Goal: Task Accomplishment & Management: Manage account settings

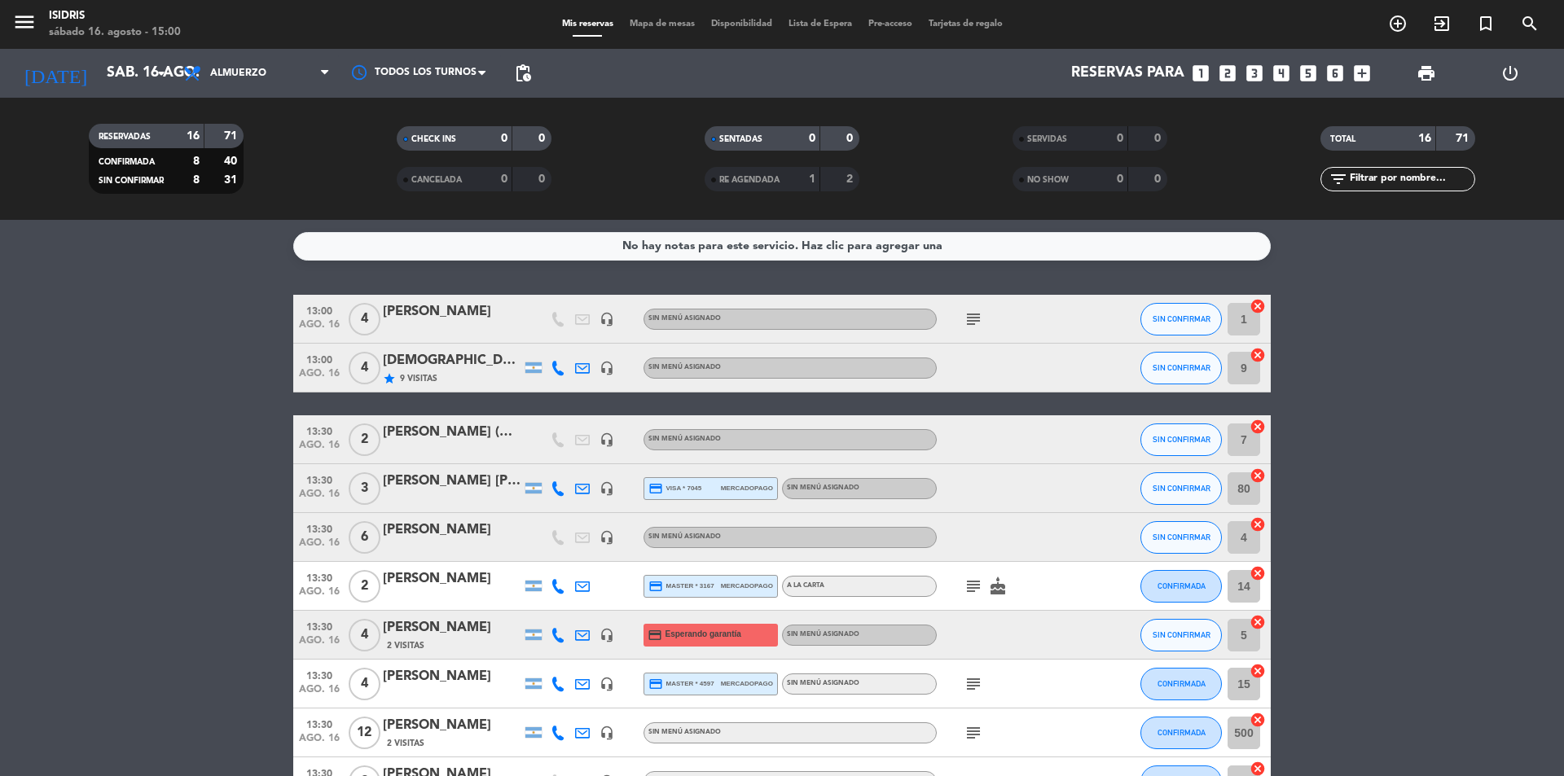
scroll to position [407, 0]
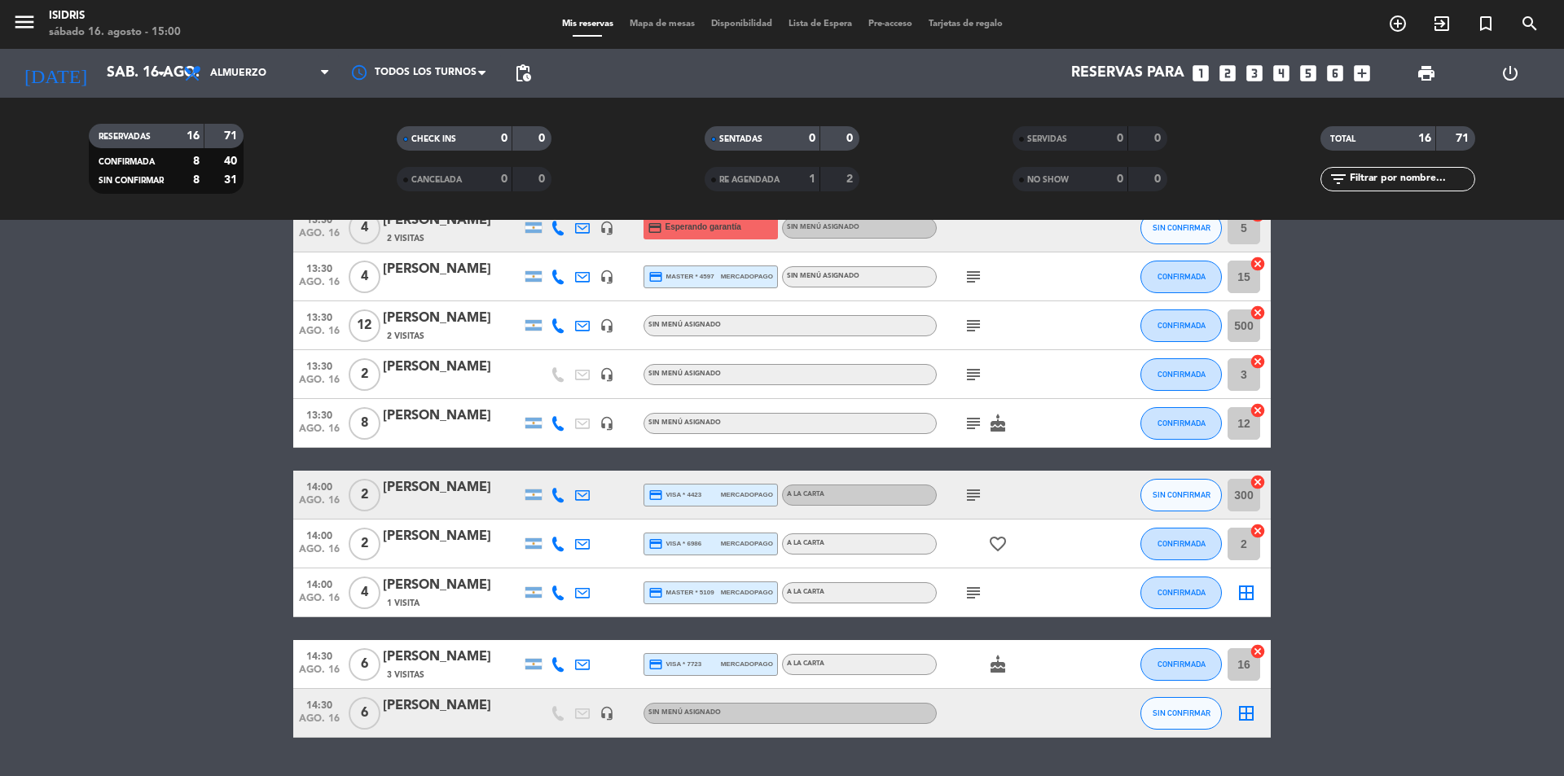
click at [983, 422] on span "subject" at bounding box center [973, 424] width 24 height 20
click at [971, 422] on icon "subject" at bounding box center [973, 424] width 20 height 20
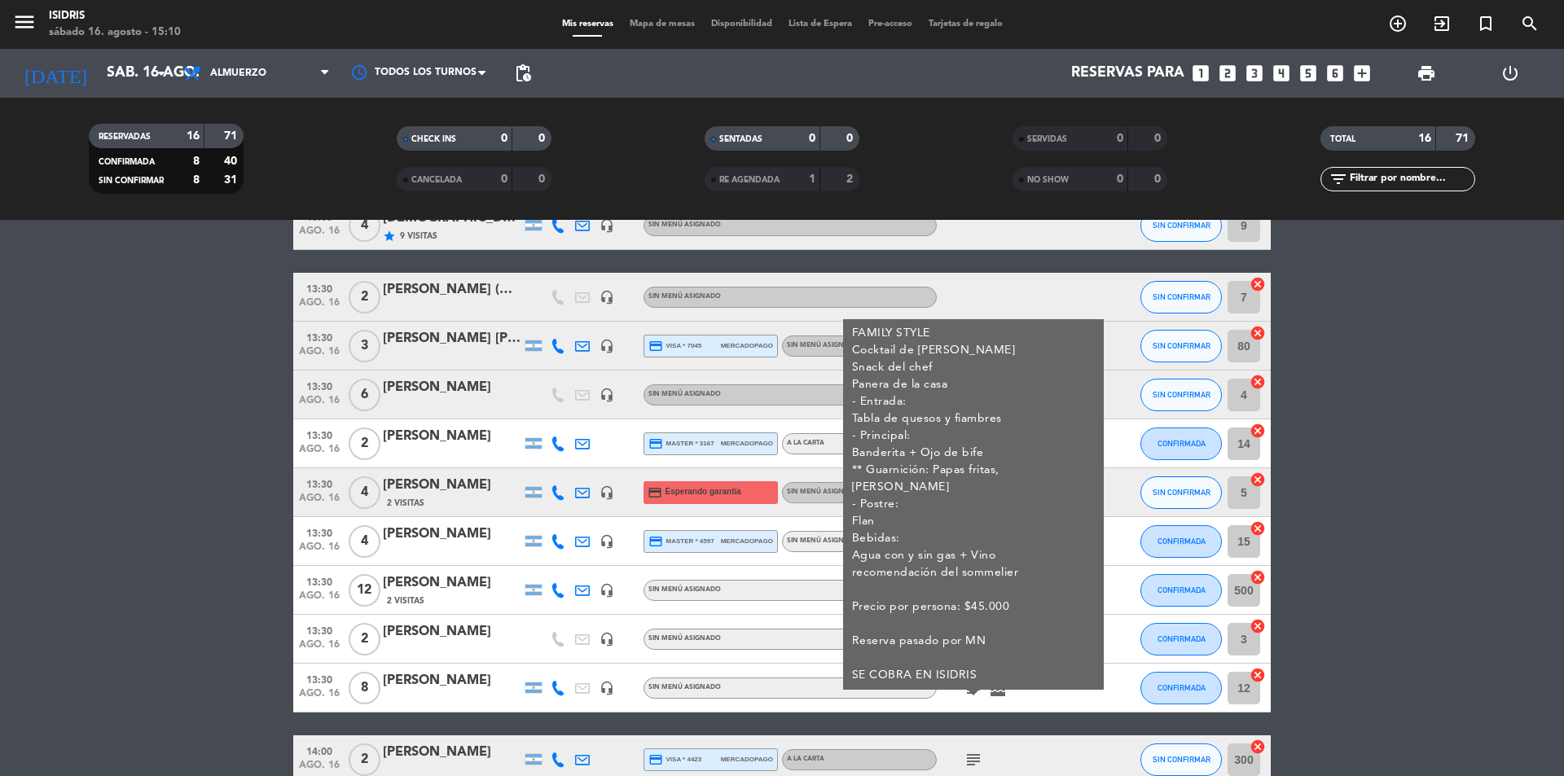
scroll to position [0, 0]
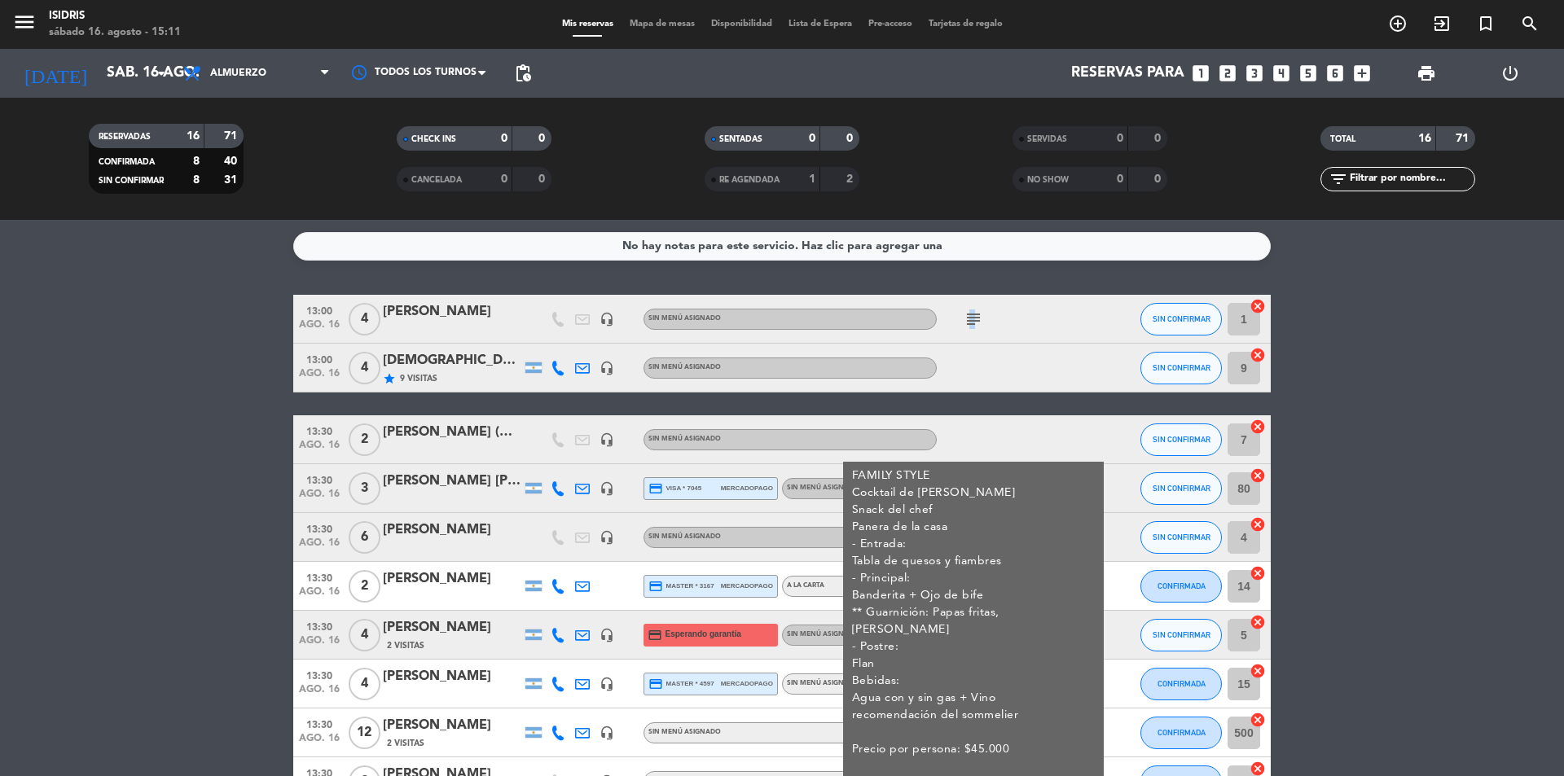
click at [972, 326] on icon "subject" at bounding box center [973, 319] width 20 height 20
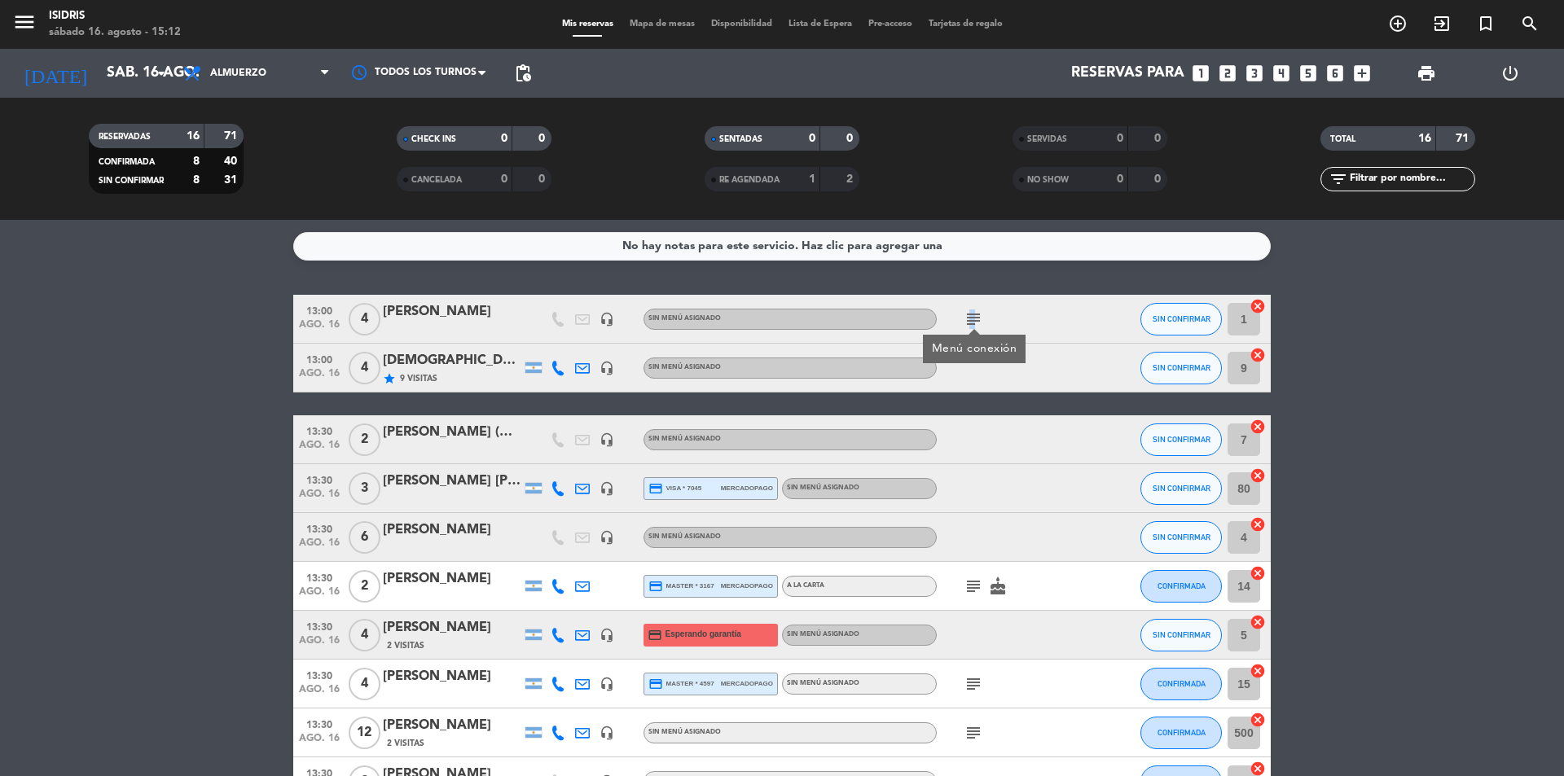
click at [972, 327] on icon "subject" at bounding box center [973, 319] width 20 height 20
click at [606, 318] on icon "headset_mic" at bounding box center [606, 319] width 15 height 15
click at [1192, 314] on span "SIN CONFIRMAR" at bounding box center [1181, 318] width 58 height 9
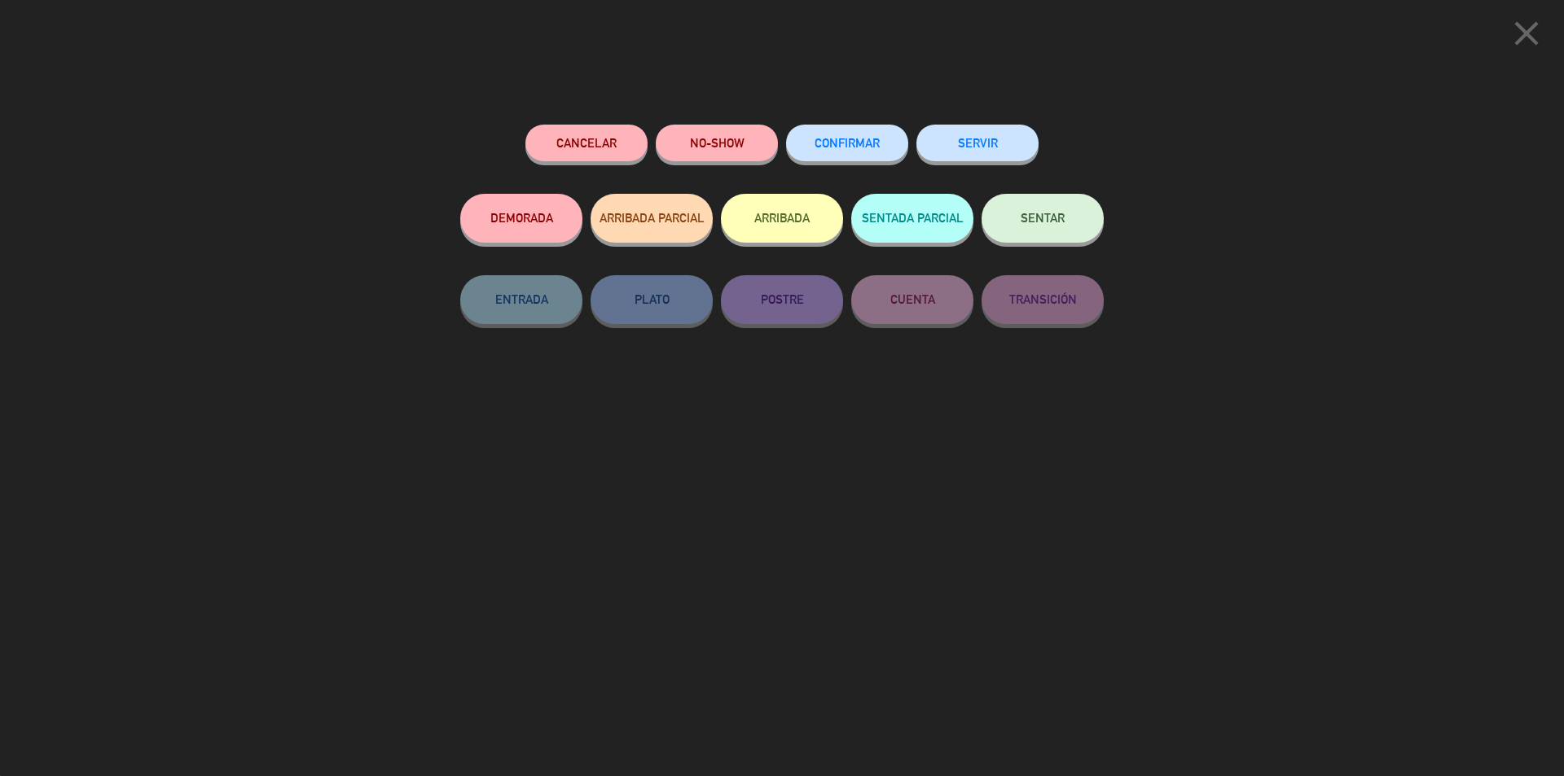
click at [1034, 223] on span "SENTAR" at bounding box center [1042, 218] width 44 height 14
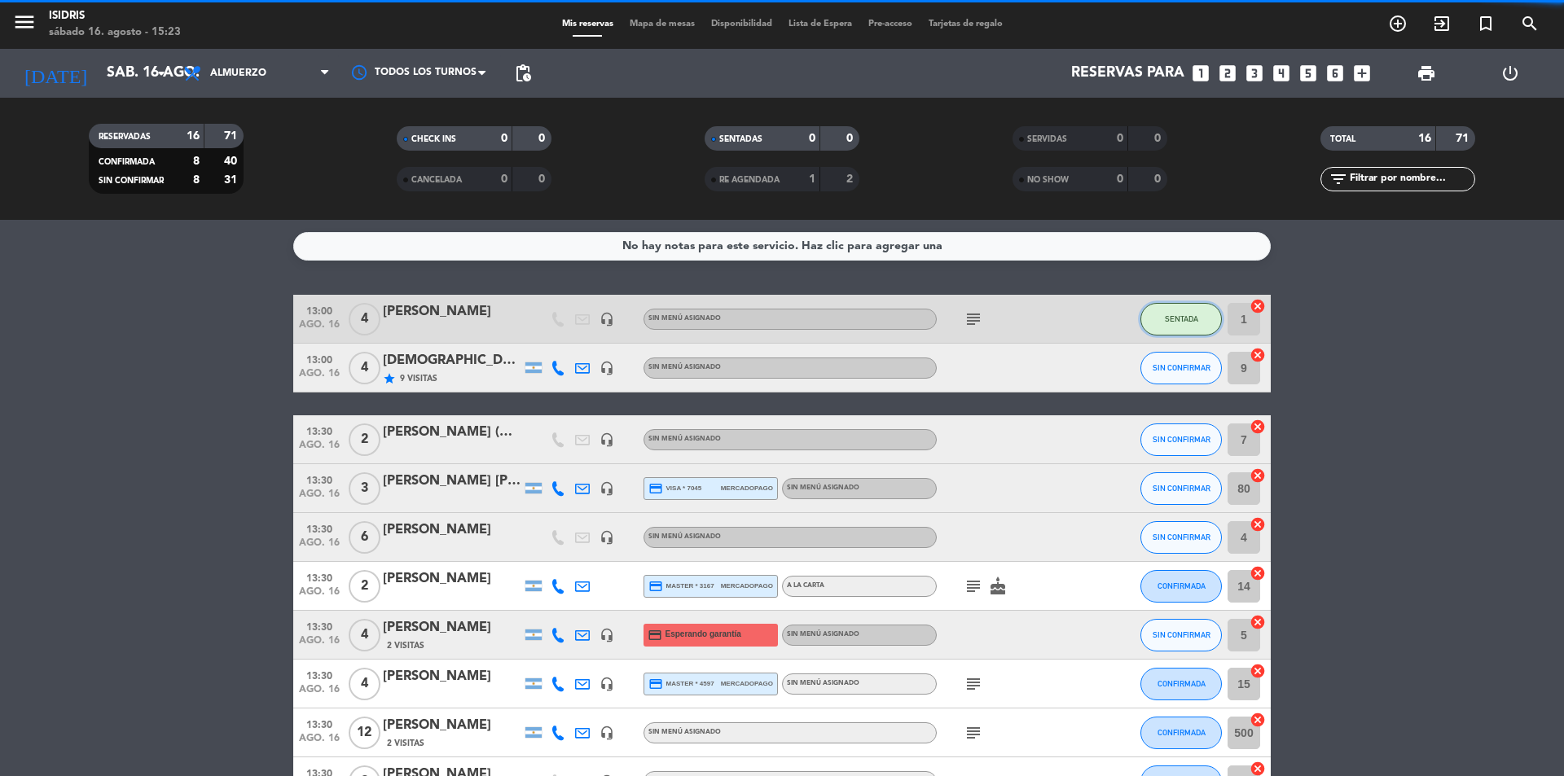
click at [1181, 320] on span "SENTADA" at bounding box center [1180, 318] width 33 height 9
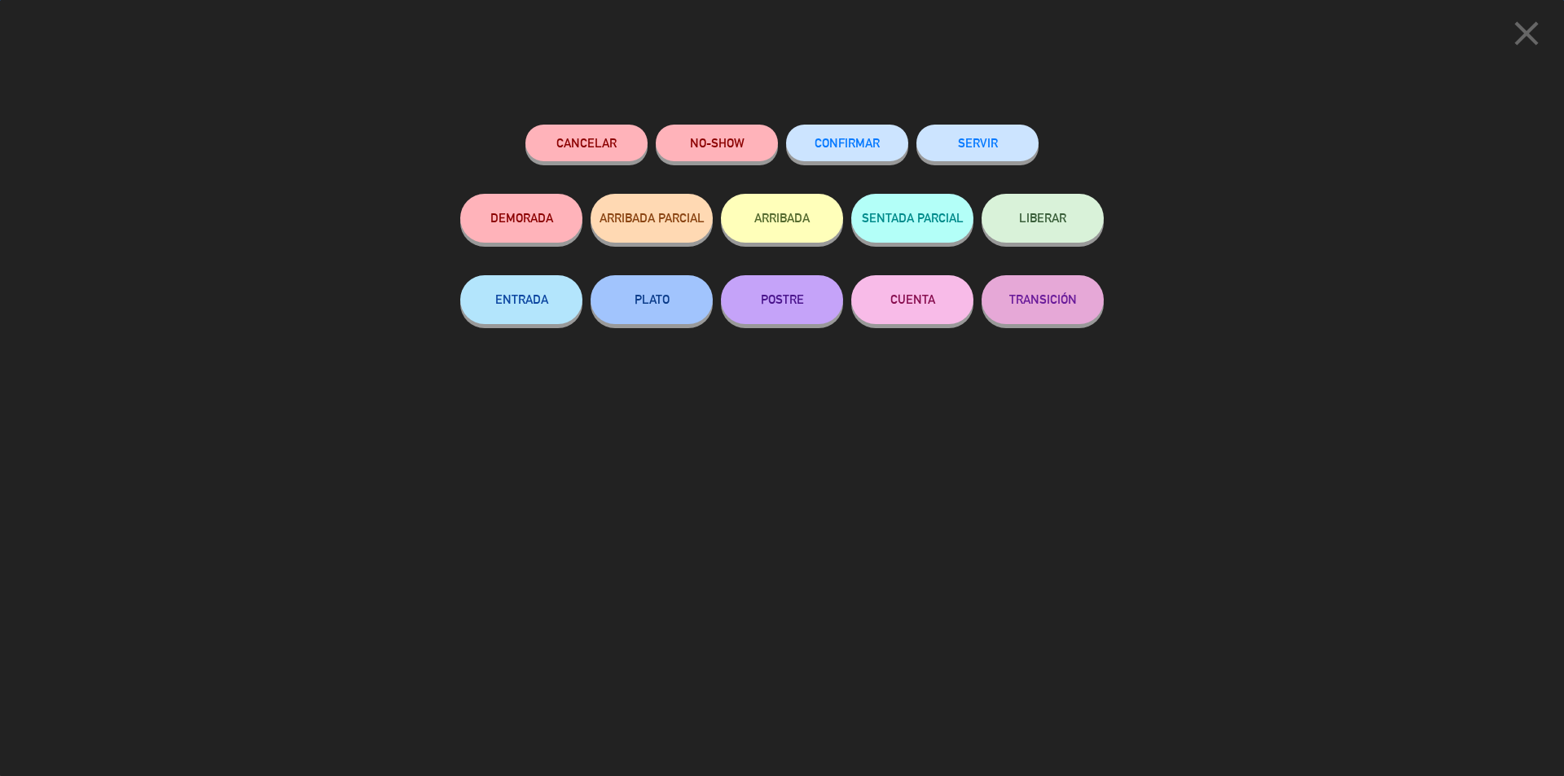
click at [980, 133] on button "SERVIR" at bounding box center [977, 143] width 122 height 37
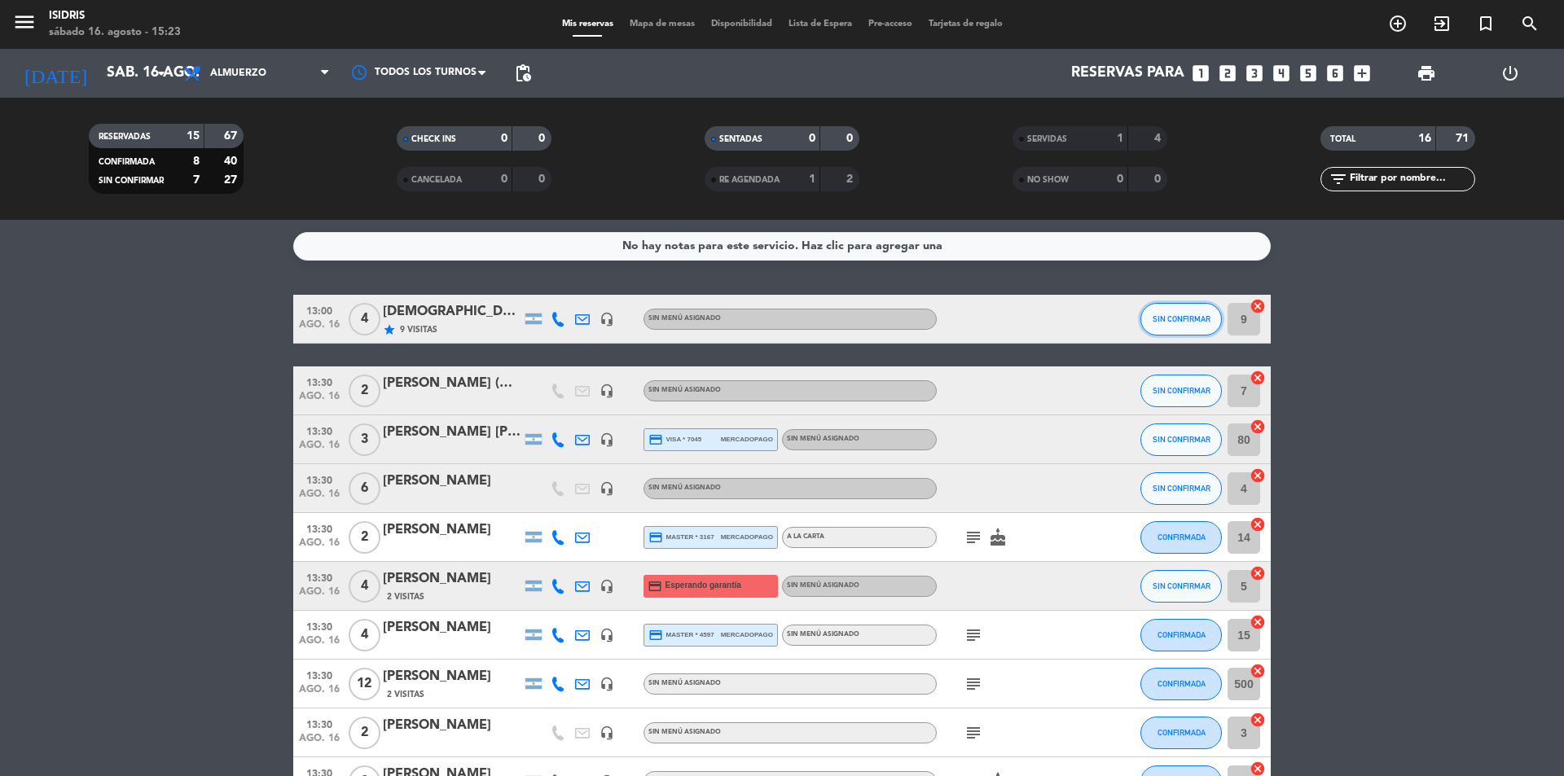
click at [1181, 329] on button "SIN CONFIRMAR" at bounding box center [1180, 319] width 81 height 33
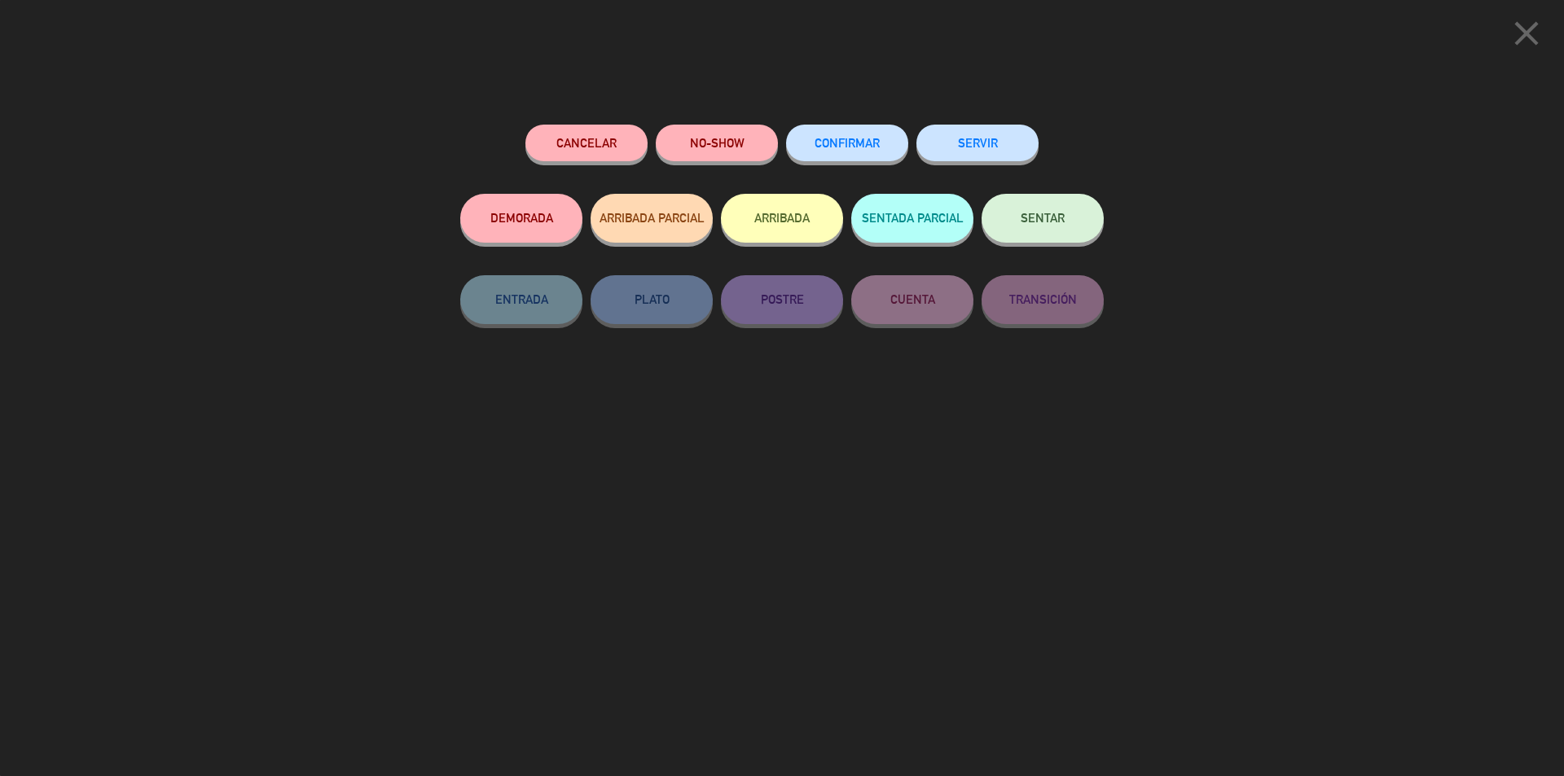
click at [1034, 226] on button "SENTAR" at bounding box center [1042, 218] width 122 height 49
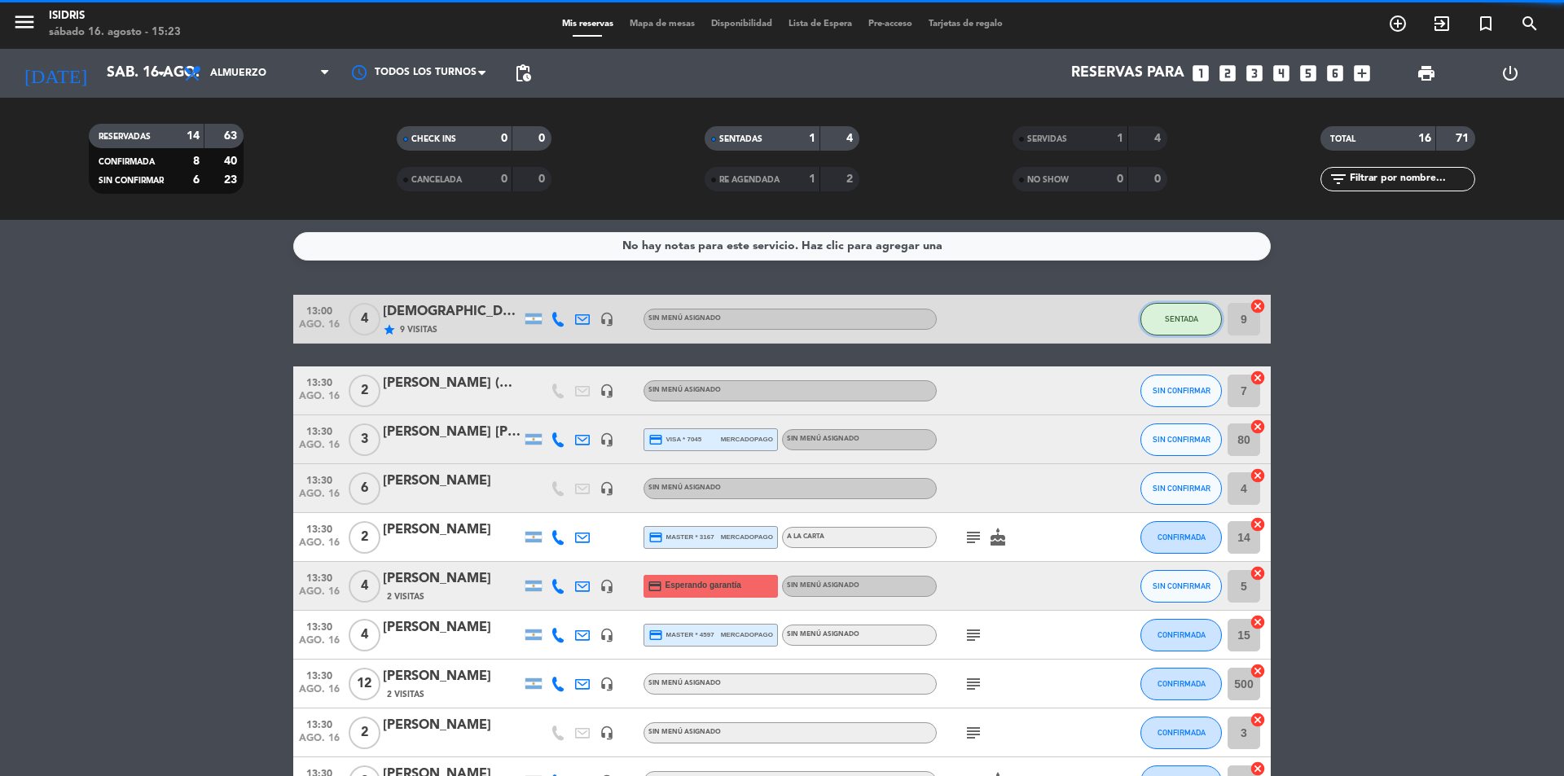
click at [1181, 318] on span "SENTADA" at bounding box center [1180, 318] width 33 height 9
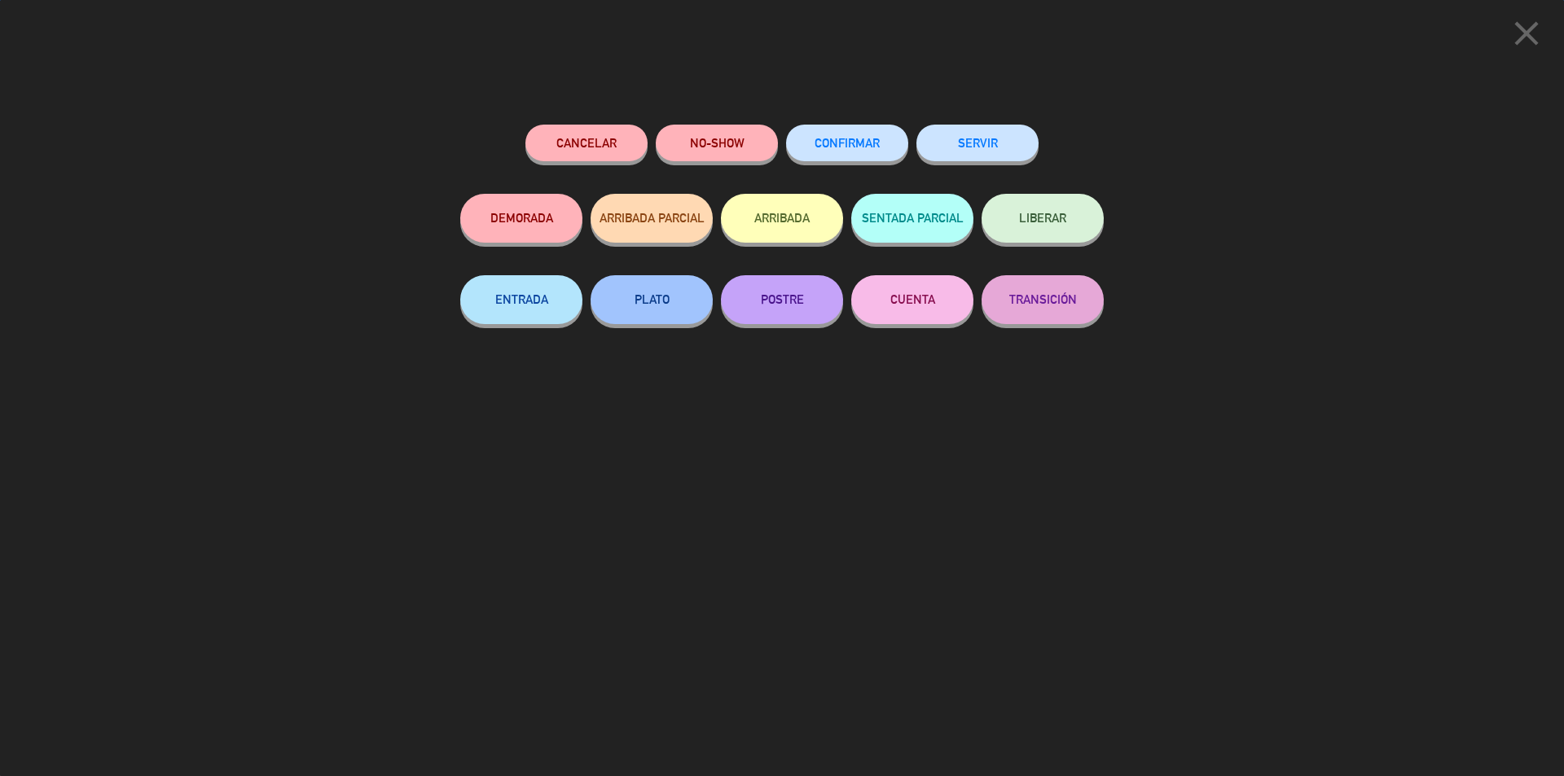
click at [1015, 138] on button "SERVIR" at bounding box center [977, 143] width 122 height 37
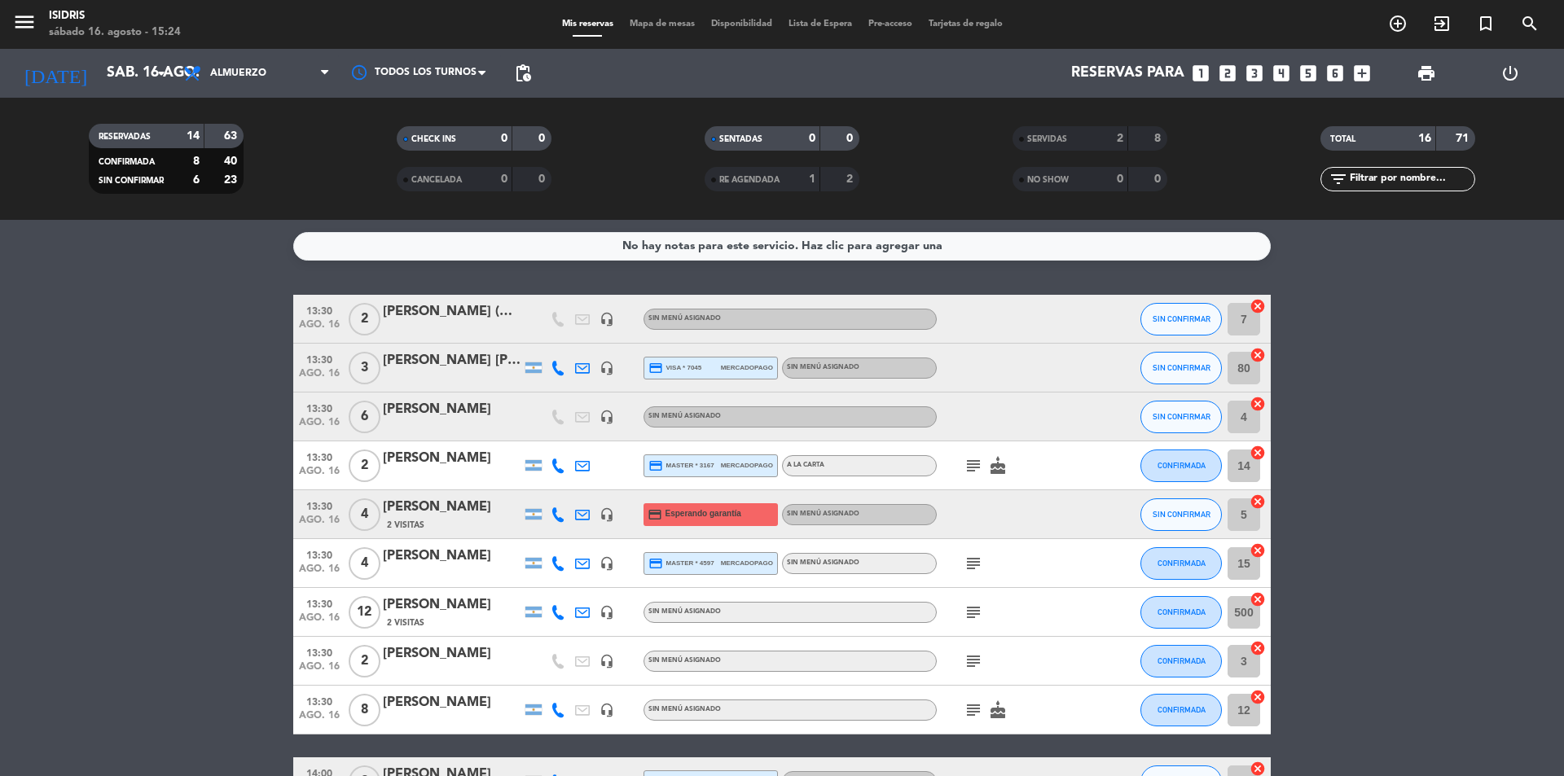
click at [477, 327] on div at bounding box center [452, 329] width 138 height 13
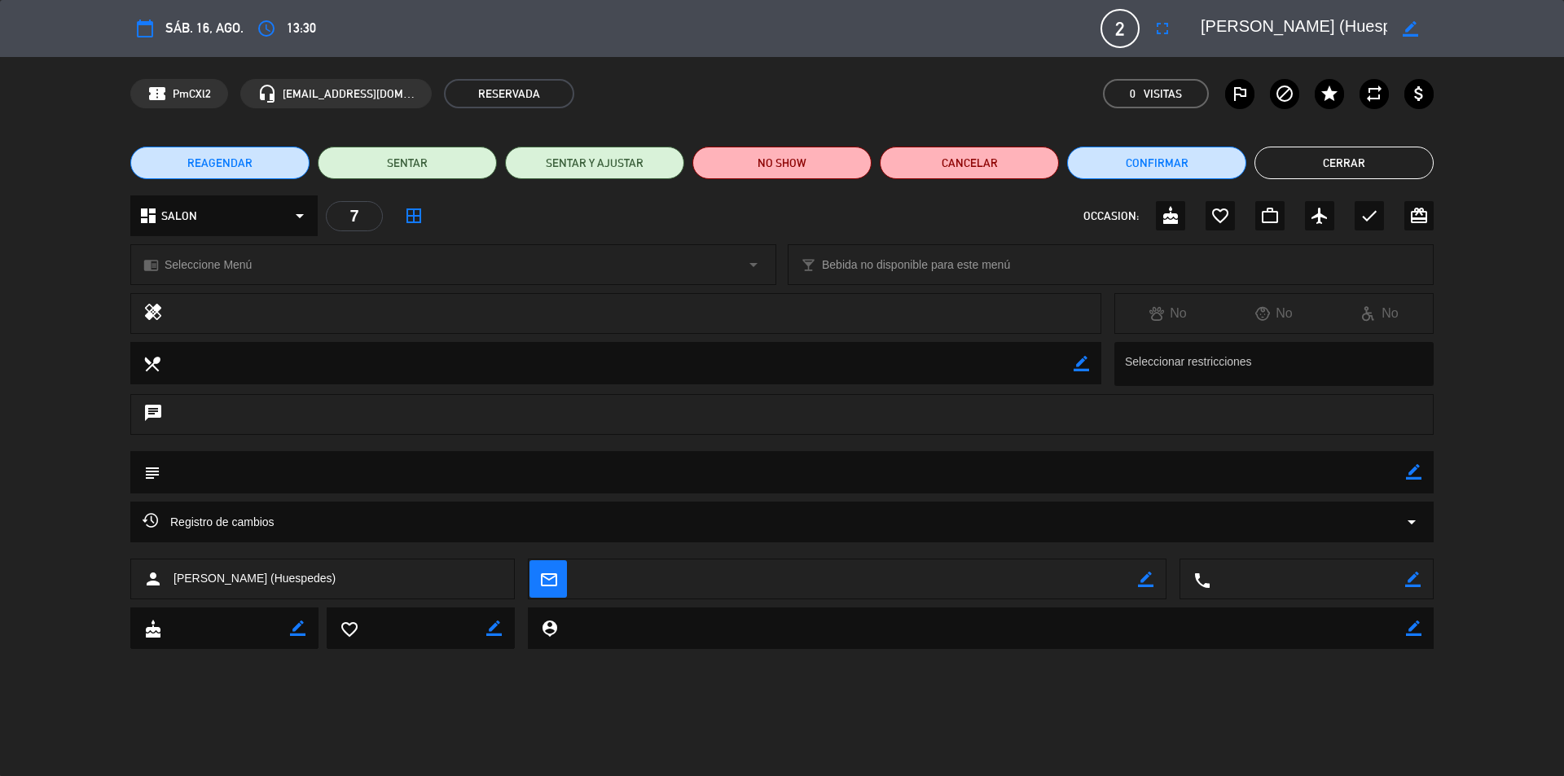
click at [1326, 158] on button "Cerrar" at bounding box center [1343, 163] width 179 height 33
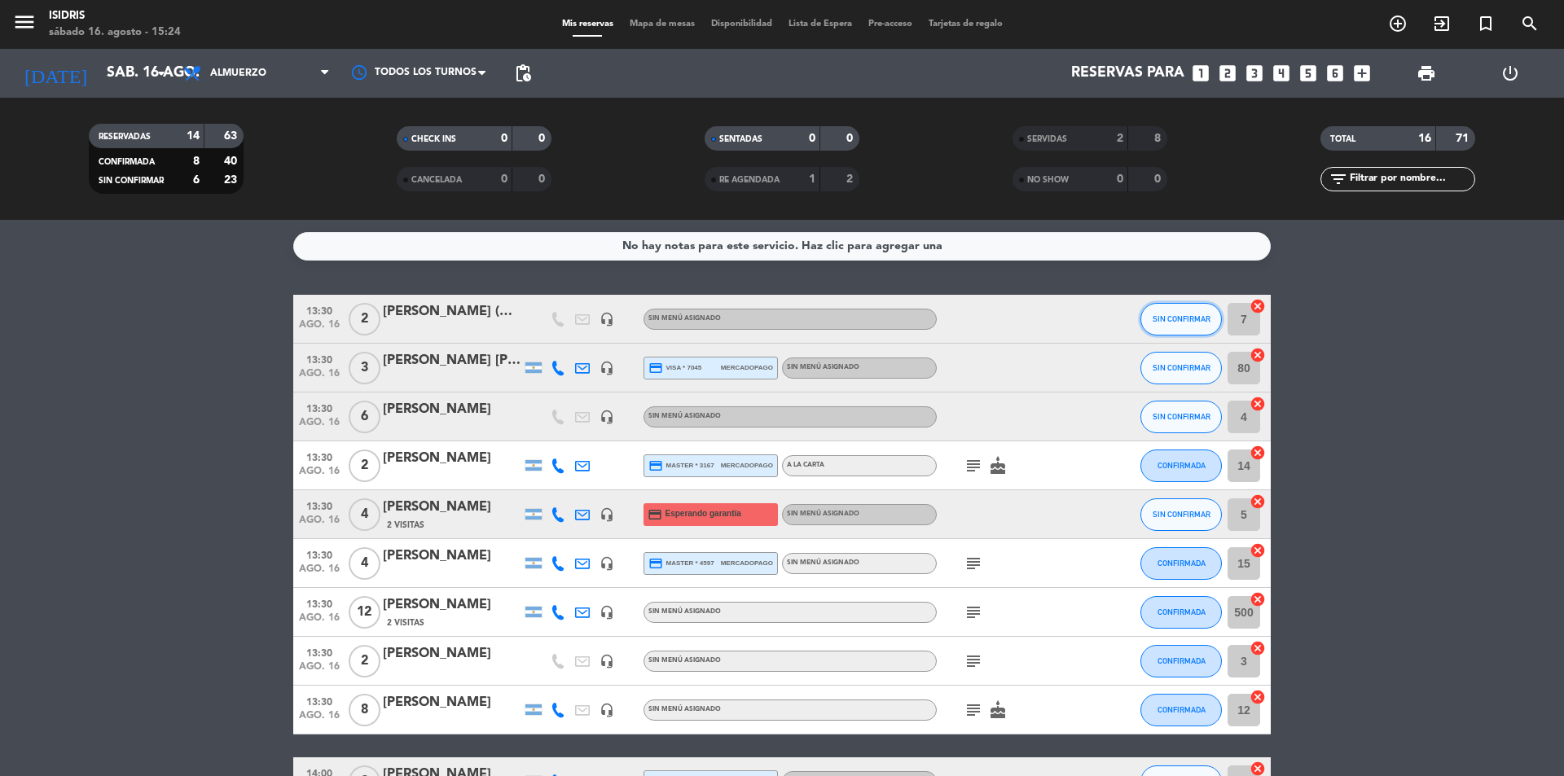
click at [1179, 318] on span "SIN CONFIRMAR" at bounding box center [1181, 318] width 58 height 9
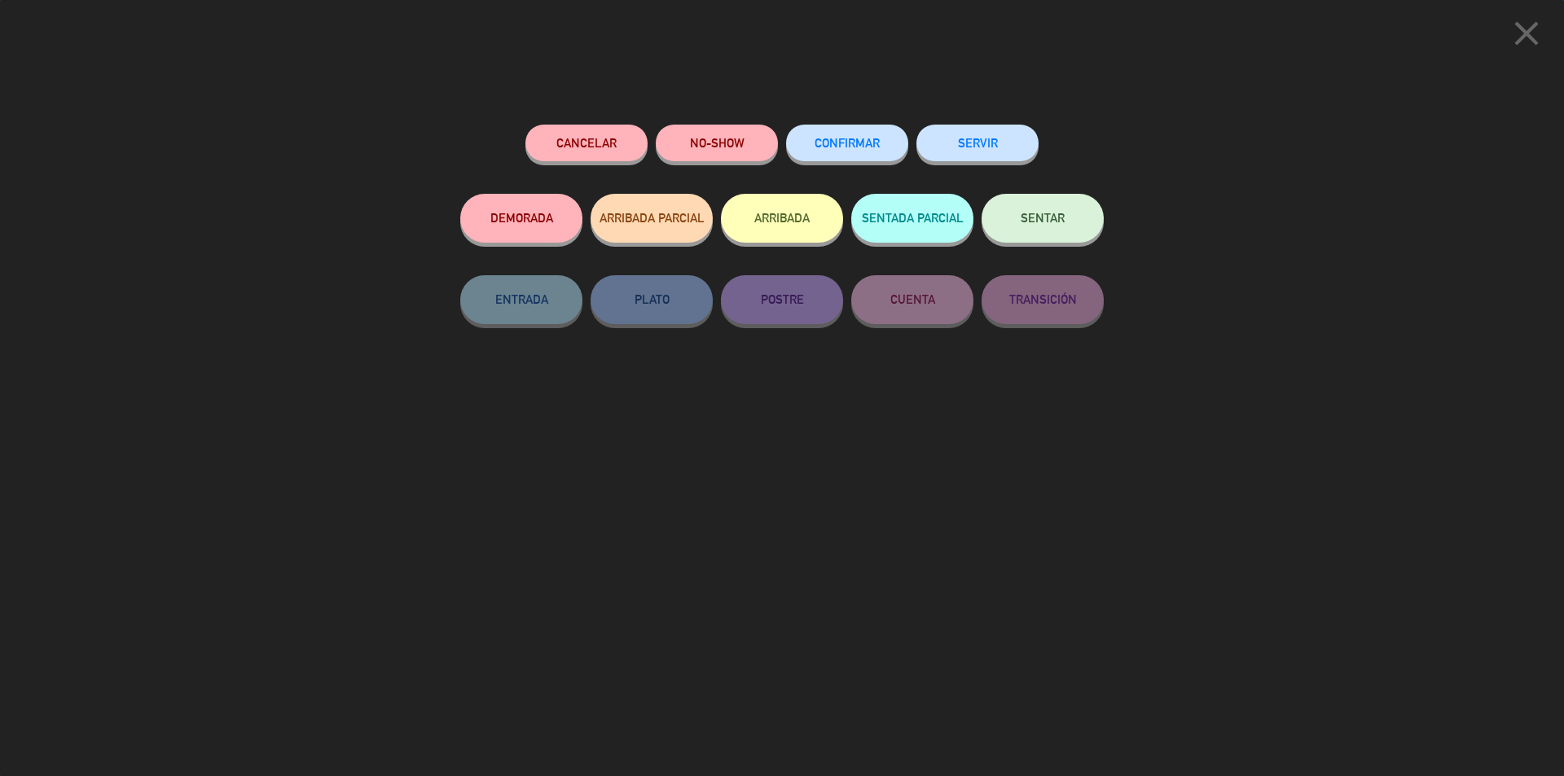
click at [1041, 210] on button "SENTAR" at bounding box center [1042, 218] width 122 height 49
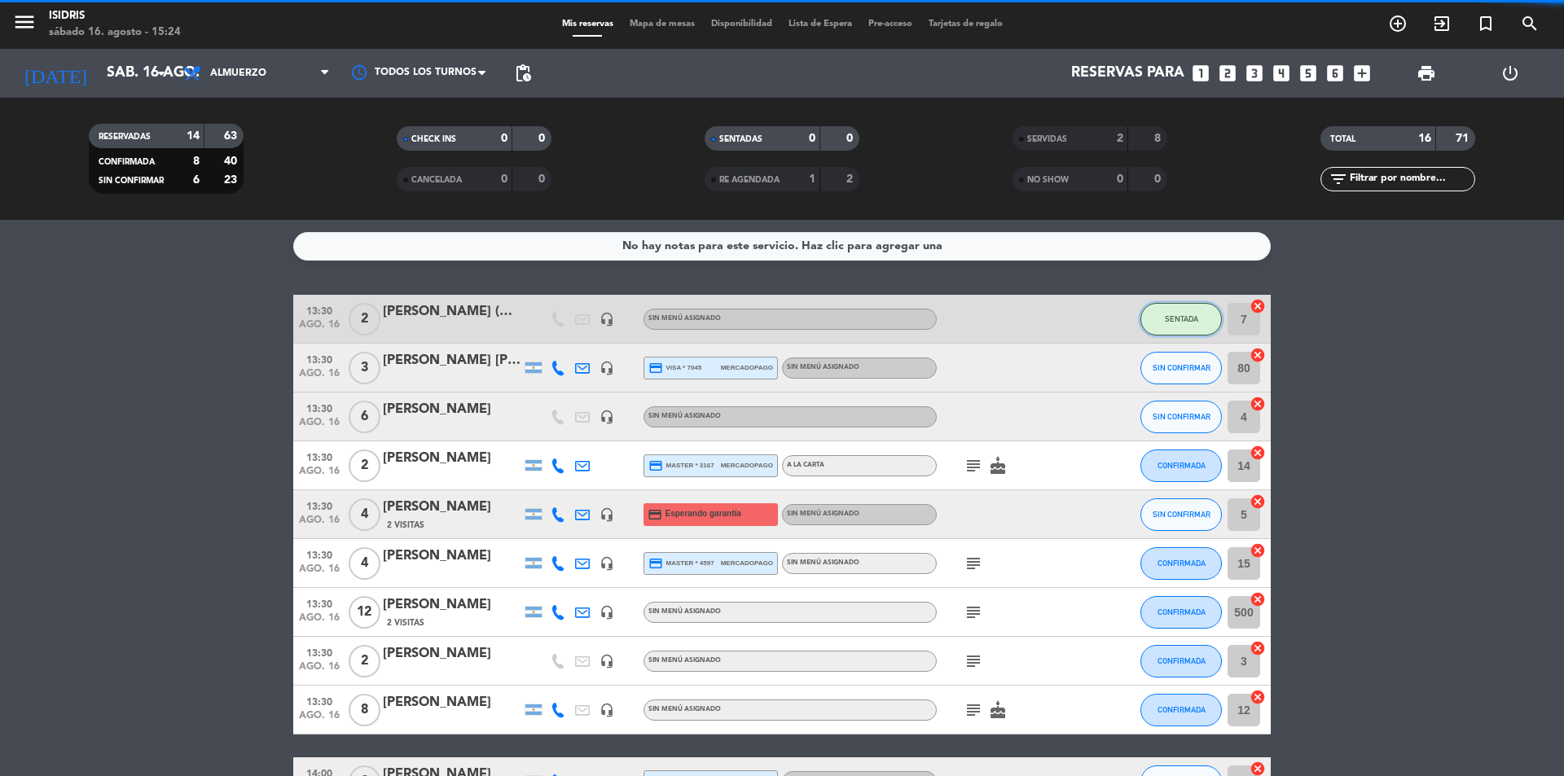
click at [1185, 315] on span "SENTADA" at bounding box center [1180, 318] width 33 height 9
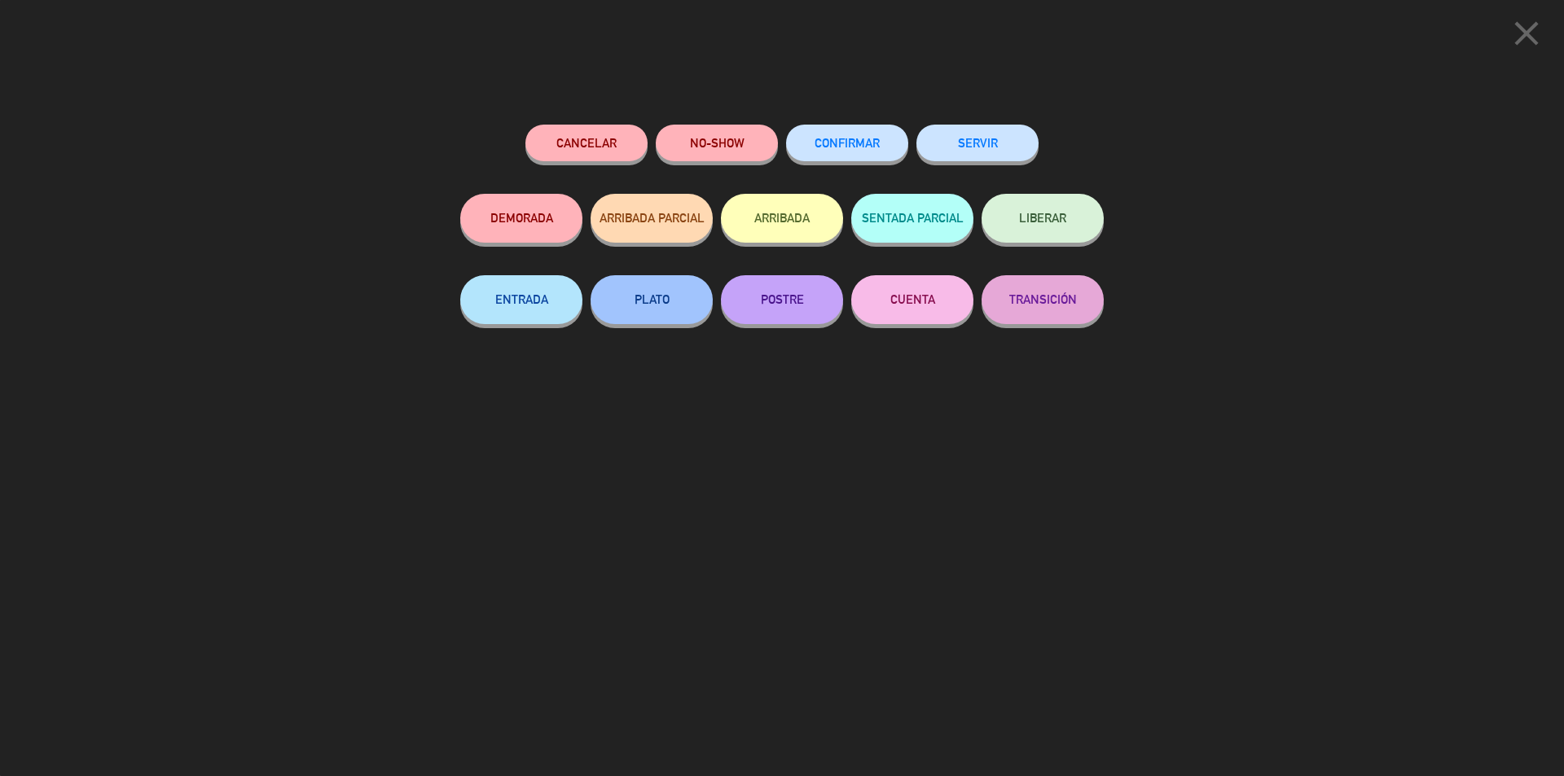
drag, startPoint x: 1007, startPoint y: 134, endPoint x: 1074, endPoint y: 186, distance: 84.2
click at [1007, 136] on button "SERVIR" at bounding box center [977, 143] width 122 height 37
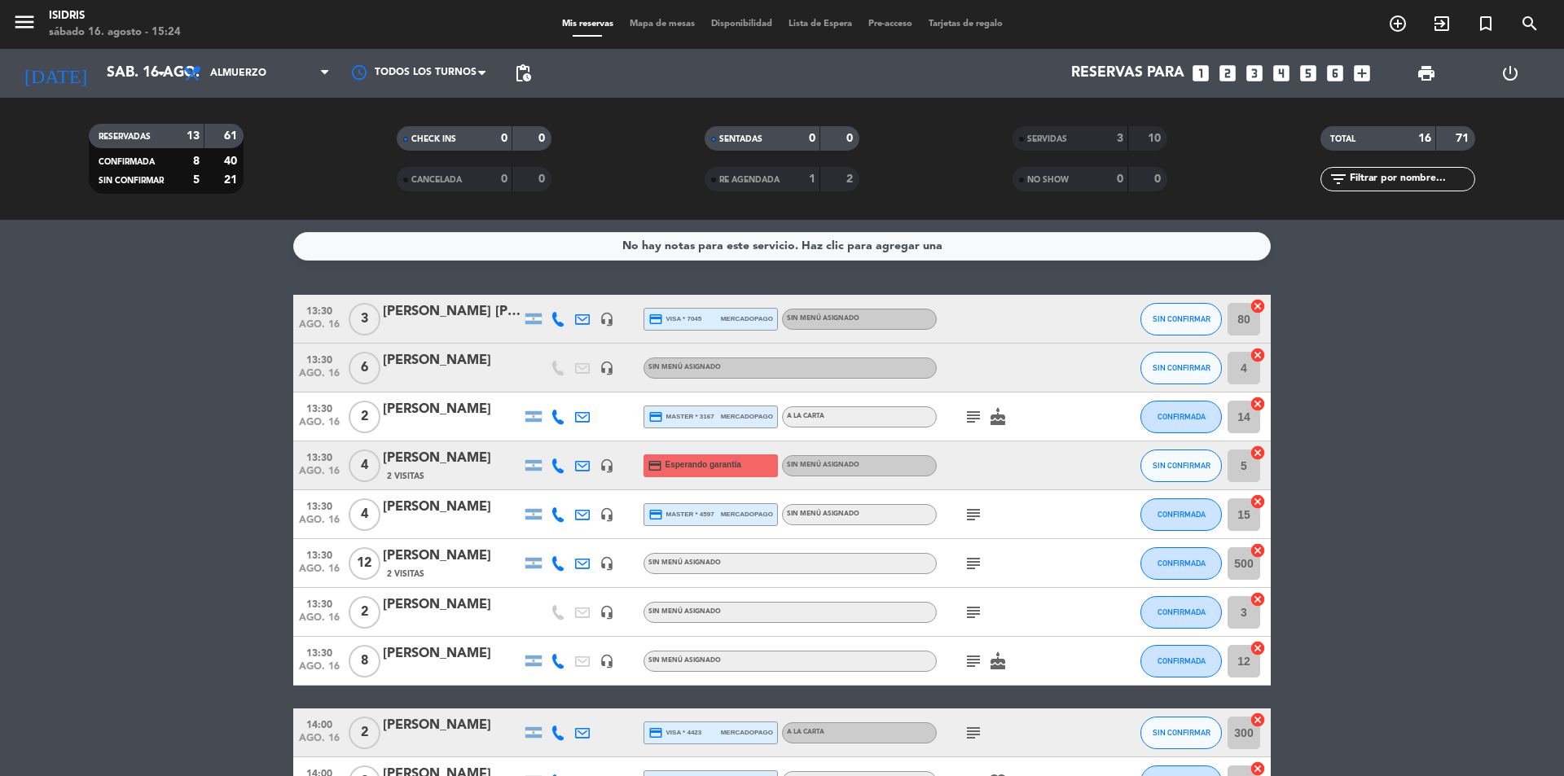
click at [1259, 303] on icon "cancel" at bounding box center [1257, 306] width 16 height 16
drag, startPoint x: 1260, startPoint y: 595, endPoint x: 1251, endPoint y: 559, distance: 36.9
click at [1261, 595] on icon "cancel" at bounding box center [1257, 599] width 16 height 16
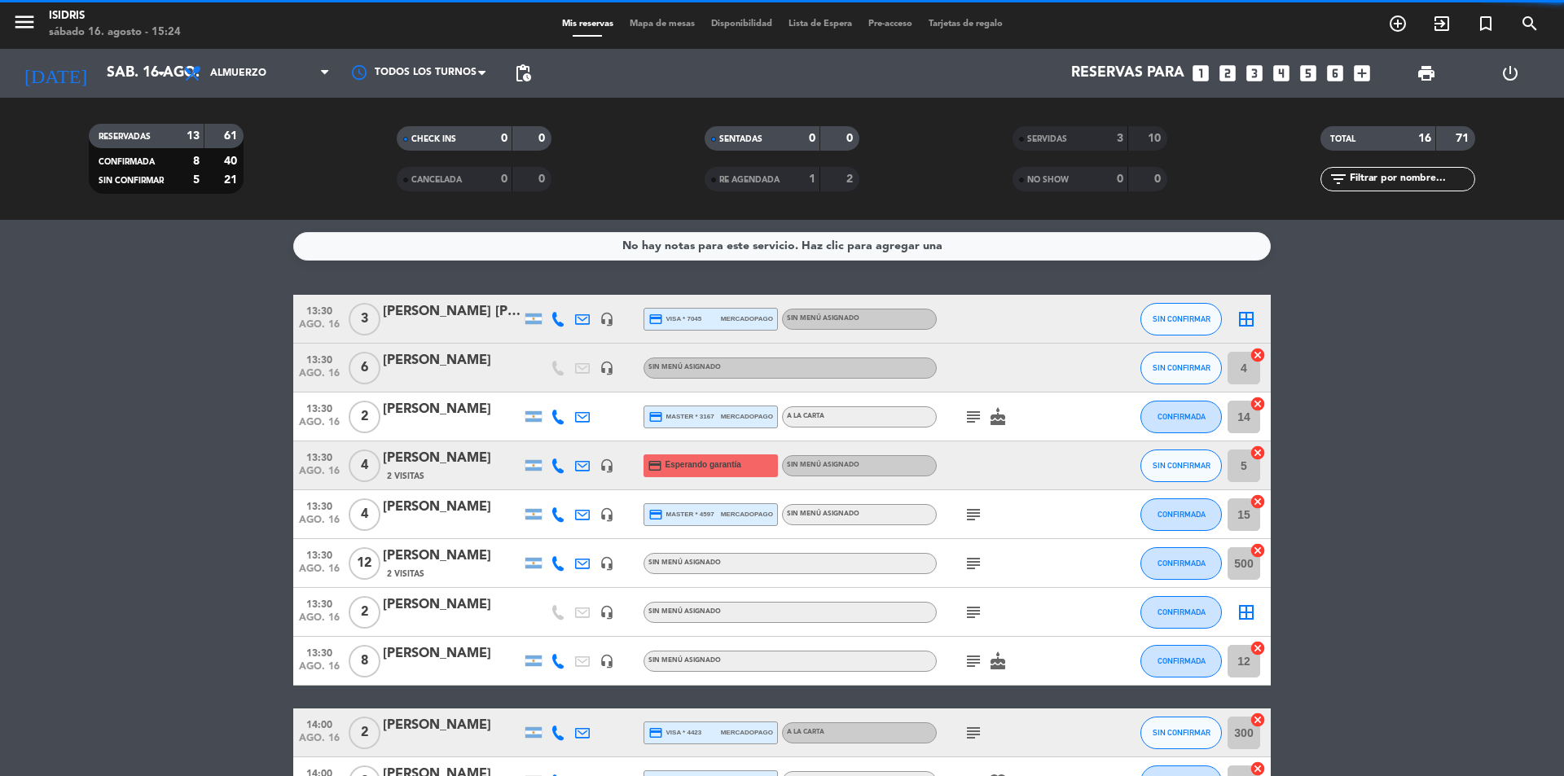
click at [1248, 321] on icon "border_all" at bounding box center [1246, 319] width 20 height 20
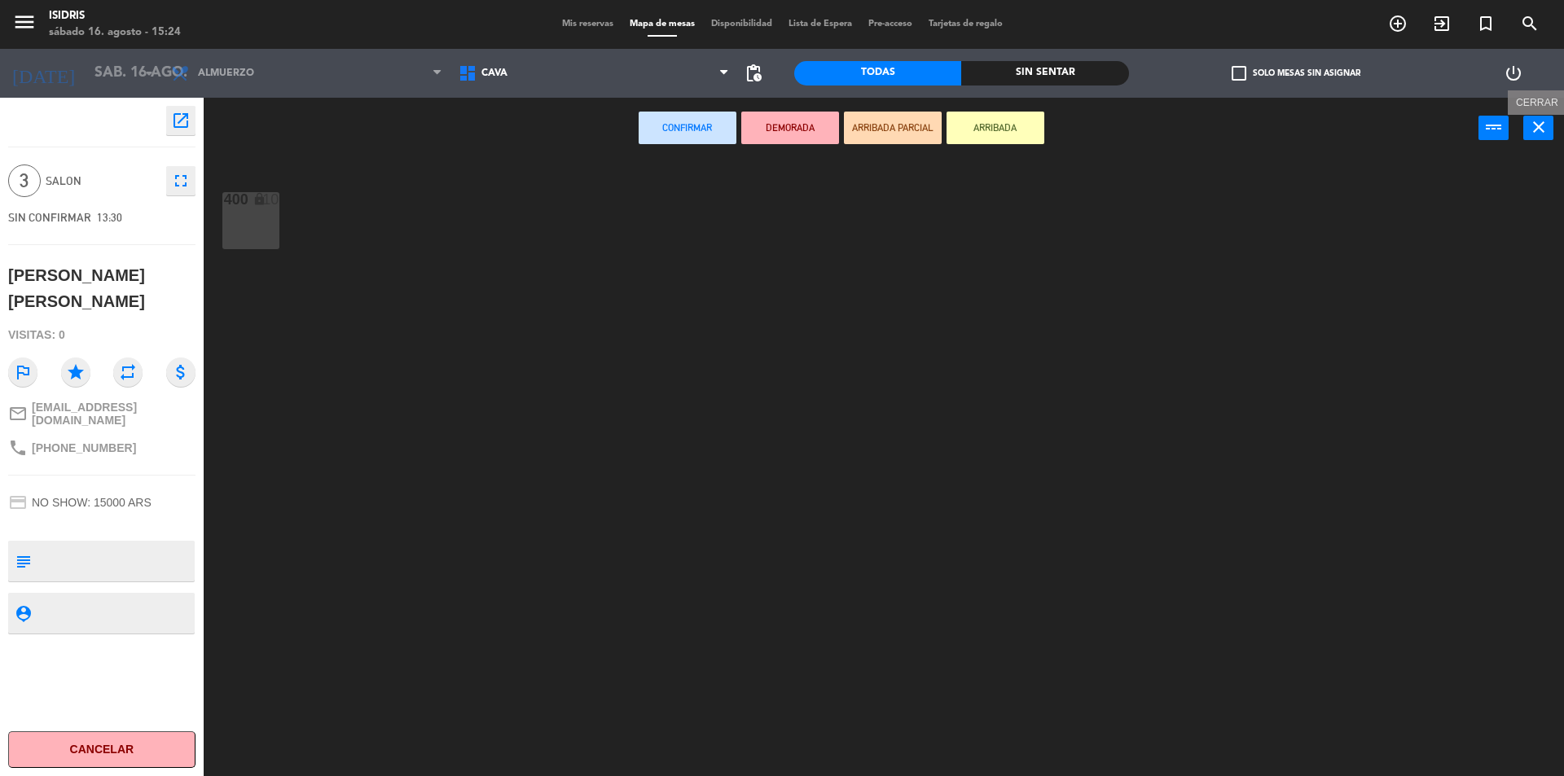
click at [1547, 120] on icon "close" at bounding box center [1539, 127] width 20 height 20
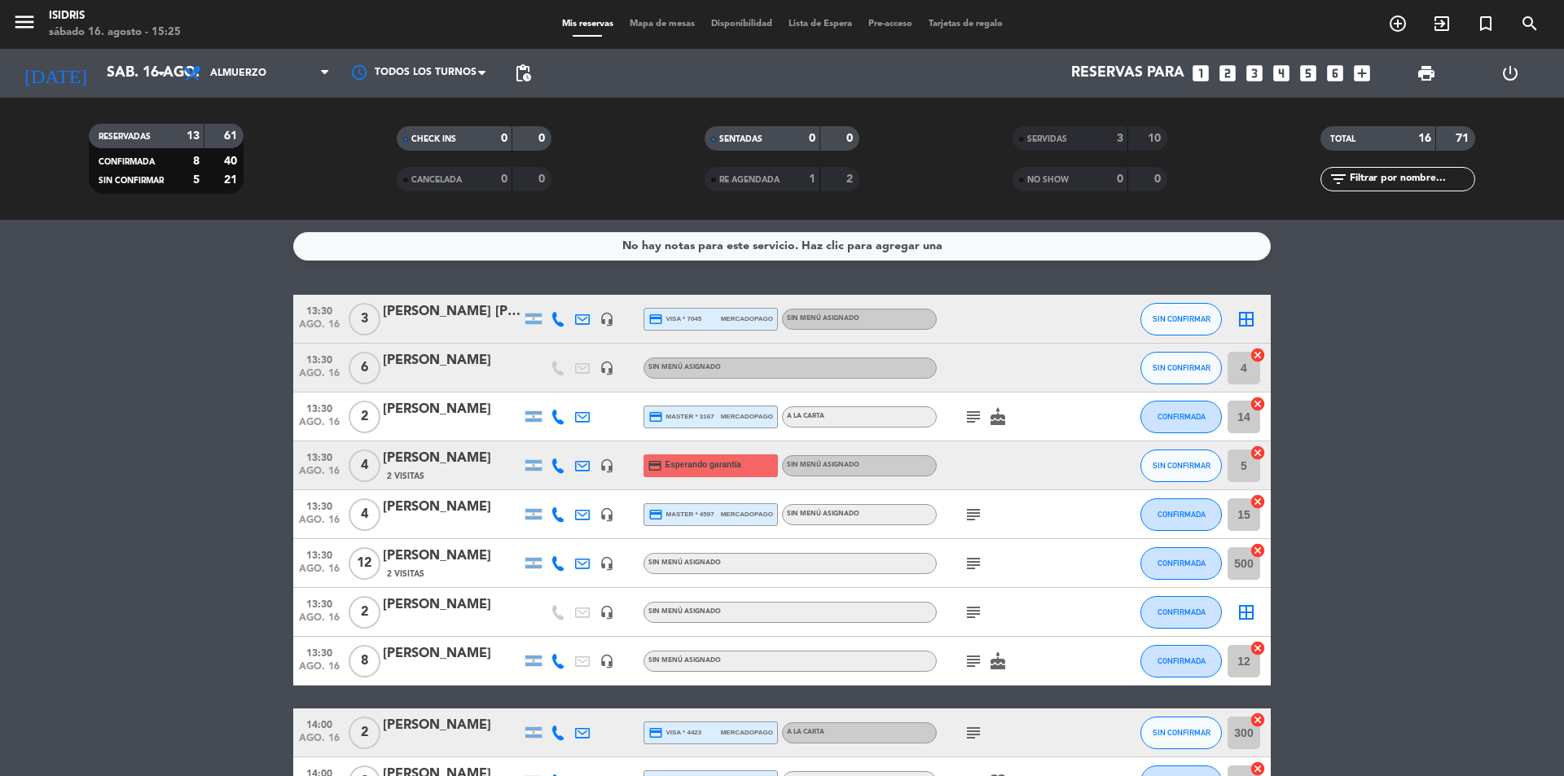
click at [1245, 316] on icon "border_all" at bounding box center [1246, 319] width 20 height 20
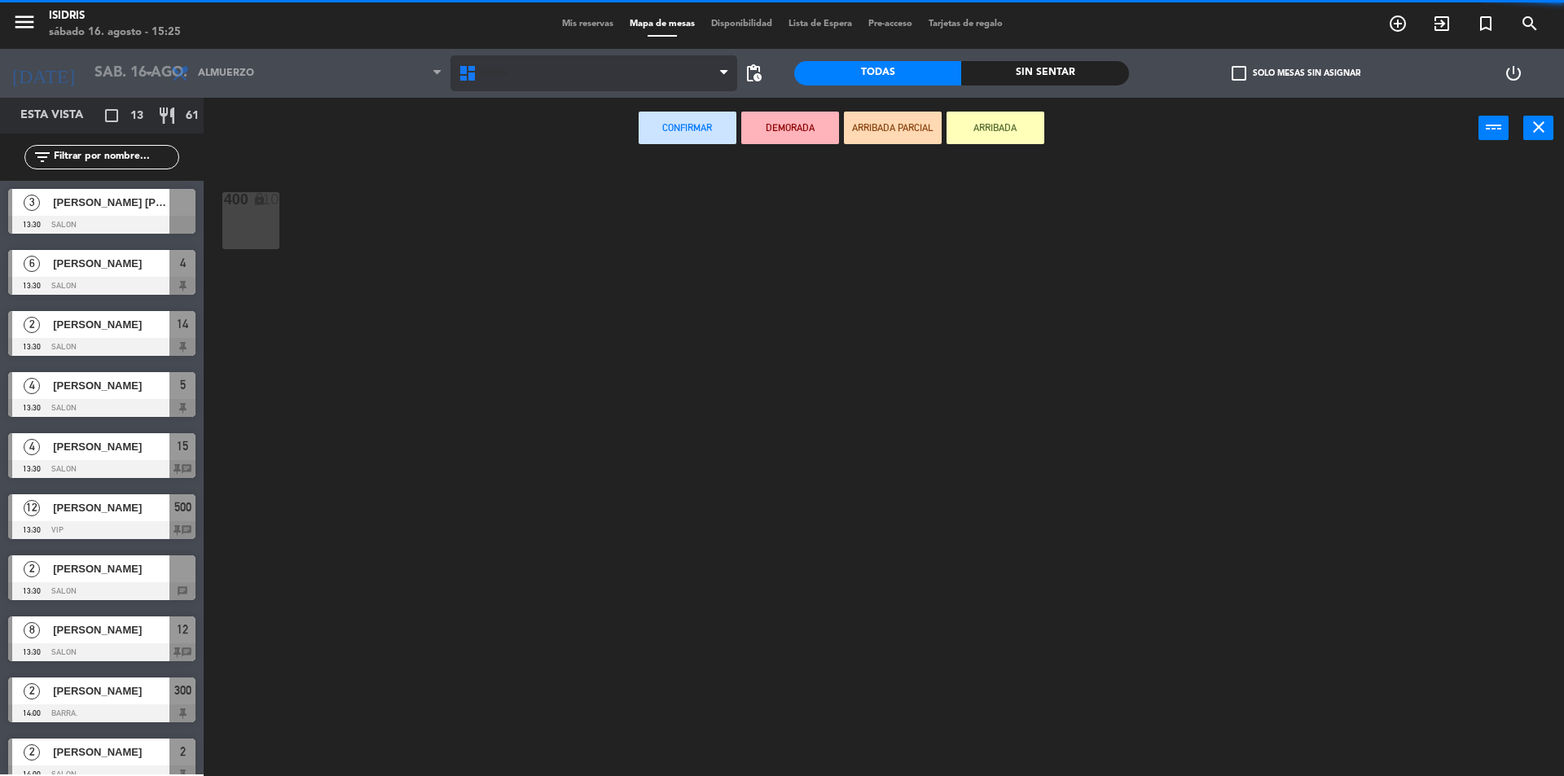
click at [520, 55] on span "CAVA" at bounding box center [593, 73] width 287 height 36
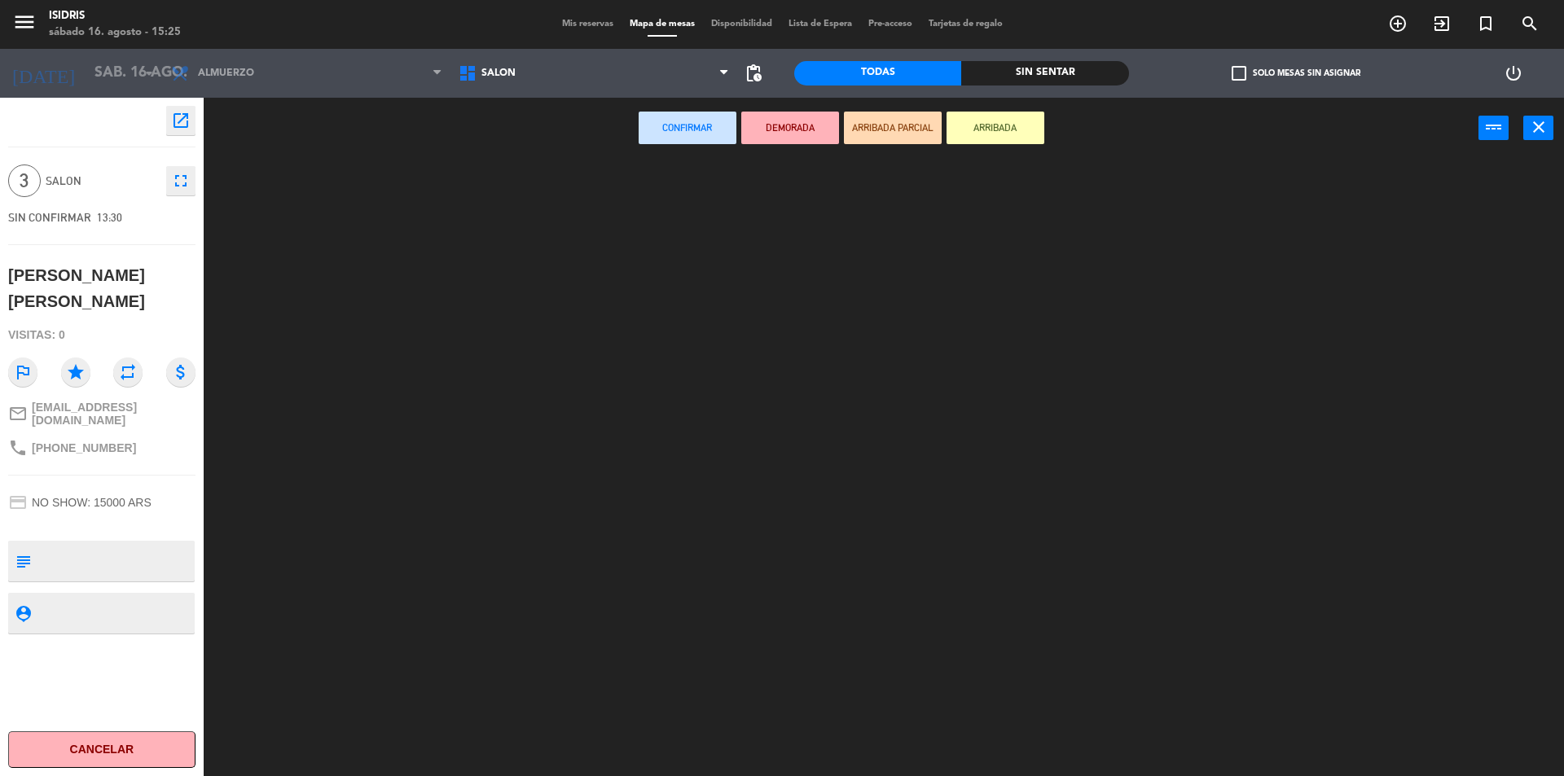
drag, startPoint x: 525, startPoint y: 169, endPoint x: 568, endPoint y: 195, distance: 50.0
click at [526, 169] on ng-component "menu isidris sábado 16. agosto - 15:25 Mis reservas Mapa de mesas Disponibilida…" at bounding box center [782, 390] width 1564 height 780
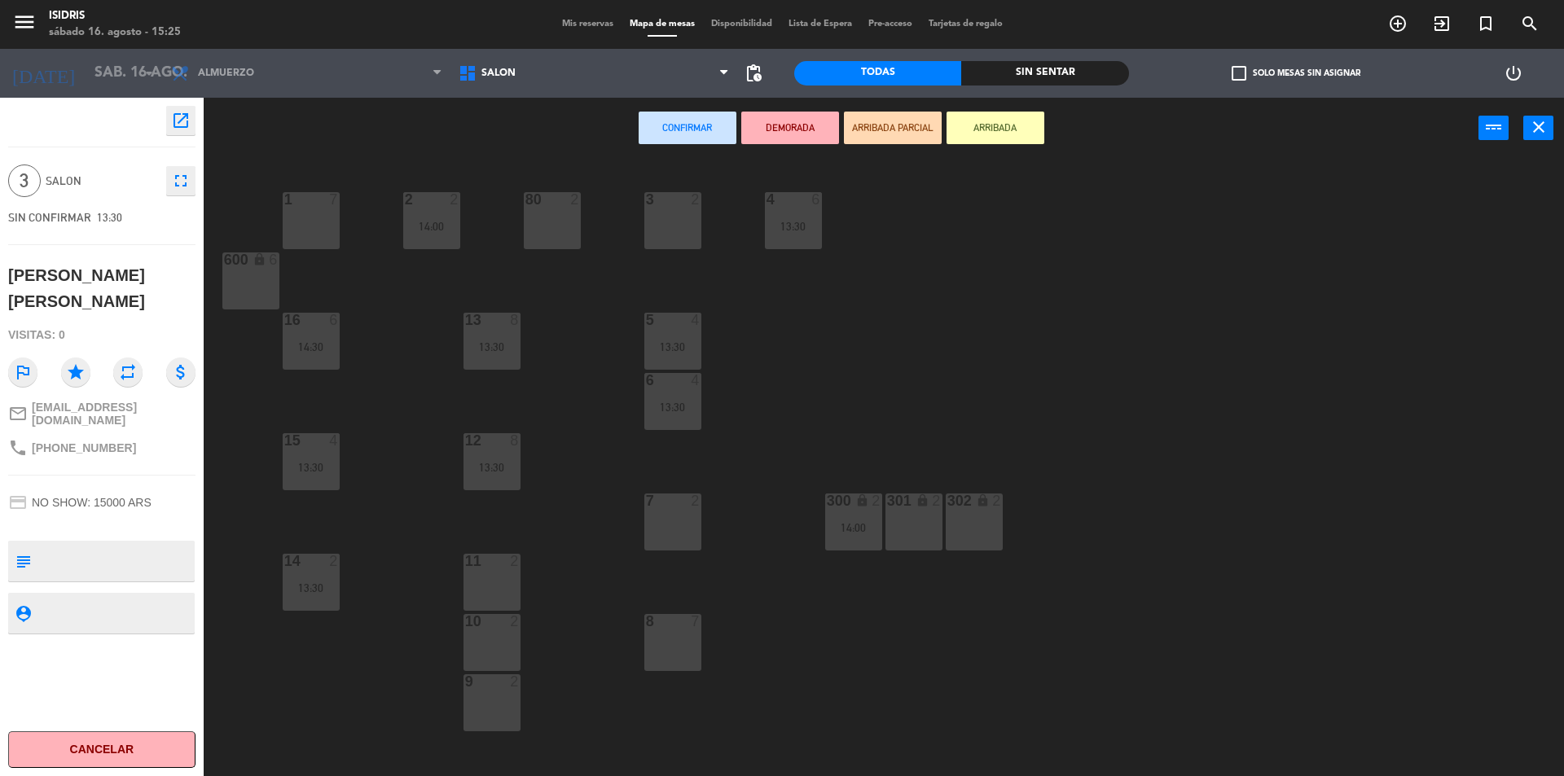
click at [652, 217] on div "3 2" at bounding box center [672, 220] width 57 height 57
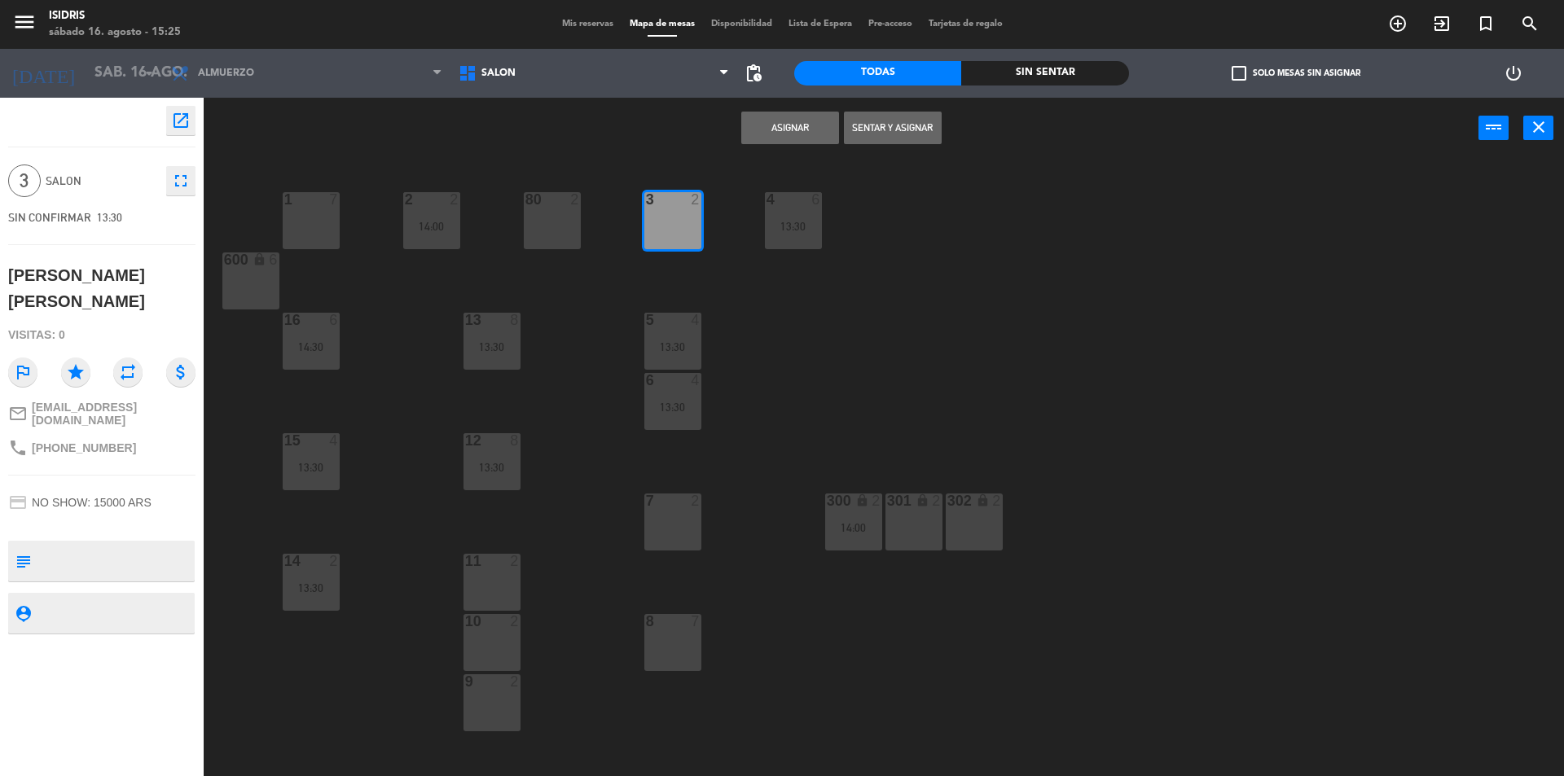
click at [907, 125] on button "Sentar y Asignar" at bounding box center [893, 128] width 98 height 33
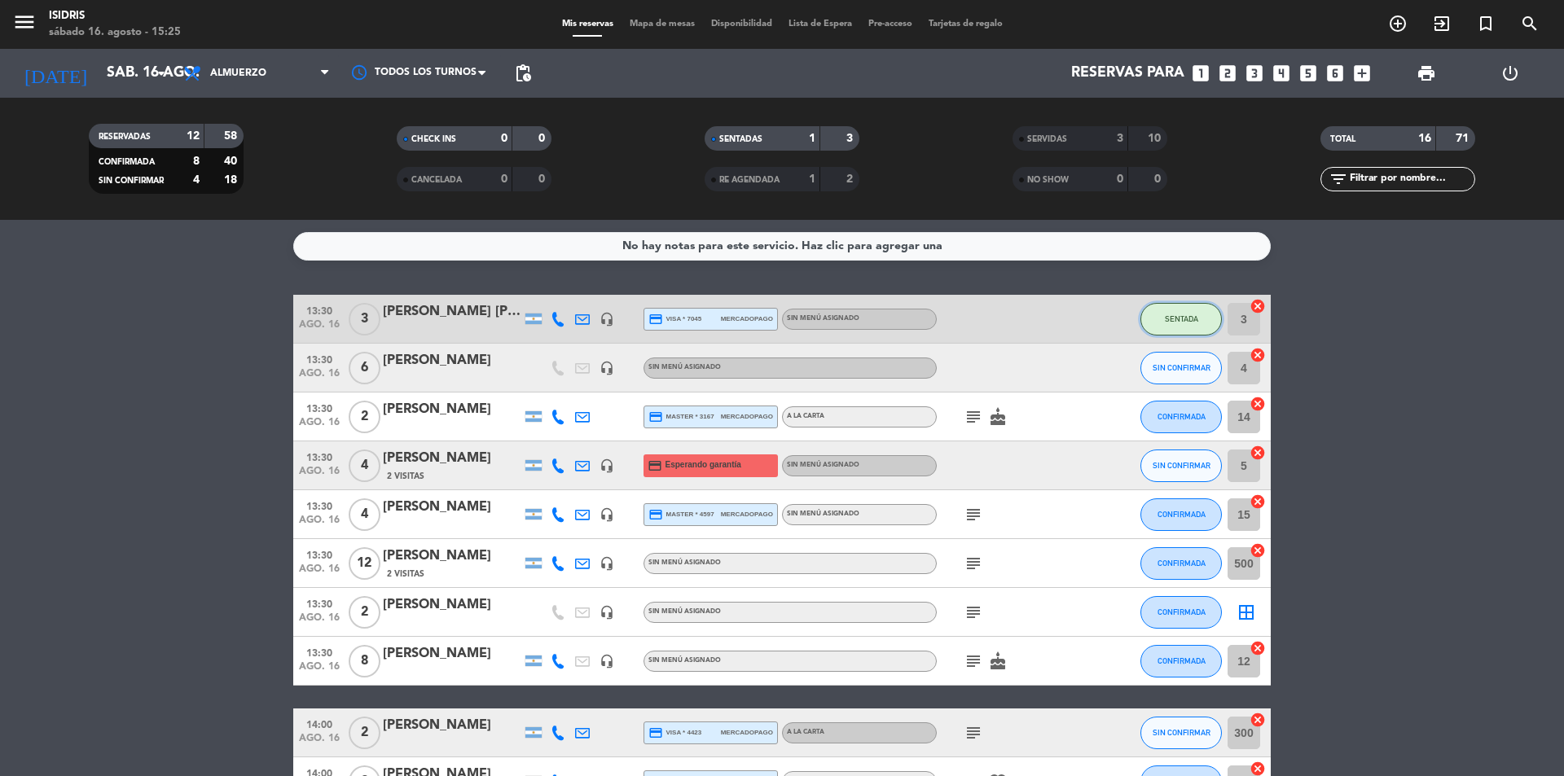
click at [1182, 316] on span "SENTADA" at bounding box center [1180, 318] width 33 height 9
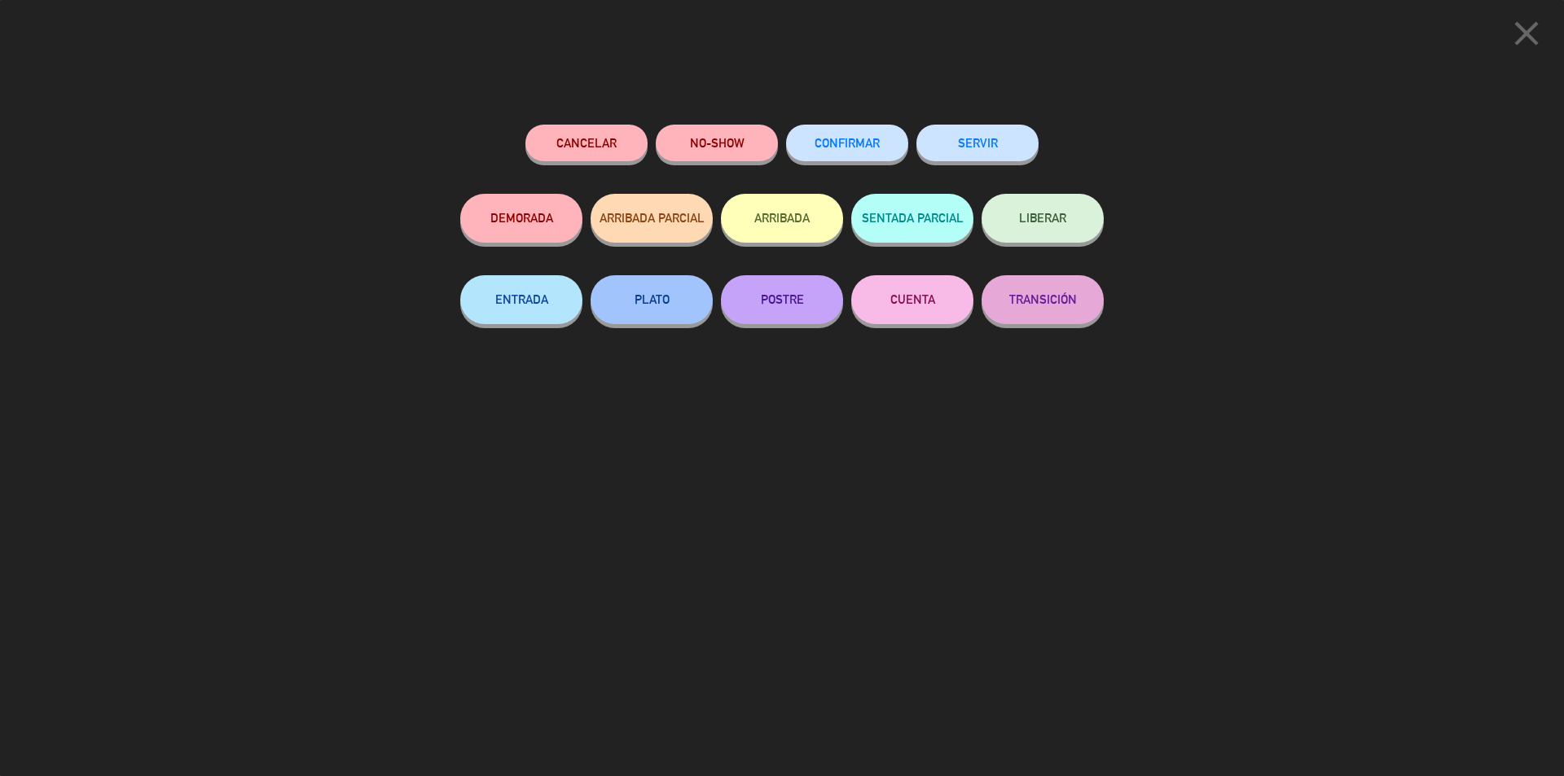
click at [989, 169] on div "SERVIR" at bounding box center [977, 159] width 122 height 69
click at [989, 151] on button "SERVIR" at bounding box center [977, 143] width 122 height 37
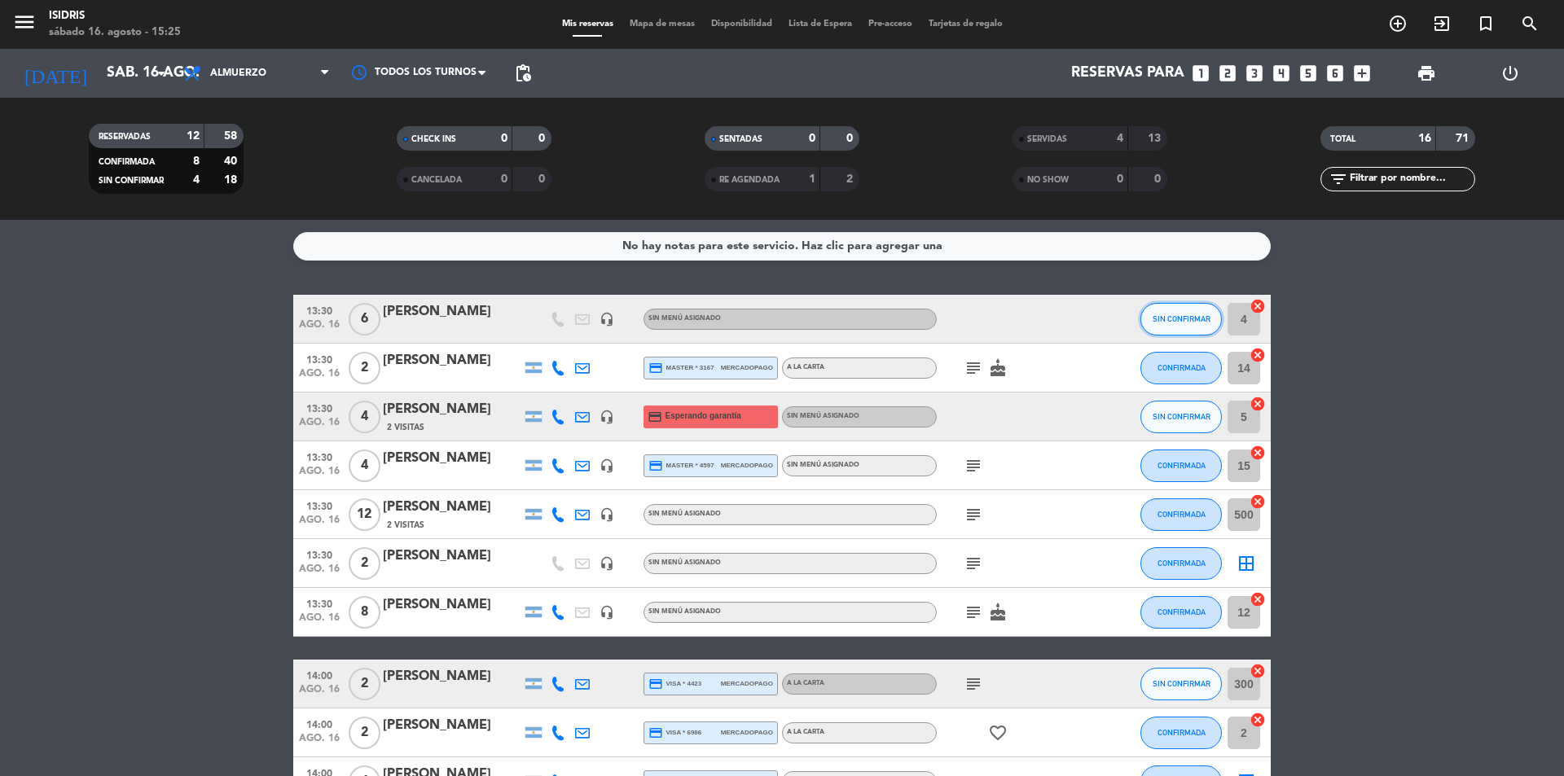
click at [1191, 326] on button "SIN CONFIRMAR" at bounding box center [1180, 319] width 81 height 33
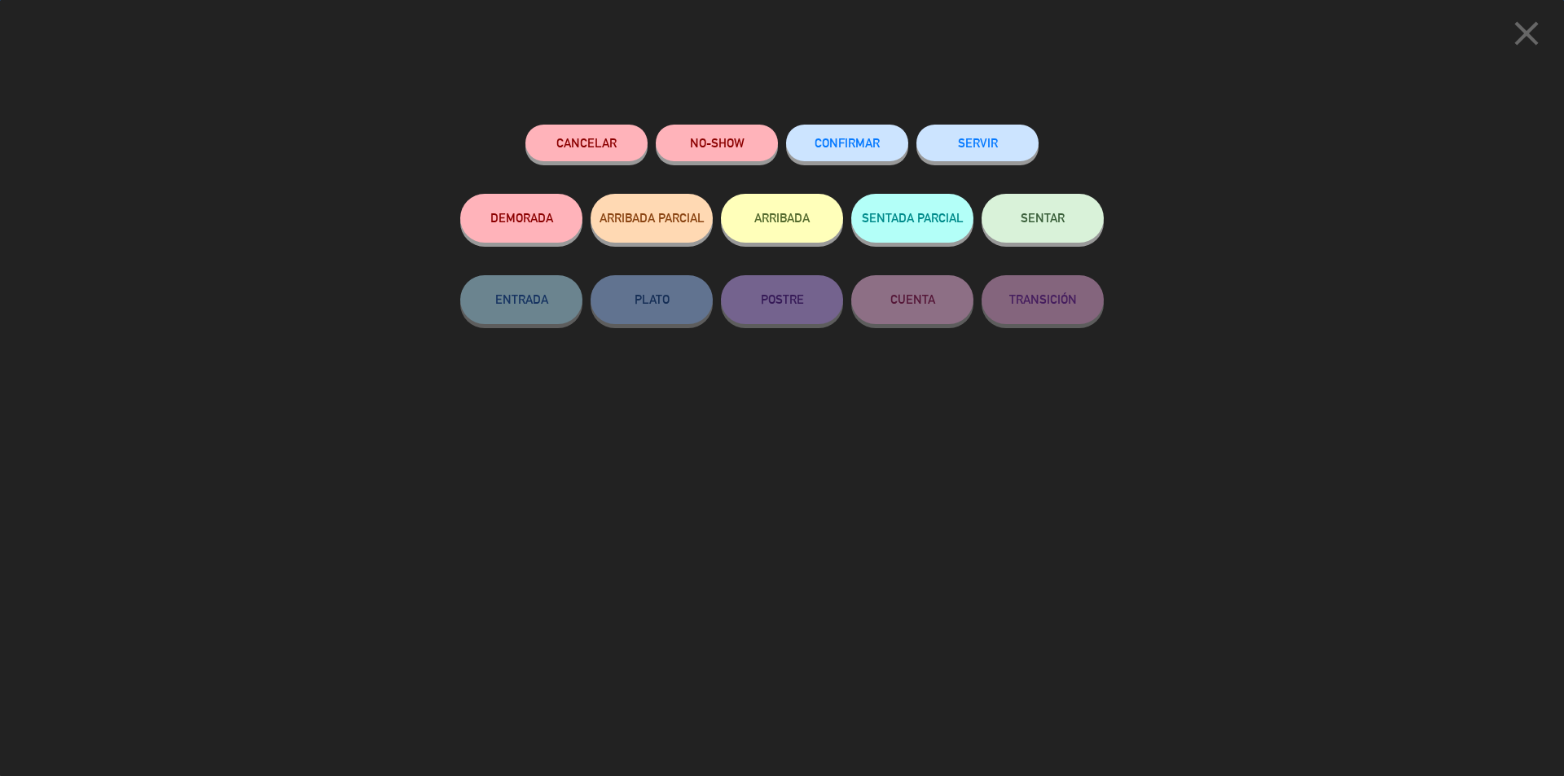
click at [1068, 228] on button "SENTAR" at bounding box center [1042, 218] width 122 height 49
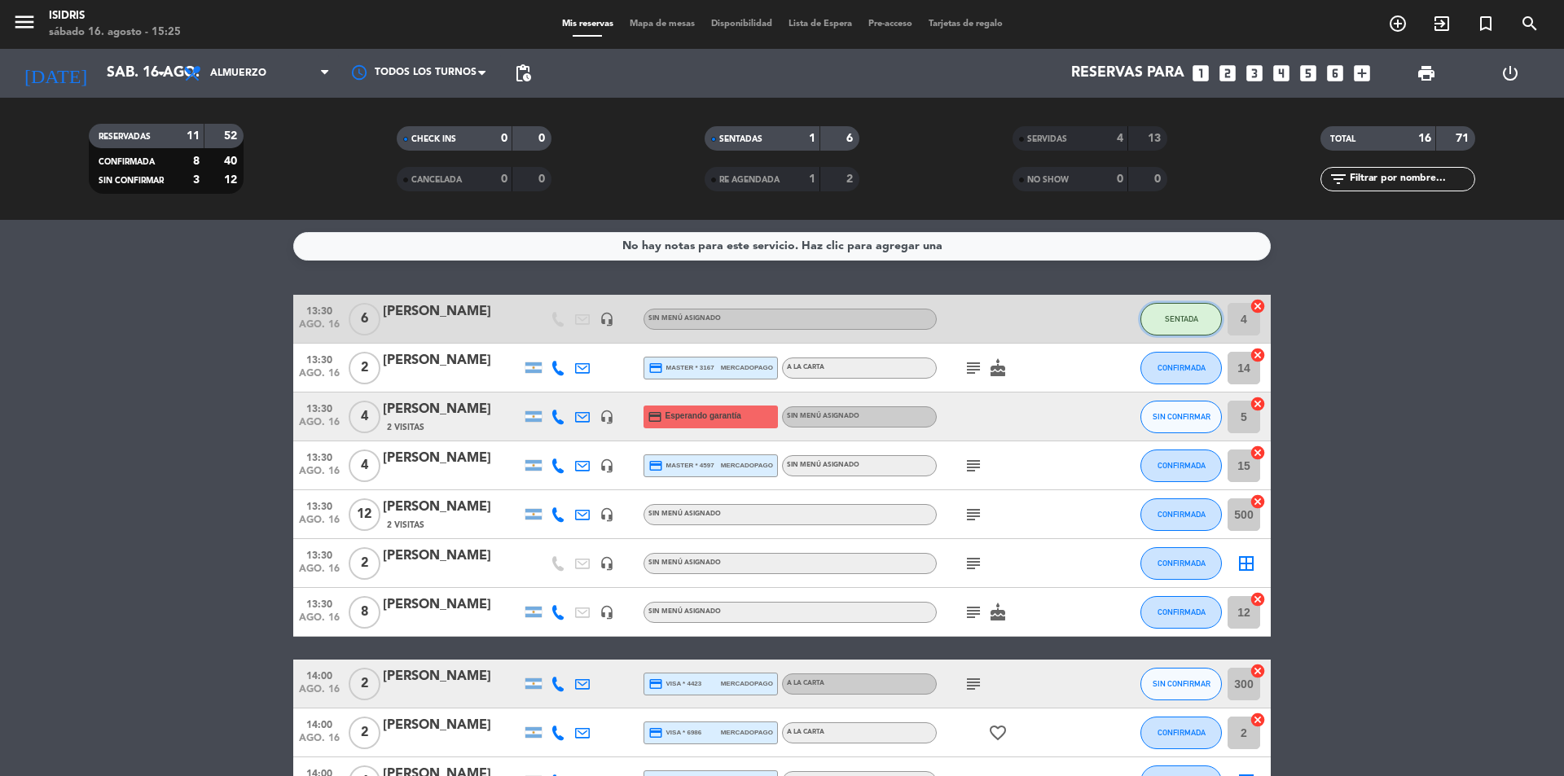
click at [1170, 318] on span "SENTADA" at bounding box center [1180, 318] width 33 height 9
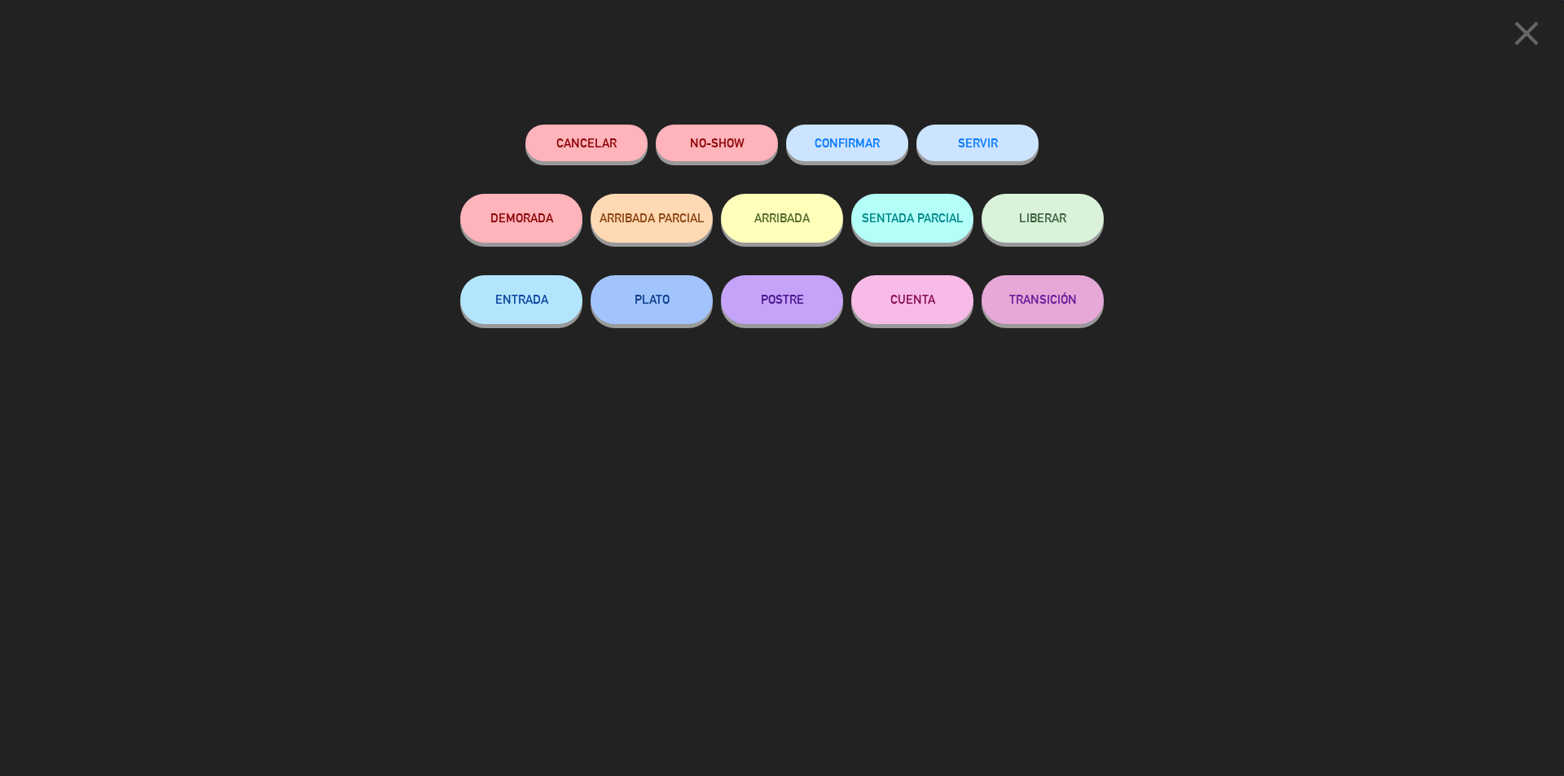
click at [1007, 156] on button "SERVIR" at bounding box center [977, 143] width 122 height 37
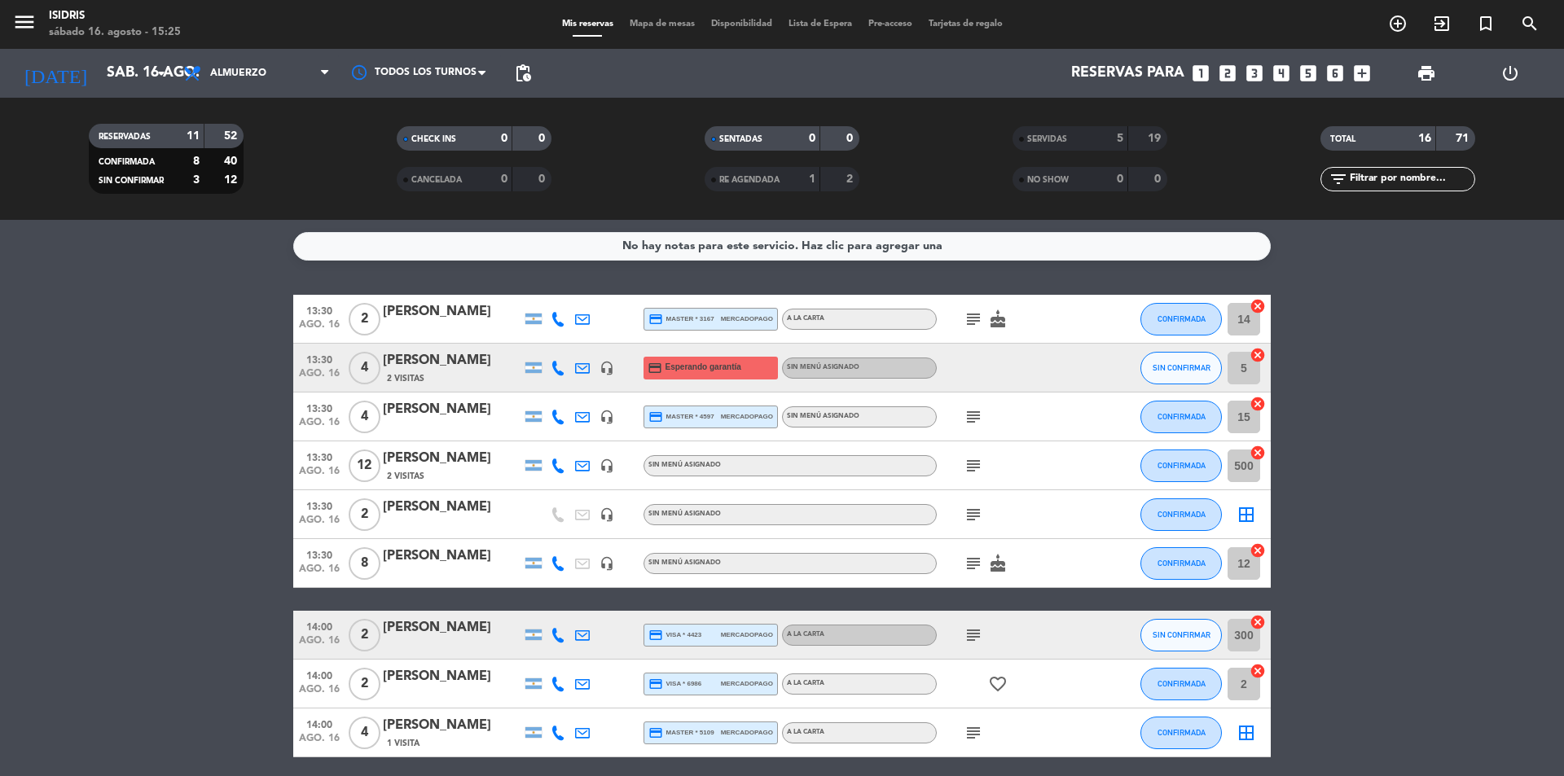
click at [1260, 305] on icon "cancel" at bounding box center [1257, 306] width 16 height 16
click at [1182, 316] on span "CONFIRMADA" at bounding box center [1181, 318] width 48 height 9
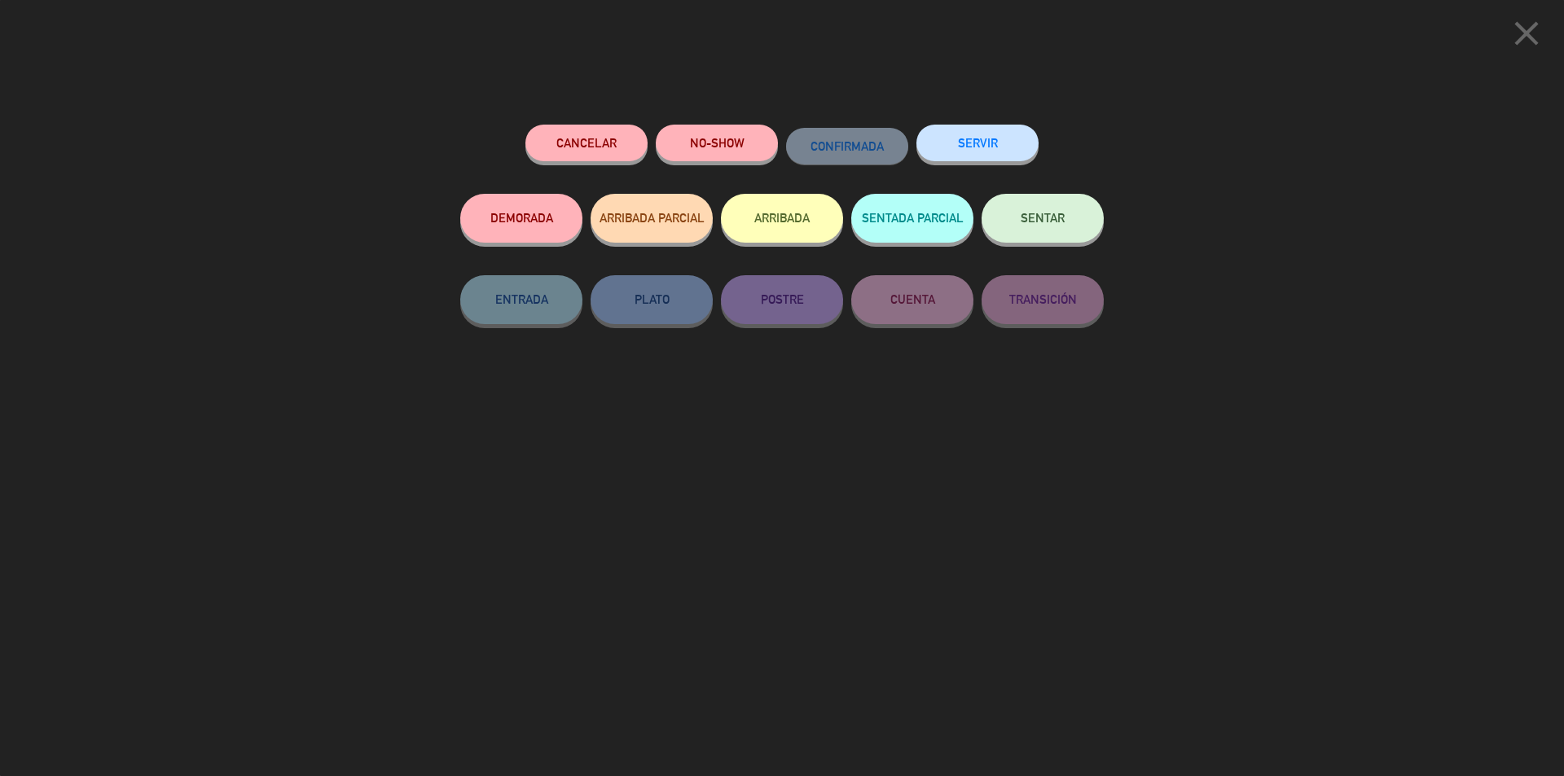
click at [1511, 39] on icon "close" at bounding box center [1526, 33] width 41 height 41
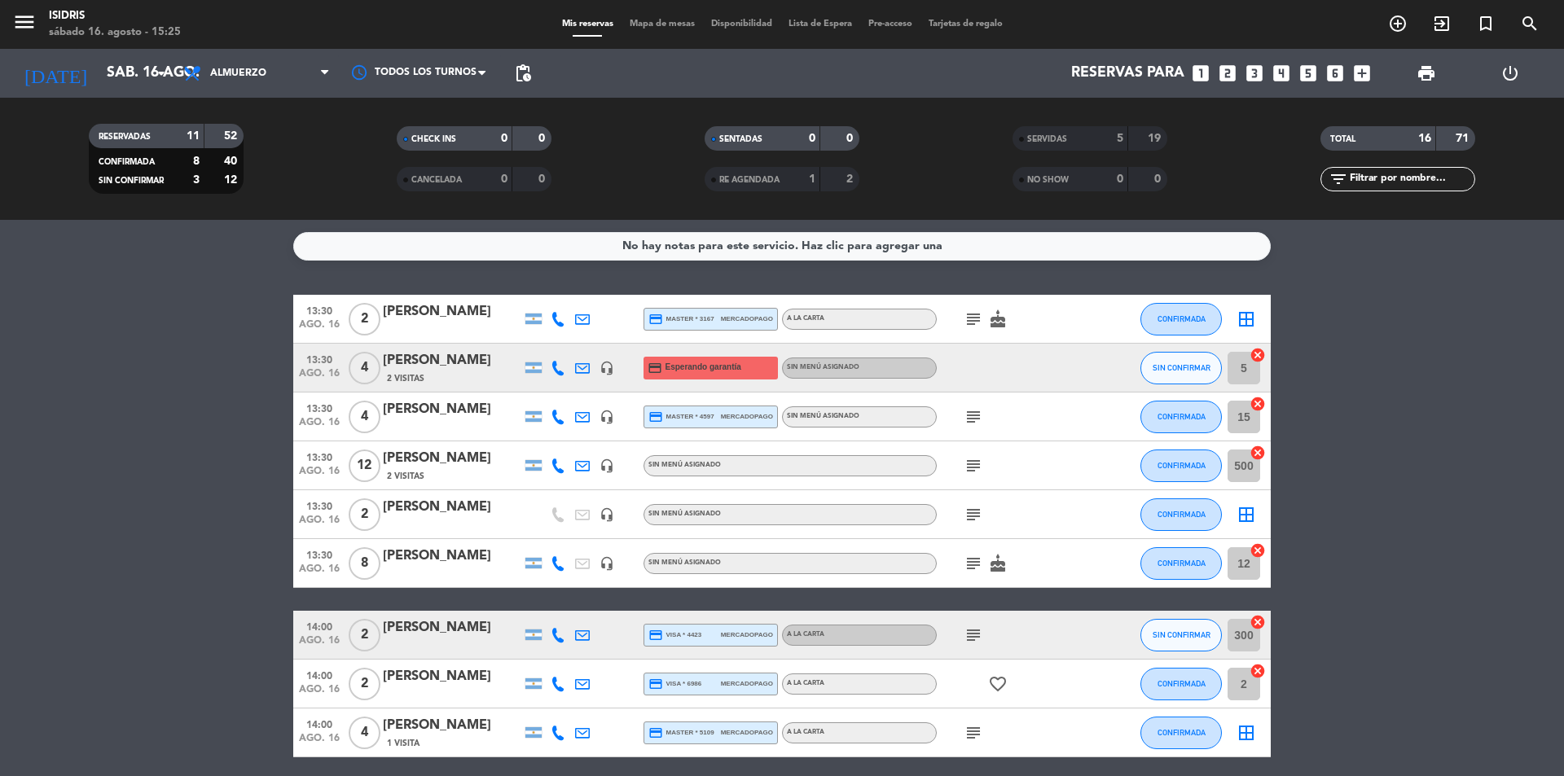
click at [1241, 319] on icon "border_all" at bounding box center [1246, 319] width 20 height 20
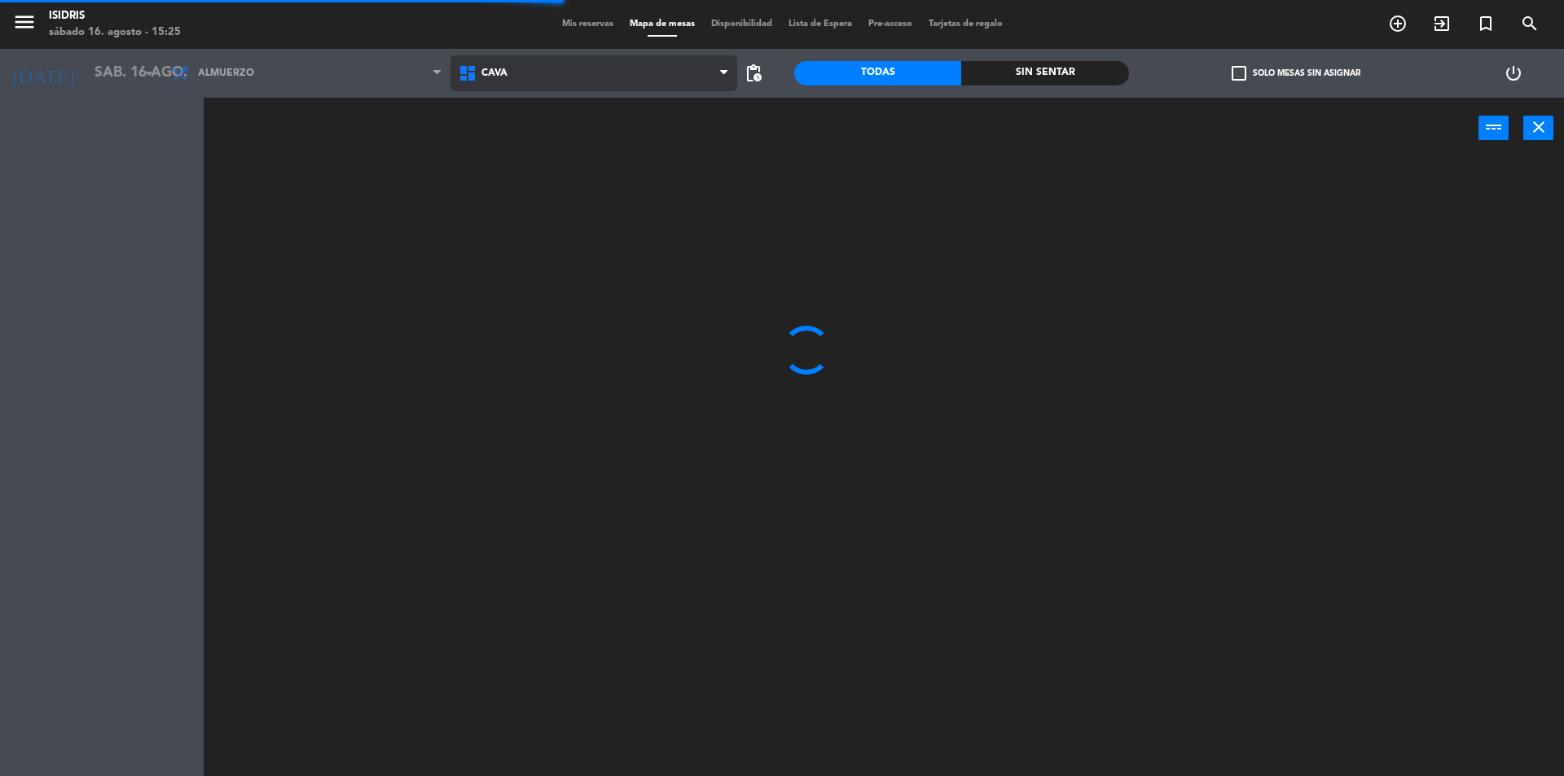
click at [598, 77] on span "CAVA" at bounding box center [593, 73] width 287 height 36
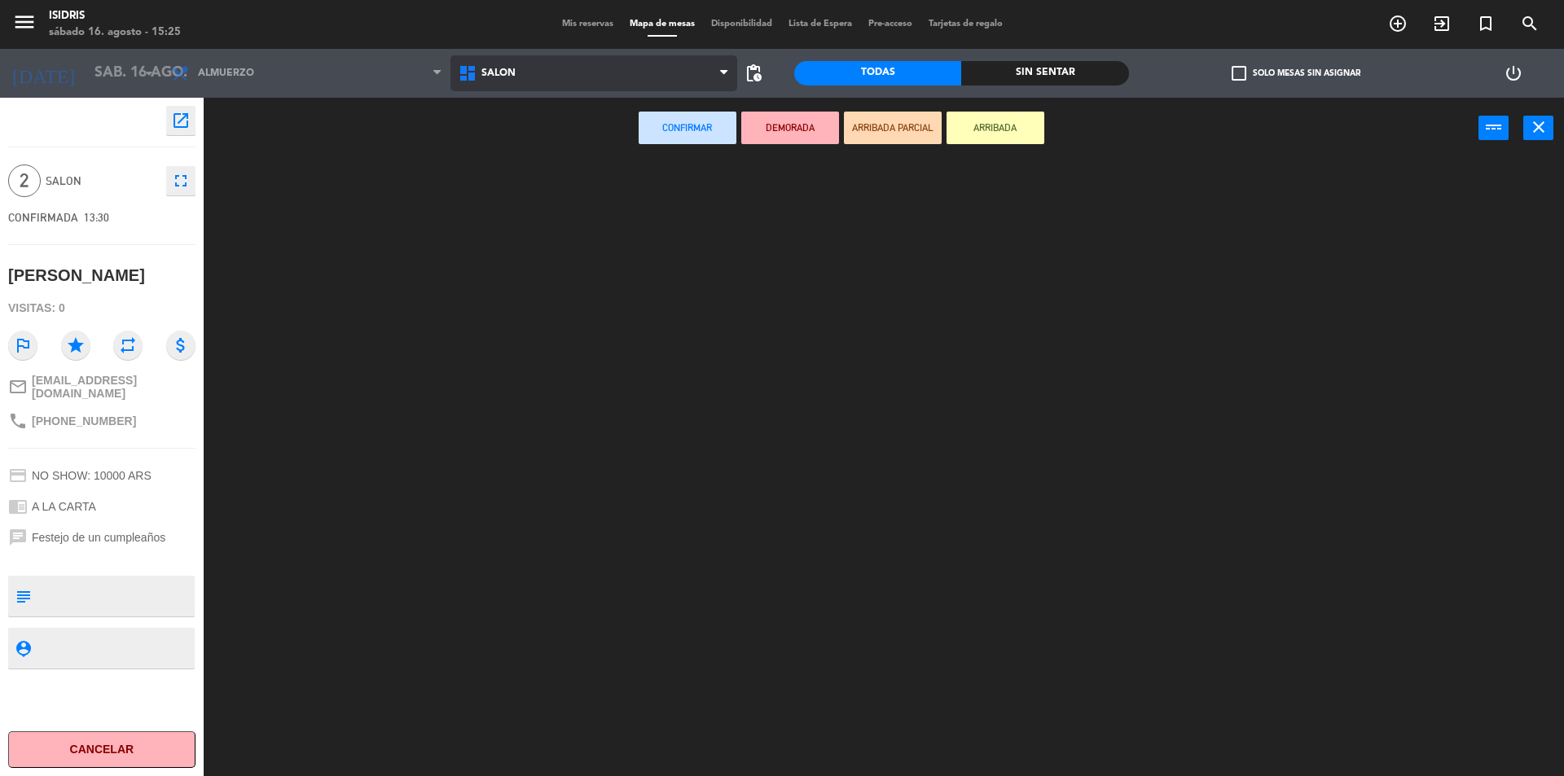
click at [537, 171] on ng-component "menu isidris sábado 16. agosto - 15:25 Mis reservas Mapa de mesas Disponibilida…" at bounding box center [782, 390] width 1564 height 780
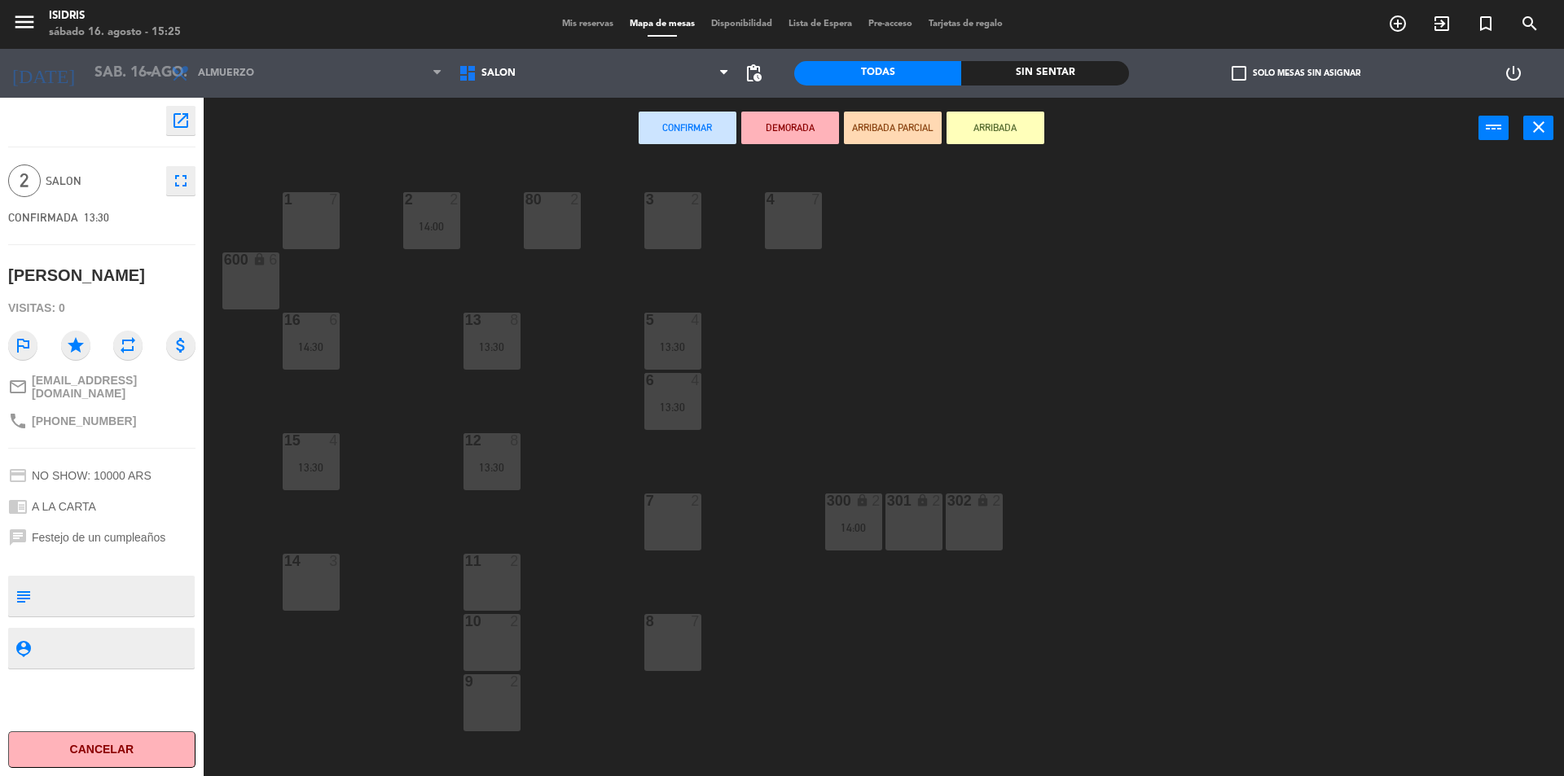
click at [581, 213] on div "1 7 2 2 14:00 3 2 4 7 80 2 600 lock 6 5 4 13:30 13 8 13:30 16 6 14:30 6 4 13:30…" at bounding box center [891, 471] width 1344 height 617
click at [572, 211] on div "80 2" at bounding box center [552, 220] width 57 height 57
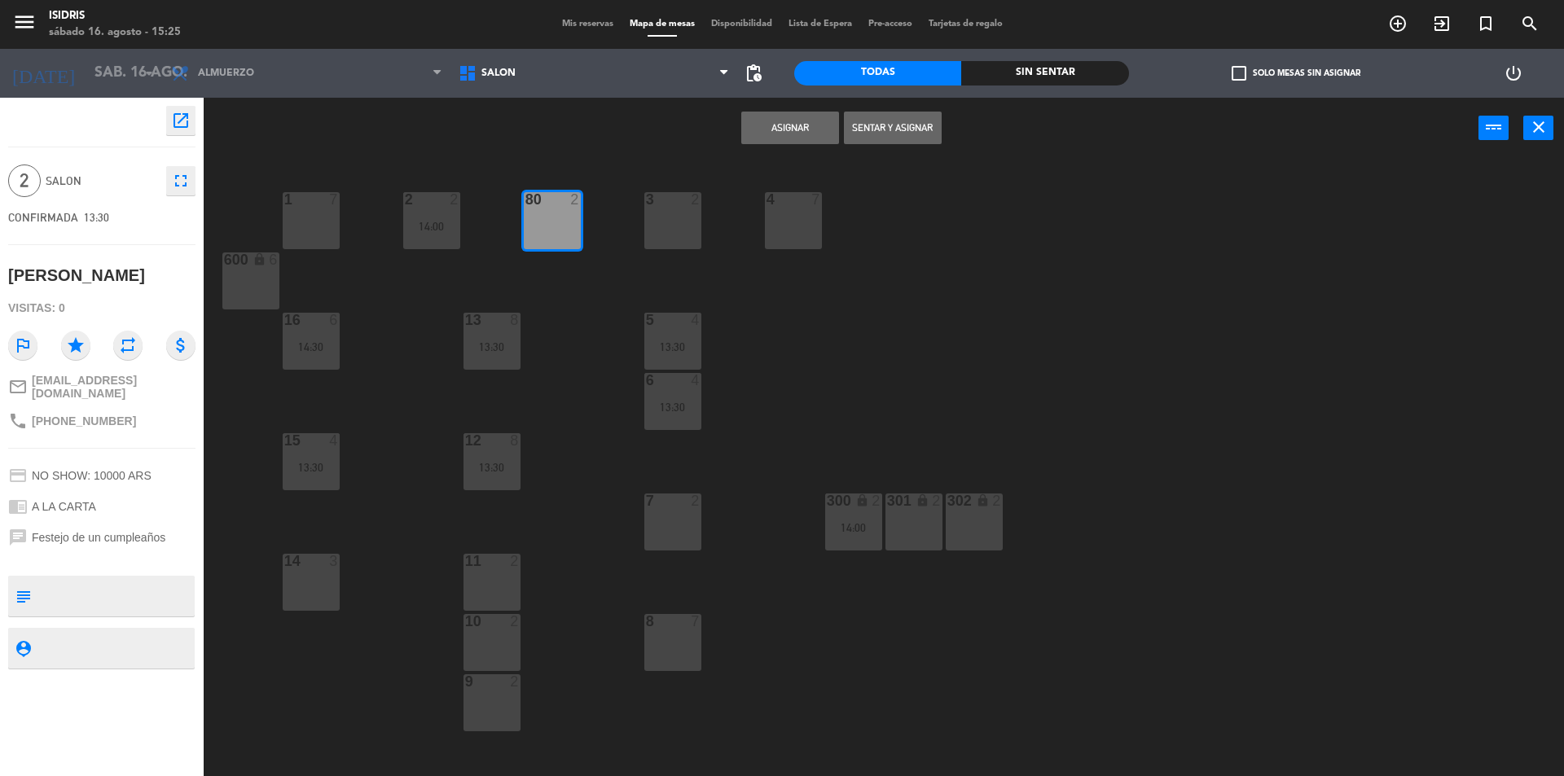
click at [870, 121] on button "Sentar y Asignar" at bounding box center [893, 128] width 98 height 33
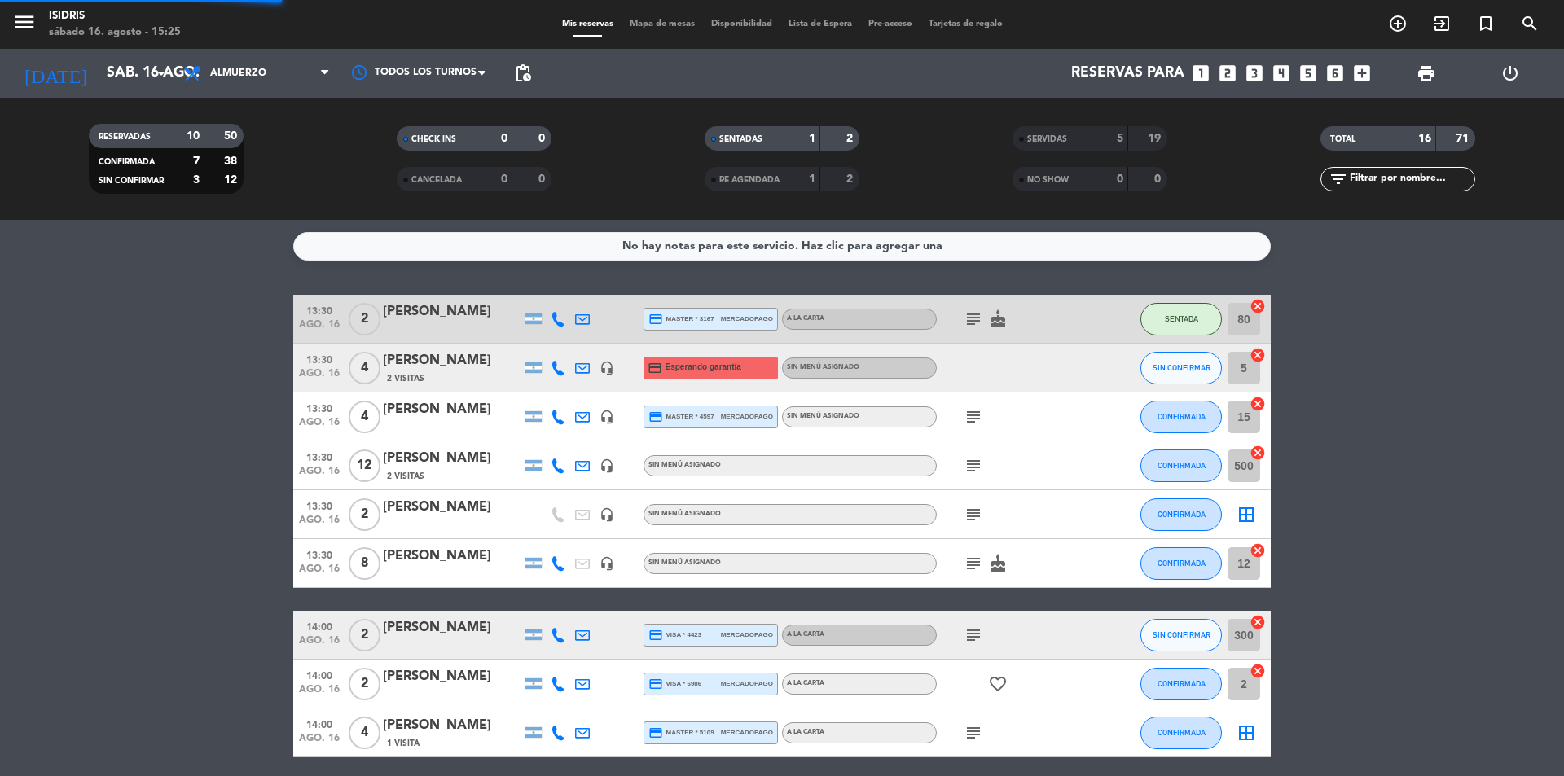
click at [1200, 293] on div "No hay notas para este servicio. Haz clic para agregar una 13:30 ago. 16 2 [PER…" at bounding box center [782, 498] width 1564 height 556
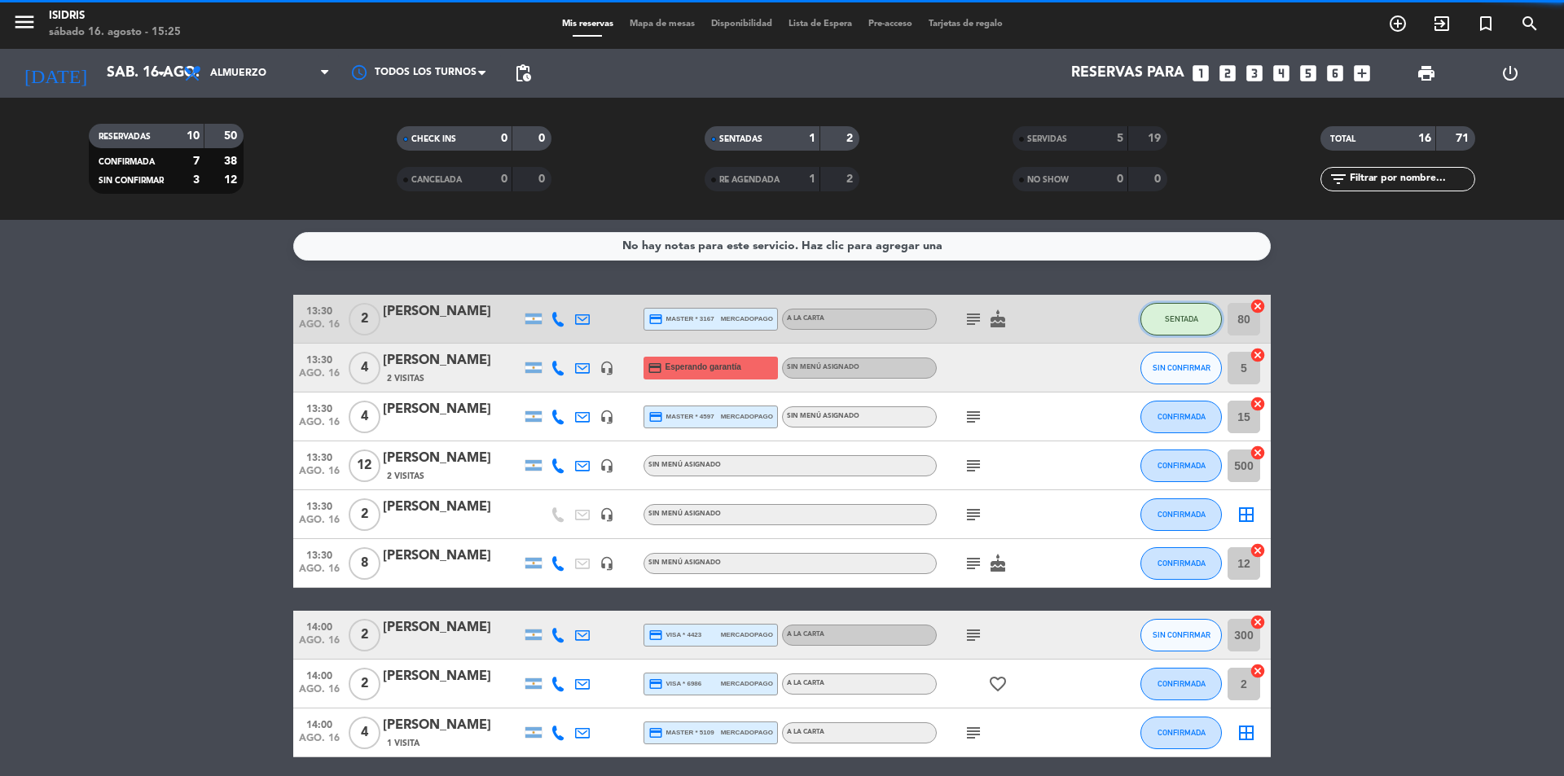
click at [1171, 309] on button "SENTADA" at bounding box center [1180, 319] width 81 height 33
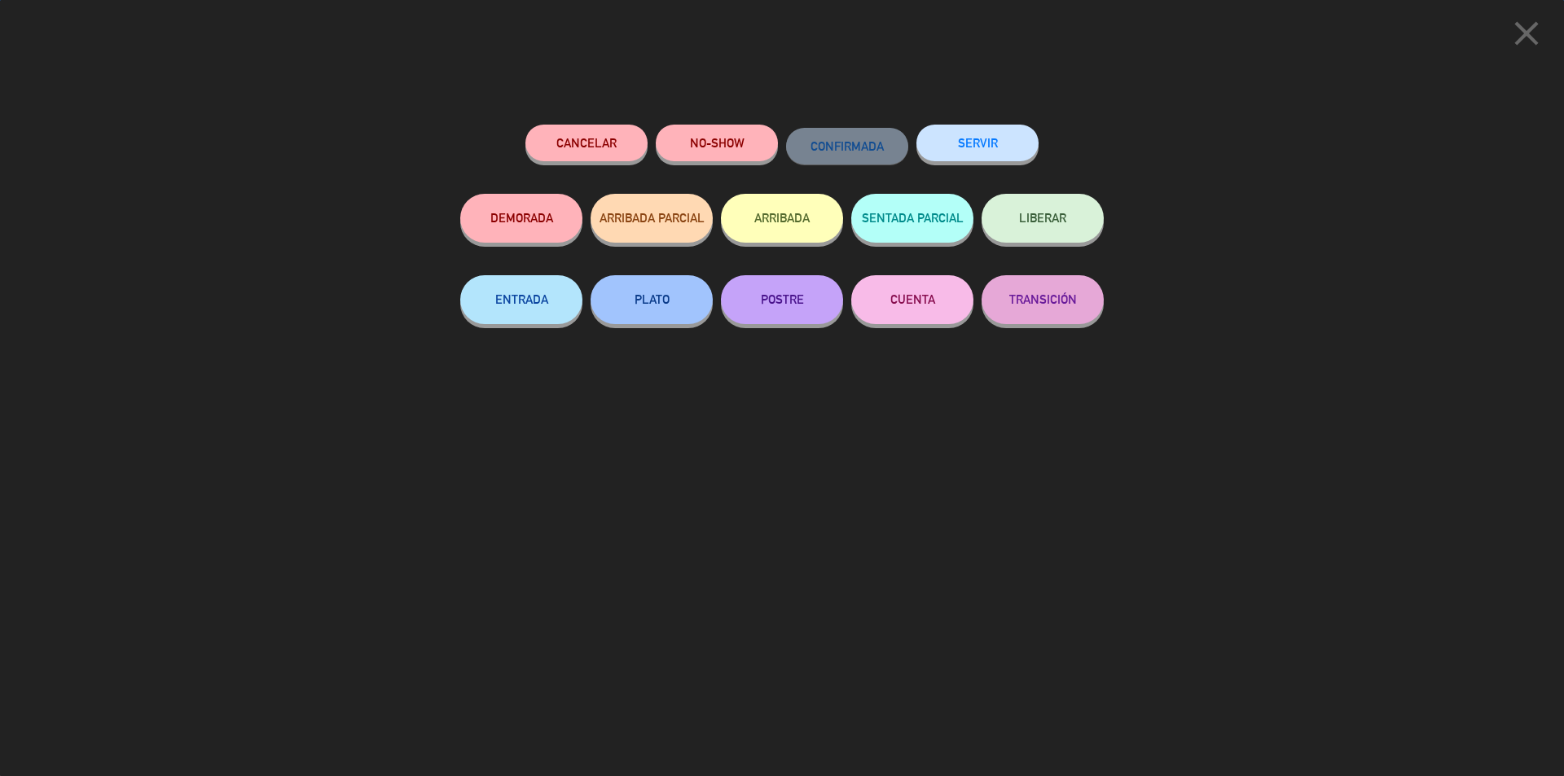
click at [995, 147] on button "SERVIR" at bounding box center [977, 143] width 122 height 37
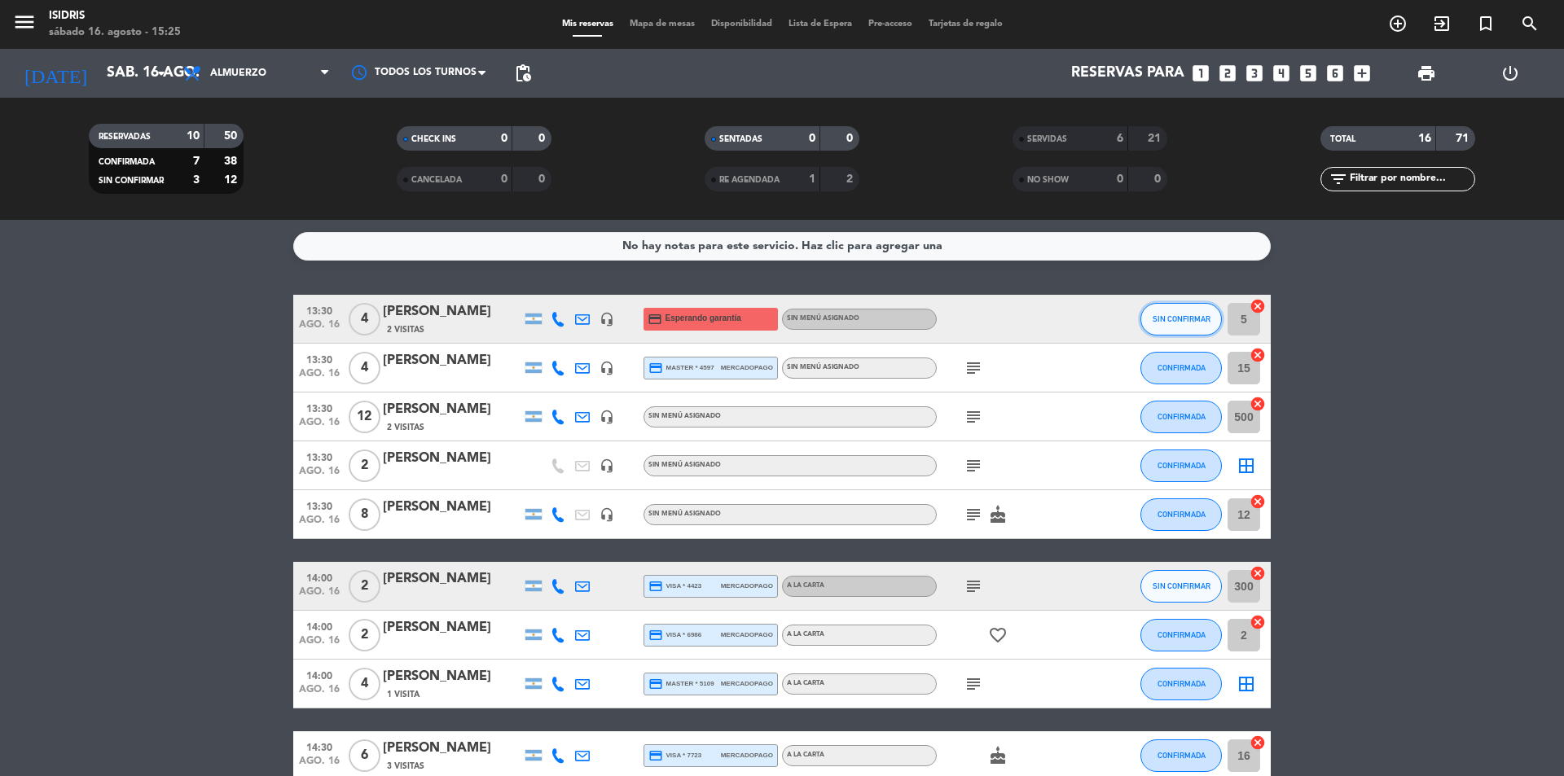
click at [1185, 318] on span "SIN CONFIRMAR" at bounding box center [1181, 318] width 58 height 9
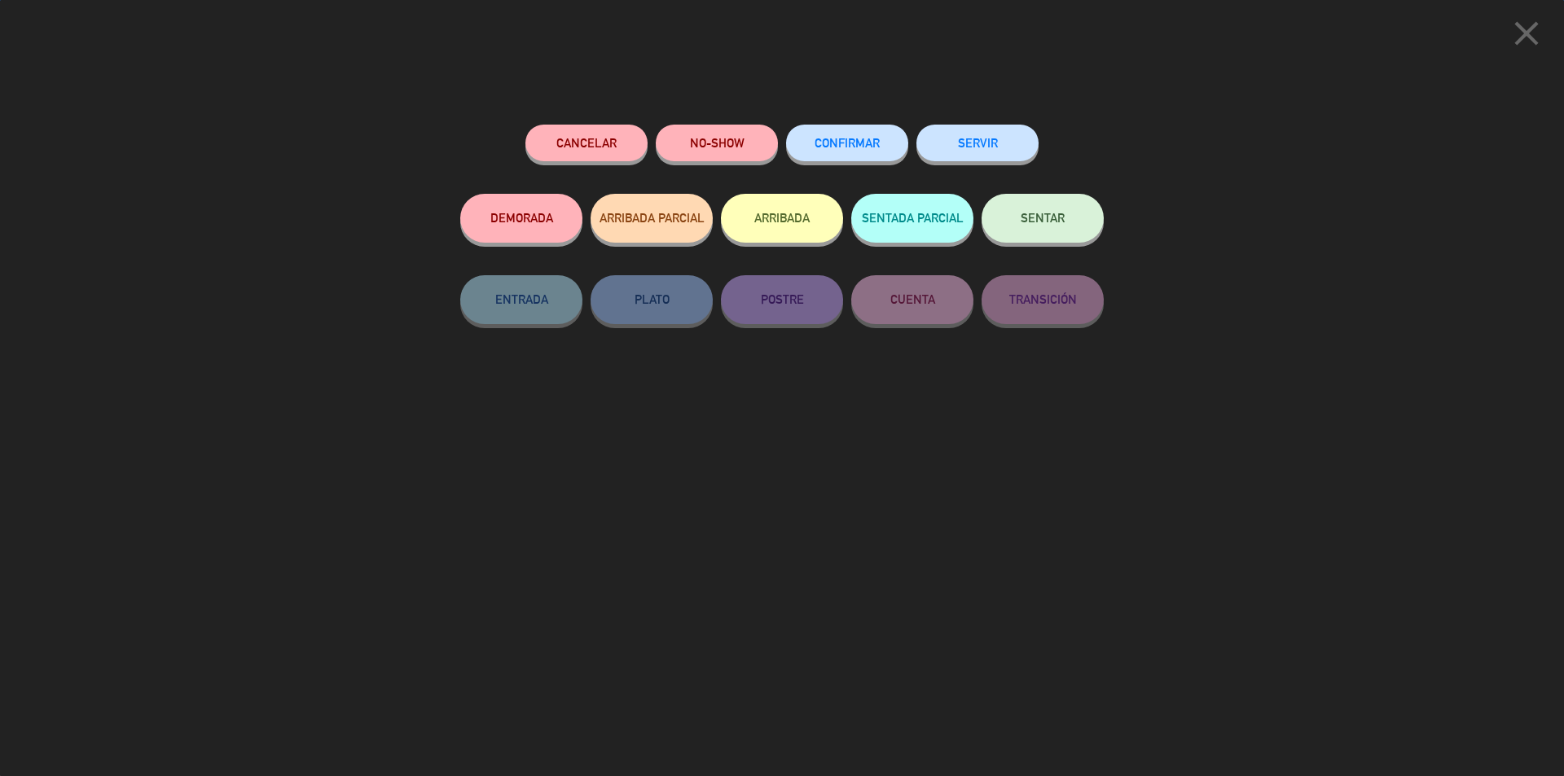
click at [1055, 227] on button "SENTAR" at bounding box center [1042, 218] width 122 height 49
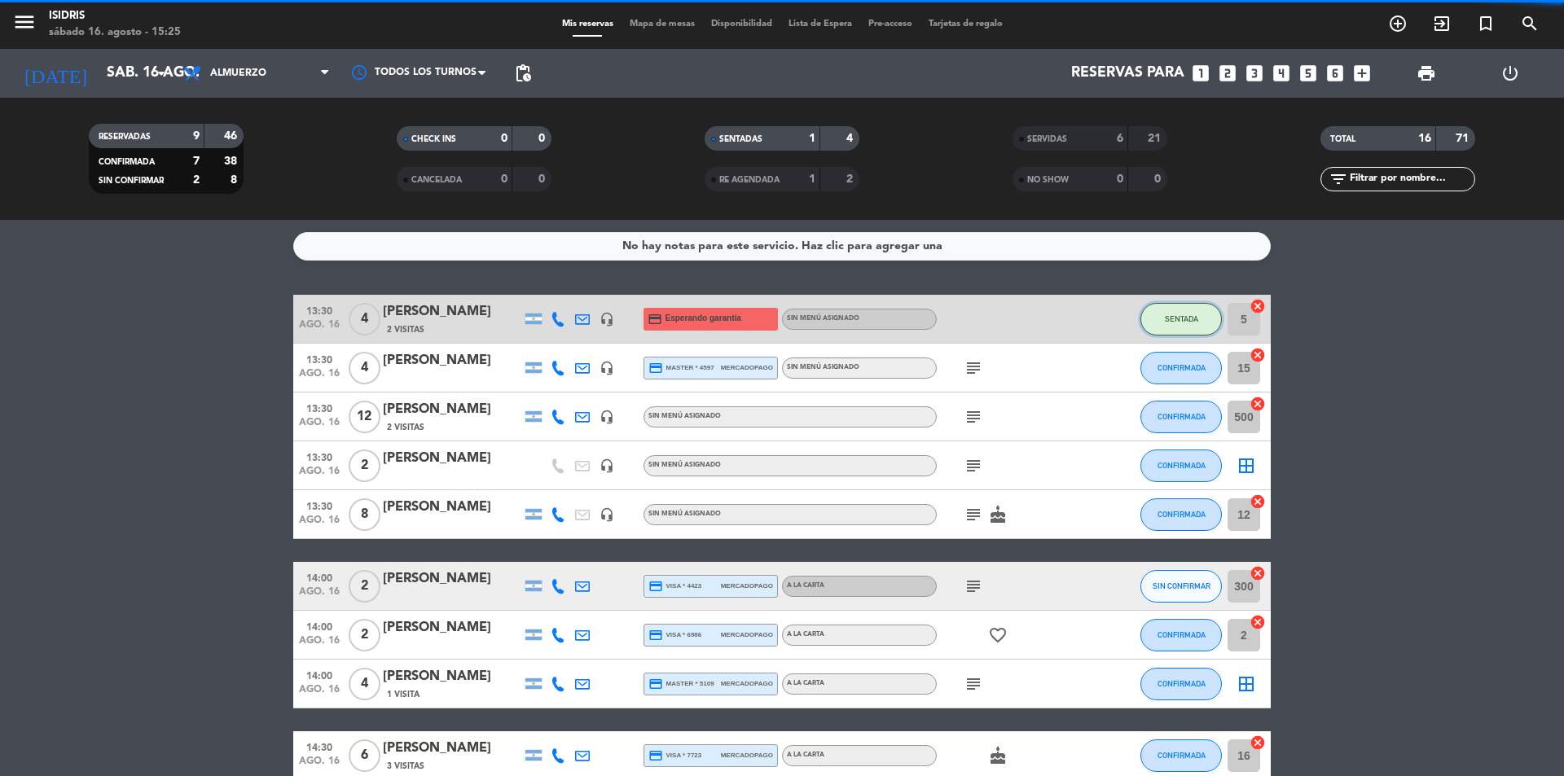
click at [1171, 314] on span "SENTADA" at bounding box center [1180, 318] width 33 height 9
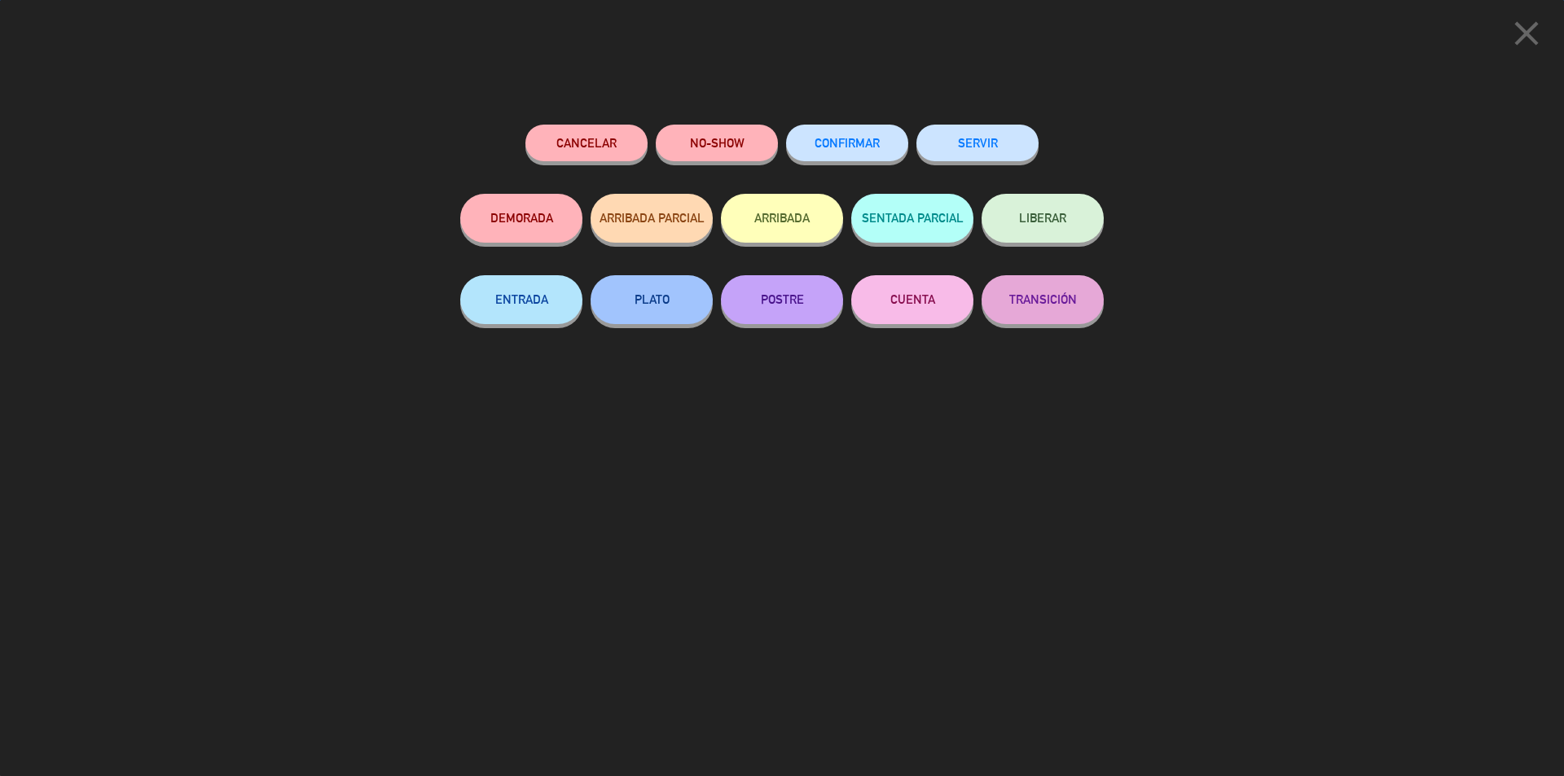
click at [1006, 158] on button "SERVIR" at bounding box center [977, 143] width 122 height 37
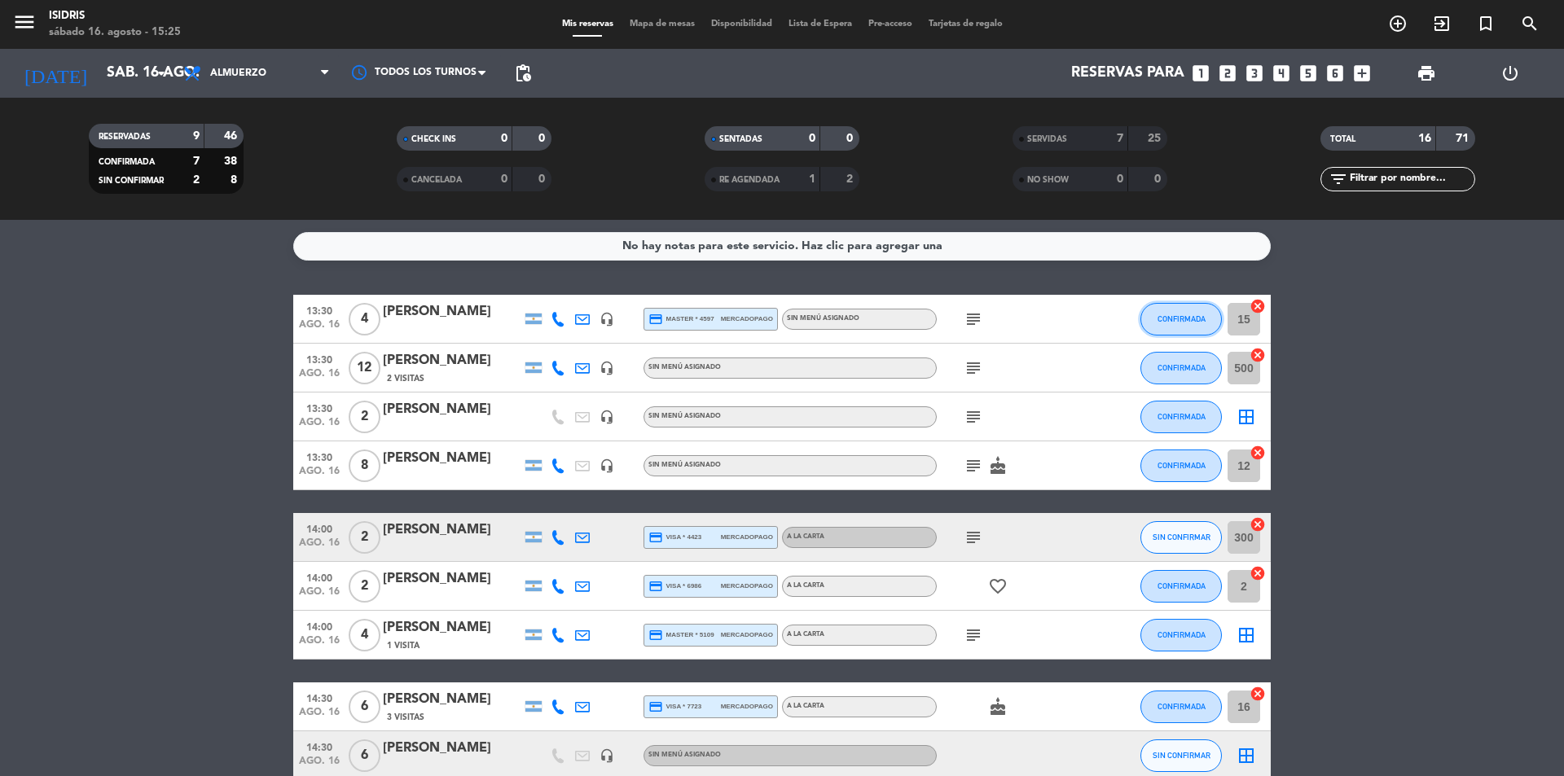
click at [1167, 321] on span "CONFIRMADA" at bounding box center [1181, 318] width 48 height 9
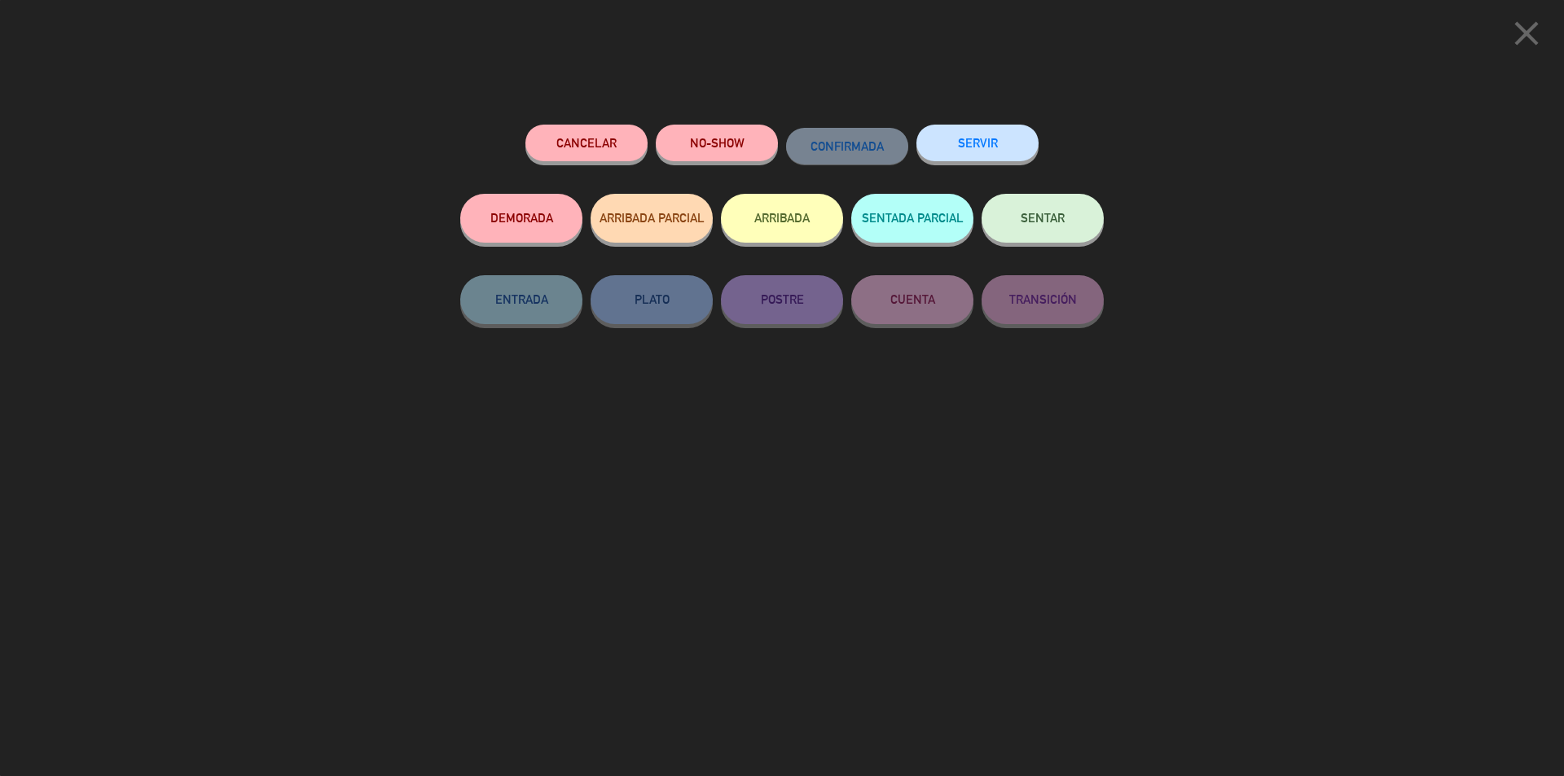
click at [1536, 36] on icon "close" at bounding box center [1526, 33] width 41 height 41
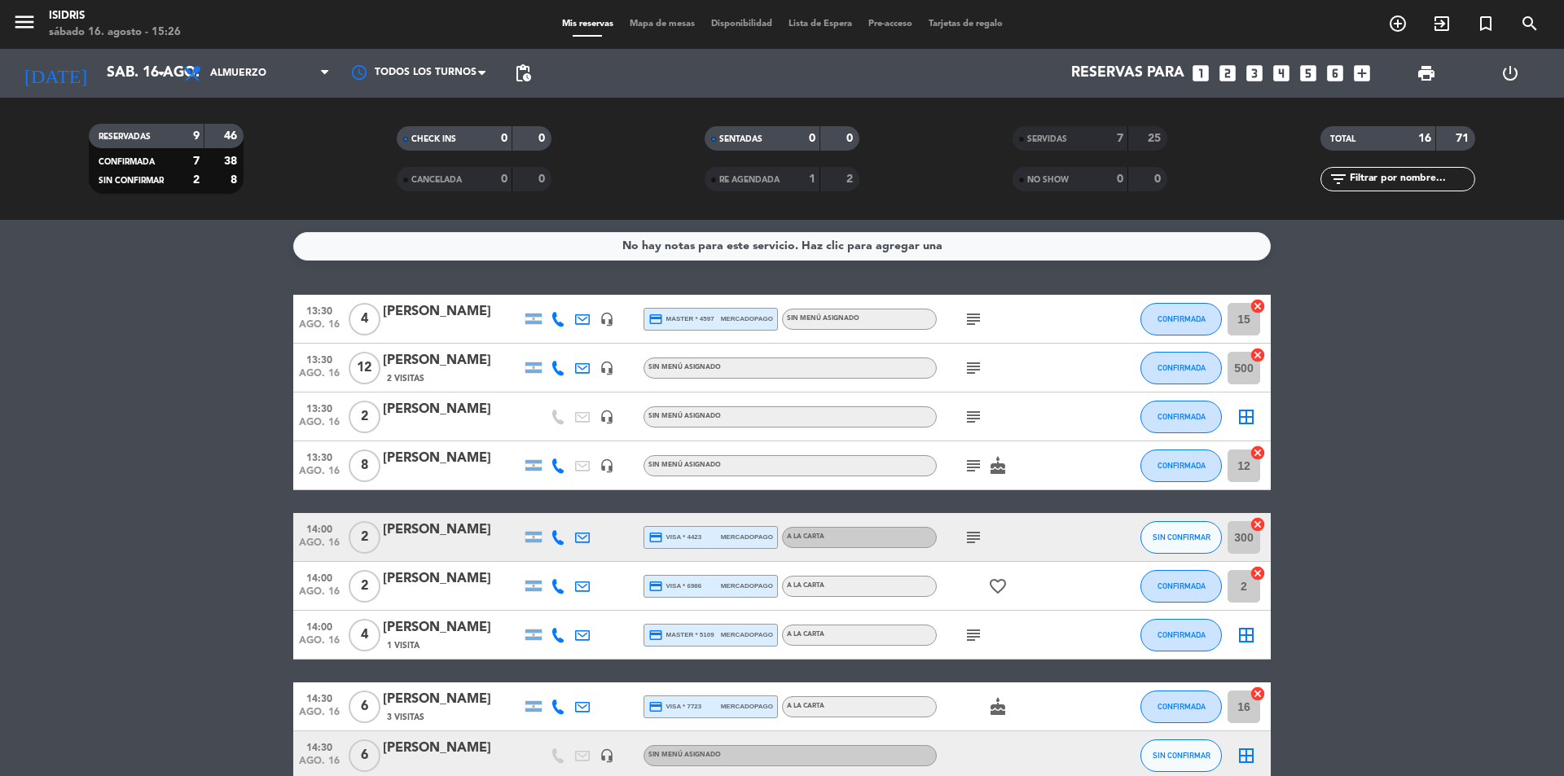
click at [1262, 305] on icon "cancel" at bounding box center [1257, 306] width 16 height 16
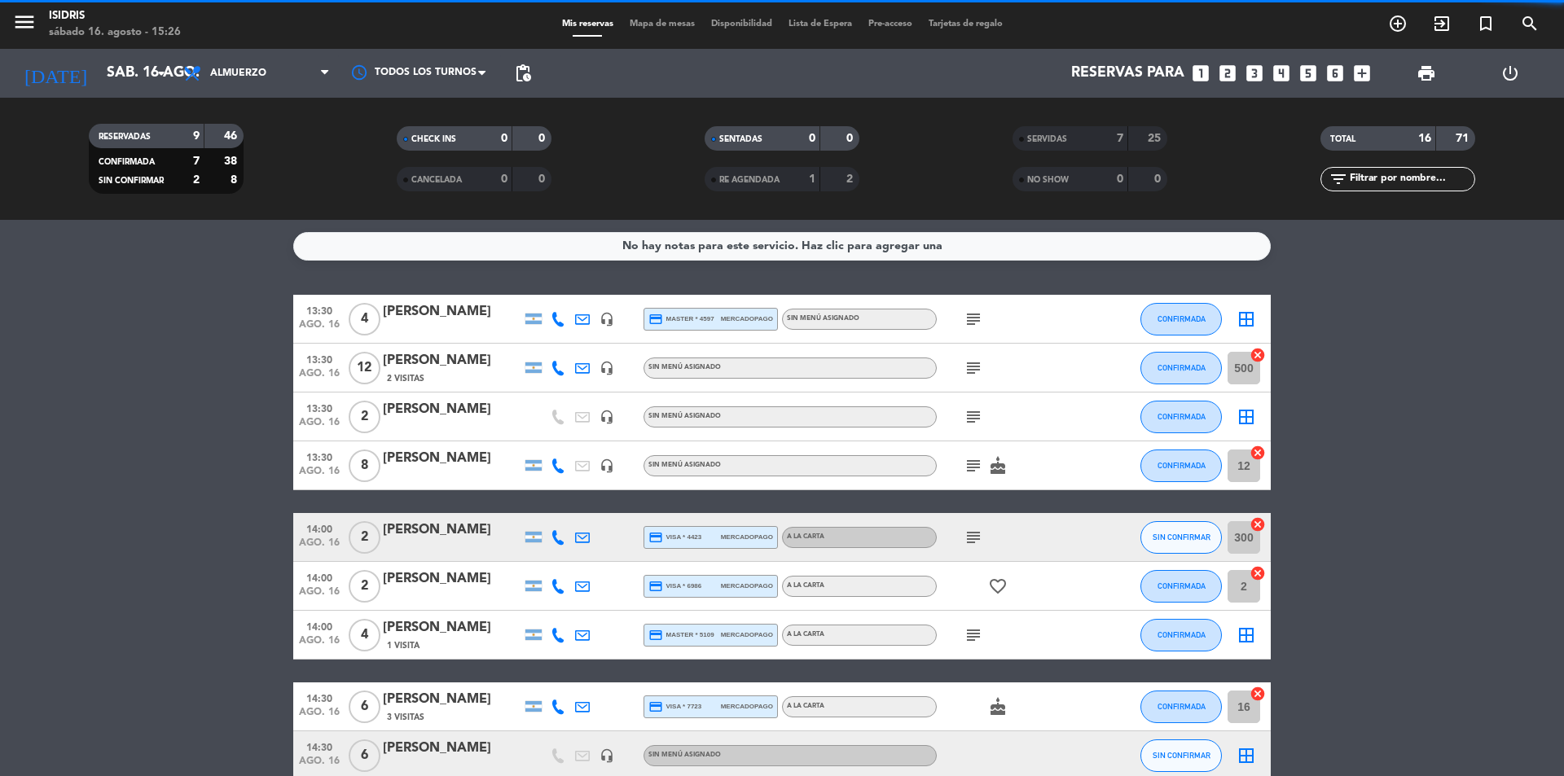
click at [1249, 317] on icon "border_all" at bounding box center [1246, 319] width 20 height 20
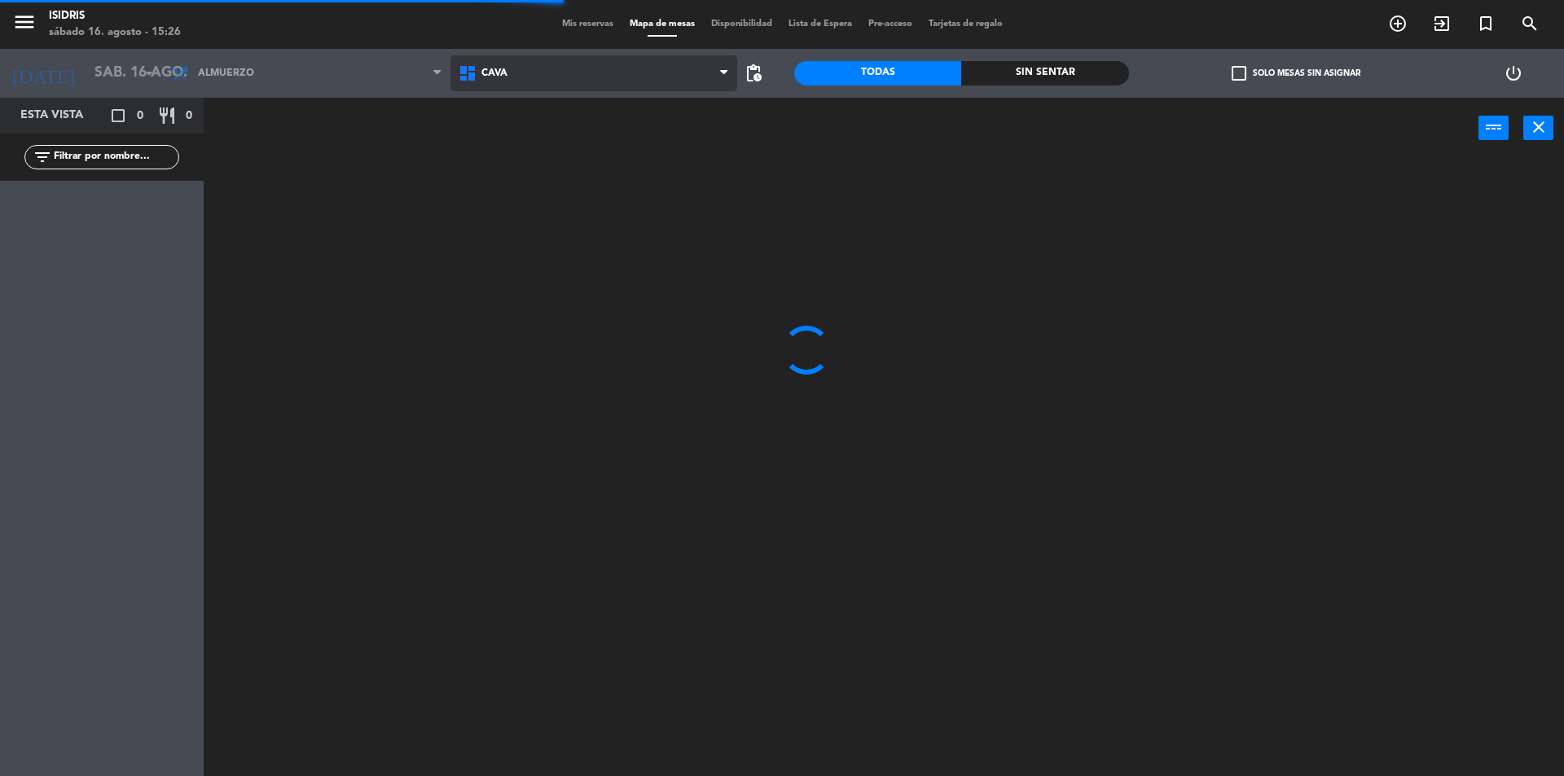
click at [572, 73] on span "CAVA" at bounding box center [593, 73] width 287 height 36
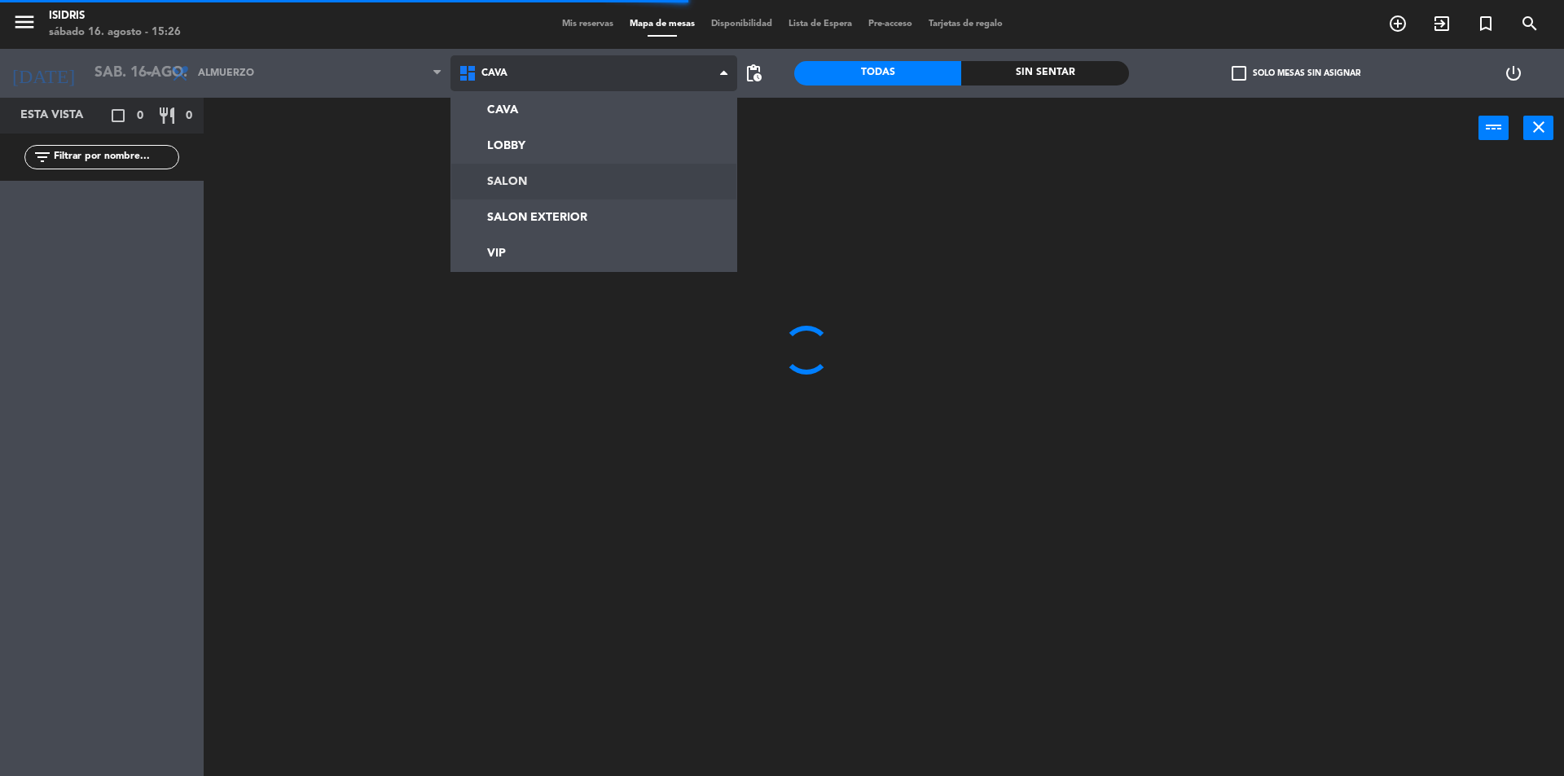
click at [520, 177] on ng-component "menu isidris sábado 16. agosto - 15:26 Mis reservas Mapa de mesas Disponibilida…" at bounding box center [782, 390] width 1564 height 780
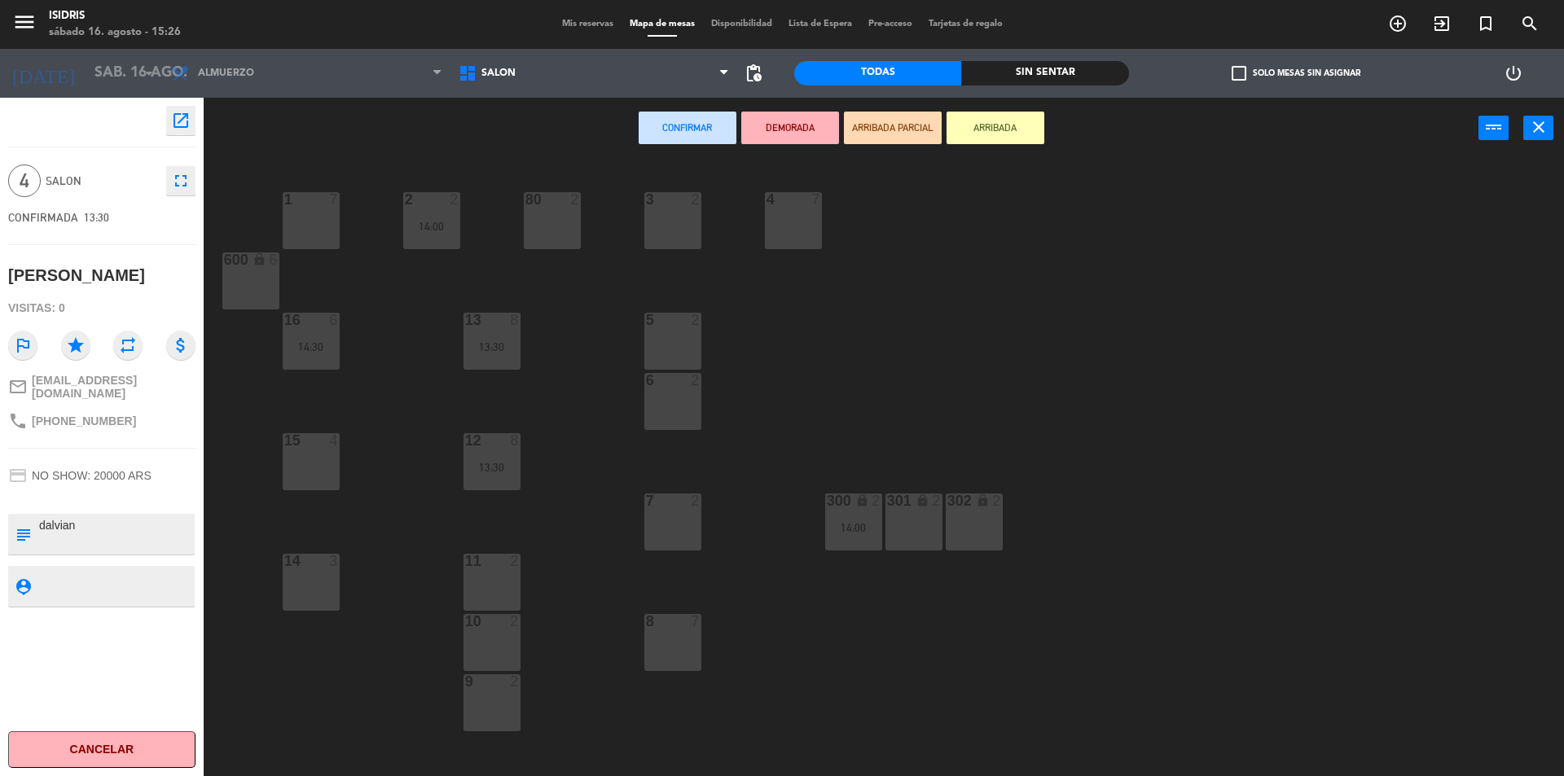
click at [300, 601] on div "14 3" at bounding box center [311, 582] width 57 height 57
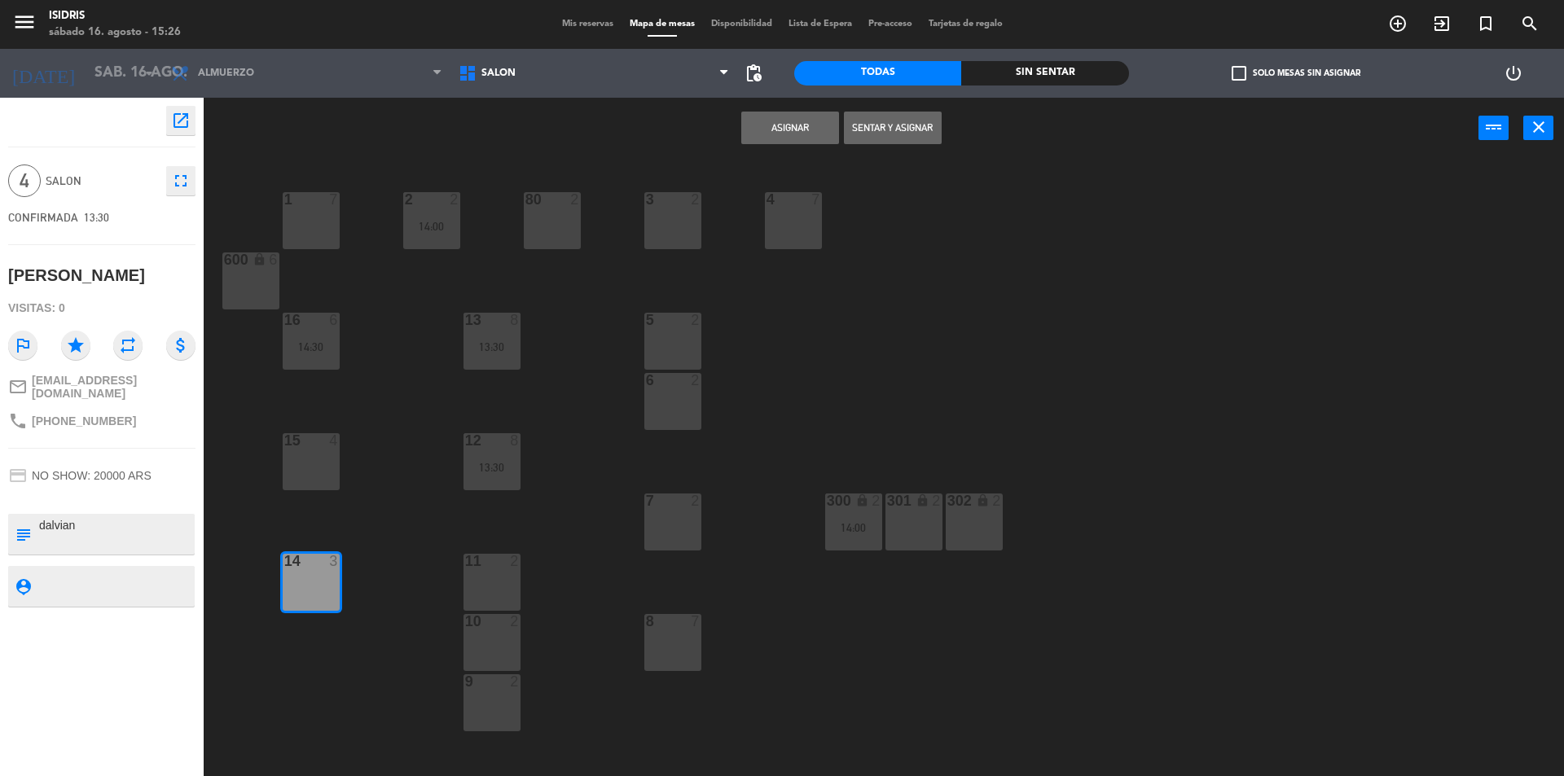
click at [902, 121] on button "Sentar y Asignar" at bounding box center [893, 128] width 98 height 33
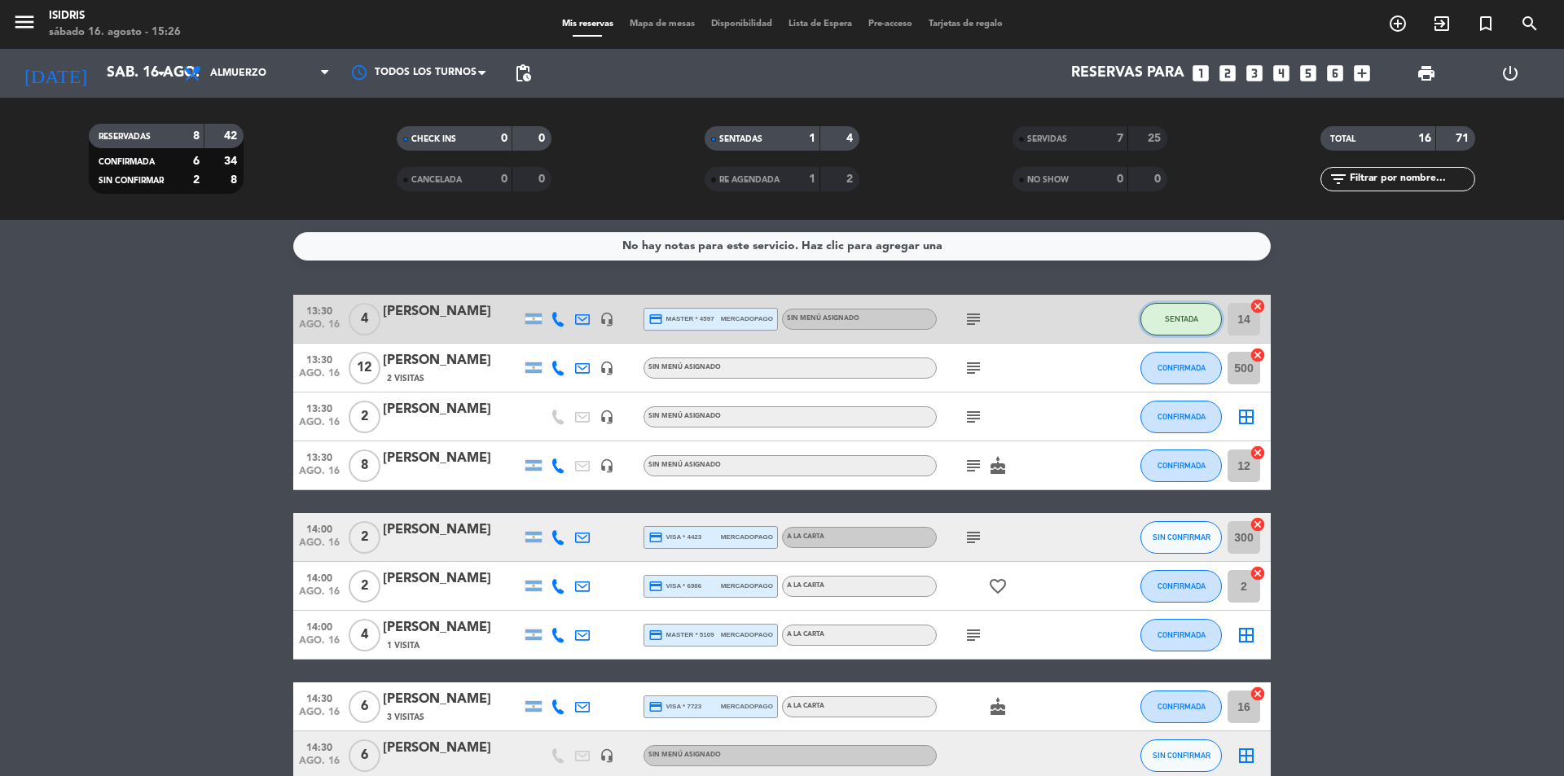
click at [1195, 319] on span "SENTADA" at bounding box center [1180, 318] width 33 height 9
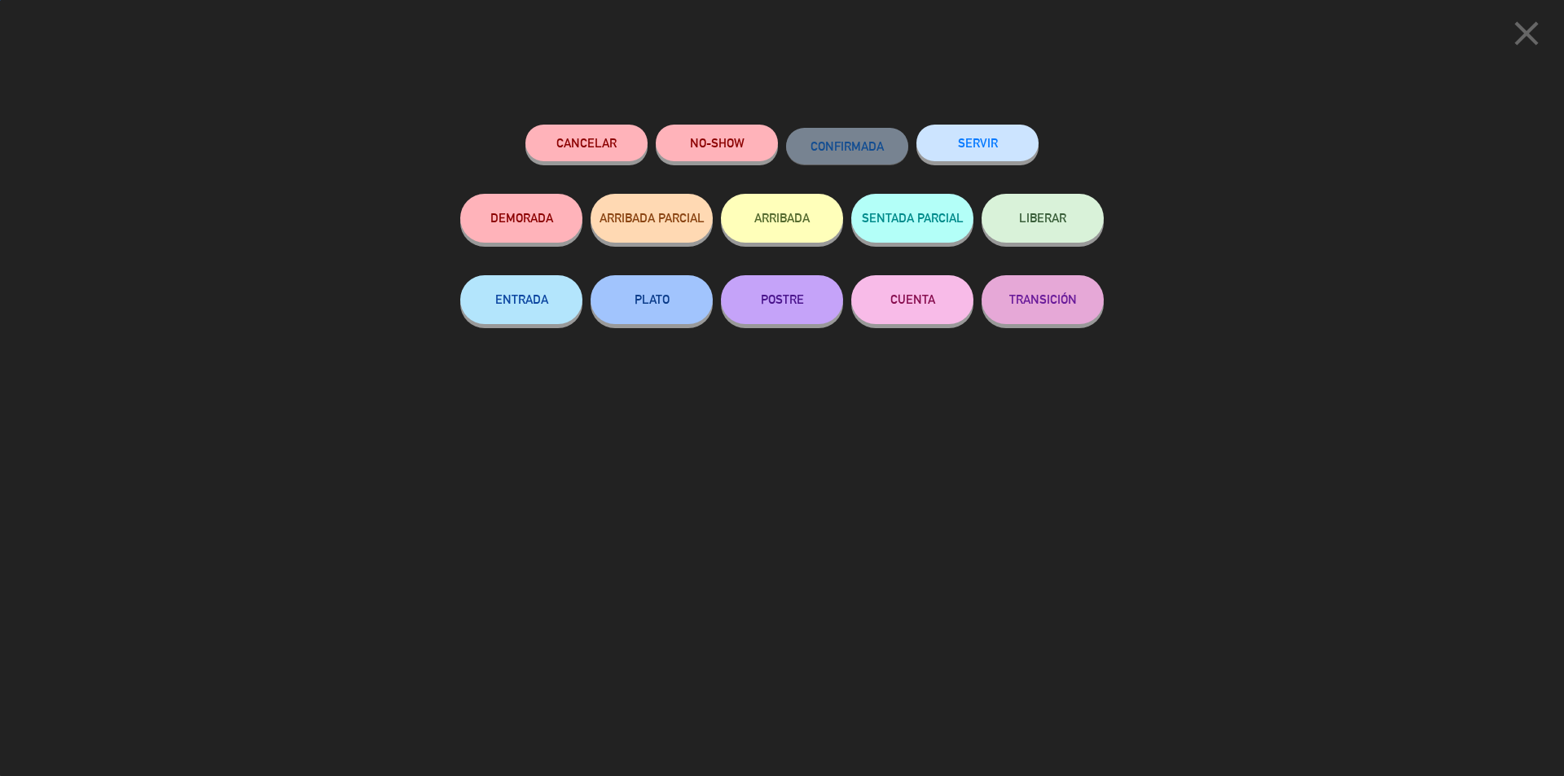
click at [1007, 151] on button "SERVIR" at bounding box center [977, 143] width 122 height 37
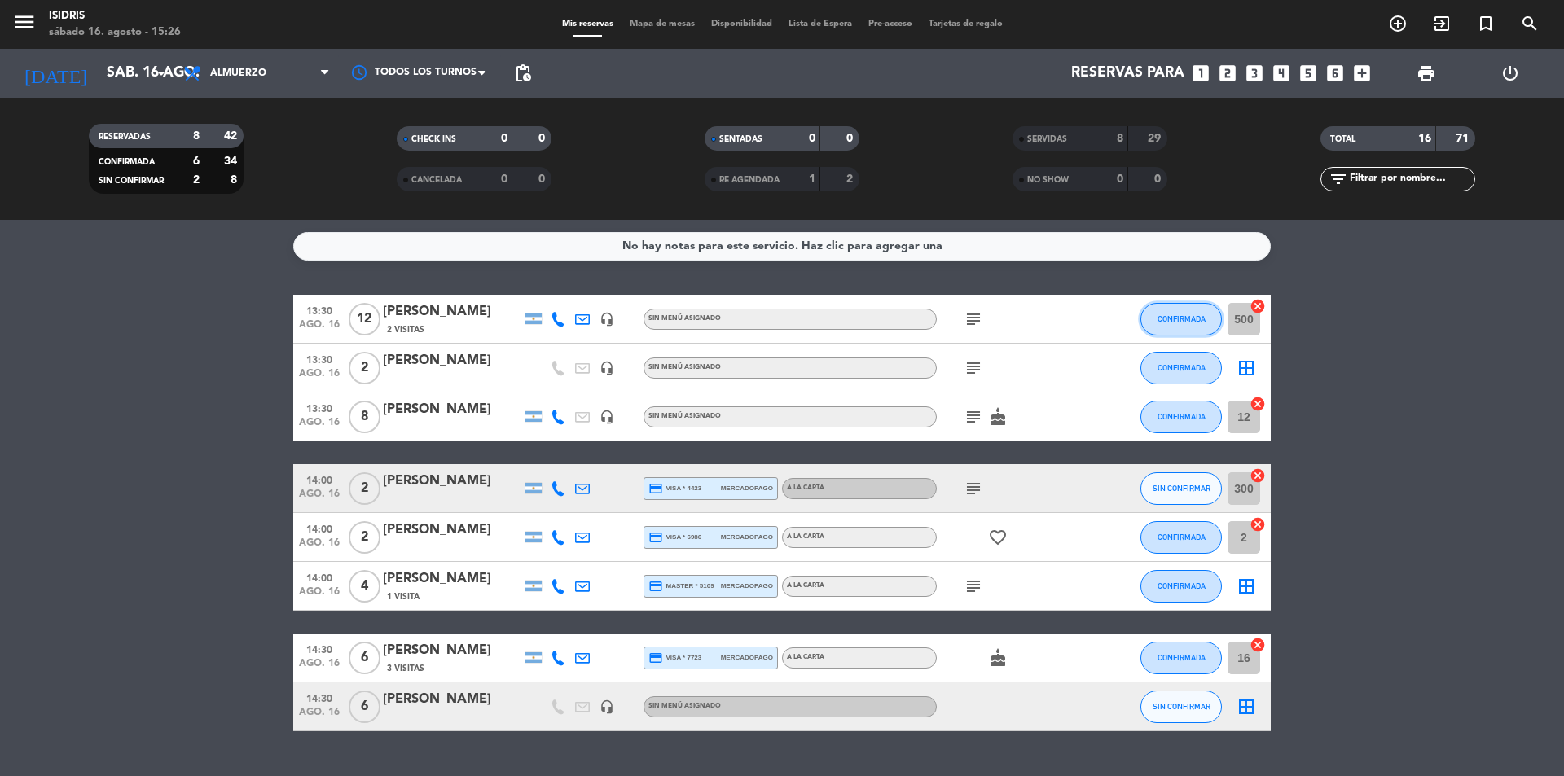
click at [1182, 318] on span "CONFIRMADA" at bounding box center [1181, 318] width 48 height 9
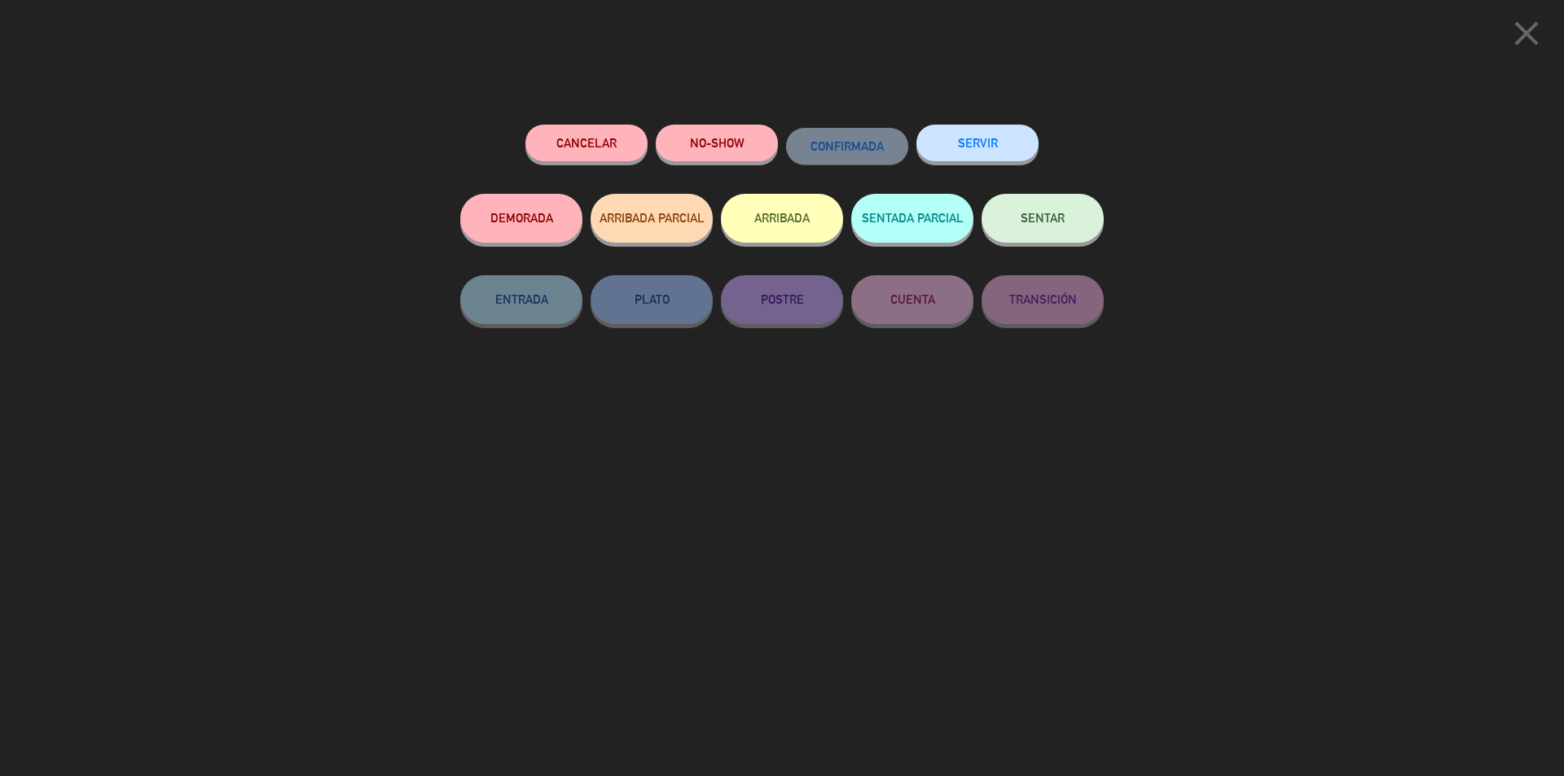
click at [1065, 229] on button "SENTAR" at bounding box center [1042, 218] width 122 height 49
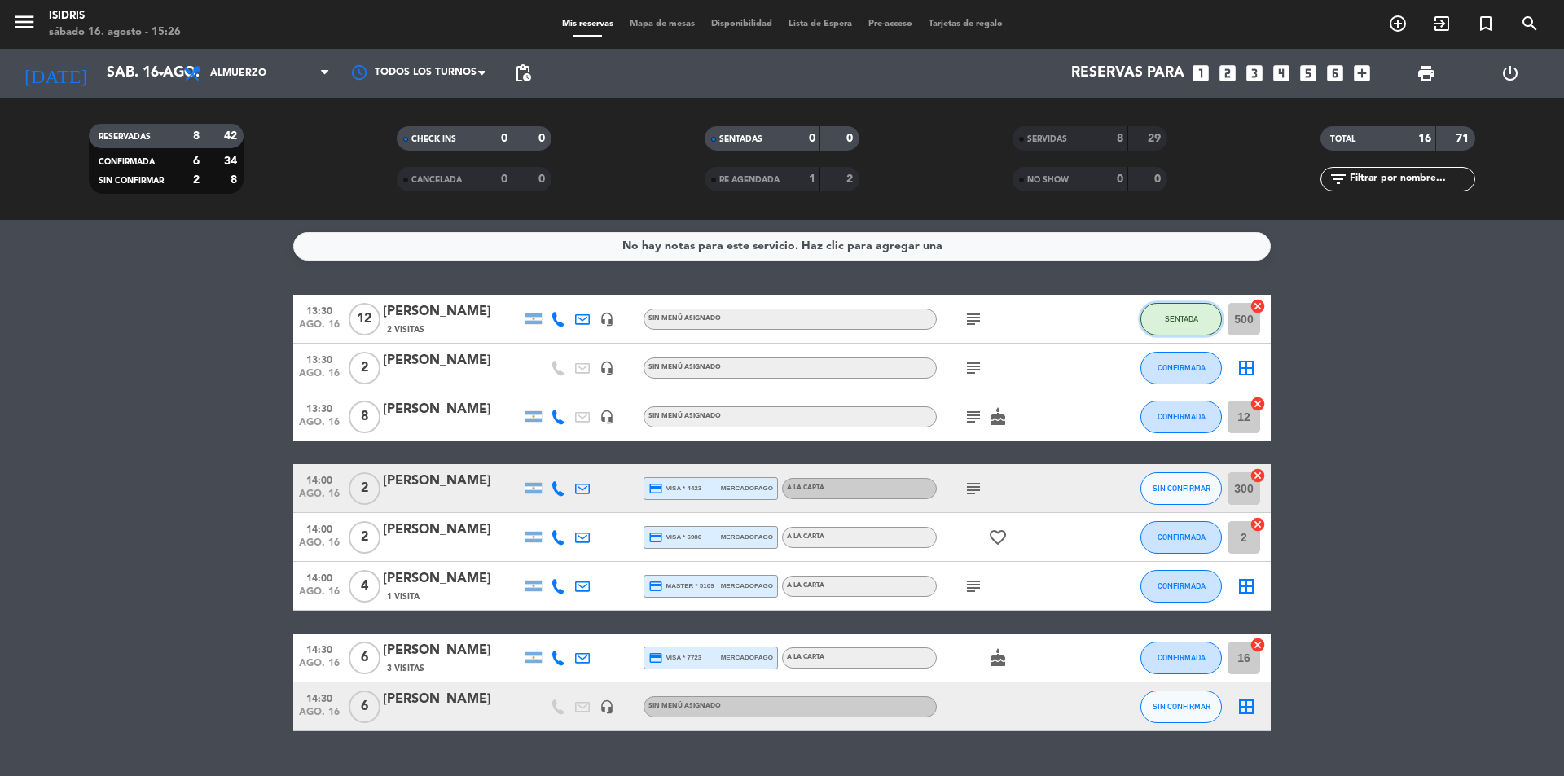
click at [1168, 306] on button "SENTADA" at bounding box center [1180, 319] width 81 height 33
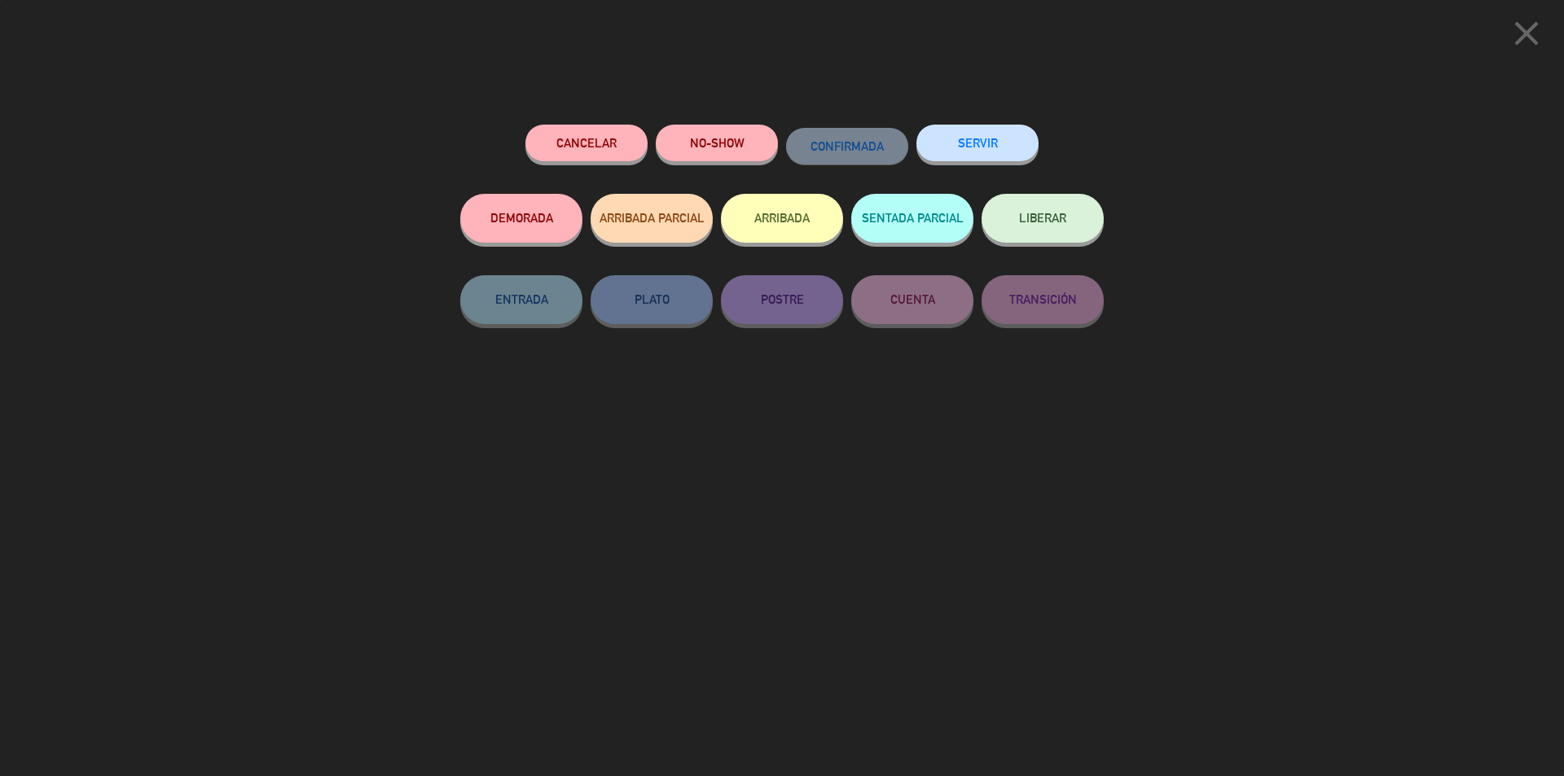
click at [996, 151] on button "SERVIR" at bounding box center [977, 143] width 122 height 37
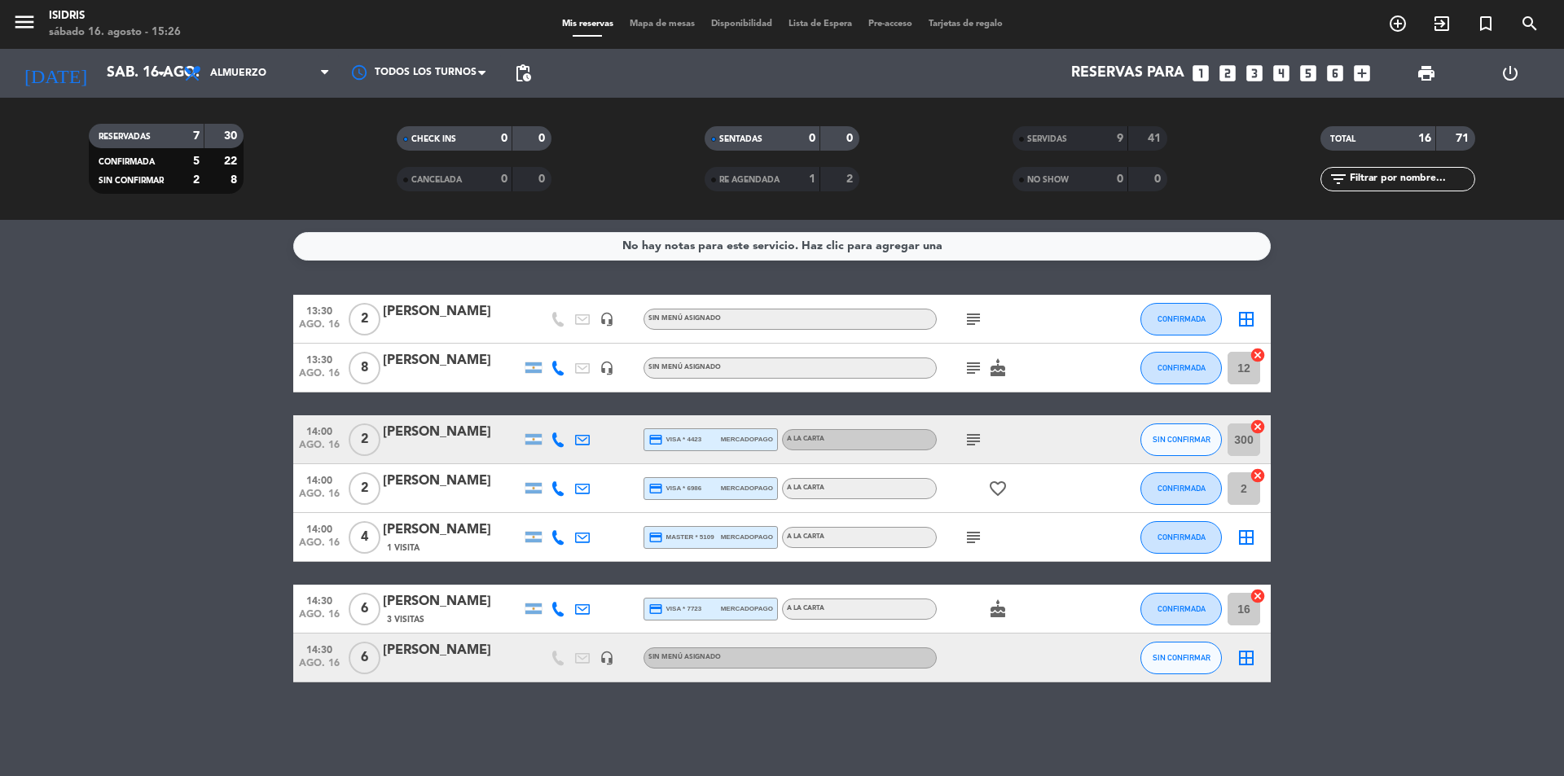
click at [1251, 315] on icon "border_all" at bounding box center [1246, 319] width 20 height 20
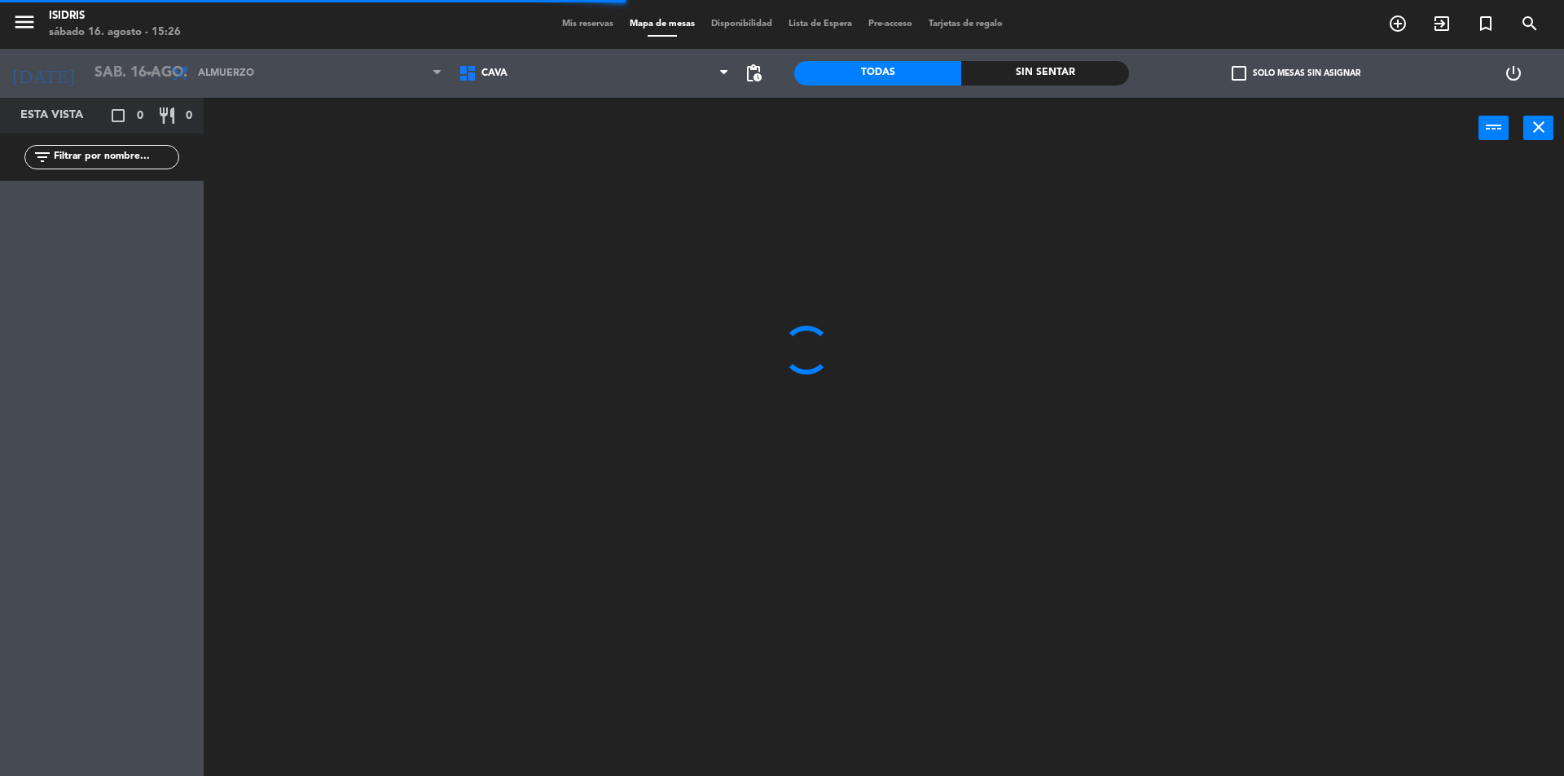
click at [595, 69] on span "CAVA" at bounding box center [593, 73] width 287 height 36
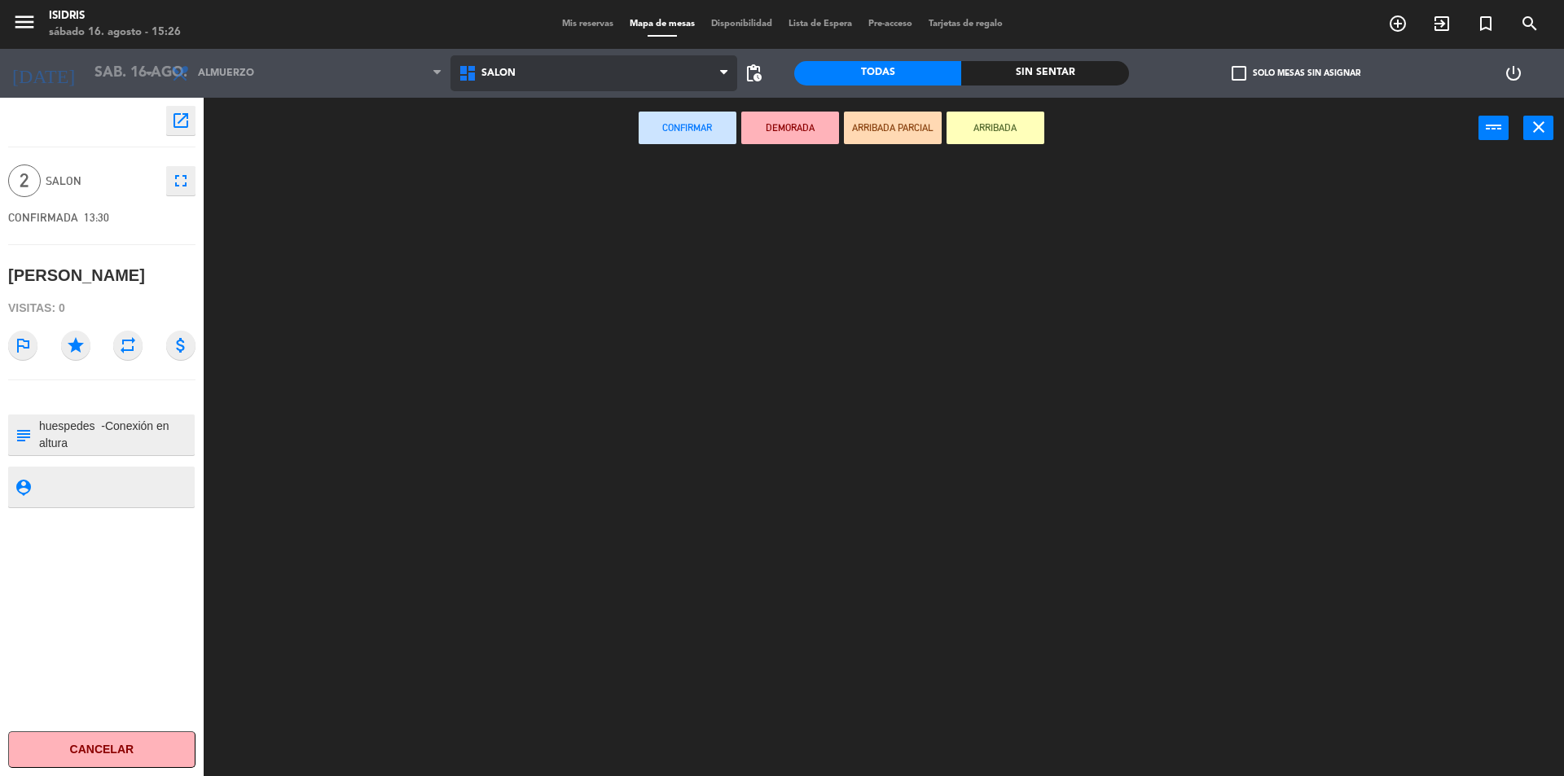
click at [563, 173] on ng-component "menu isidris sábado 16. agosto - 15:26 Mis reservas Mapa de mesas Disponibilida…" at bounding box center [782, 390] width 1564 height 780
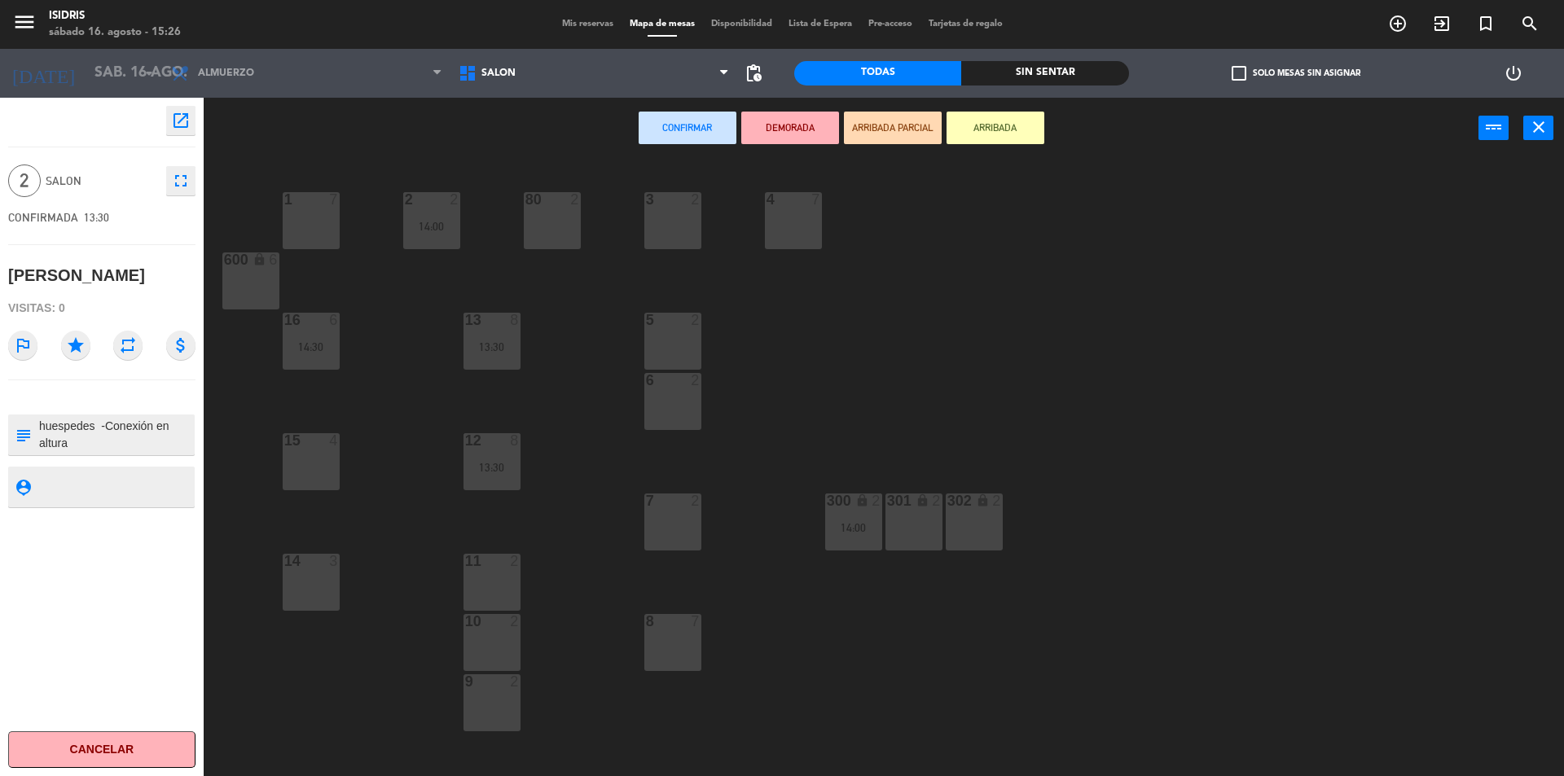
drag, startPoint x: 683, startPoint y: 219, endPoint x: 702, endPoint y: 219, distance: 18.7
click at [686, 219] on div "3 2" at bounding box center [672, 220] width 57 height 57
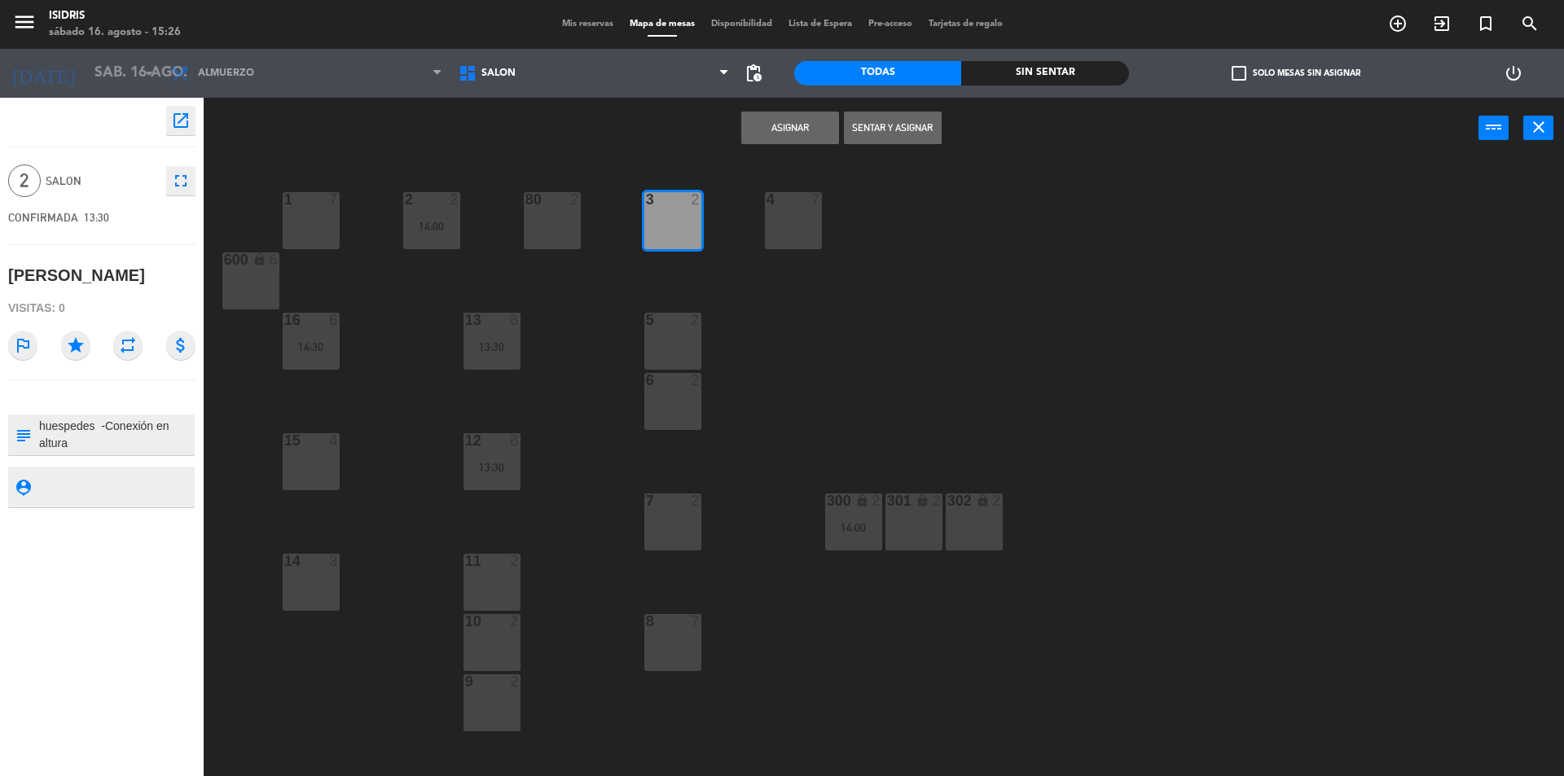
click at [790, 125] on button "Asignar" at bounding box center [790, 128] width 98 height 33
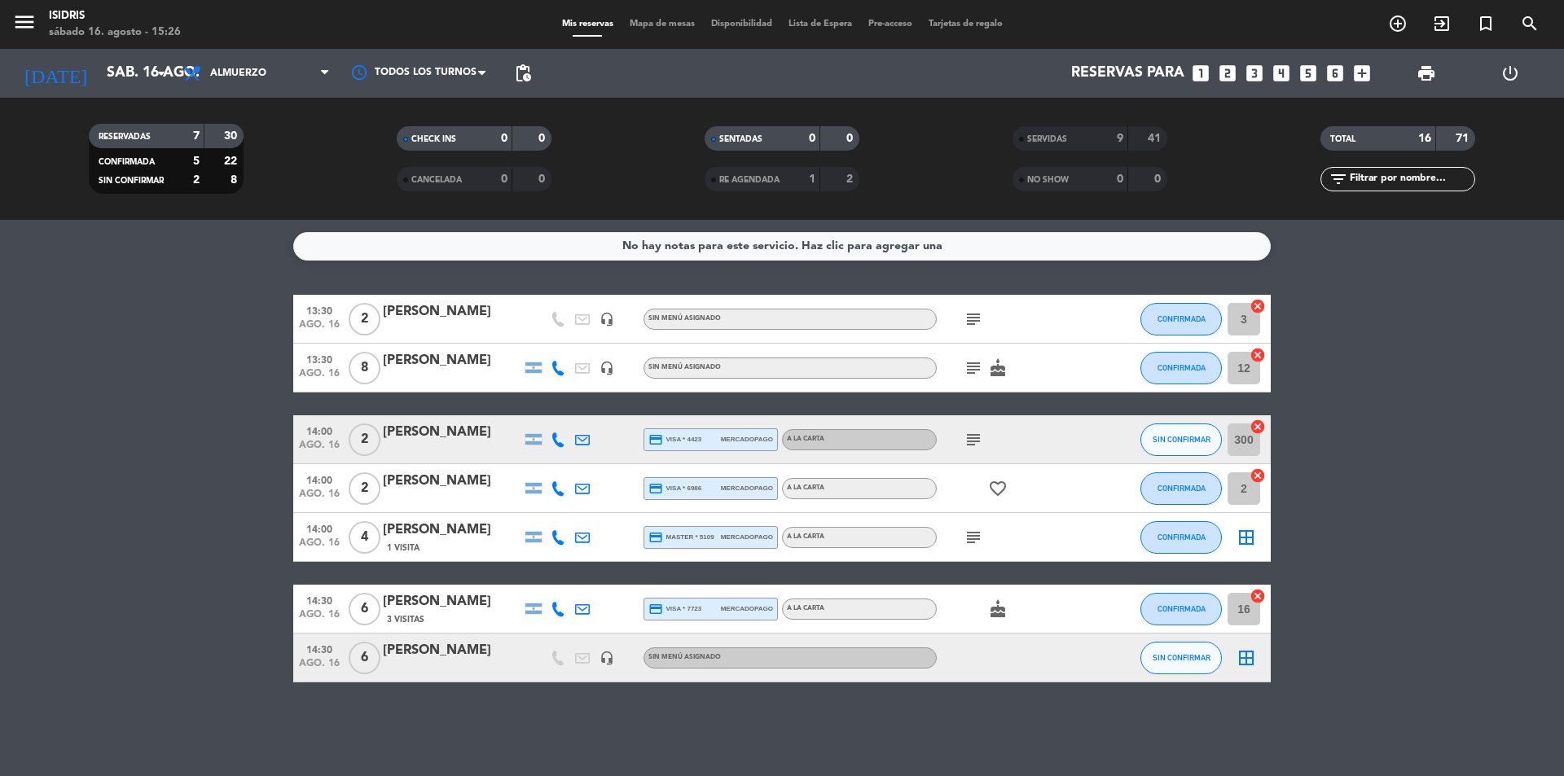
click at [1184, 289] on div "No hay notas para este servicio. Haz clic para agregar una 13:30 ago. 16 2 [PER…" at bounding box center [782, 498] width 1564 height 556
click at [1178, 320] on span "CONFIRMADA" at bounding box center [1181, 318] width 48 height 9
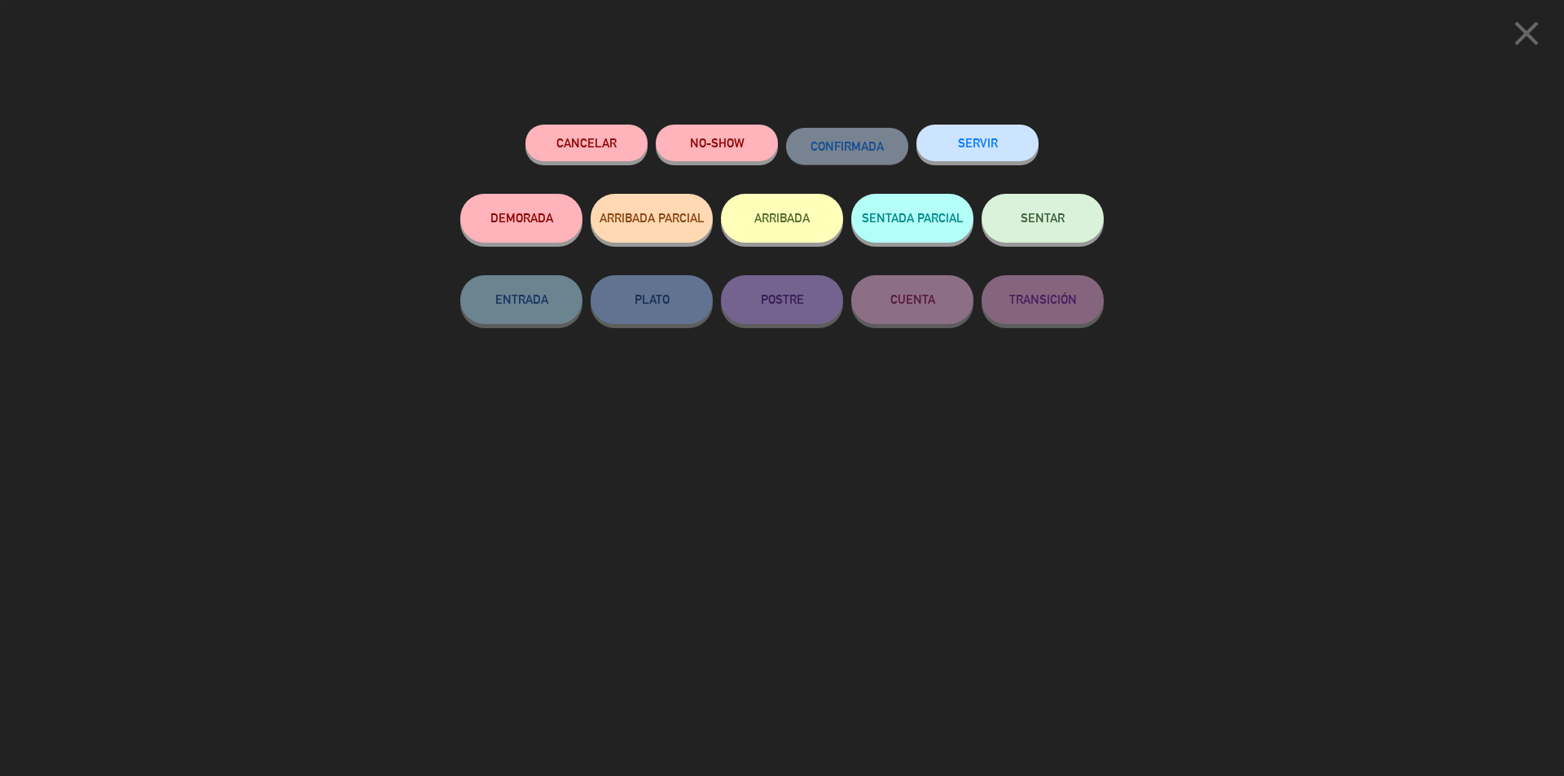
click at [1041, 235] on button "SENTAR" at bounding box center [1042, 218] width 122 height 49
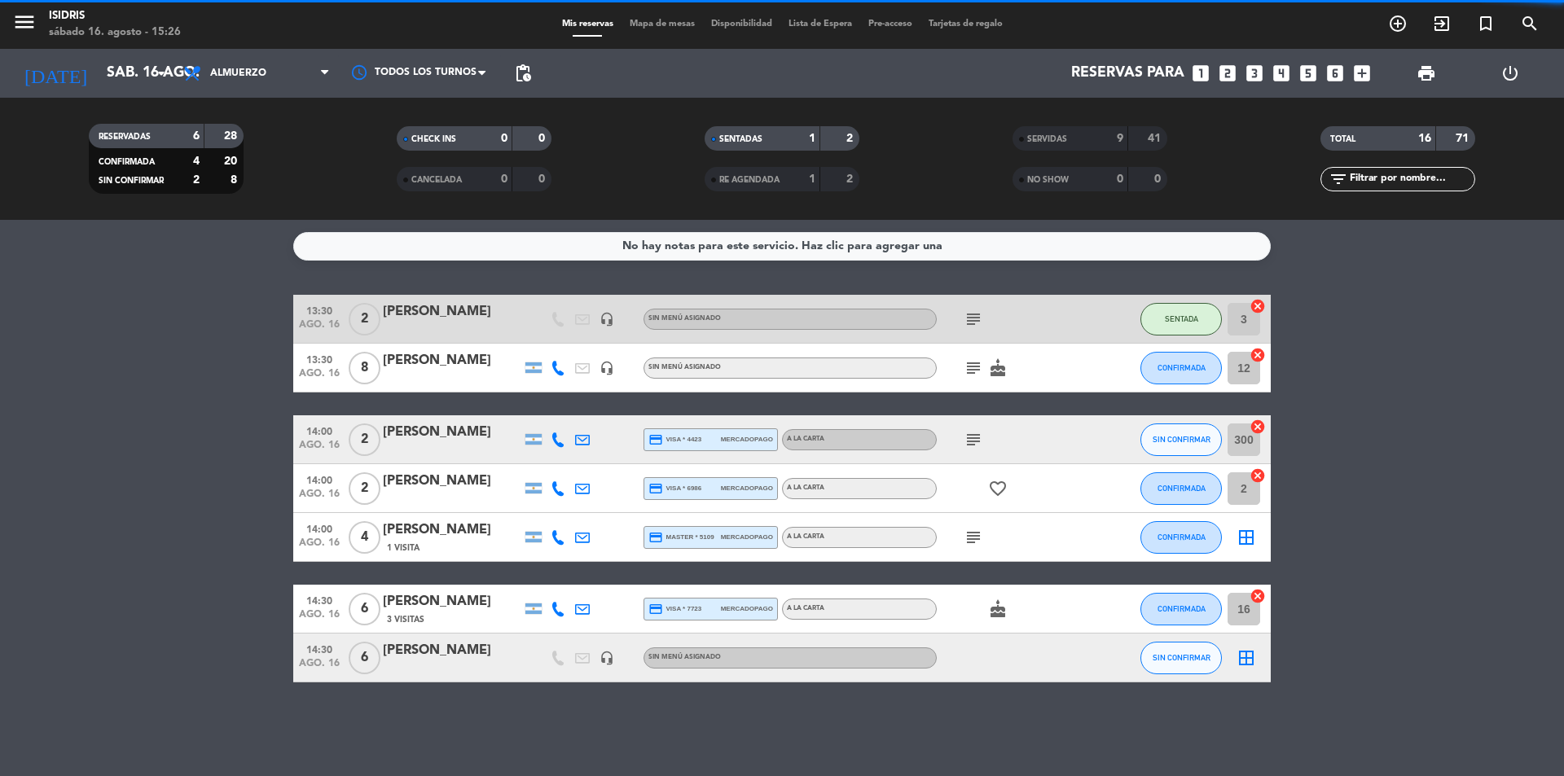
click at [1181, 324] on button "SENTADA" at bounding box center [1180, 319] width 81 height 33
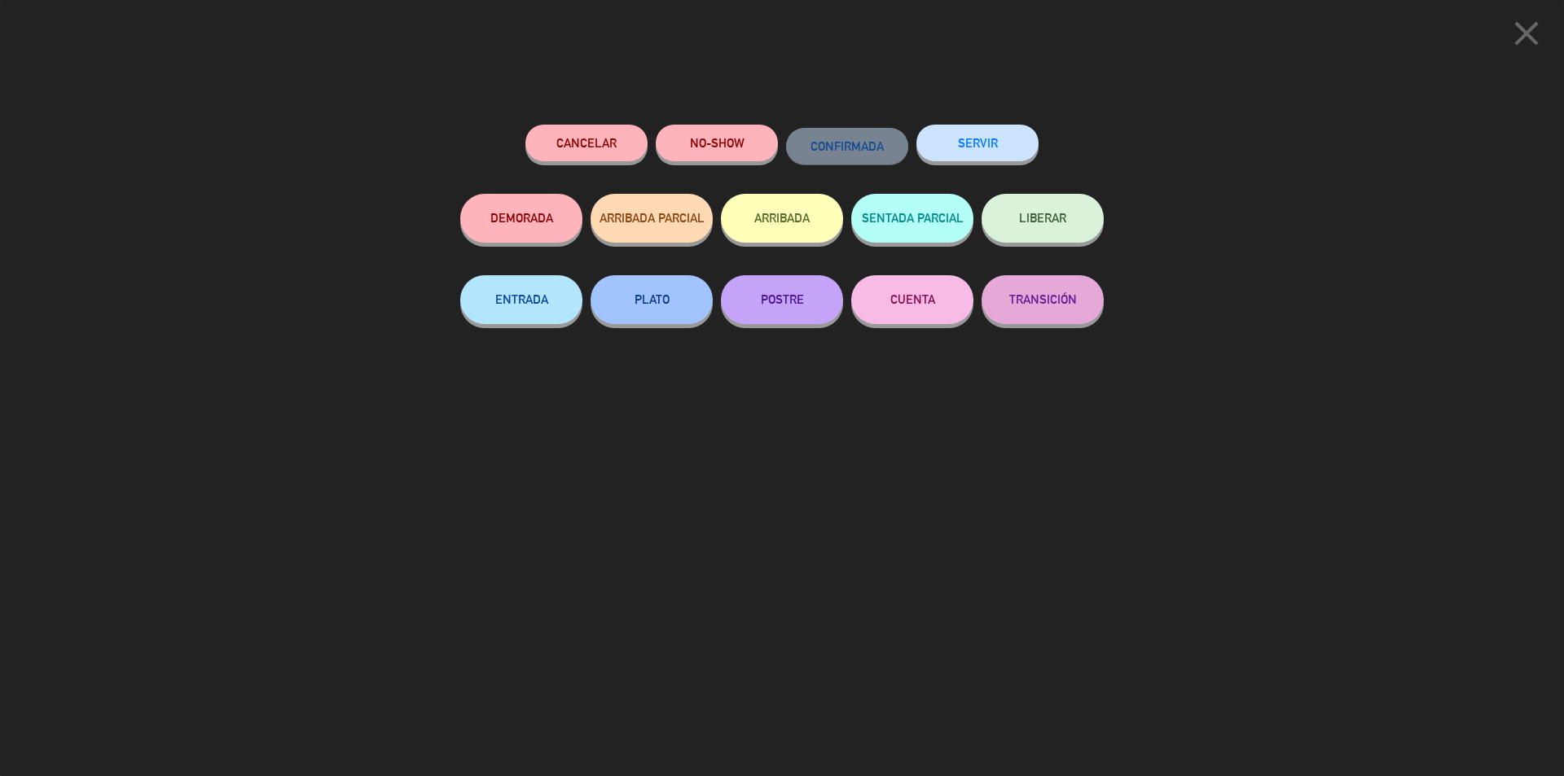
click at [998, 160] on div "SERVIR" at bounding box center [977, 159] width 122 height 69
drag, startPoint x: 1009, startPoint y: 143, endPoint x: 1049, endPoint y: 171, distance: 48.6
click at [1010, 144] on button "SERVIR" at bounding box center [977, 143] width 122 height 37
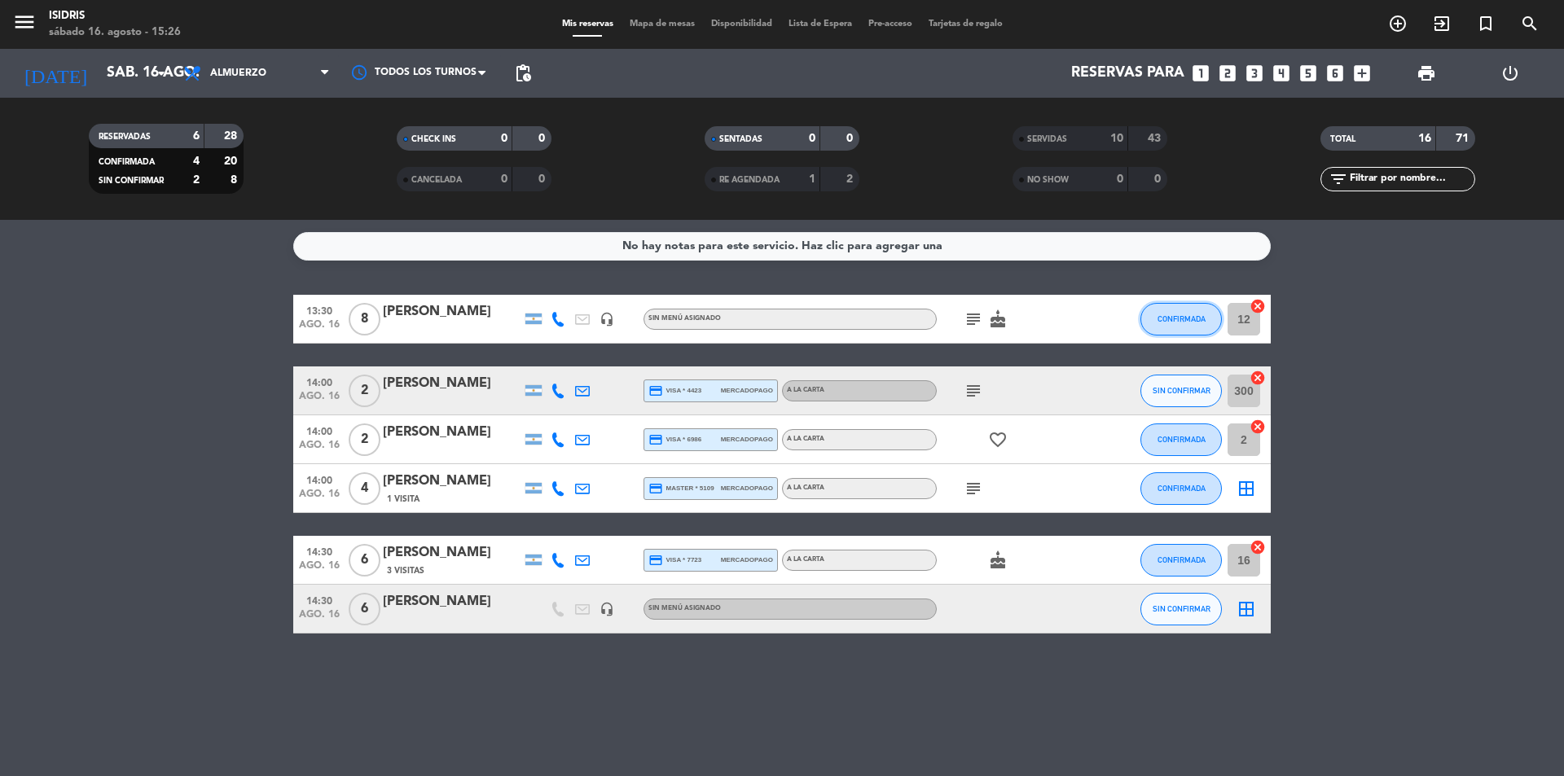
click at [1163, 312] on button "CONFIRMADA" at bounding box center [1180, 319] width 81 height 33
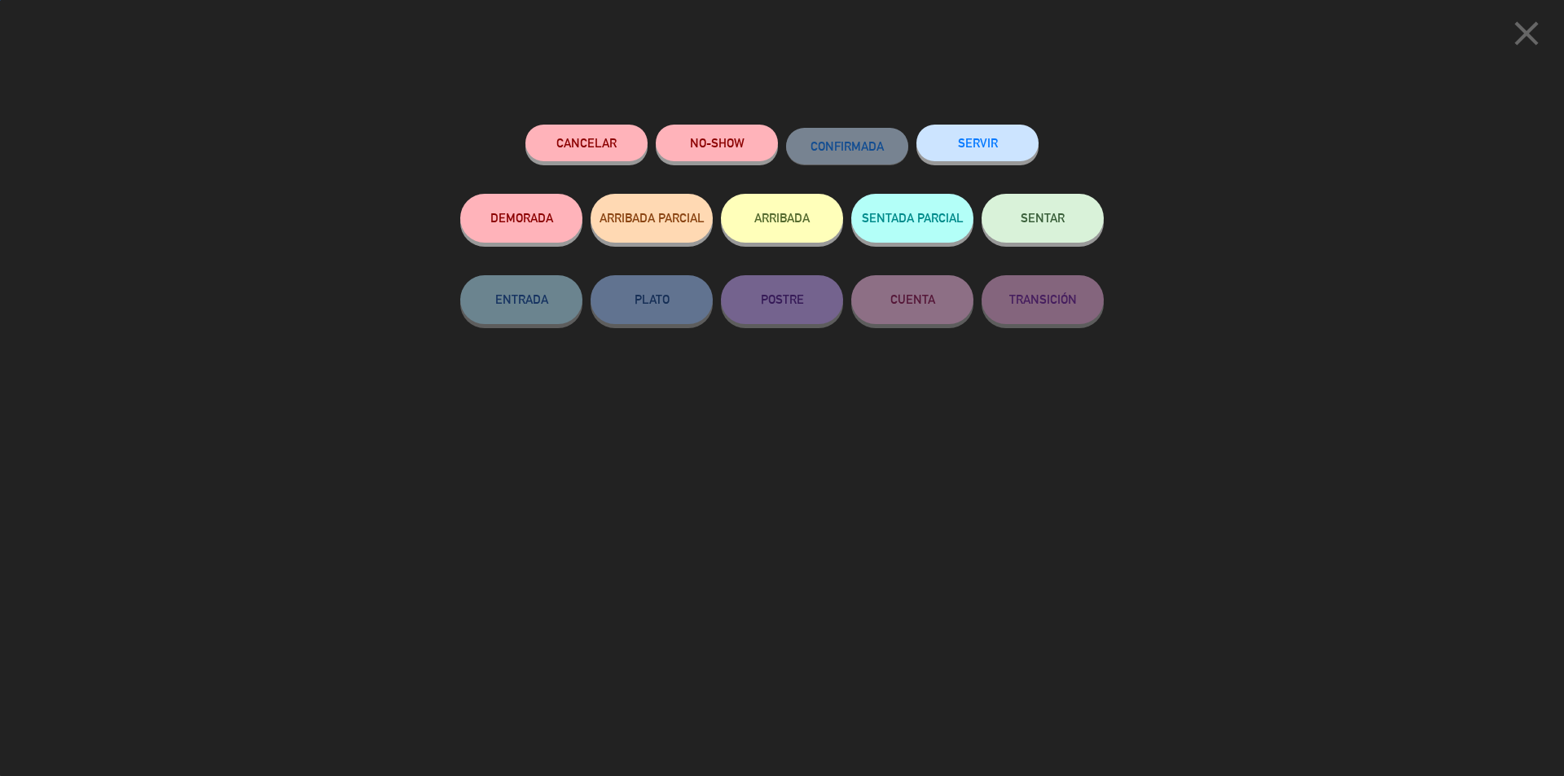
click at [1023, 204] on button "SENTAR" at bounding box center [1042, 218] width 122 height 49
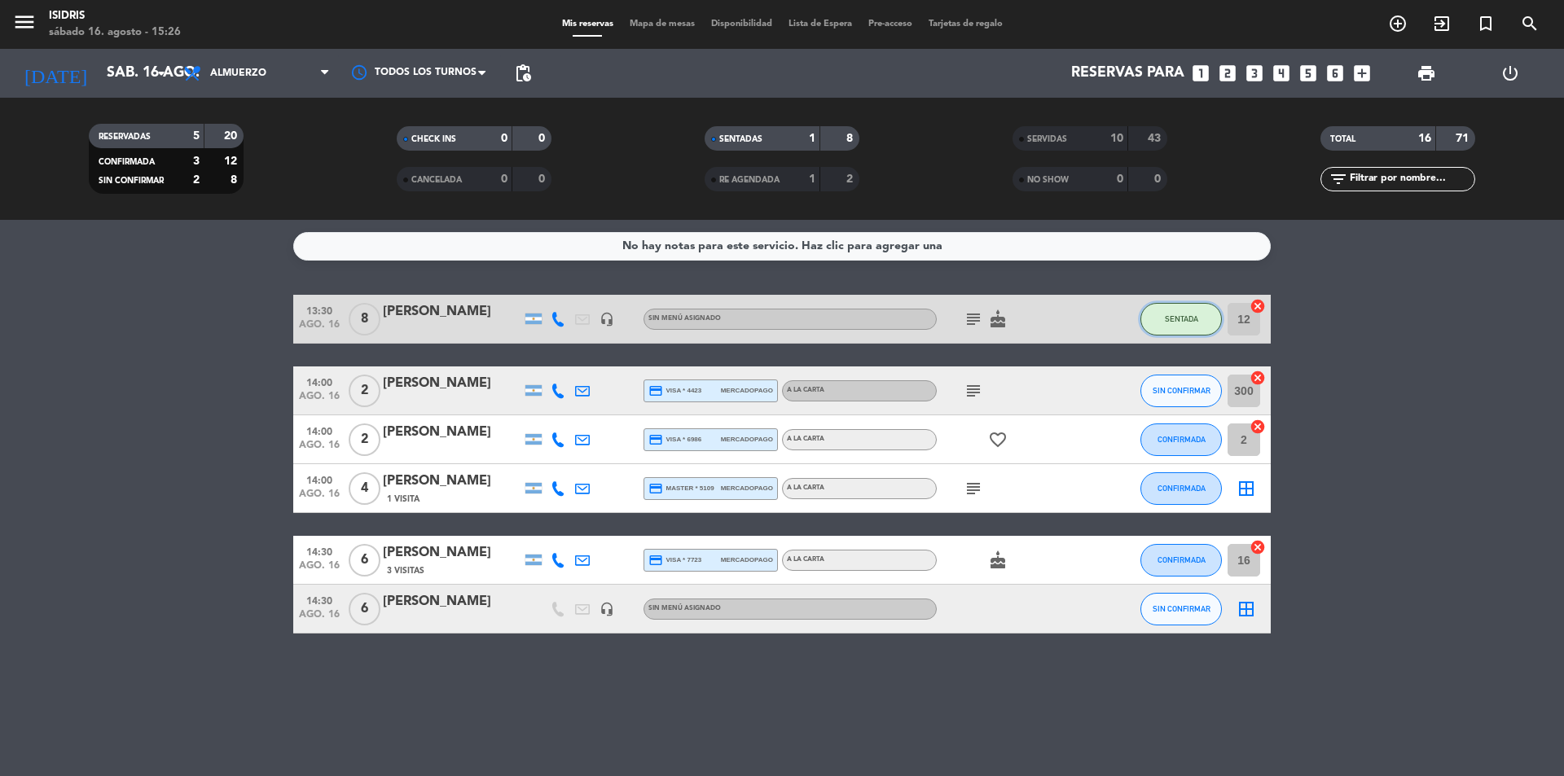
click at [1178, 316] on span "SENTADA" at bounding box center [1180, 318] width 33 height 9
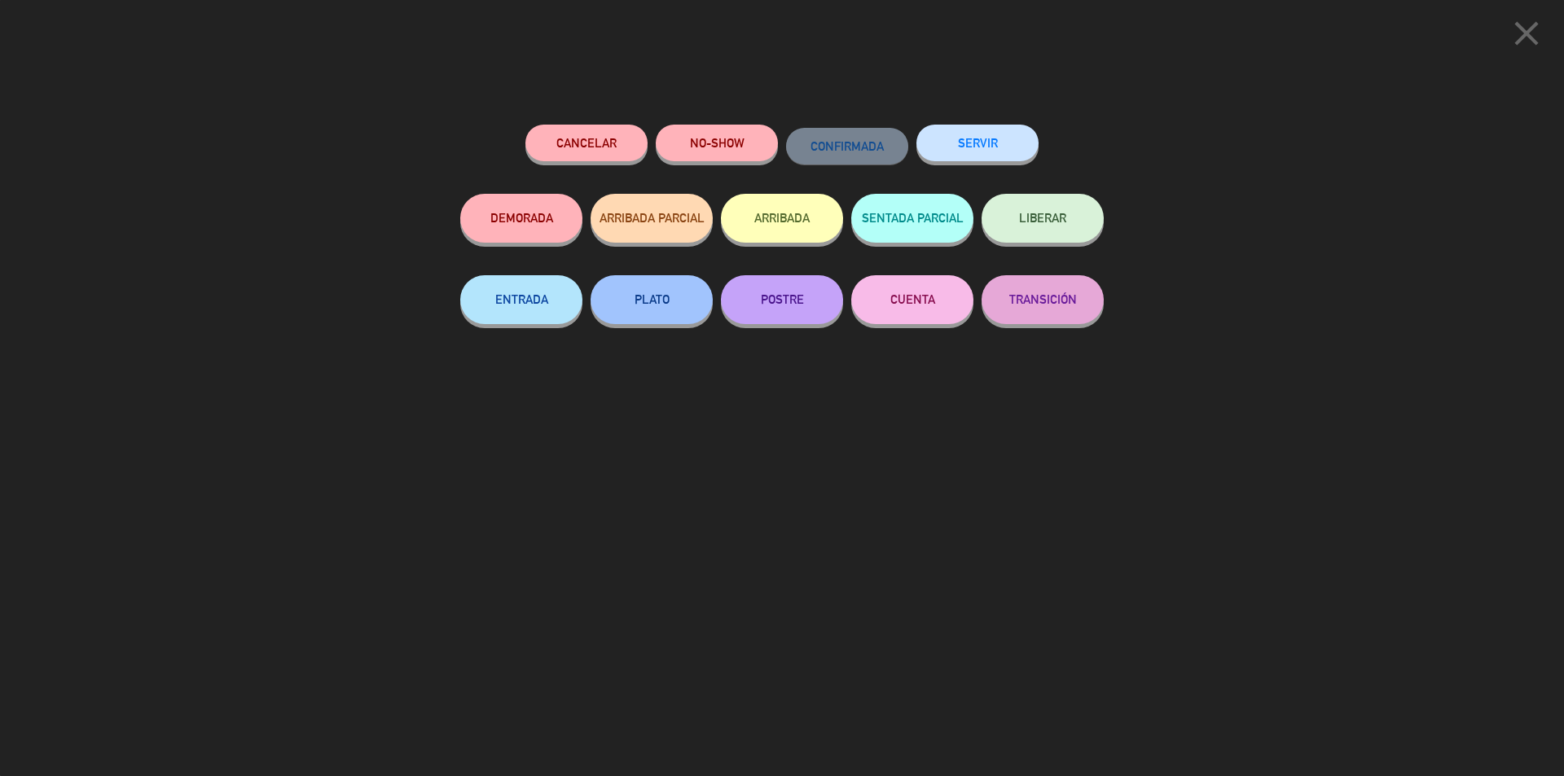
click at [981, 139] on button "SERVIR" at bounding box center [977, 143] width 122 height 37
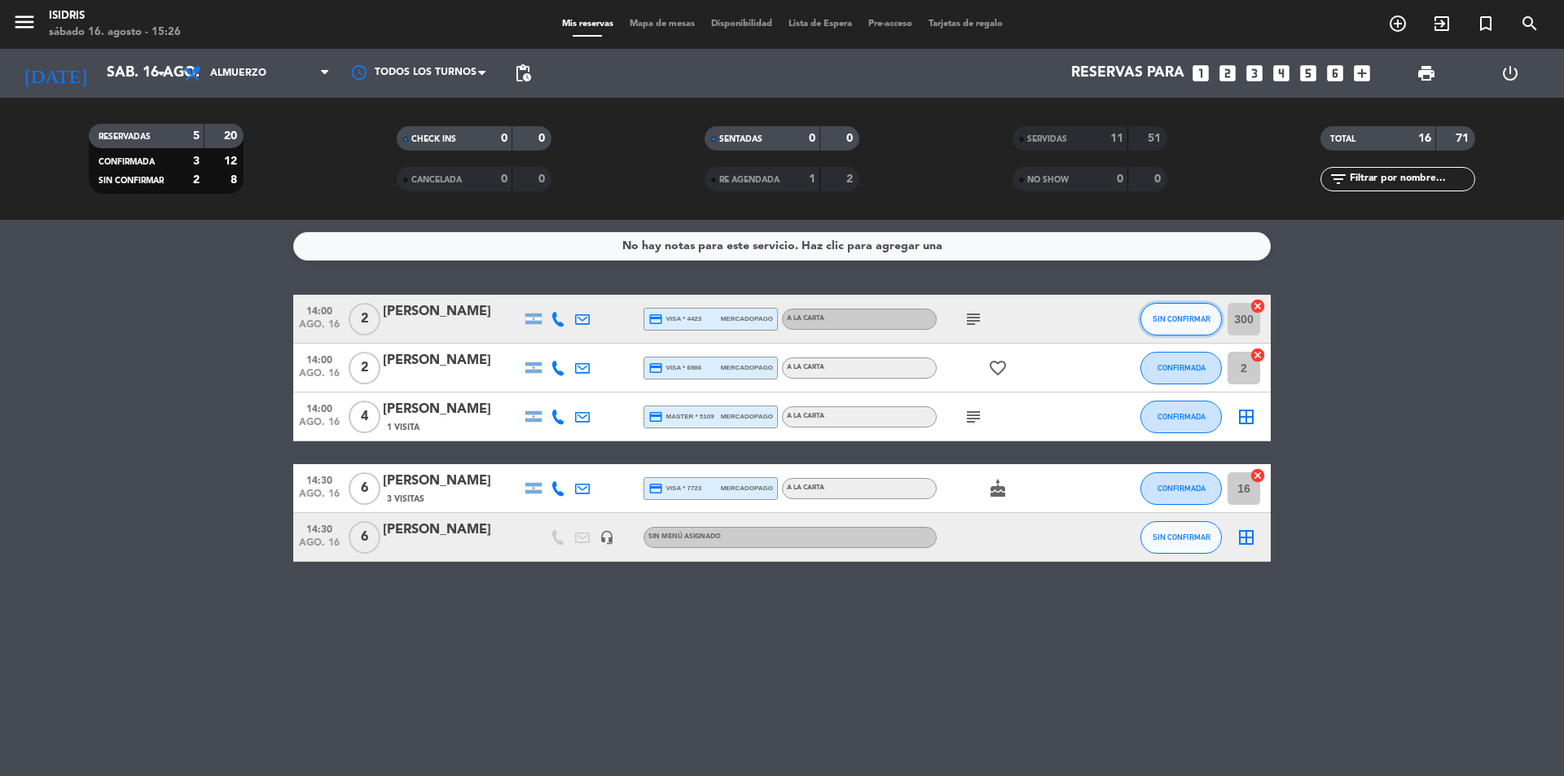
click at [1194, 319] on span "SIN CONFIRMAR" at bounding box center [1181, 318] width 58 height 9
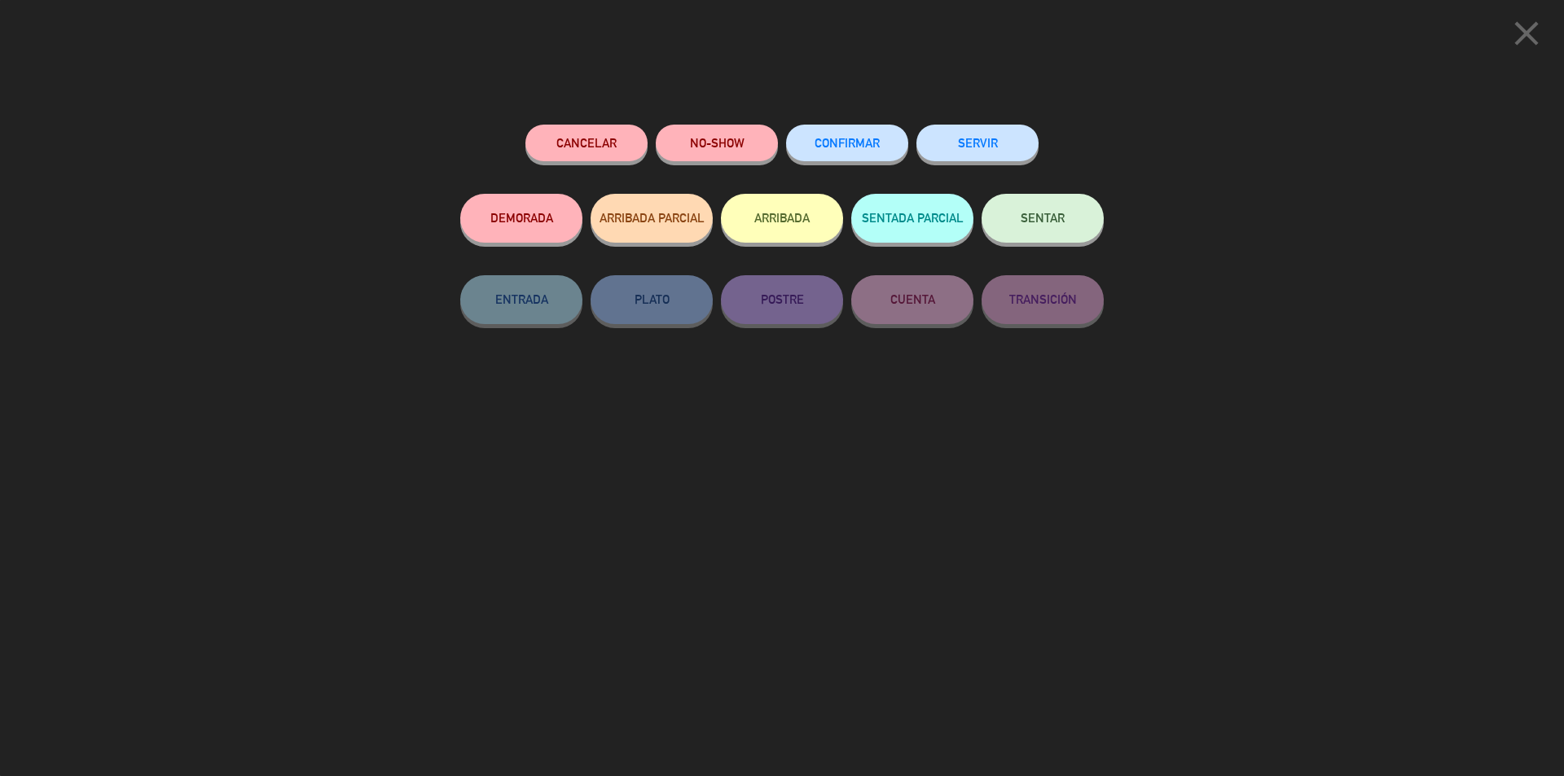
click at [1058, 226] on button "SENTAR" at bounding box center [1042, 218] width 122 height 49
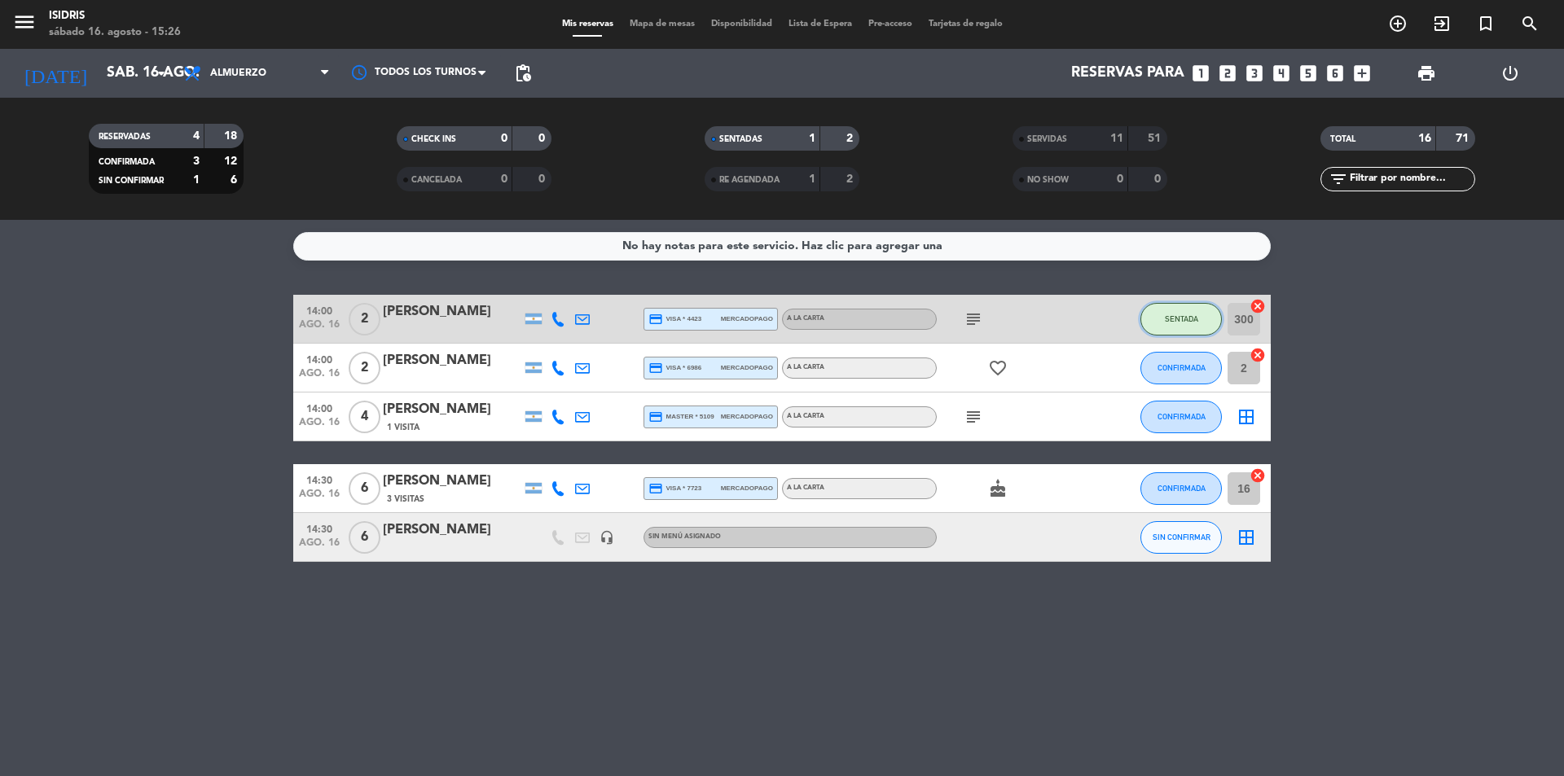
click at [1186, 314] on span "SENTADA" at bounding box center [1180, 318] width 33 height 9
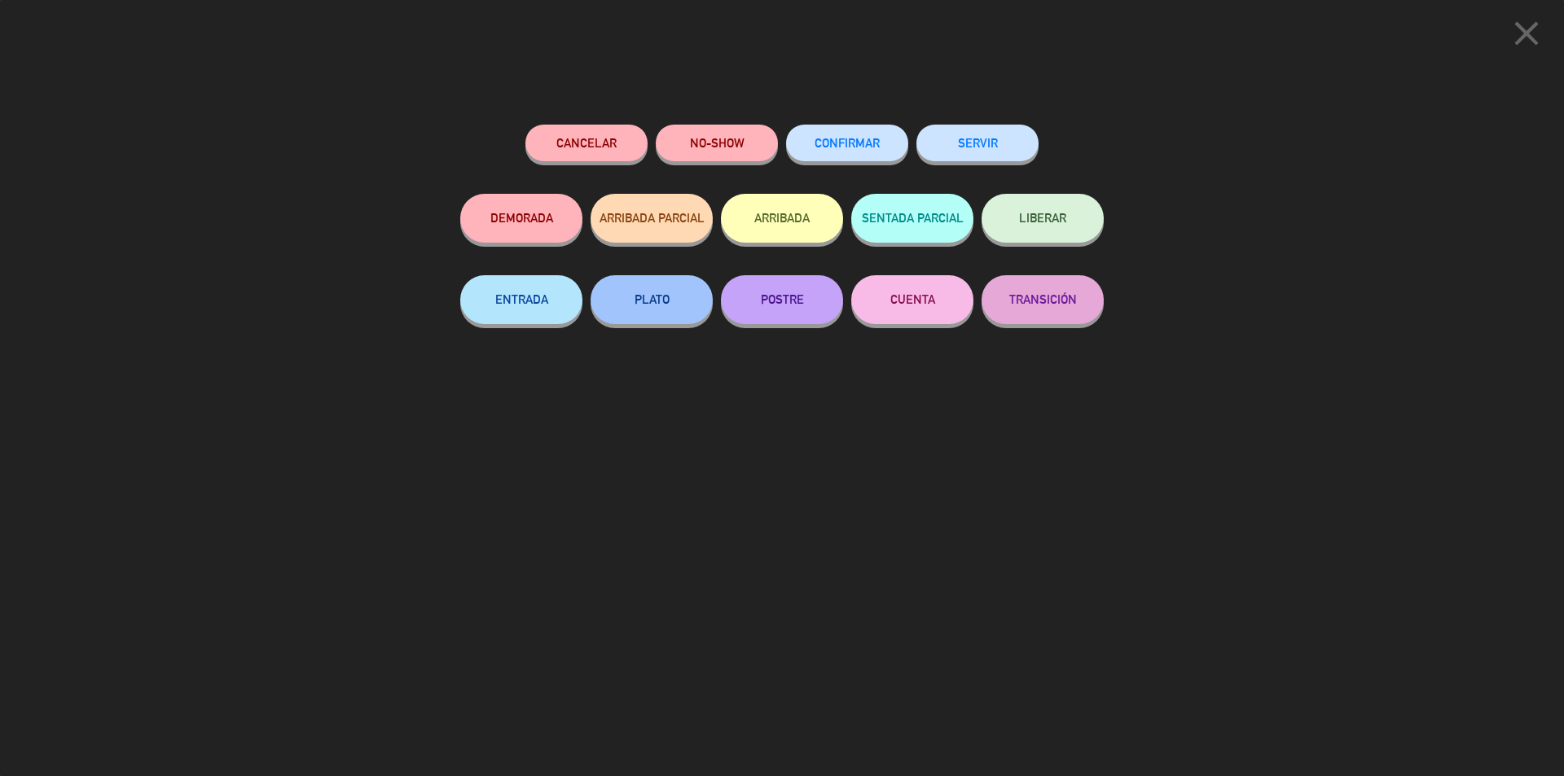
click at [993, 149] on button "SERVIR" at bounding box center [977, 143] width 122 height 37
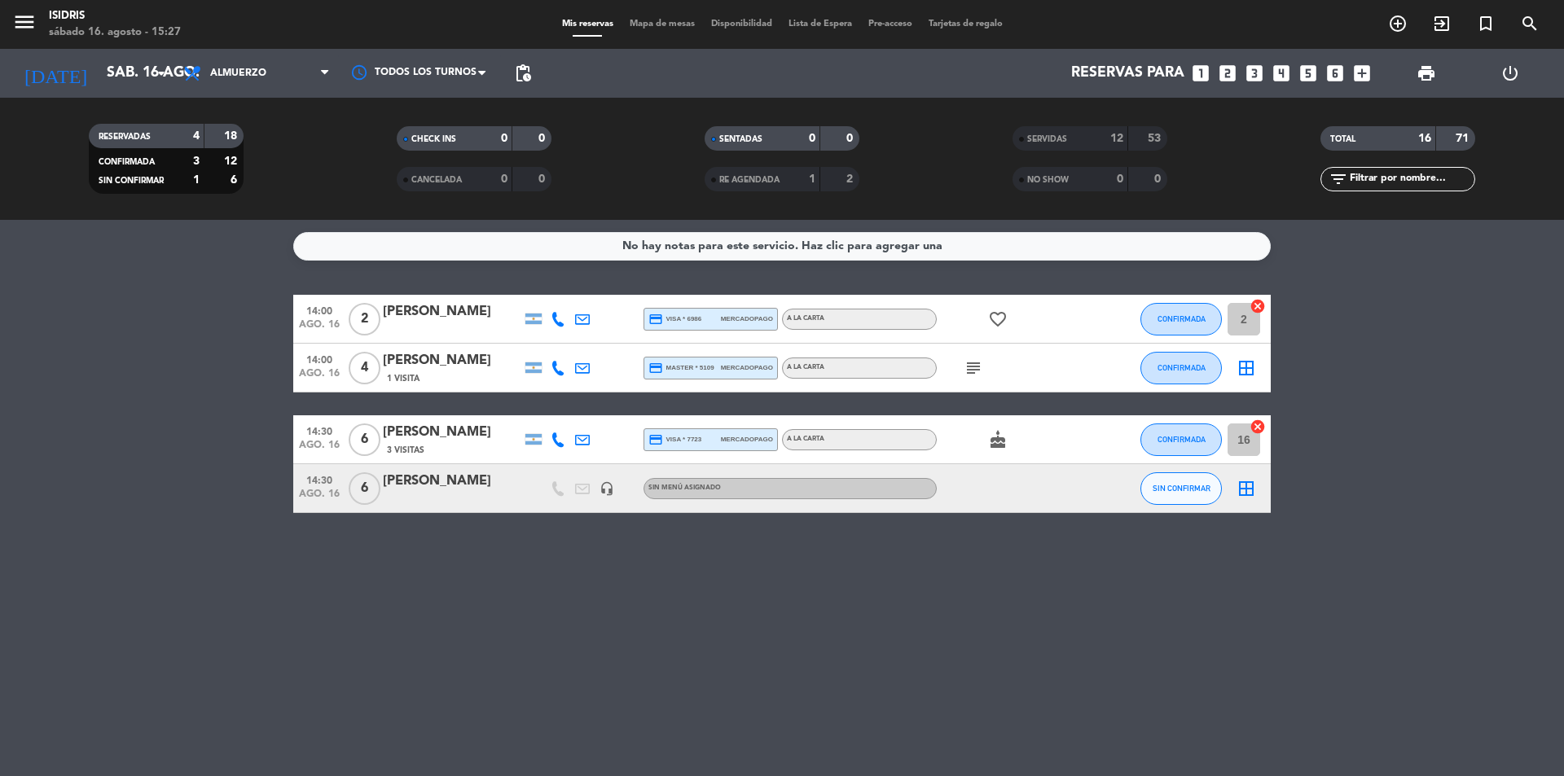
click at [552, 315] on icon at bounding box center [557, 319] width 15 height 15
click at [563, 289] on span "content_paste" at bounding box center [566, 292] width 12 height 12
click at [1244, 370] on icon "border_all" at bounding box center [1246, 368] width 20 height 20
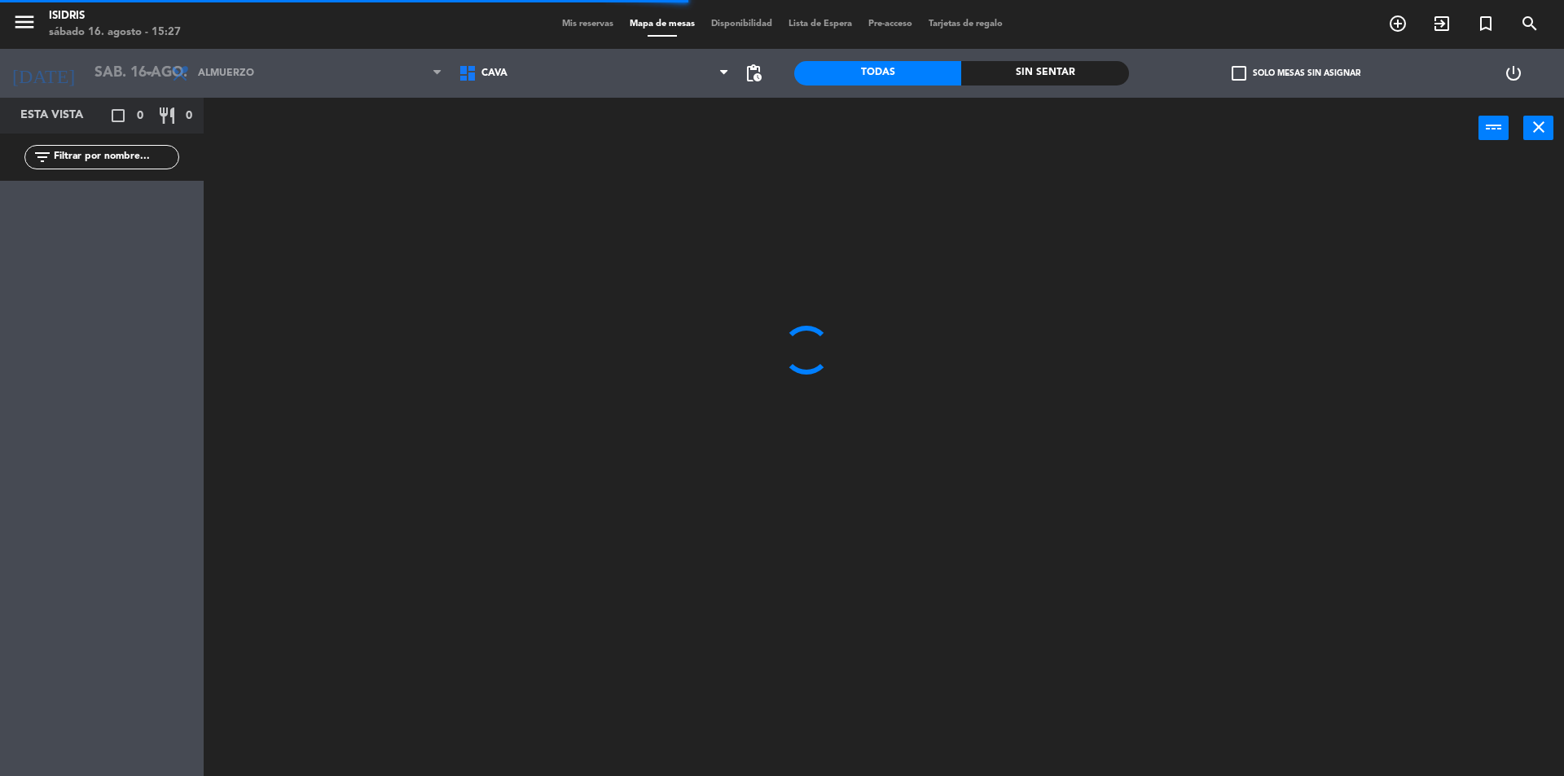
click at [660, 71] on span "CAVA" at bounding box center [593, 73] width 287 height 36
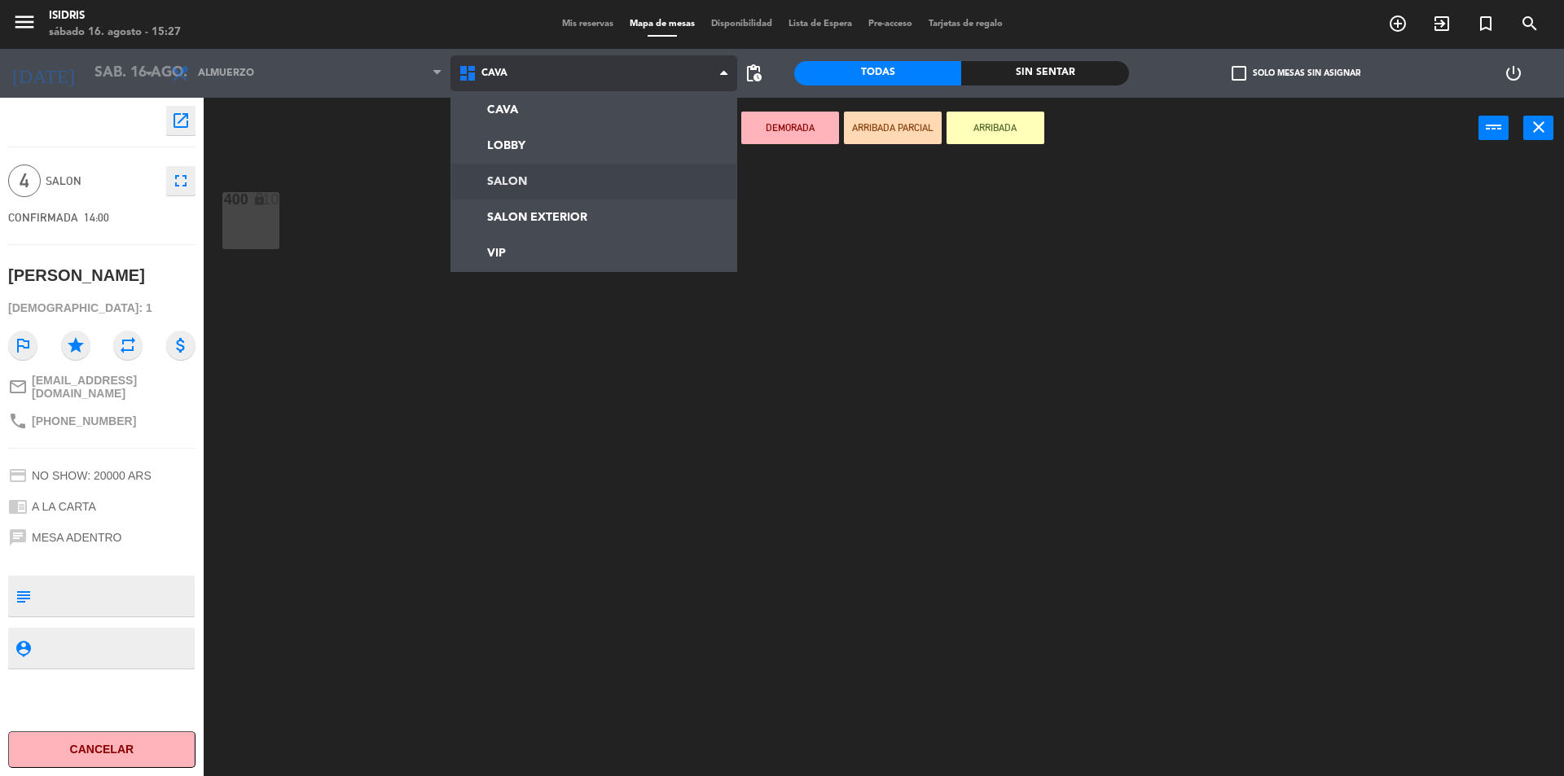
click at [522, 173] on ng-component "menu isidris sábado 16. agosto - 15:27 Mis reservas Mapa de mesas Disponibilida…" at bounding box center [782, 390] width 1564 height 780
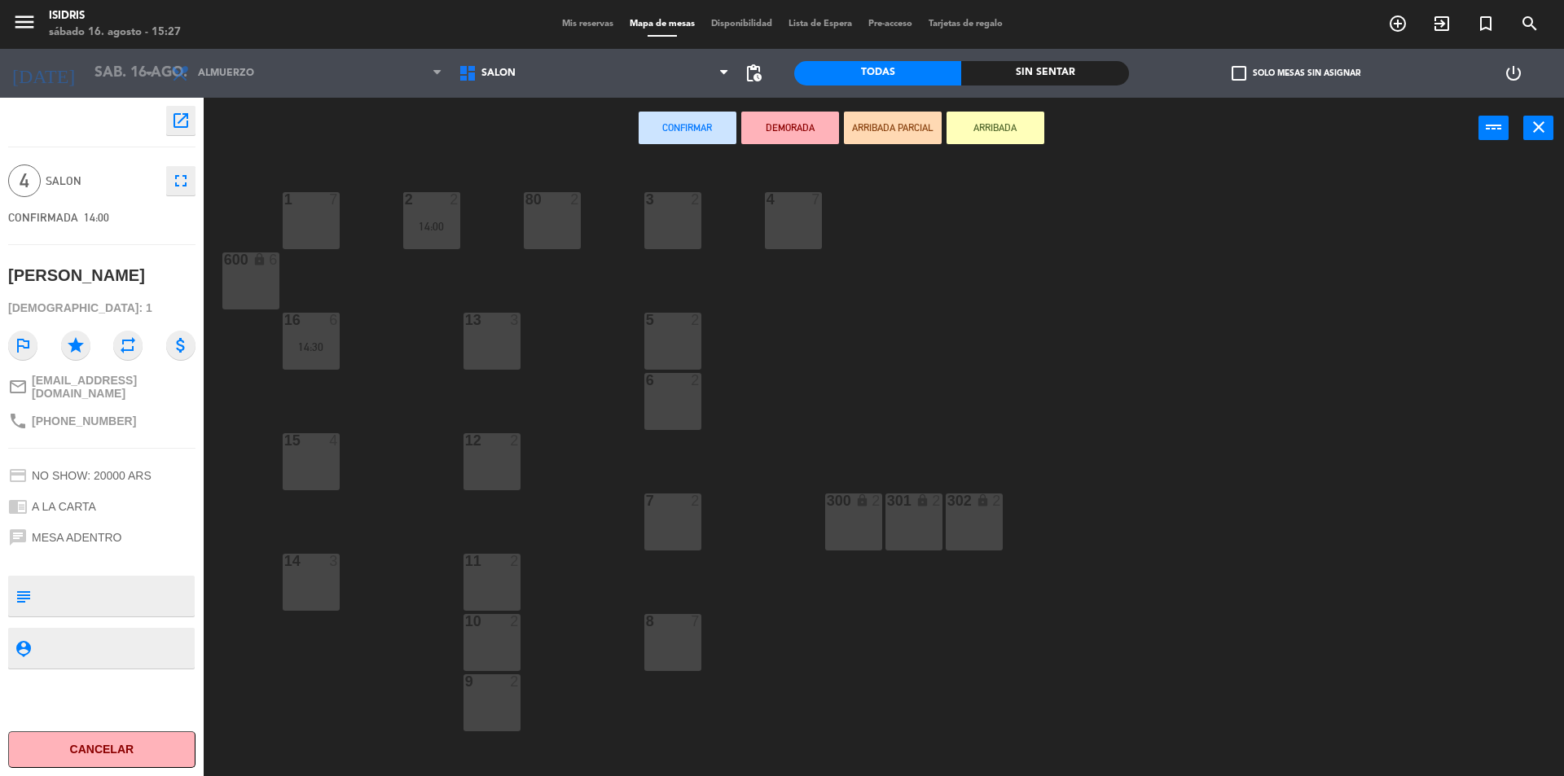
click at [305, 469] on div "15 4" at bounding box center [311, 461] width 57 height 57
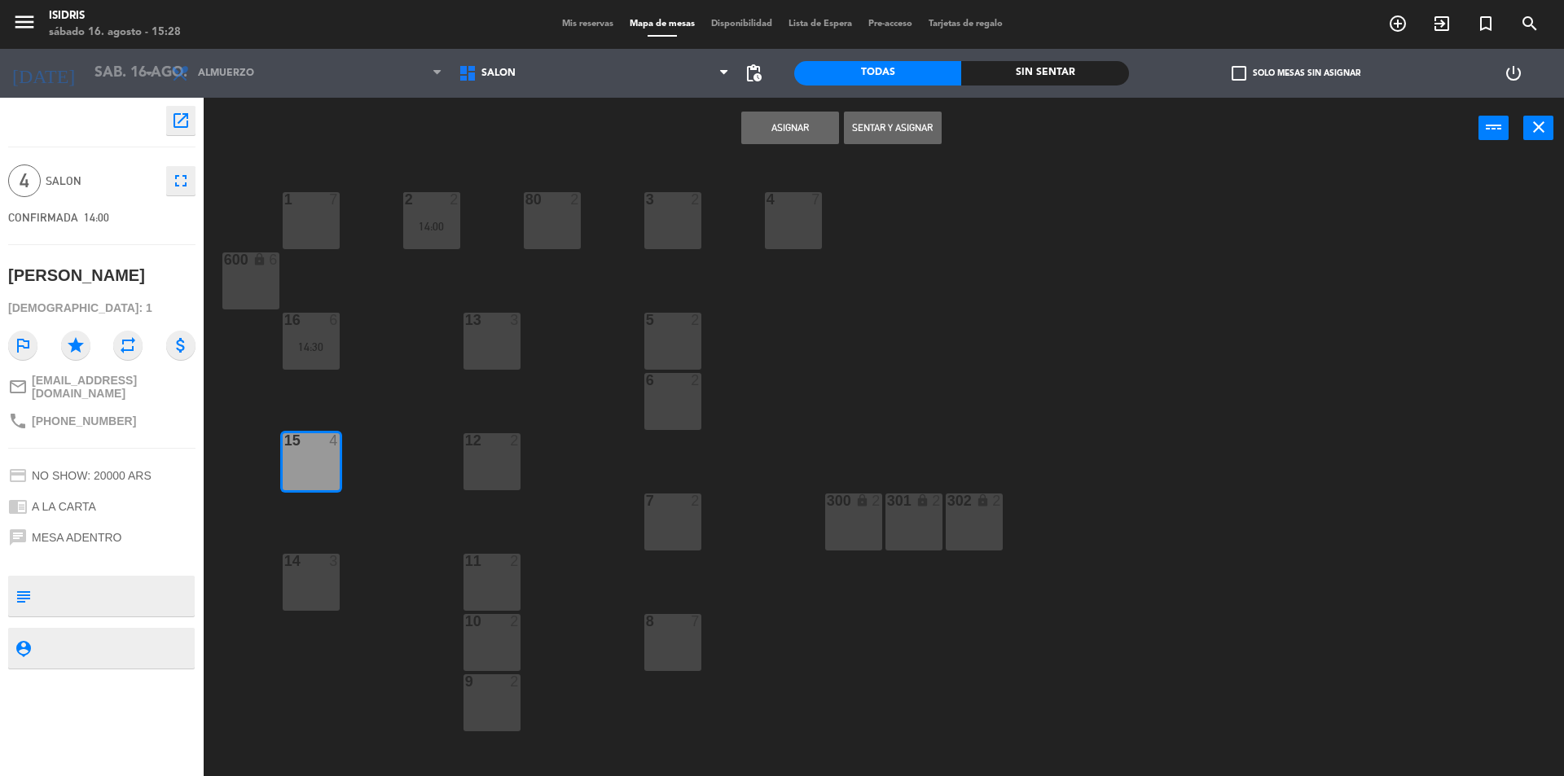
click at [867, 104] on div "Asignar Sentar y Asignar power_input close" at bounding box center [841, 129] width 1274 height 62
click at [870, 125] on button "Sentar y Asignar" at bounding box center [893, 128] width 98 height 33
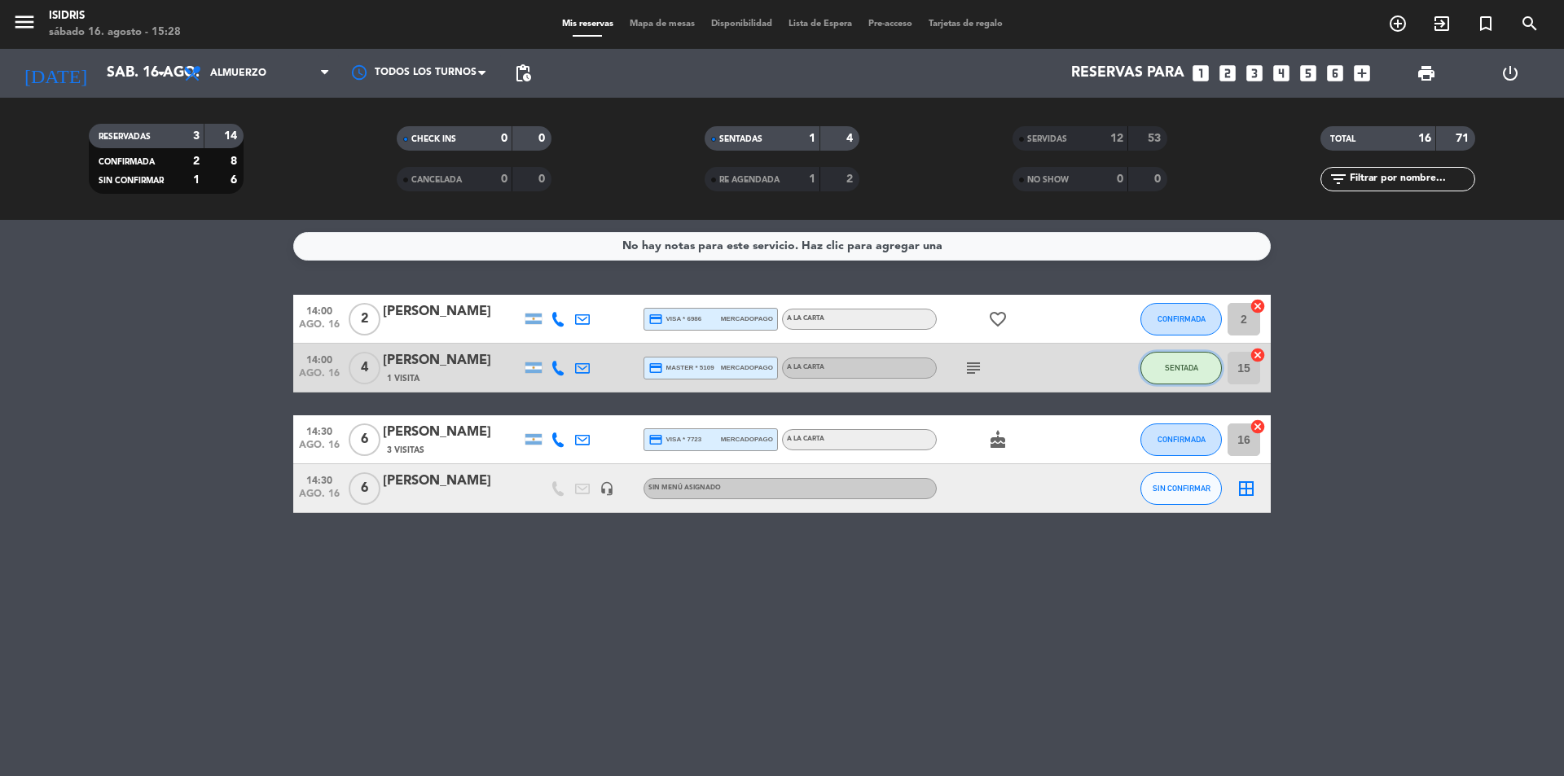
click at [1174, 361] on button "SENTADA" at bounding box center [1180, 368] width 81 height 33
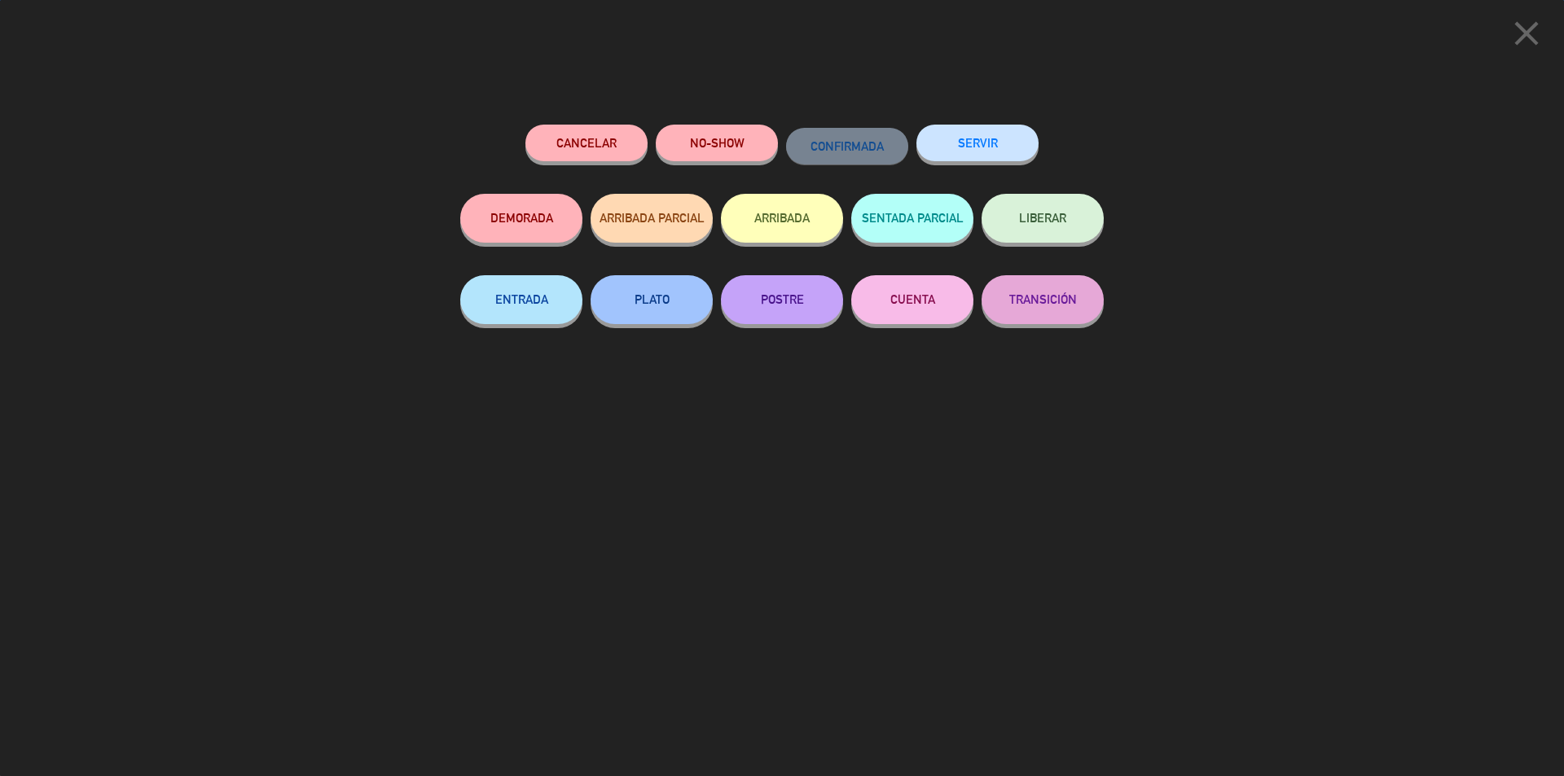
click at [986, 154] on button "SERVIR" at bounding box center [977, 143] width 122 height 37
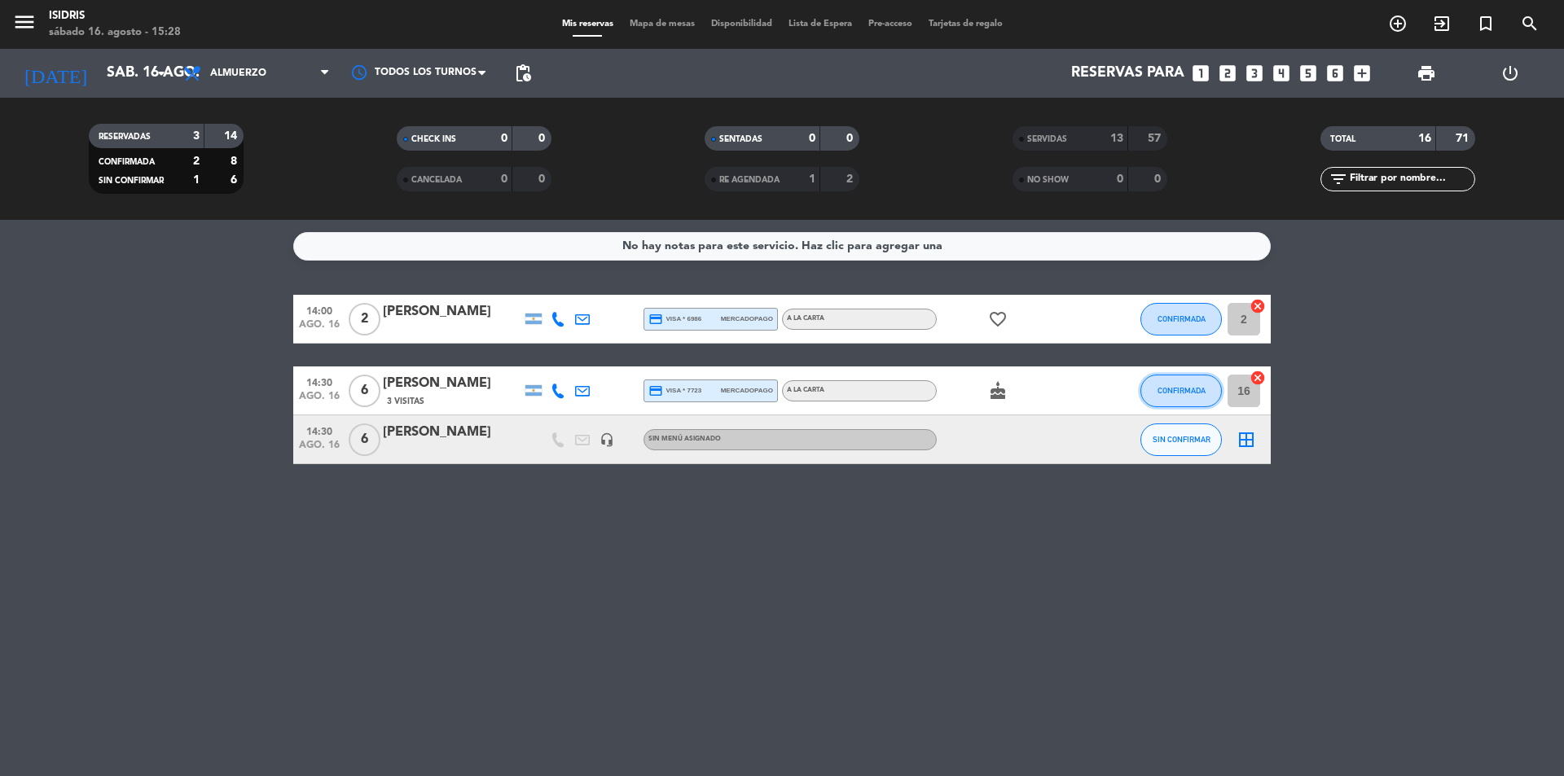
click at [1183, 387] on span "CONFIRMADA" at bounding box center [1181, 390] width 48 height 9
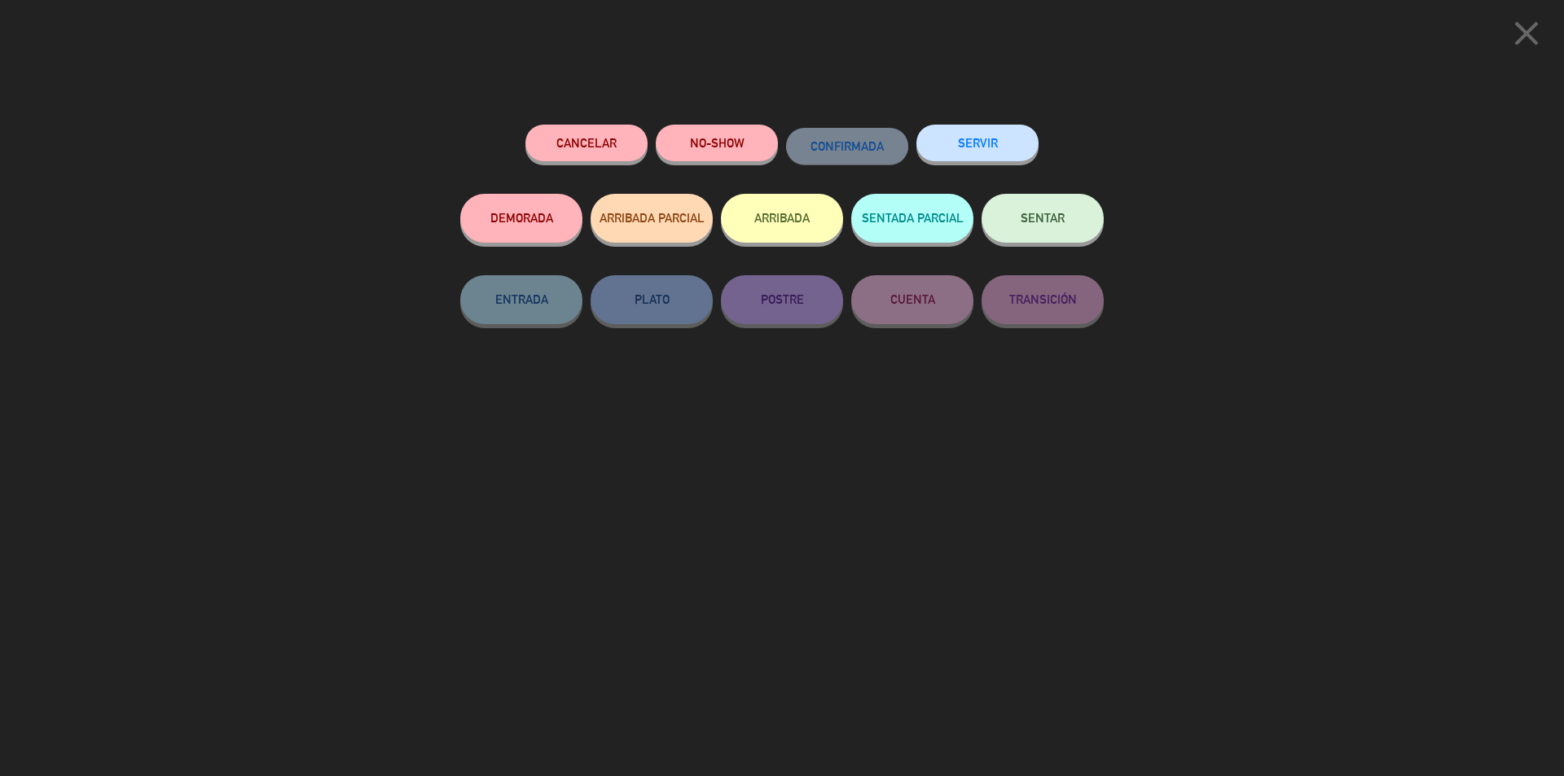
click at [1532, 33] on icon "close" at bounding box center [1526, 33] width 41 height 41
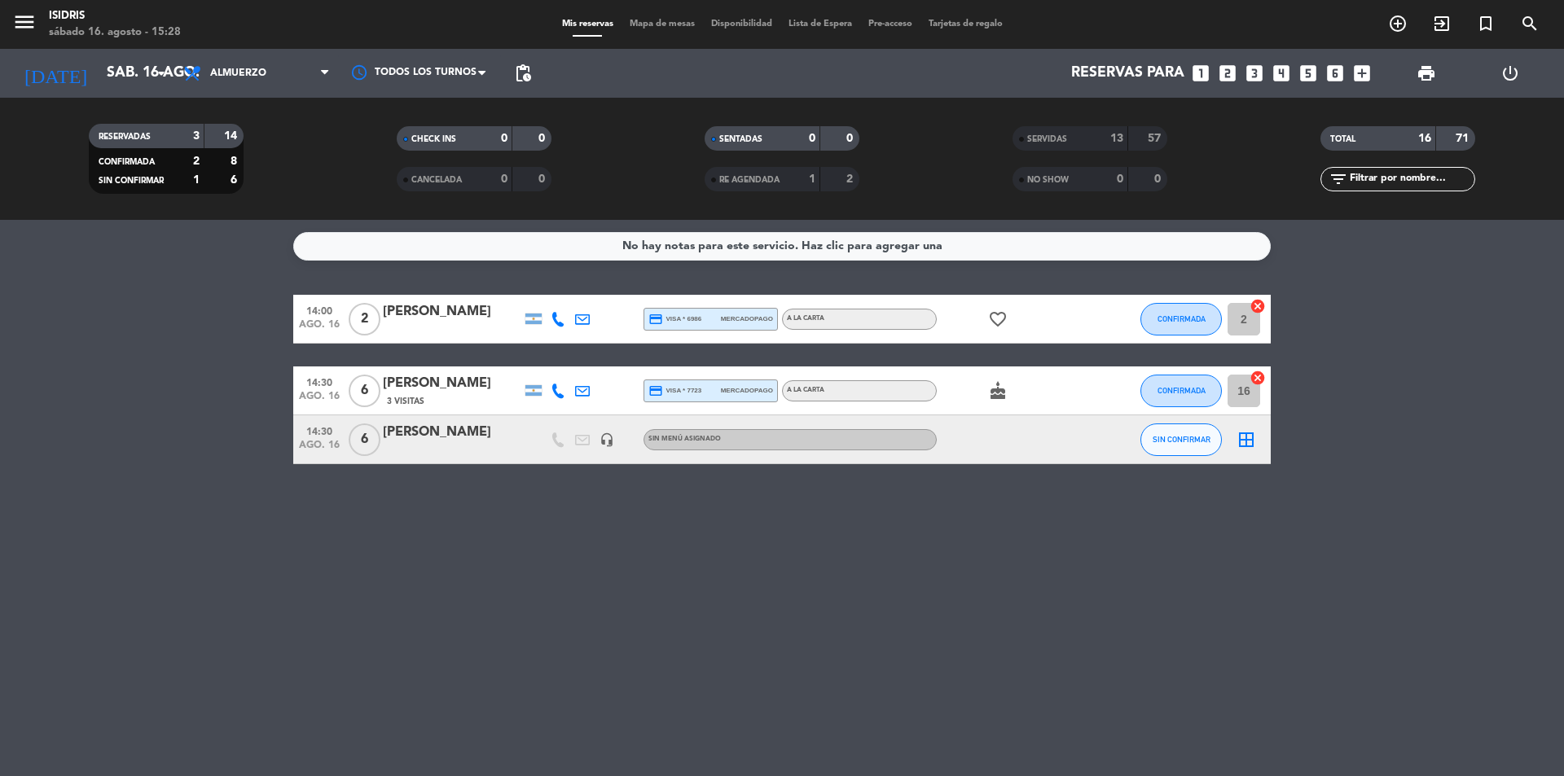
click at [1258, 376] on icon "cancel" at bounding box center [1257, 378] width 16 height 16
click at [1170, 393] on span "CONFIRMADA" at bounding box center [1181, 390] width 48 height 9
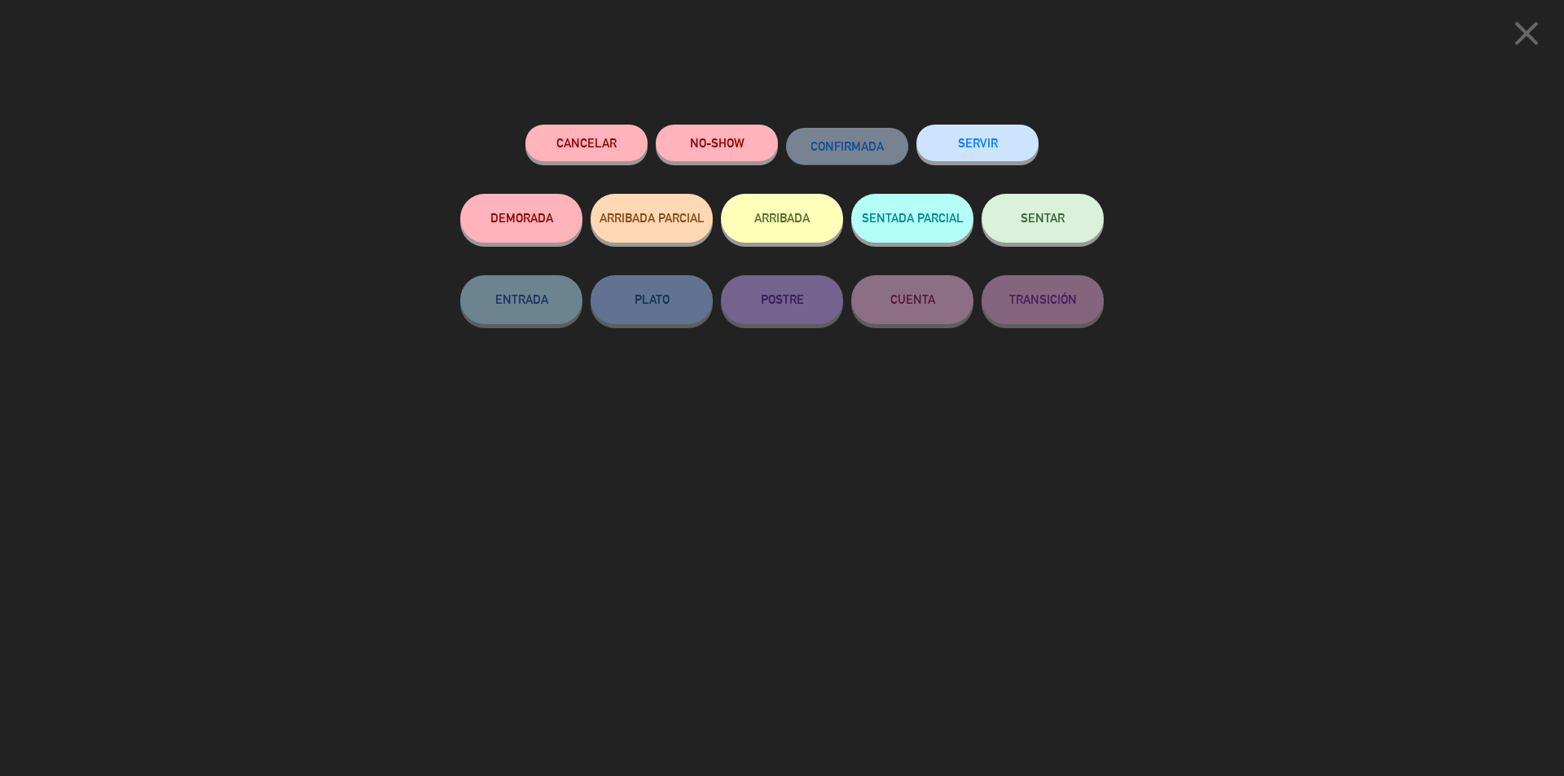
click at [1527, 33] on icon "close" at bounding box center [1526, 33] width 41 height 41
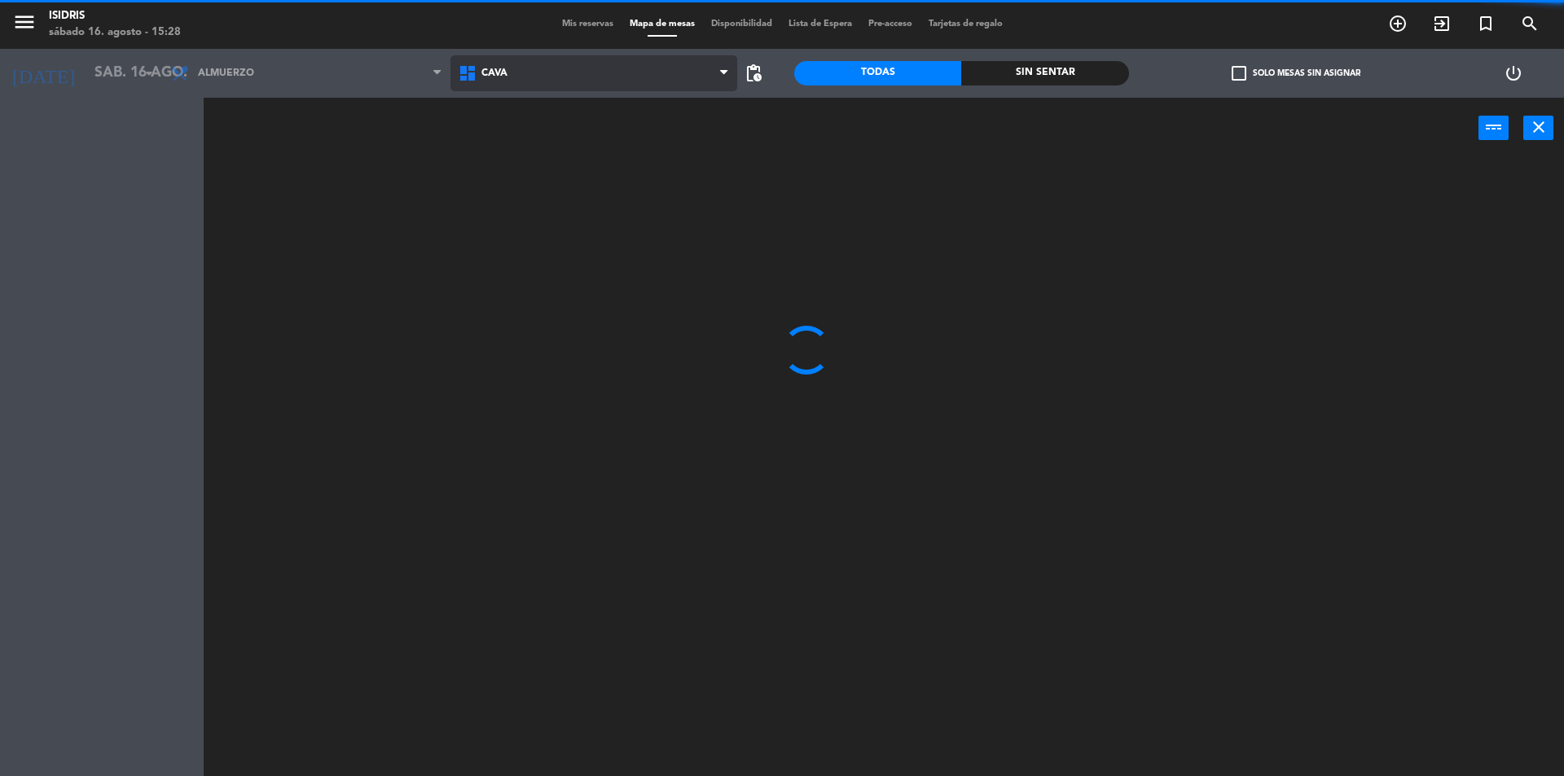
click at [547, 70] on span "CAVA" at bounding box center [593, 73] width 287 height 36
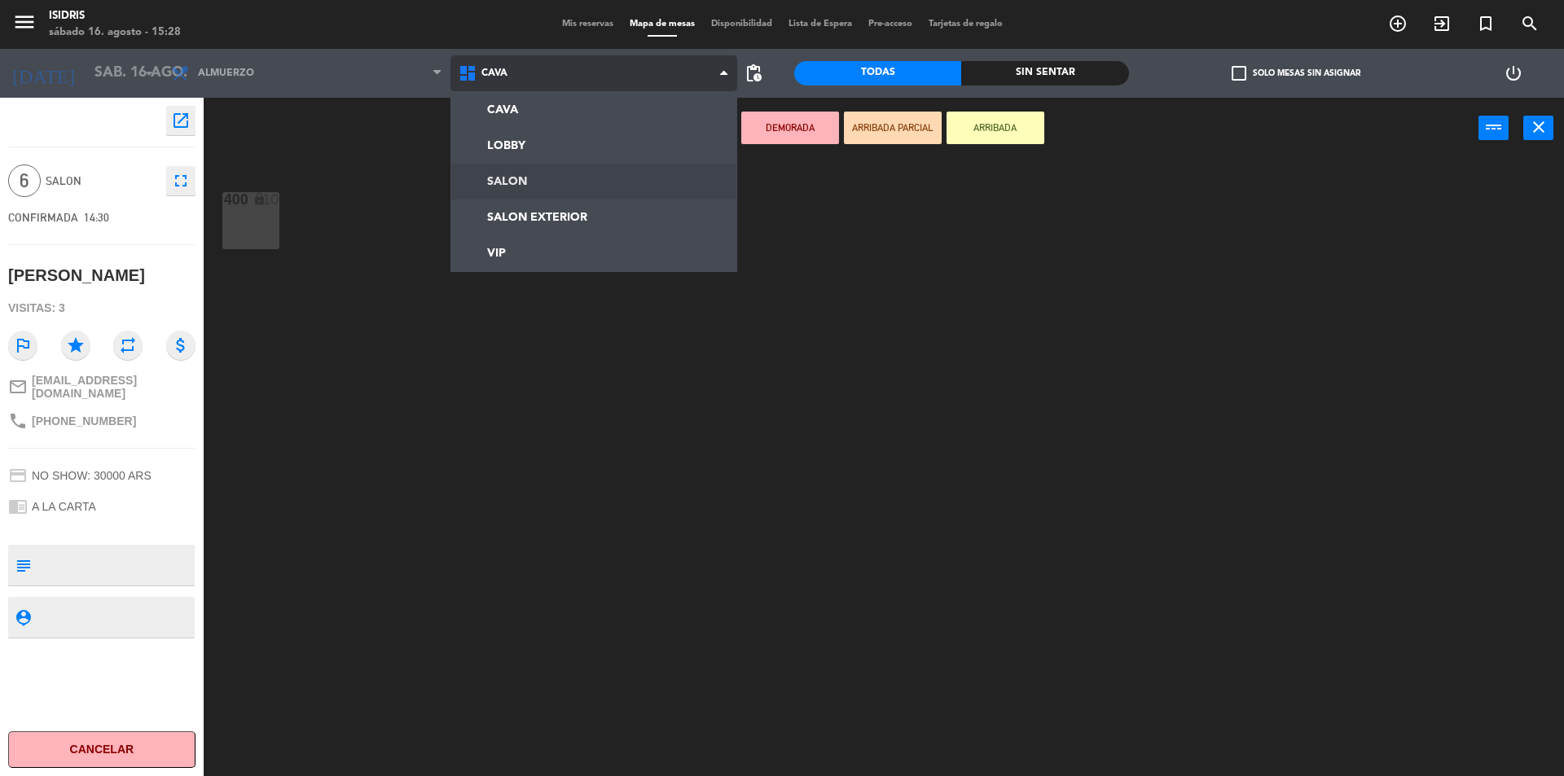
click at [489, 192] on ng-component "menu isidris sábado 16. agosto - 15:28 Mis reservas Mapa de mesas Disponibilida…" at bounding box center [782, 390] width 1564 height 780
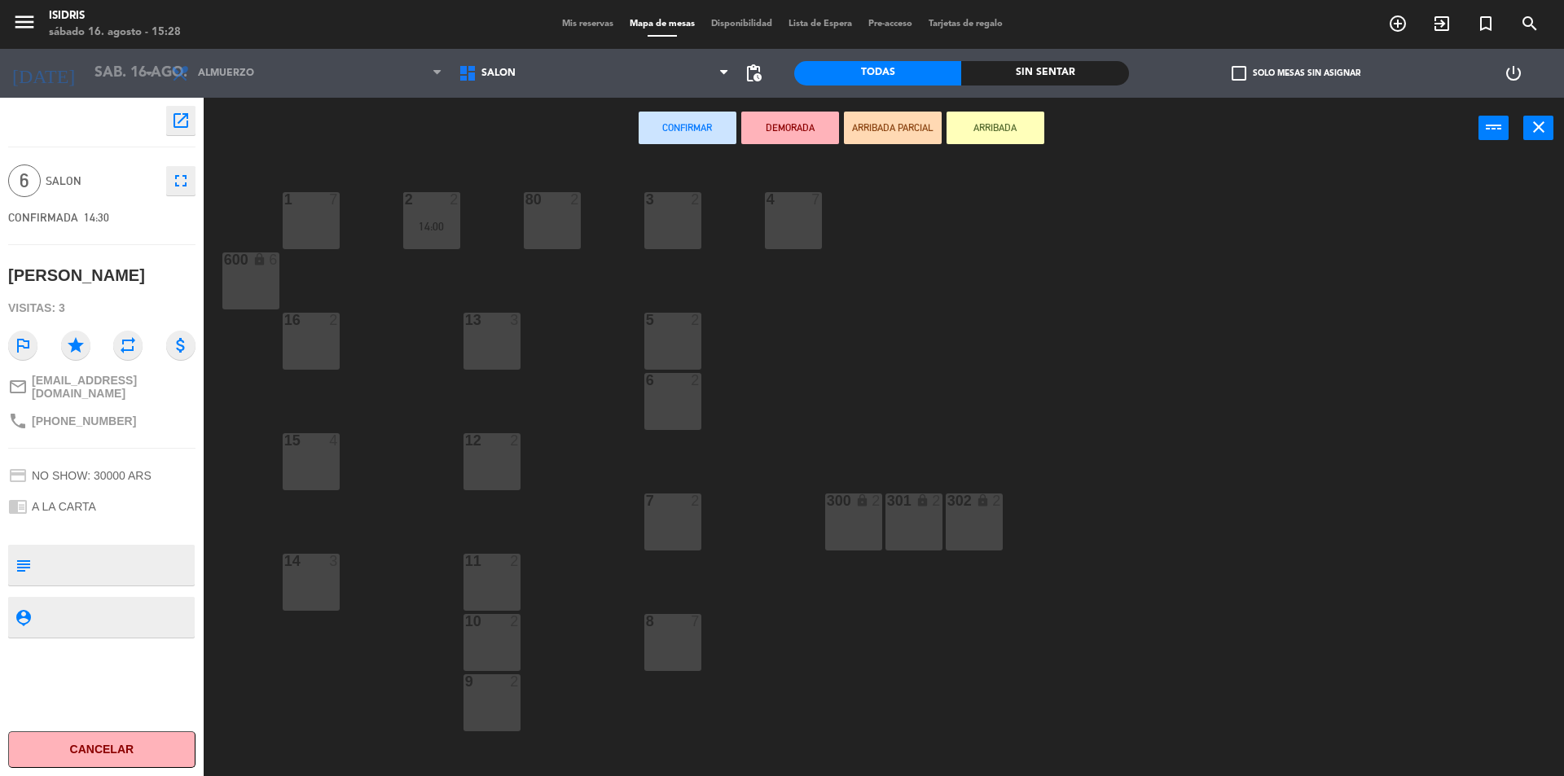
drag, startPoint x: 661, startPoint y: 649, endPoint x: 664, endPoint y: 449, distance: 200.4
click at [661, 645] on div "8 7" at bounding box center [672, 642] width 57 height 57
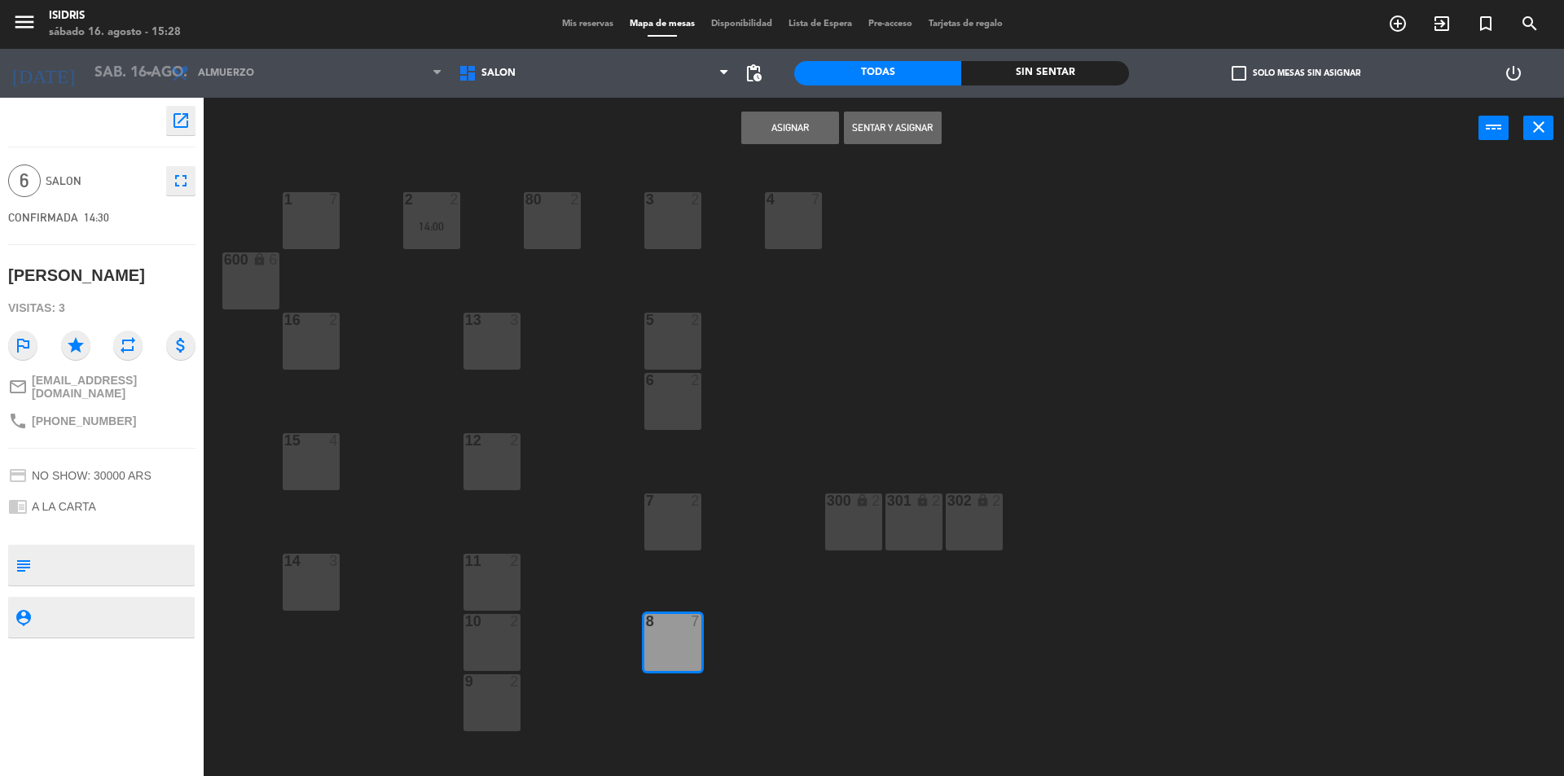
click at [800, 125] on button "Asignar" at bounding box center [790, 128] width 98 height 33
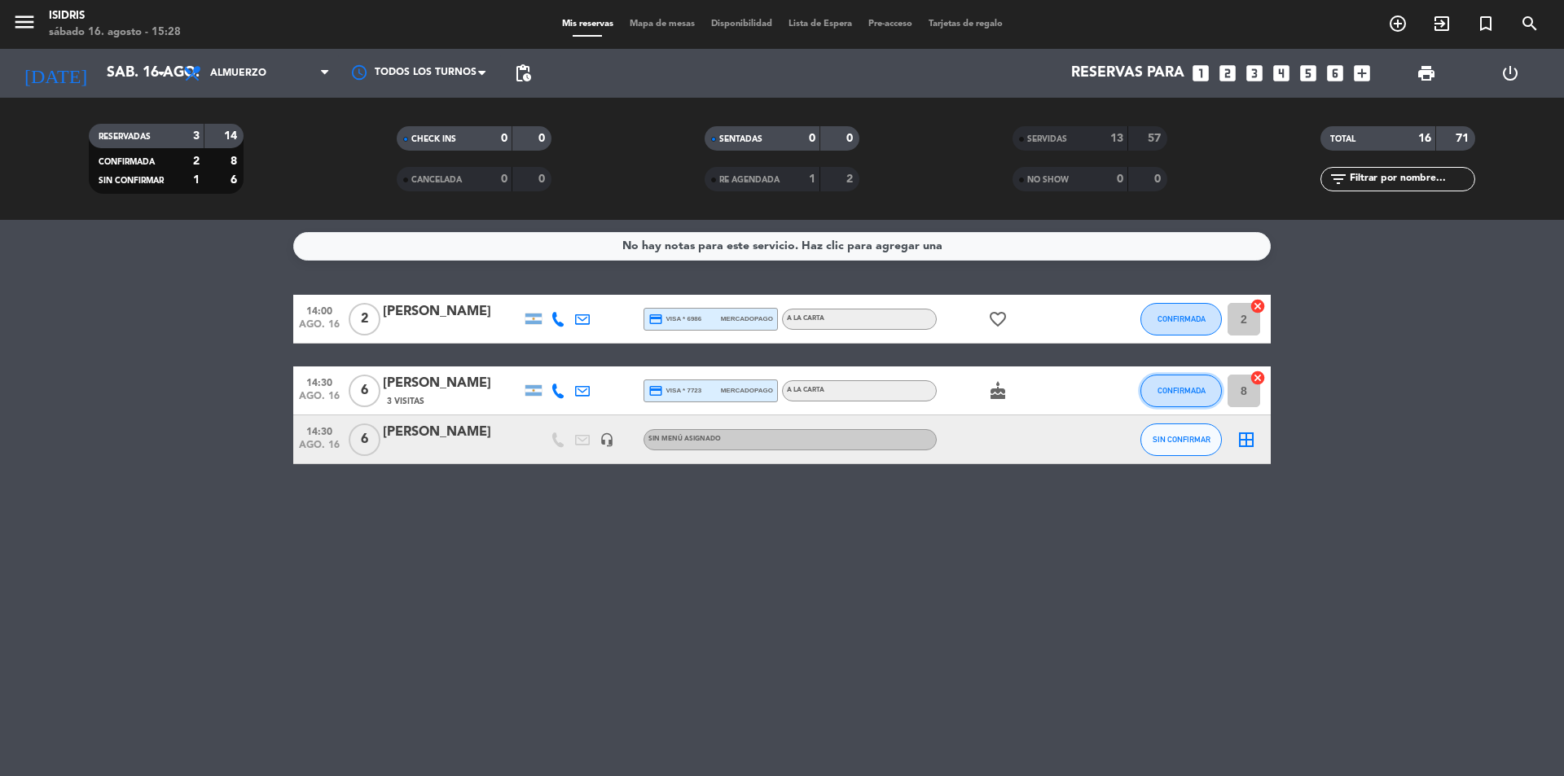
click at [1164, 393] on span "CONFIRMADA" at bounding box center [1181, 390] width 48 height 9
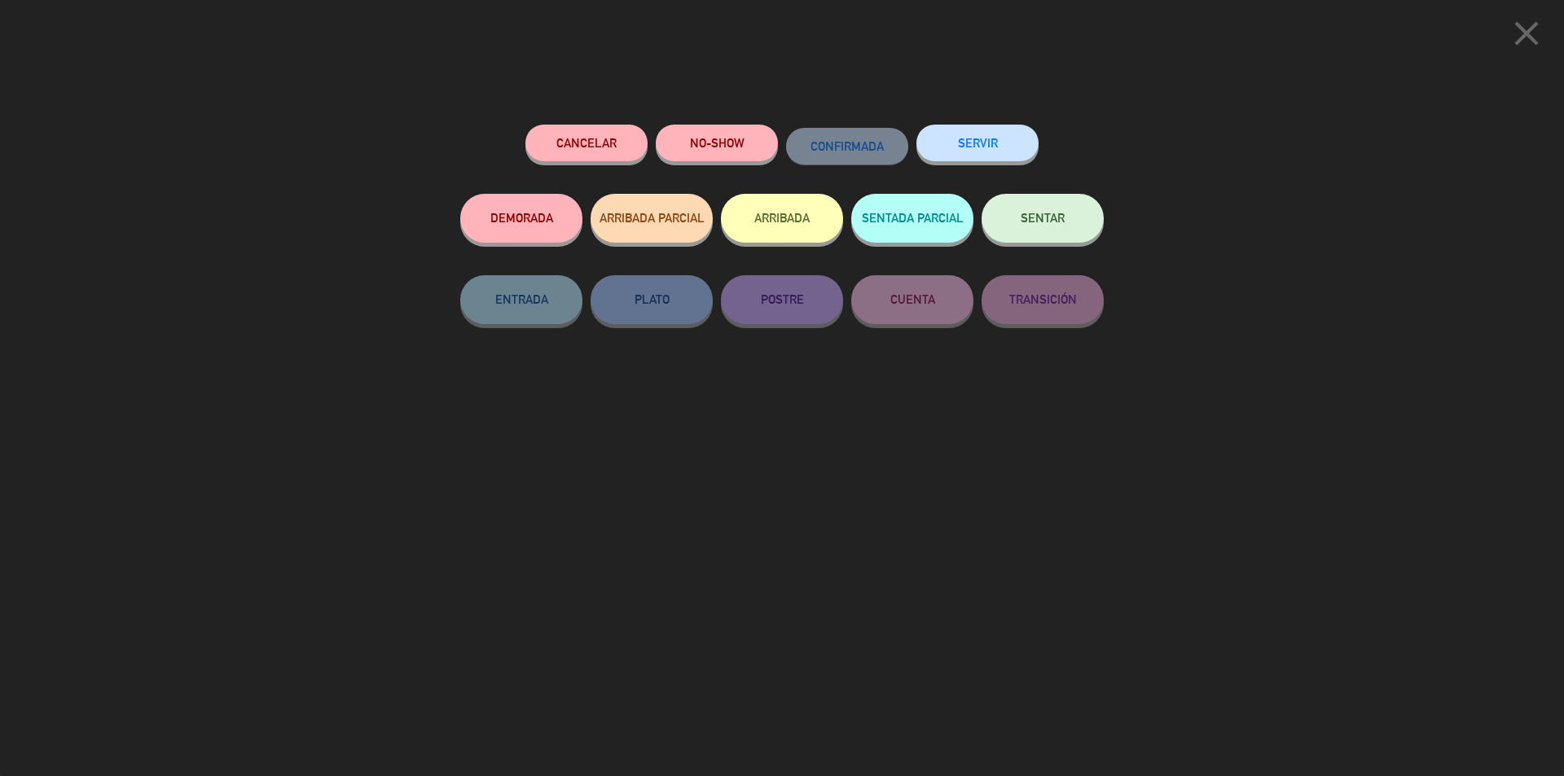
click at [971, 147] on button "SERVIR" at bounding box center [977, 143] width 122 height 37
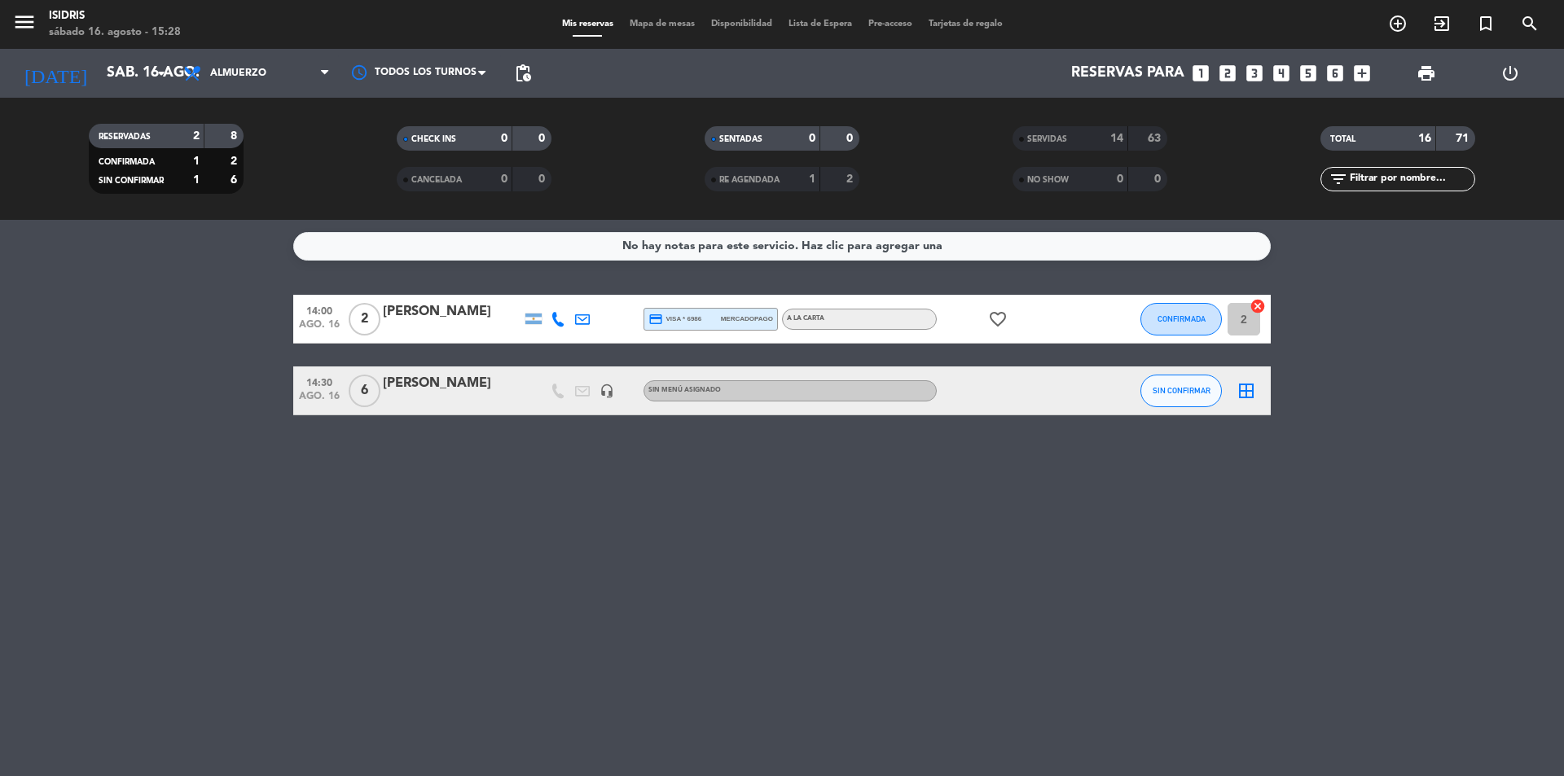
click at [1246, 387] on icon "border_all" at bounding box center [1246, 391] width 20 height 20
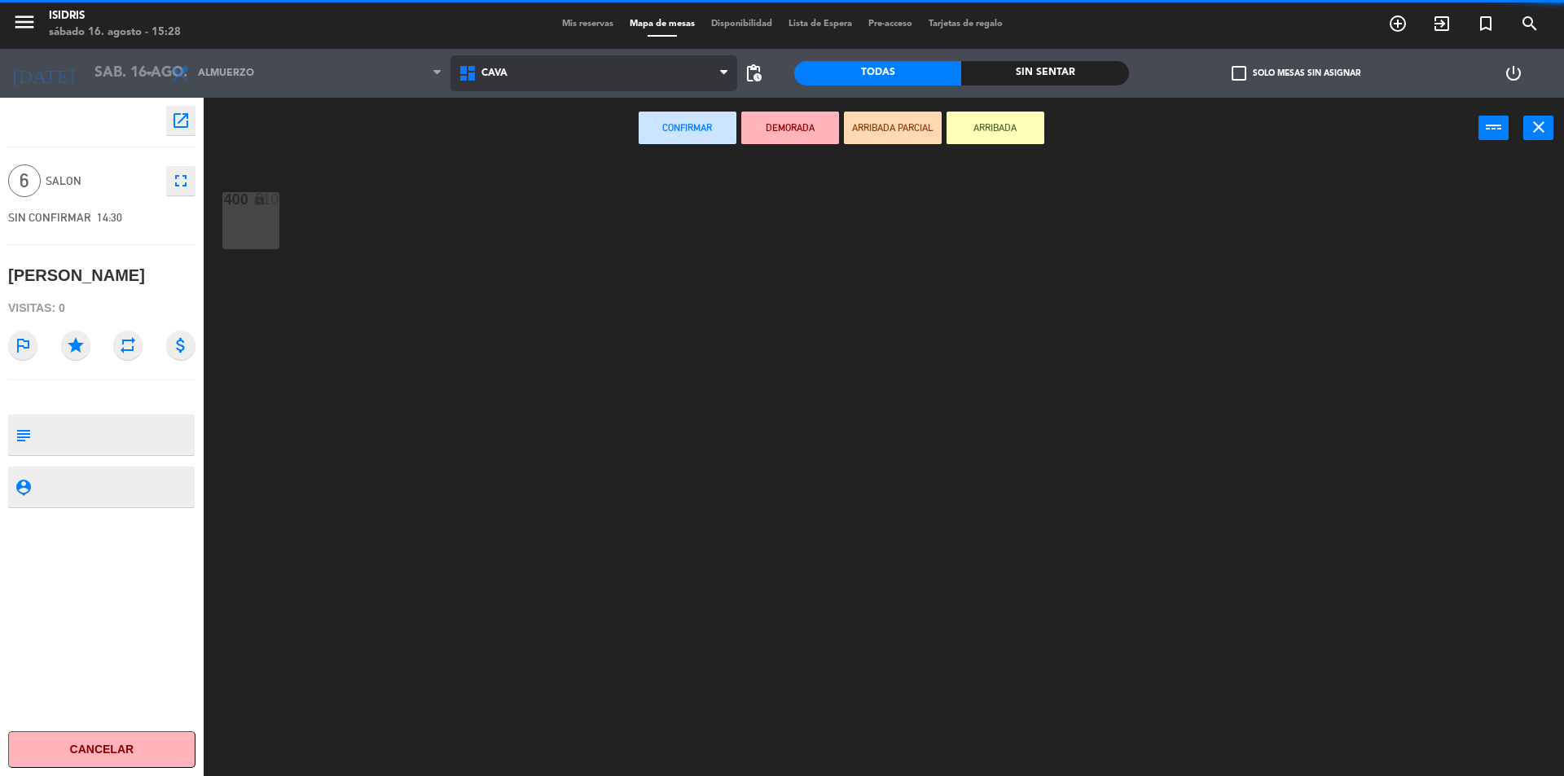
click at [528, 75] on span "CAVA" at bounding box center [593, 73] width 287 height 36
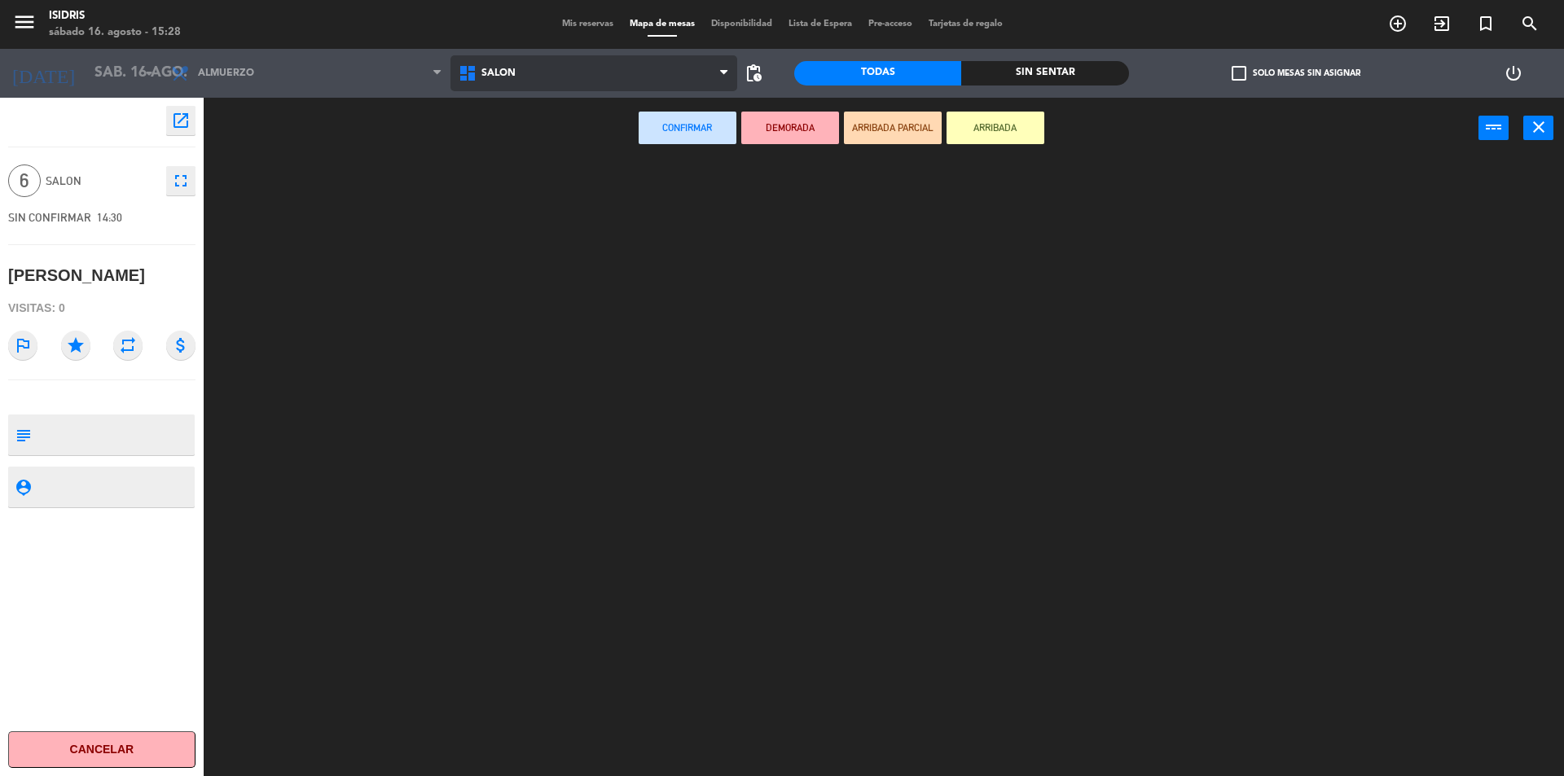
click at [506, 175] on ng-component "menu isidris sábado 16. agosto - 15:28 Mis reservas Mapa de mesas Disponibilida…" at bounding box center [782, 390] width 1564 height 780
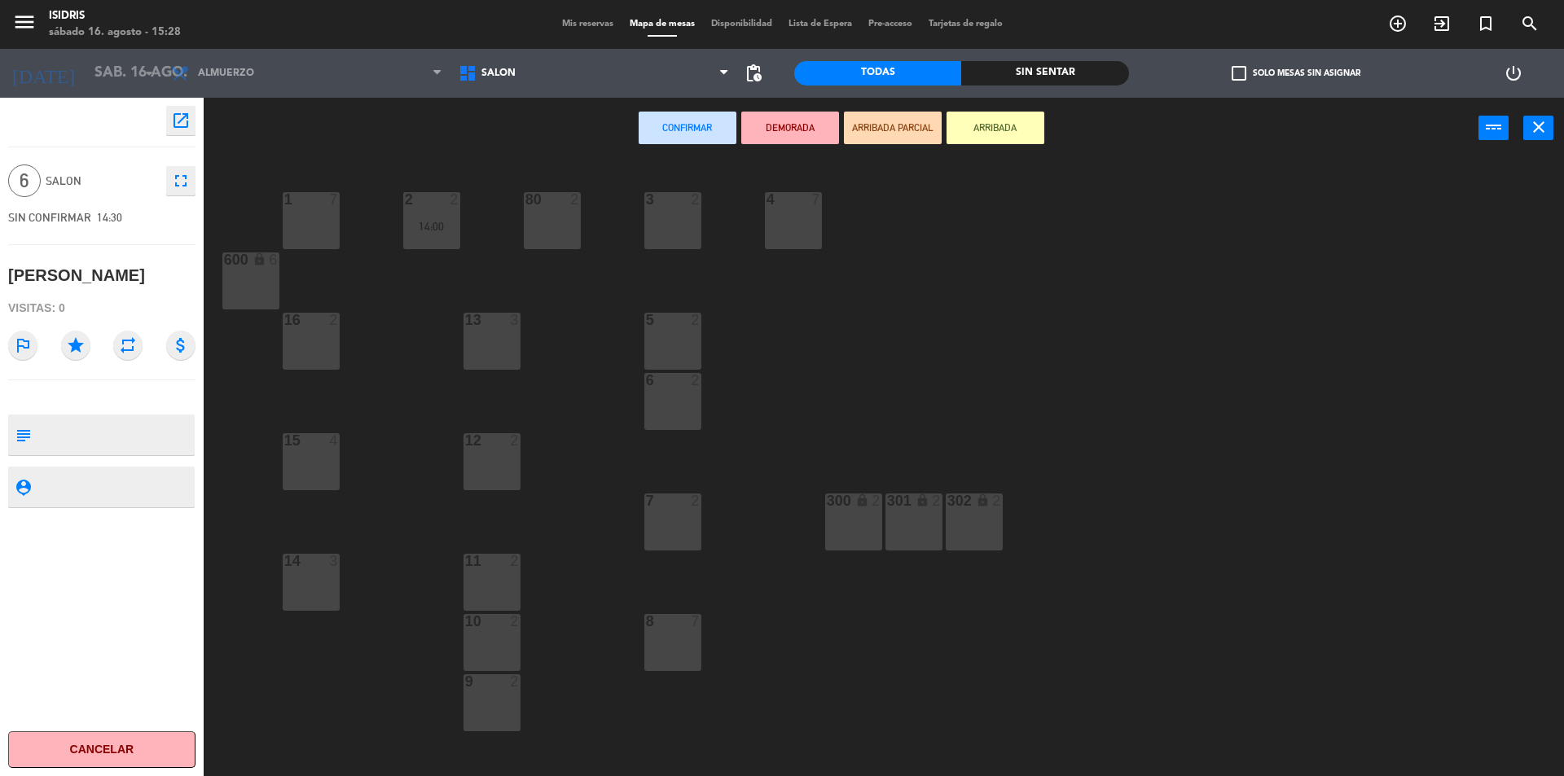
click at [301, 331] on div "16 2" at bounding box center [311, 341] width 57 height 57
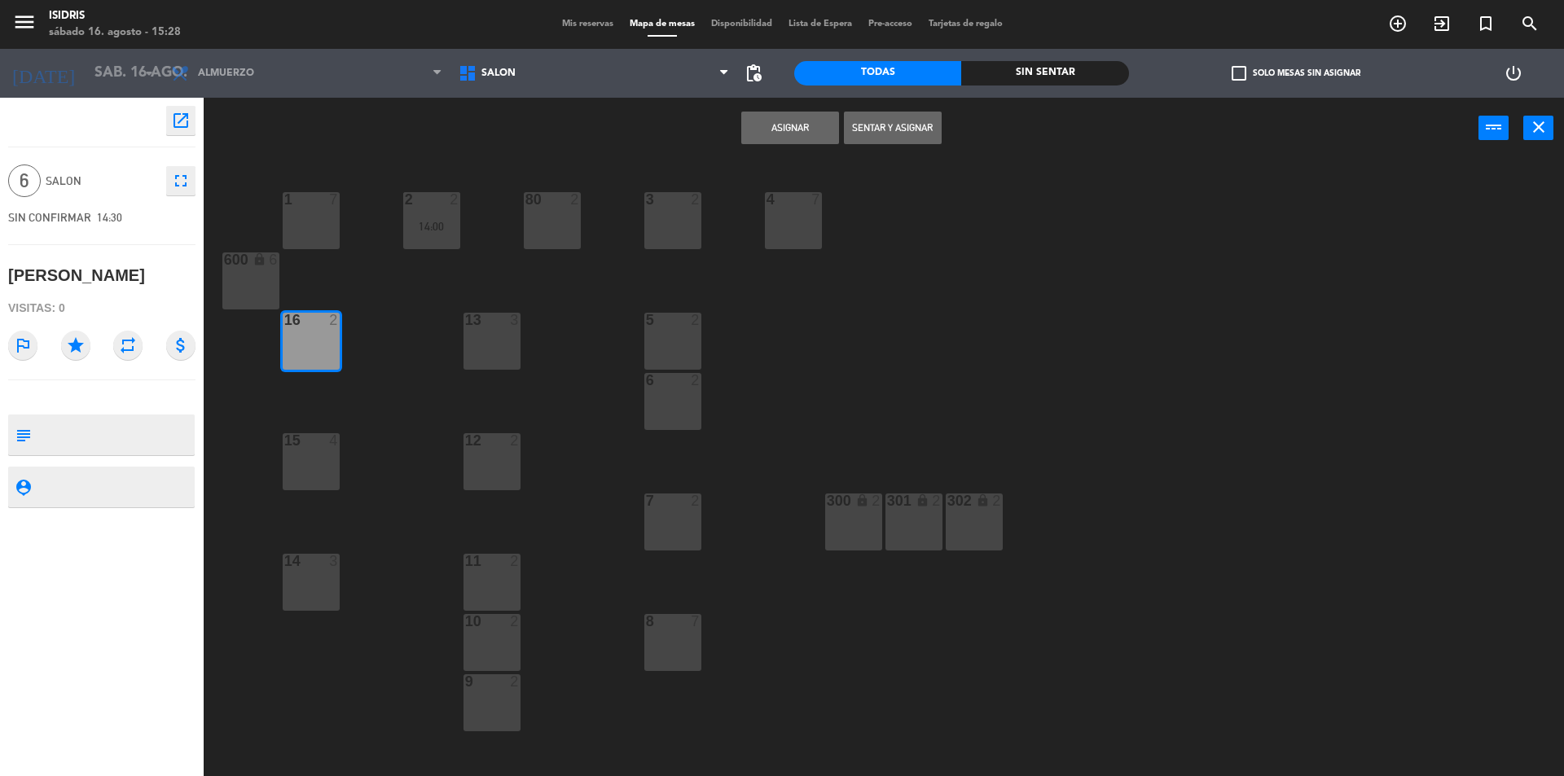
click at [805, 128] on button "Asignar" at bounding box center [790, 128] width 98 height 33
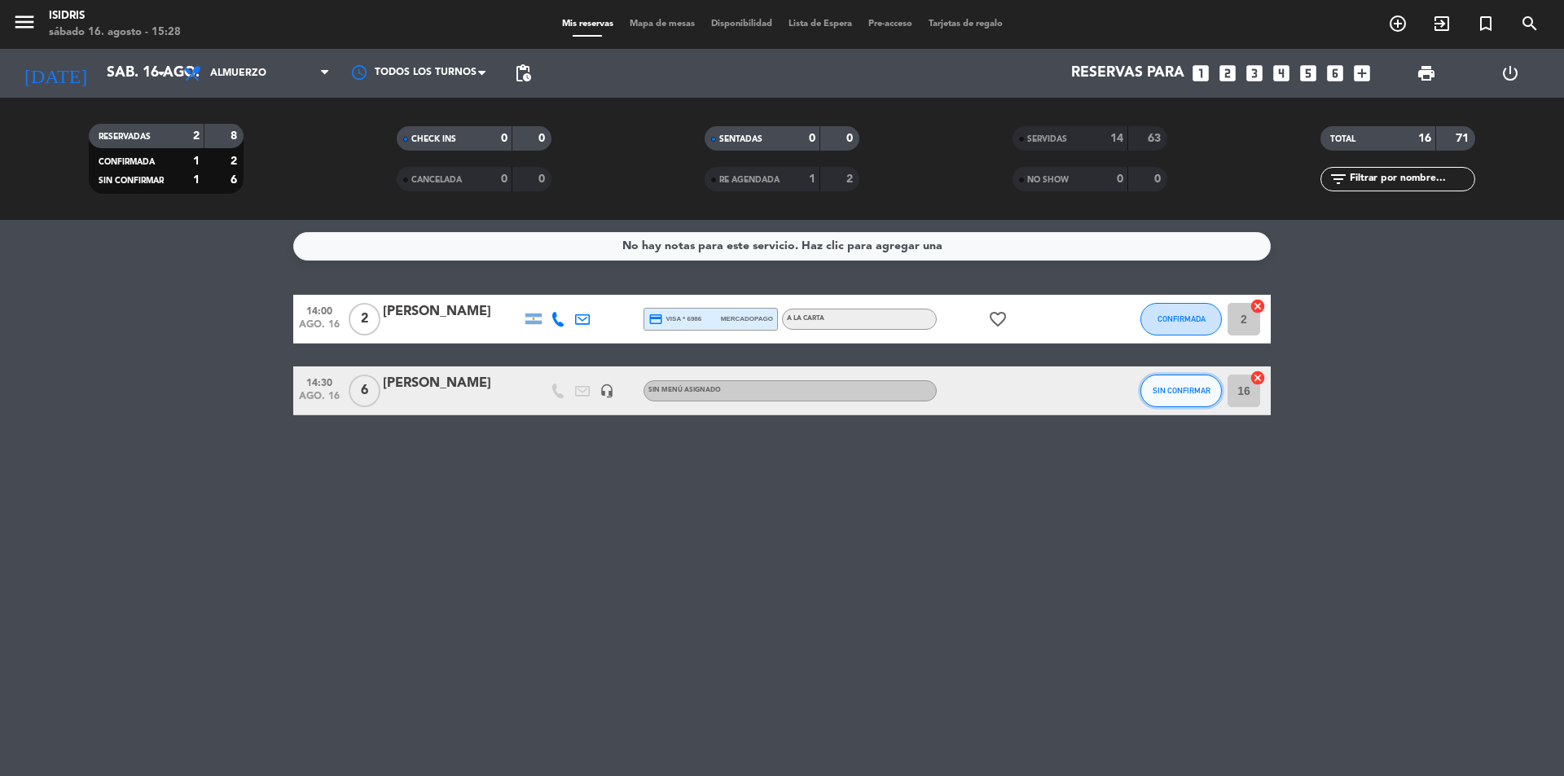
click at [1162, 394] on span "SIN CONFIRMAR" at bounding box center [1181, 390] width 58 height 9
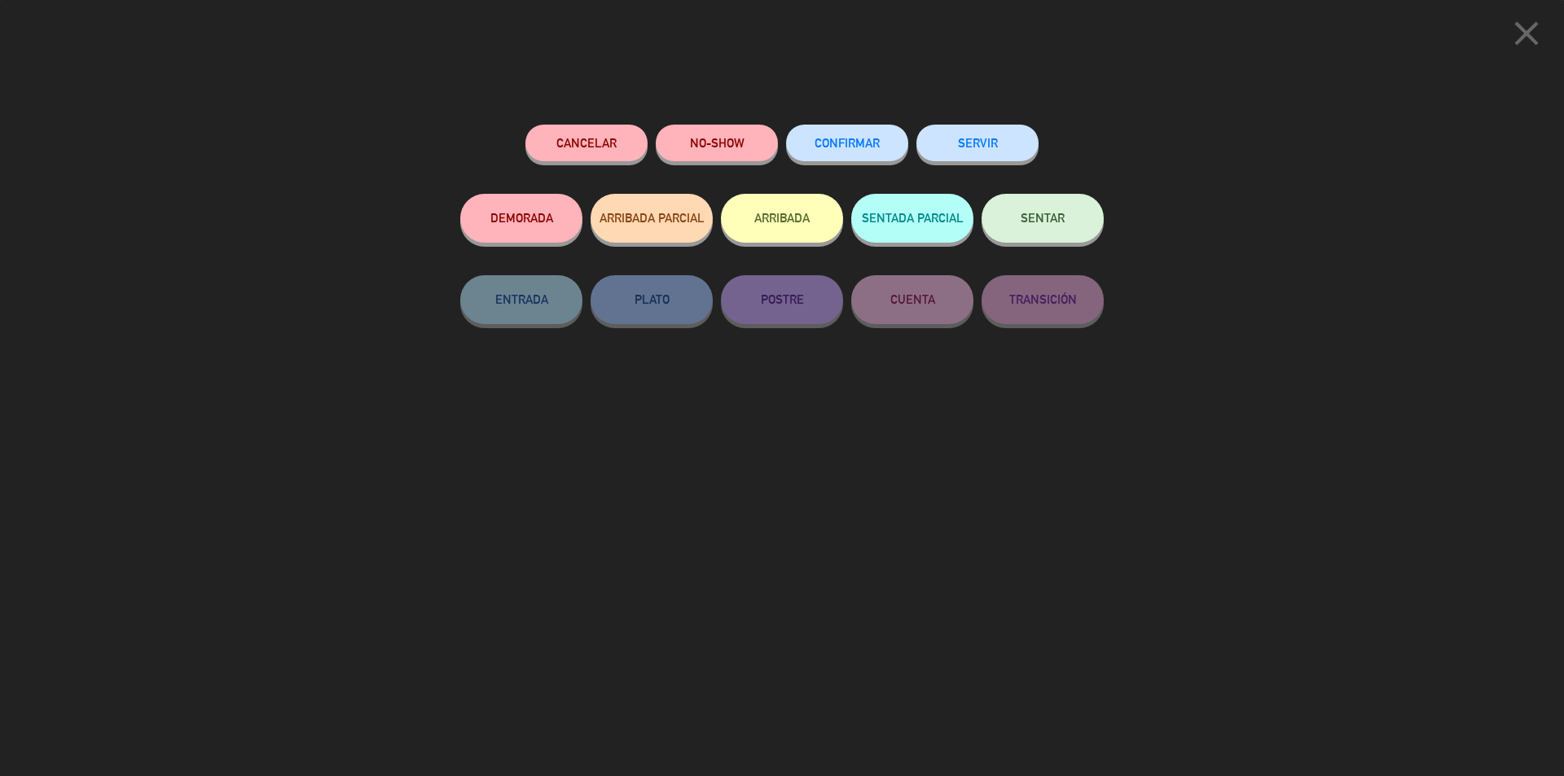
click at [996, 140] on button "SERVIR" at bounding box center [977, 143] width 122 height 37
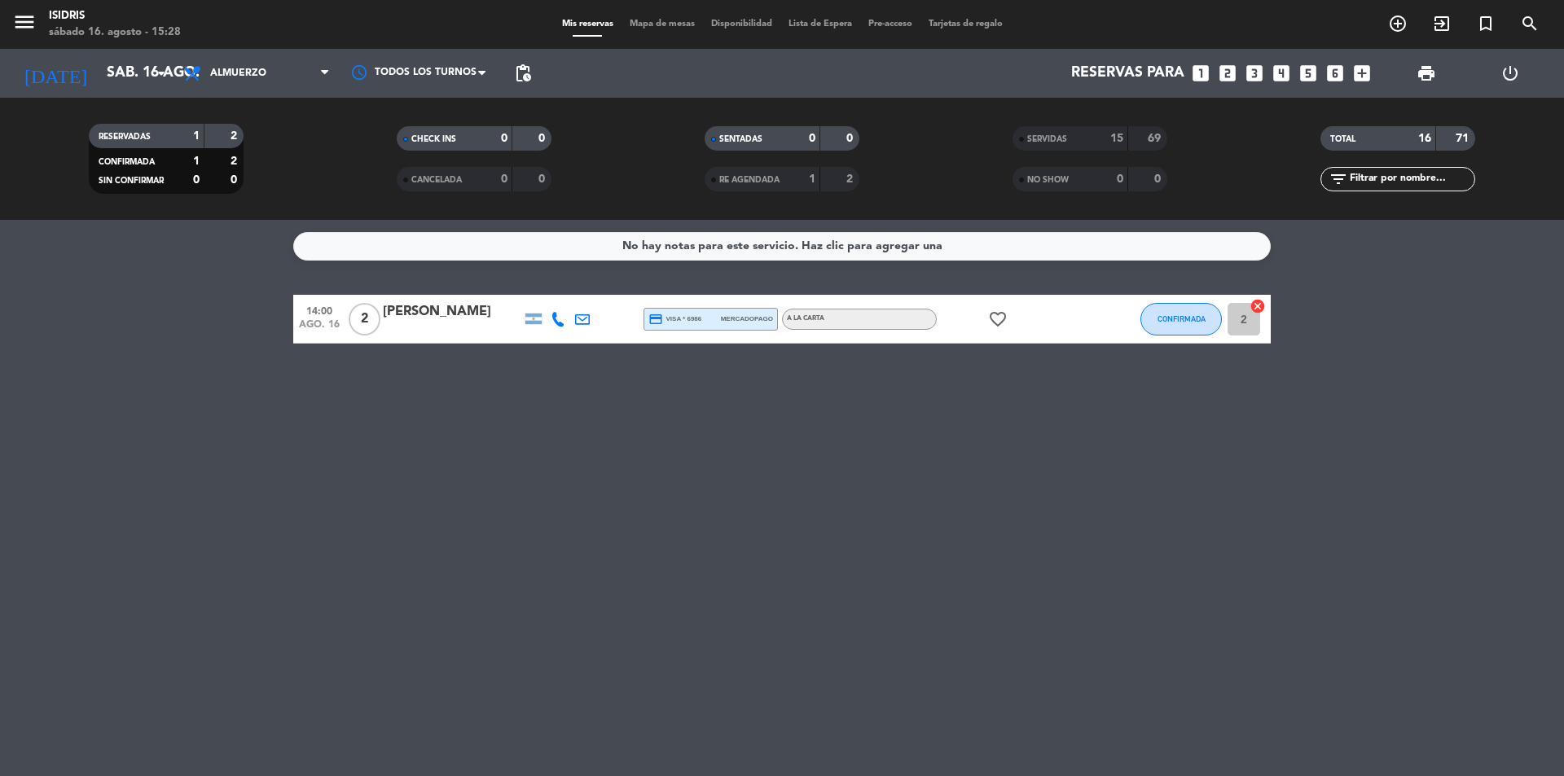
click at [1309, 72] on icon "looks_5" at bounding box center [1307, 73] width 21 height 21
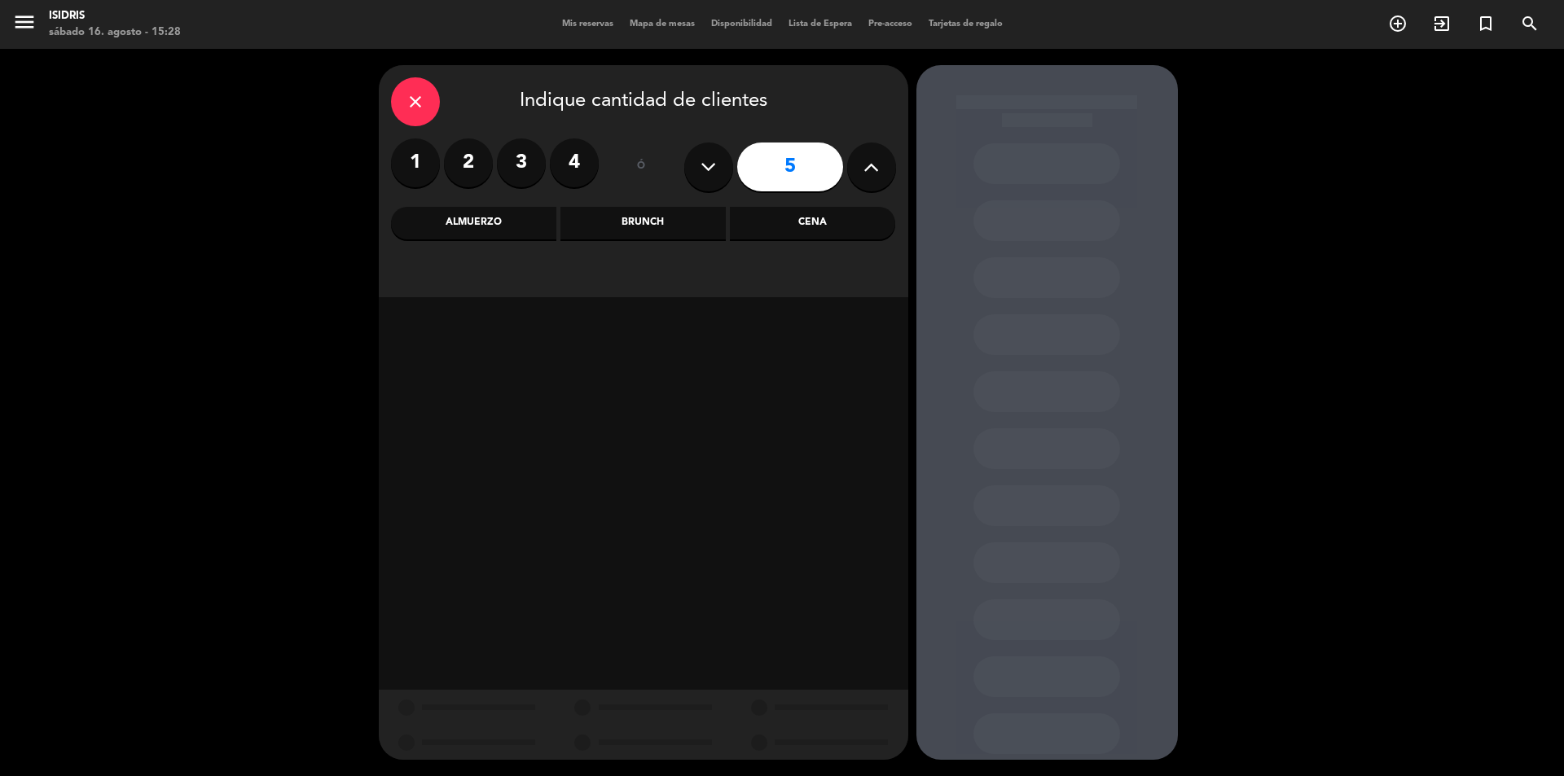
click at [484, 221] on div "Almuerzo" at bounding box center [473, 223] width 165 height 33
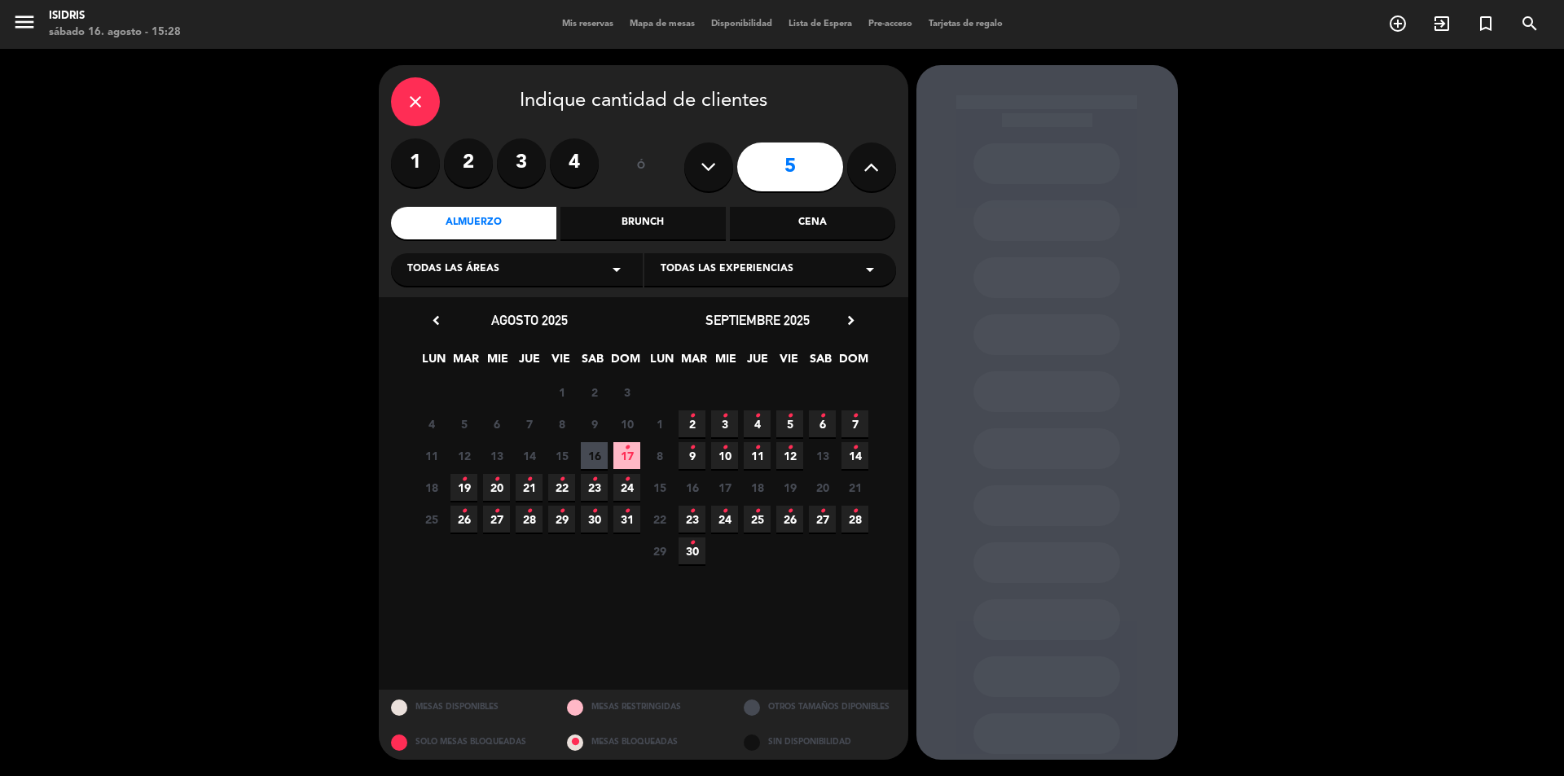
click at [604, 450] on span "16" at bounding box center [594, 455] width 27 height 27
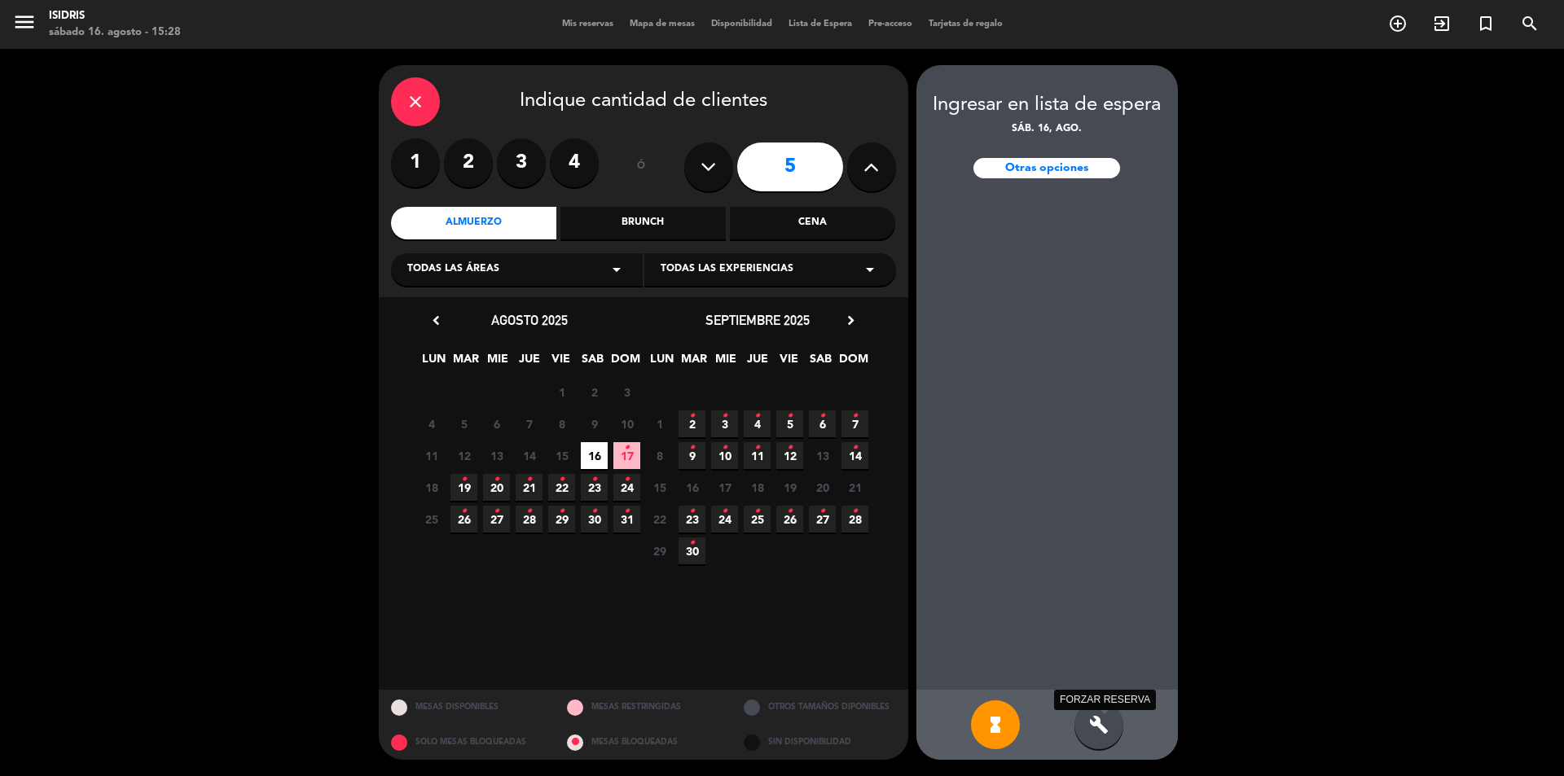
click at [1105, 727] on icon "build" at bounding box center [1099, 725] width 20 height 20
click at [423, 101] on icon "close" at bounding box center [416, 102] width 20 height 20
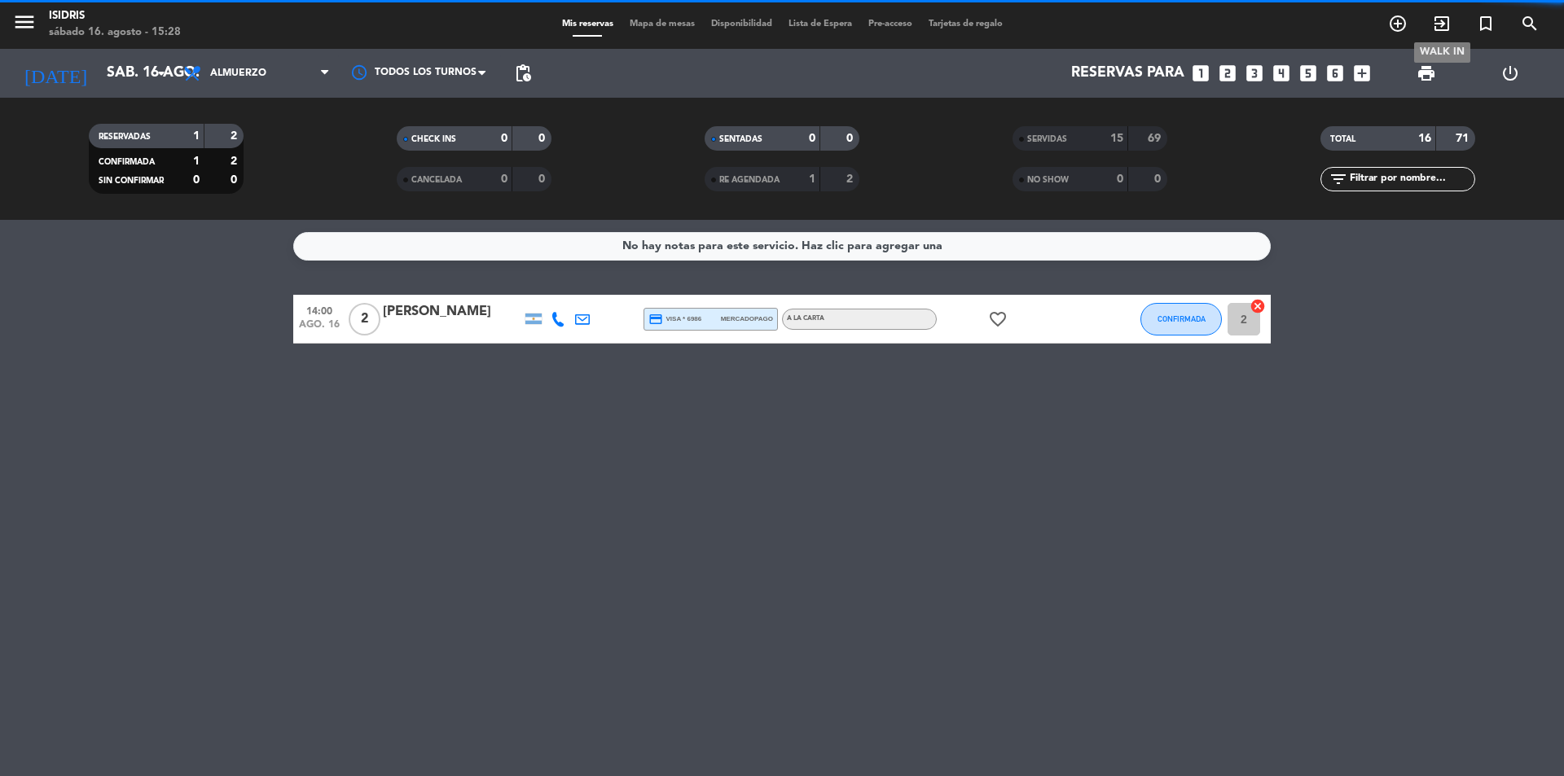
click at [1441, 21] on icon "exit_to_app" at bounding box center [1442, 24] width 20 height 20
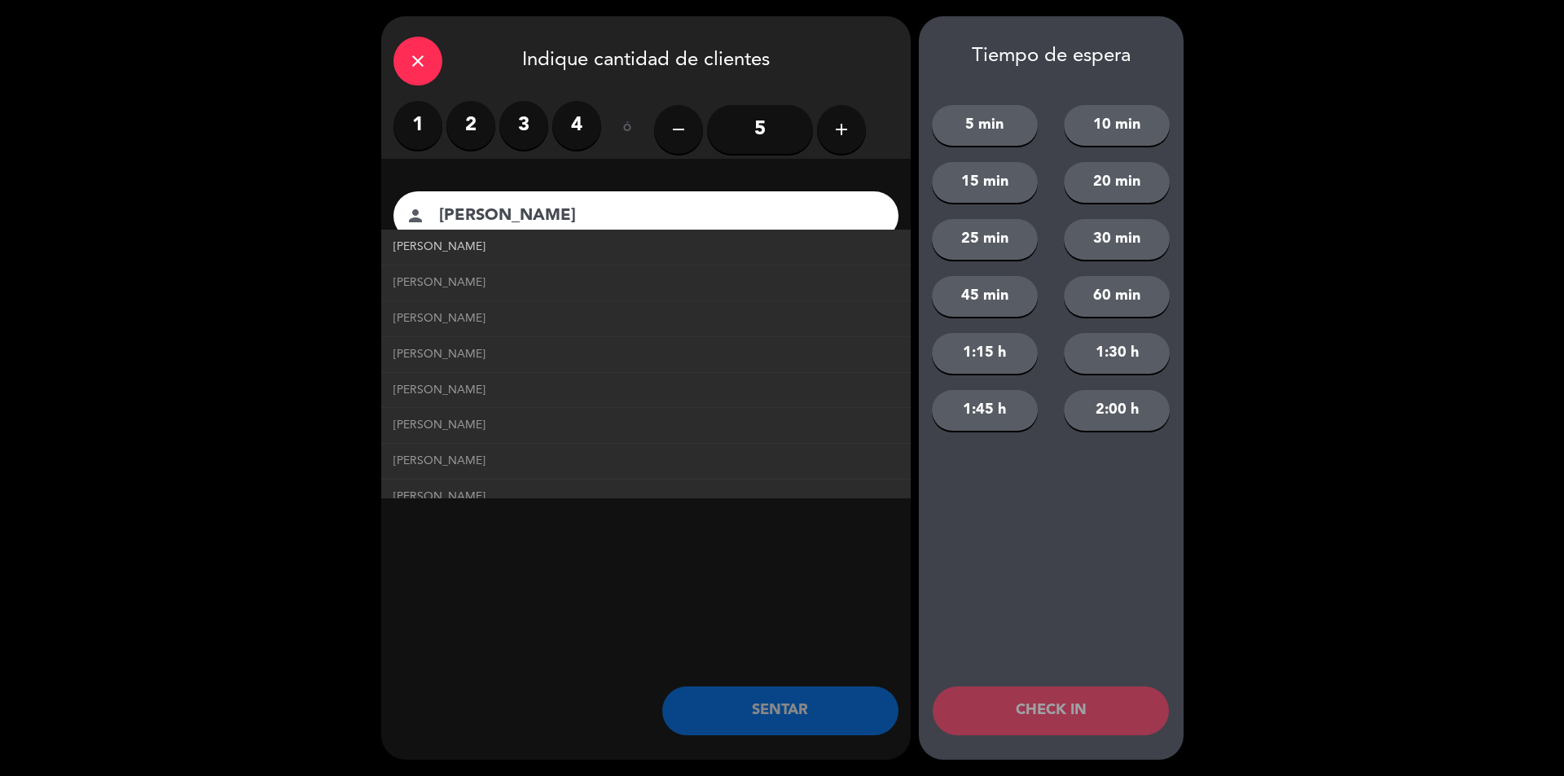
type input "[PERSON_NAME]"
click at [428, 244] on span "[PERSON_NAME]" at bounding box center [439, 247] width 92 height 19
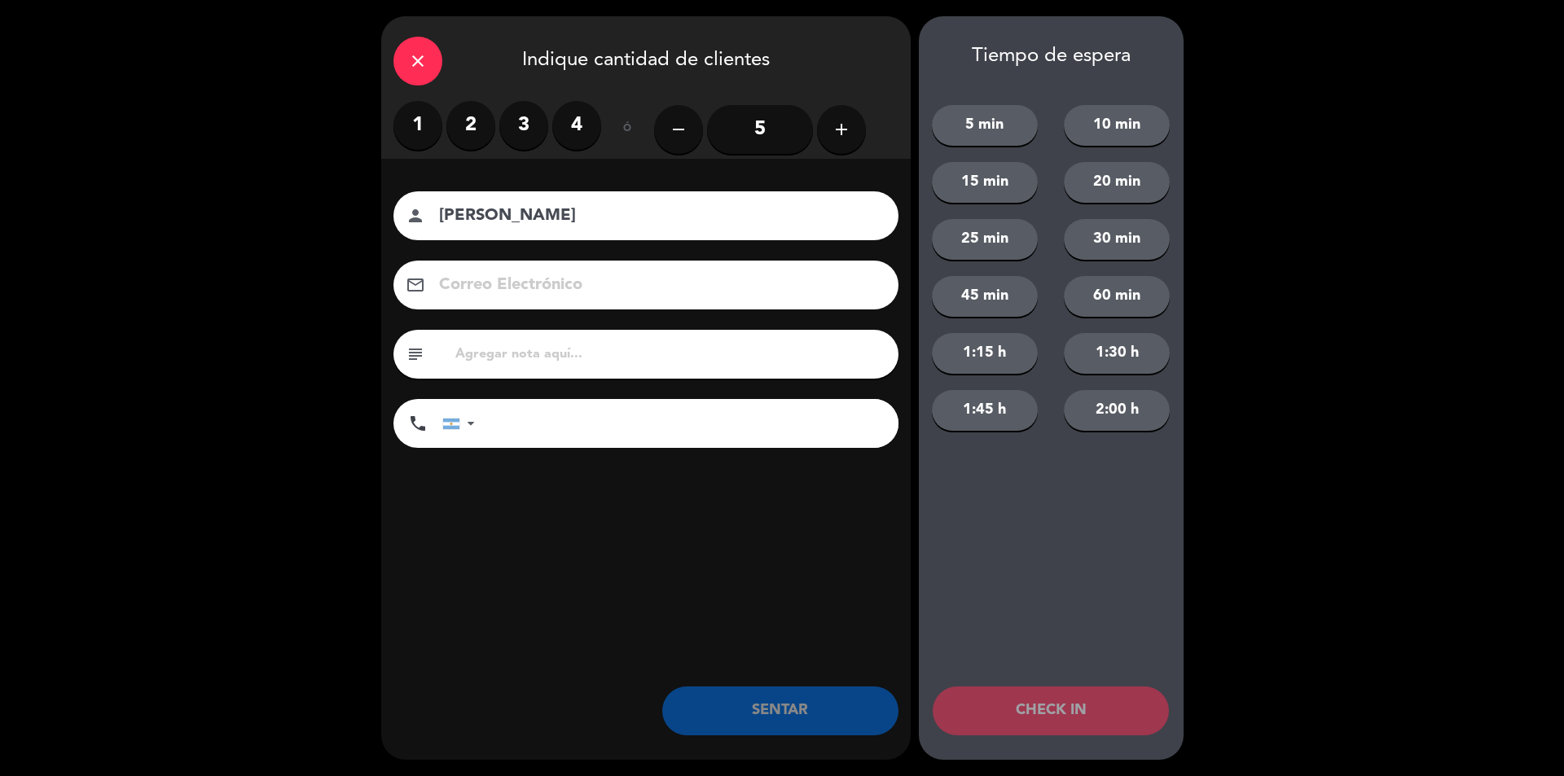
click at [730, 129] on input "5" at bounding box center [760, 129] width 106 height 49
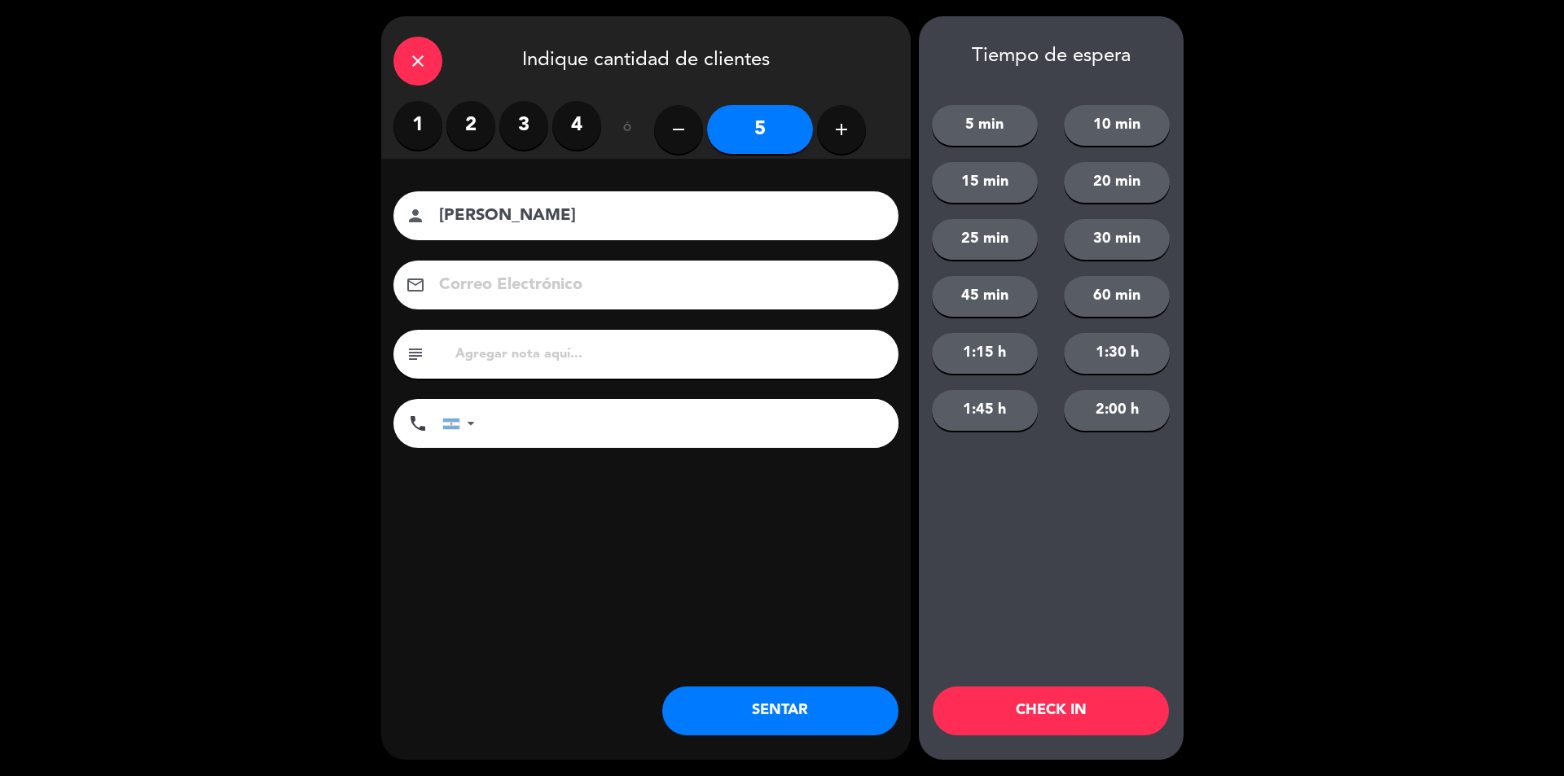
click at [826, 713] on button "SENTAR" at bounding box center [780, 710] width 236 height 49
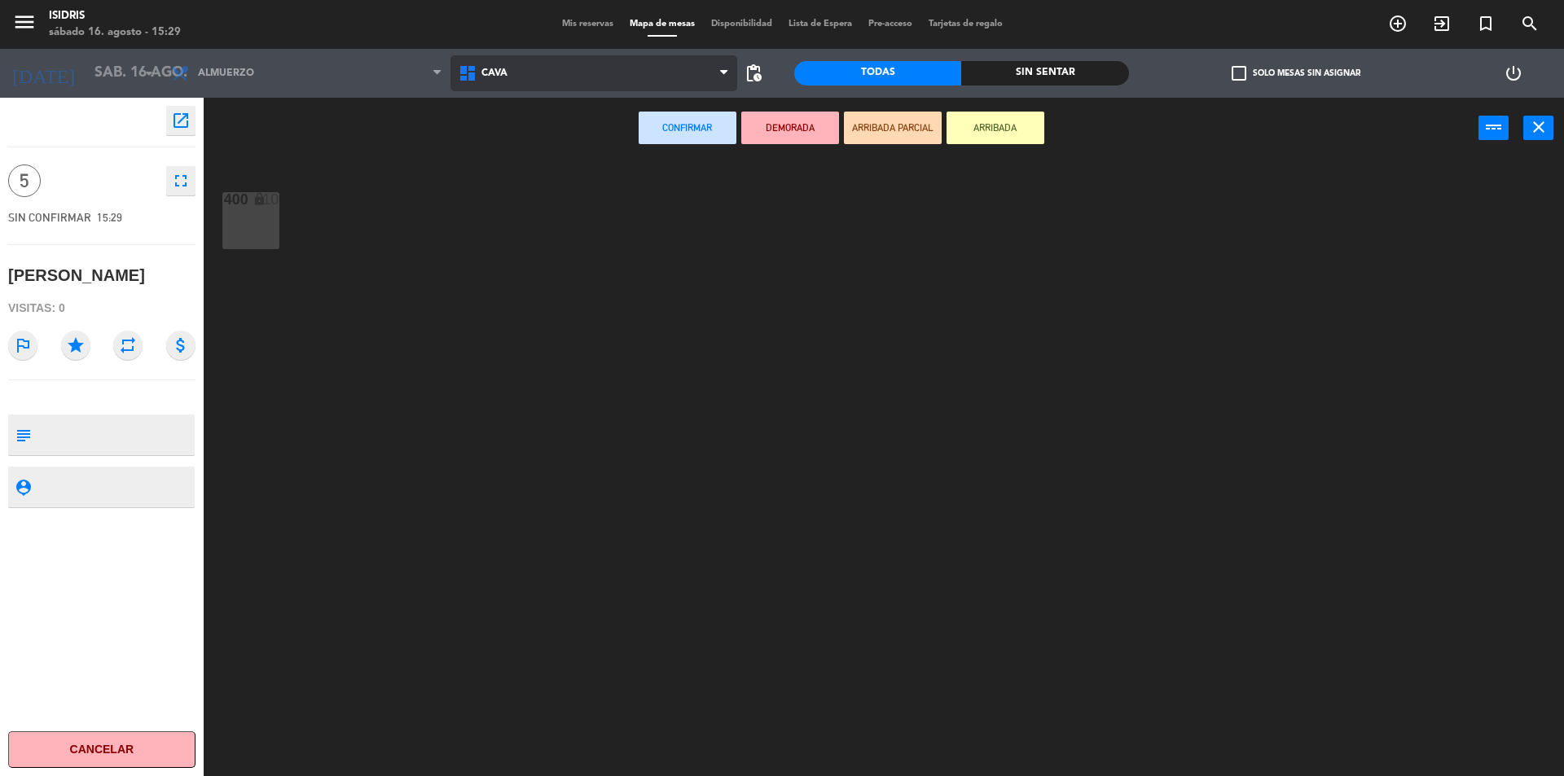
click at [517, 63] on span "CAVA" at bounding box center [593, 73] width 287 height 36
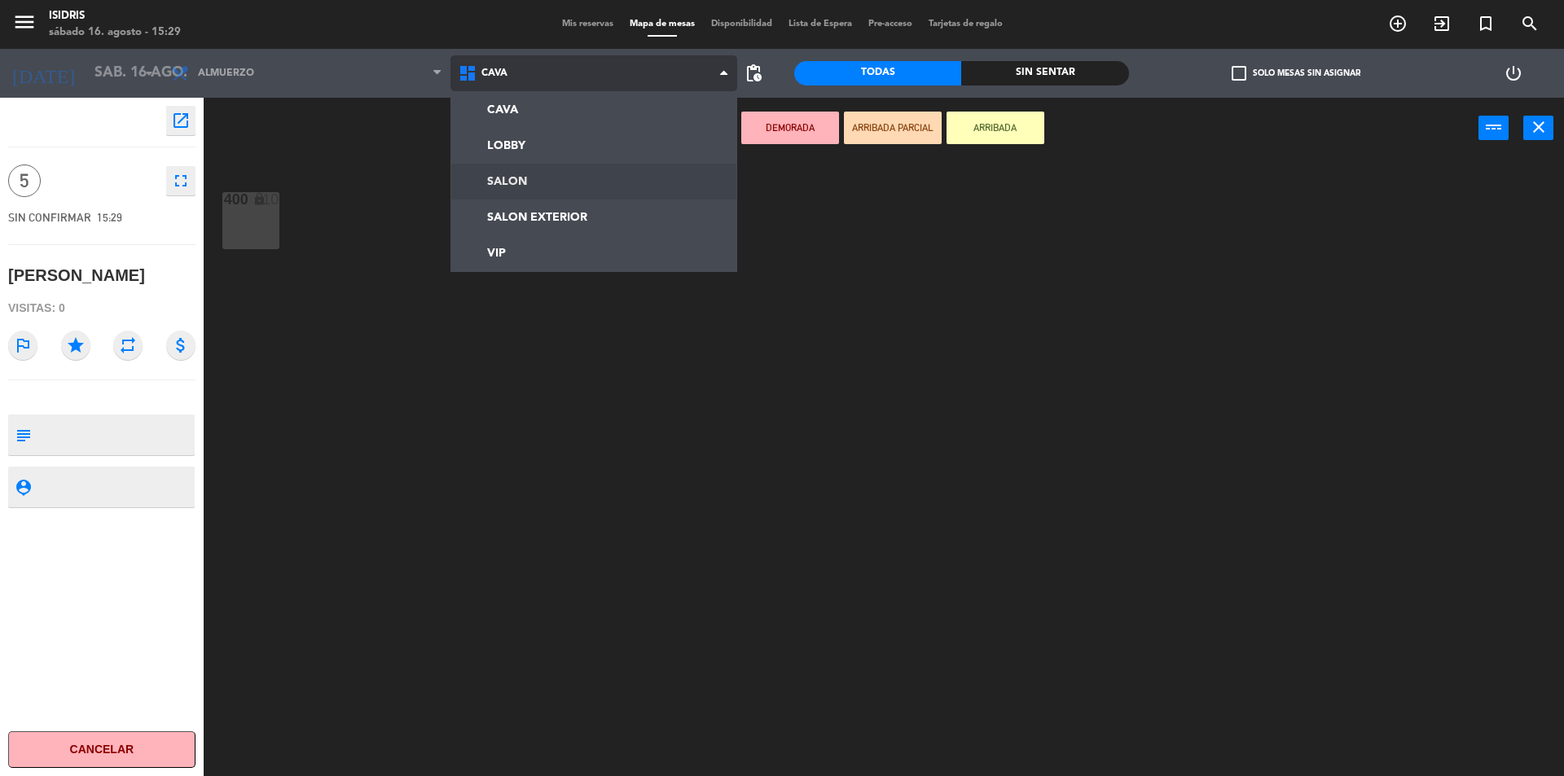
click at [489, 175] on ng-component "menu isidris sábado 16. agosto - 15:29 Mis reservas Mapa de mesas Disponibilida…" at bounding box center [782, 390] width 1564 height 780
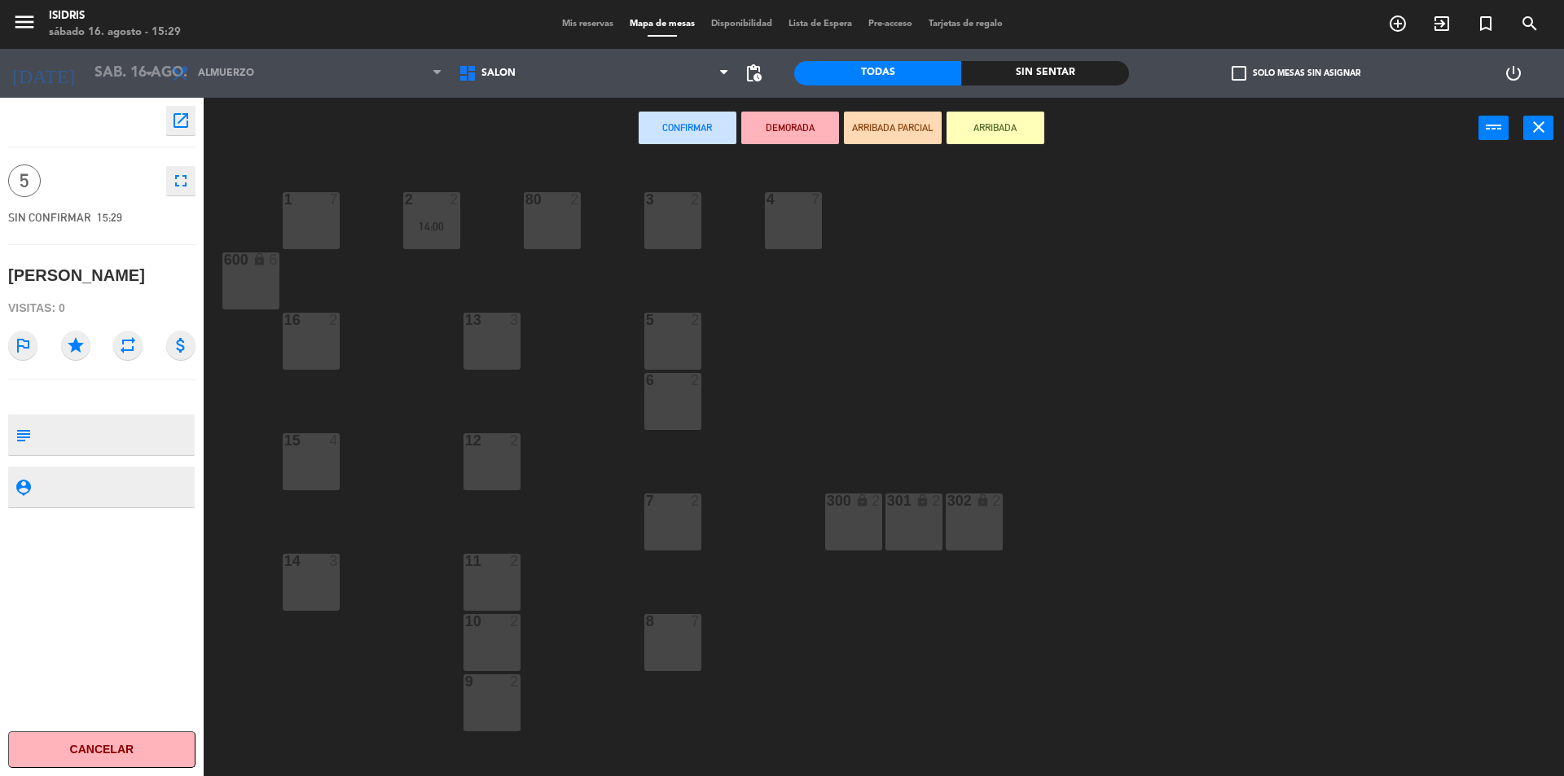
click at [300, 210] on div "1 7" at bounding box center [311, 220] width 57 height 57
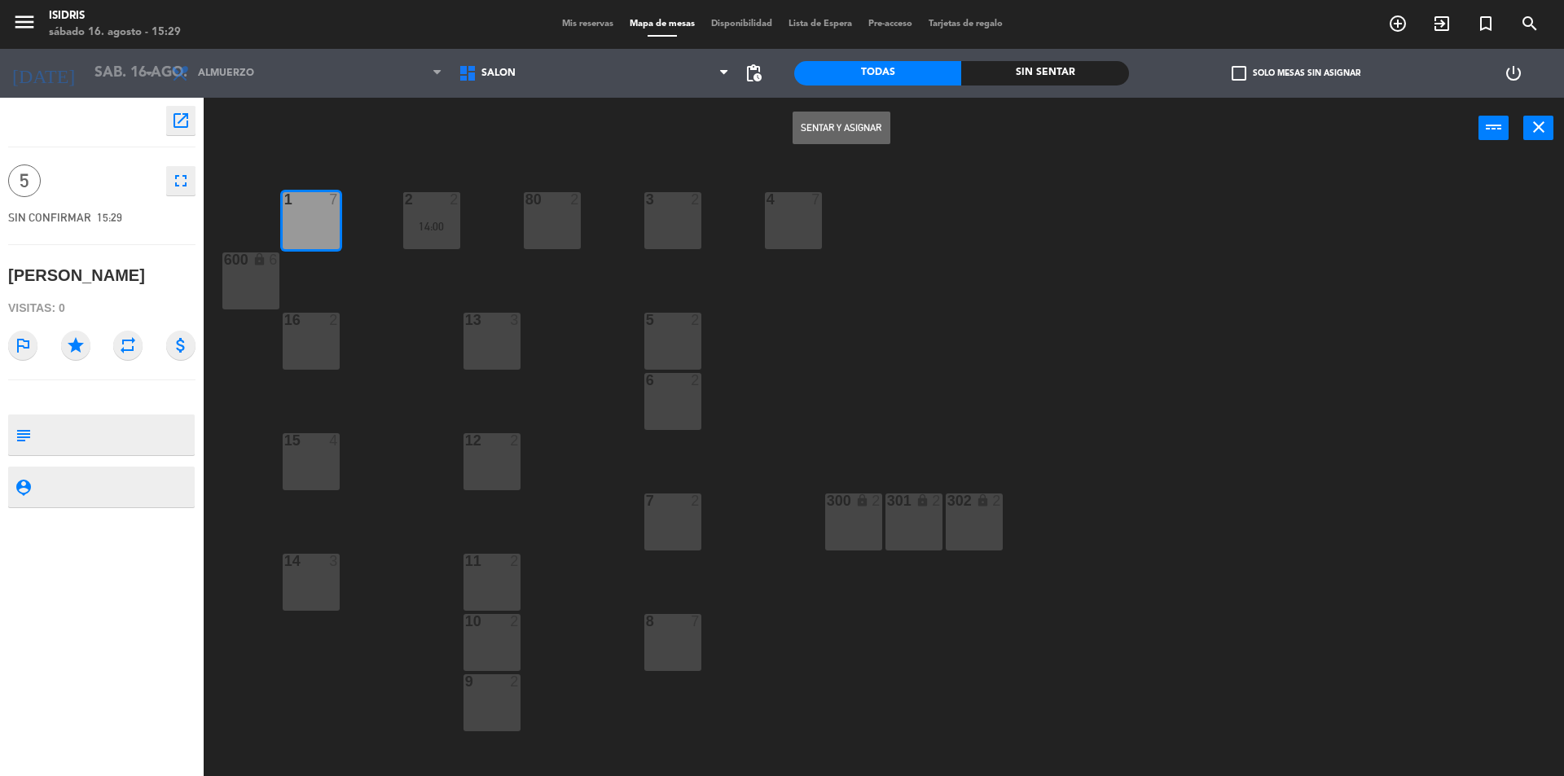
click at [818, 124] on button "Sentar y Asignar" at bounding box center [841, 128] width 98 height 33
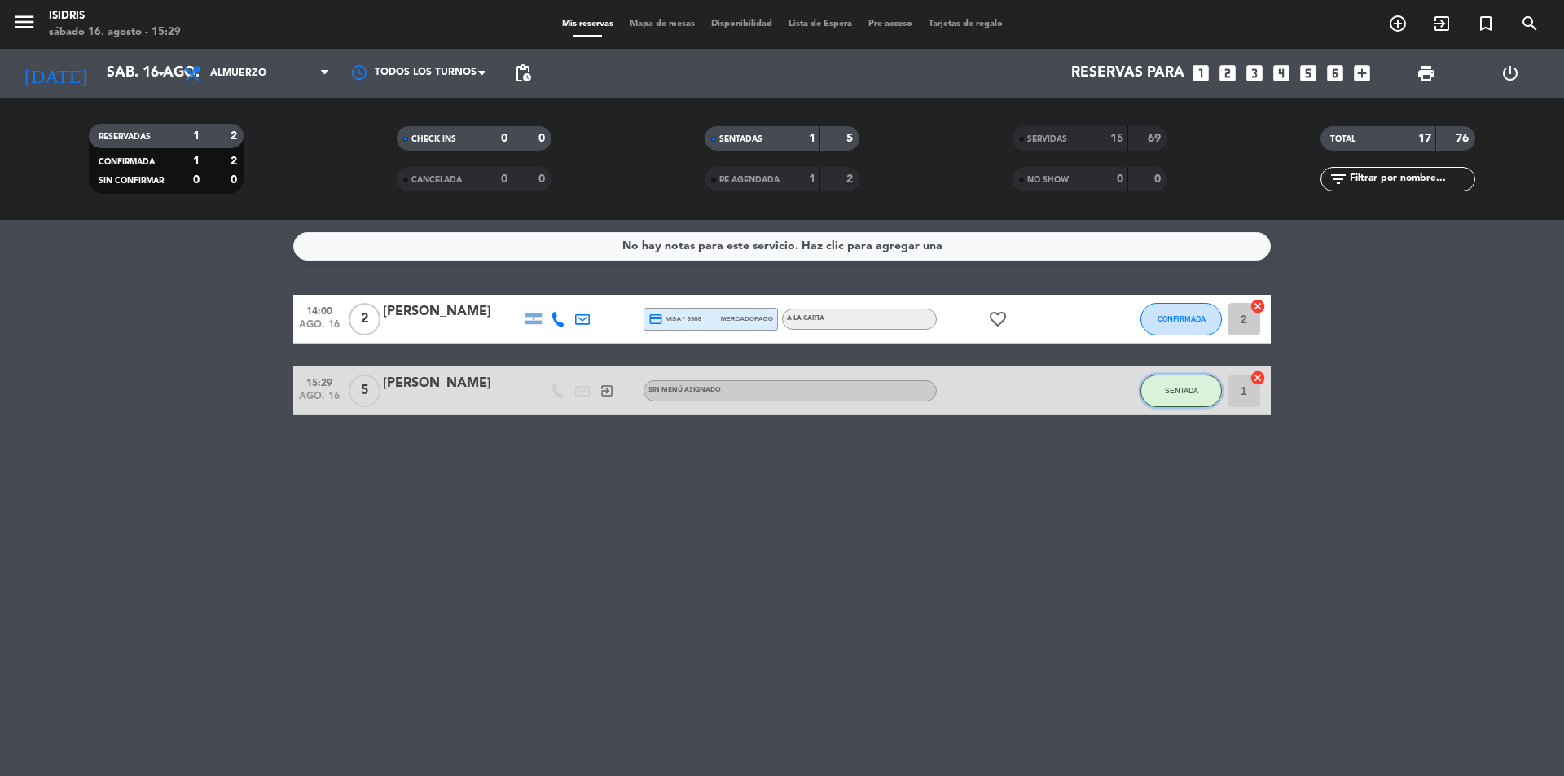
click at [1209, 393] on button "SENTADA" at bounding box center [1180, 391] width 81 height 33
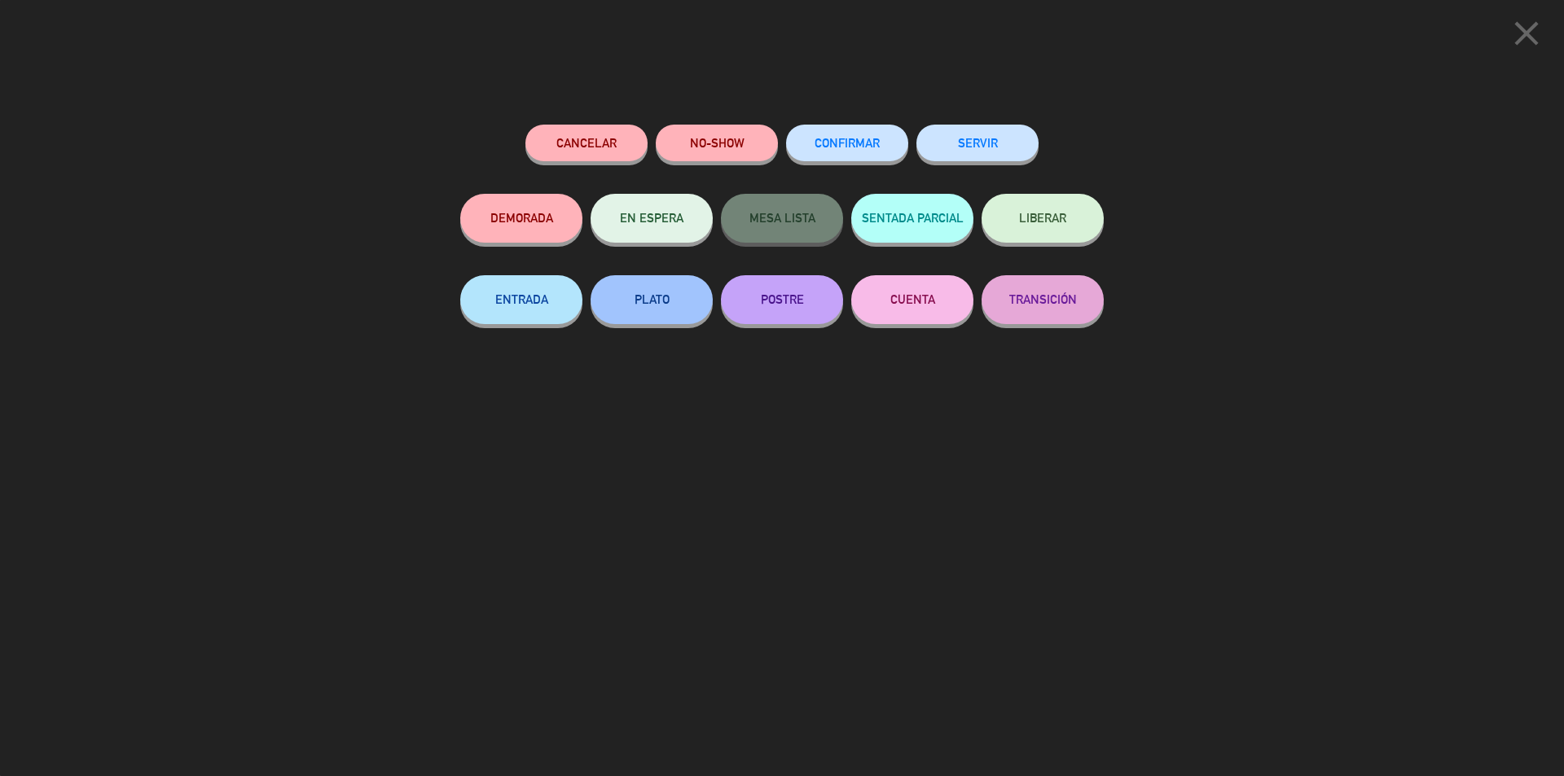
click at [1002, 155] on button "SERVIR" at bounding box center [977, 143] width 122 height 37
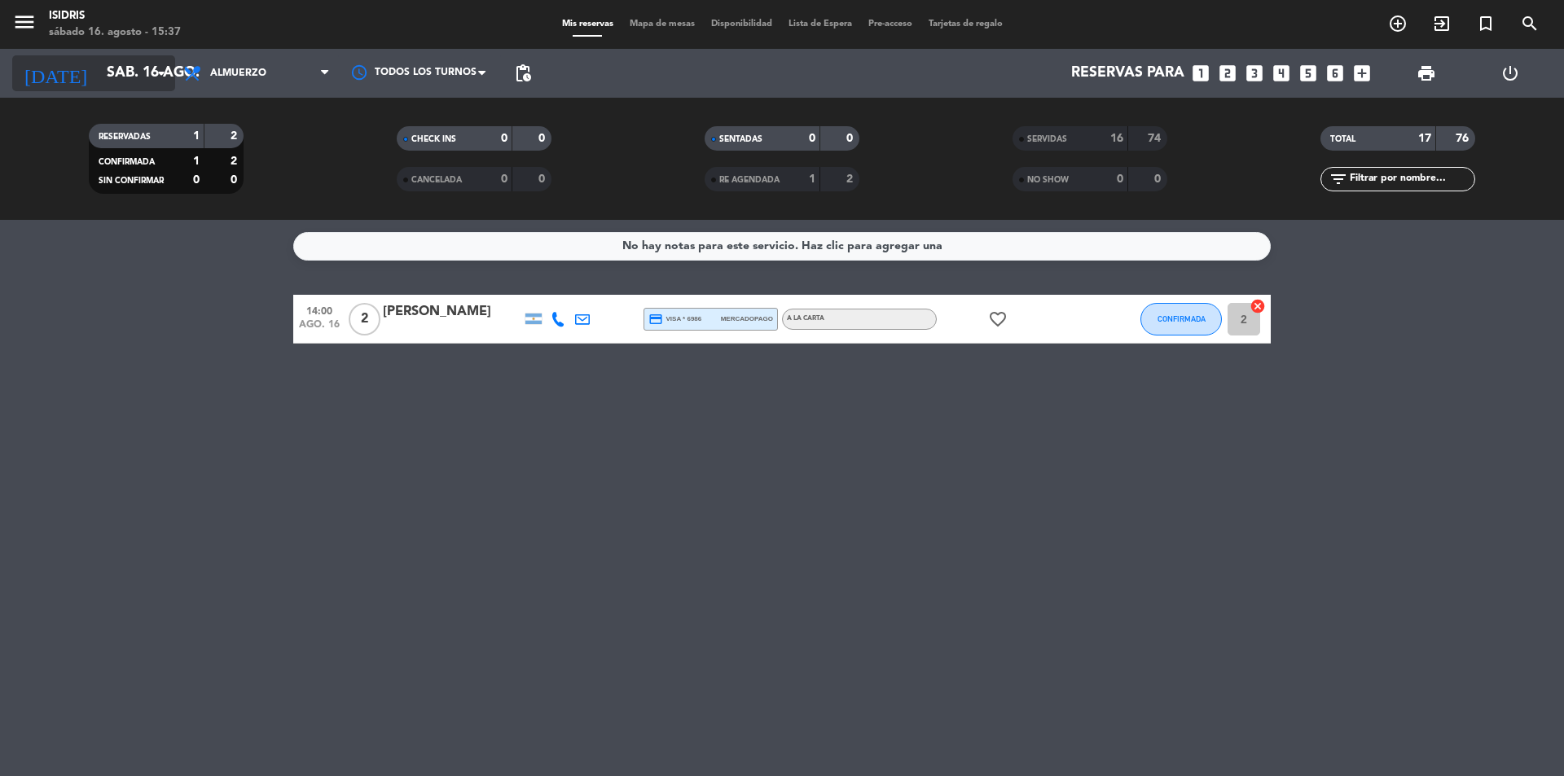
click at [151, 64] on input "sáb. 16 ago." at bounding box center [193, 73] width 189 height 33
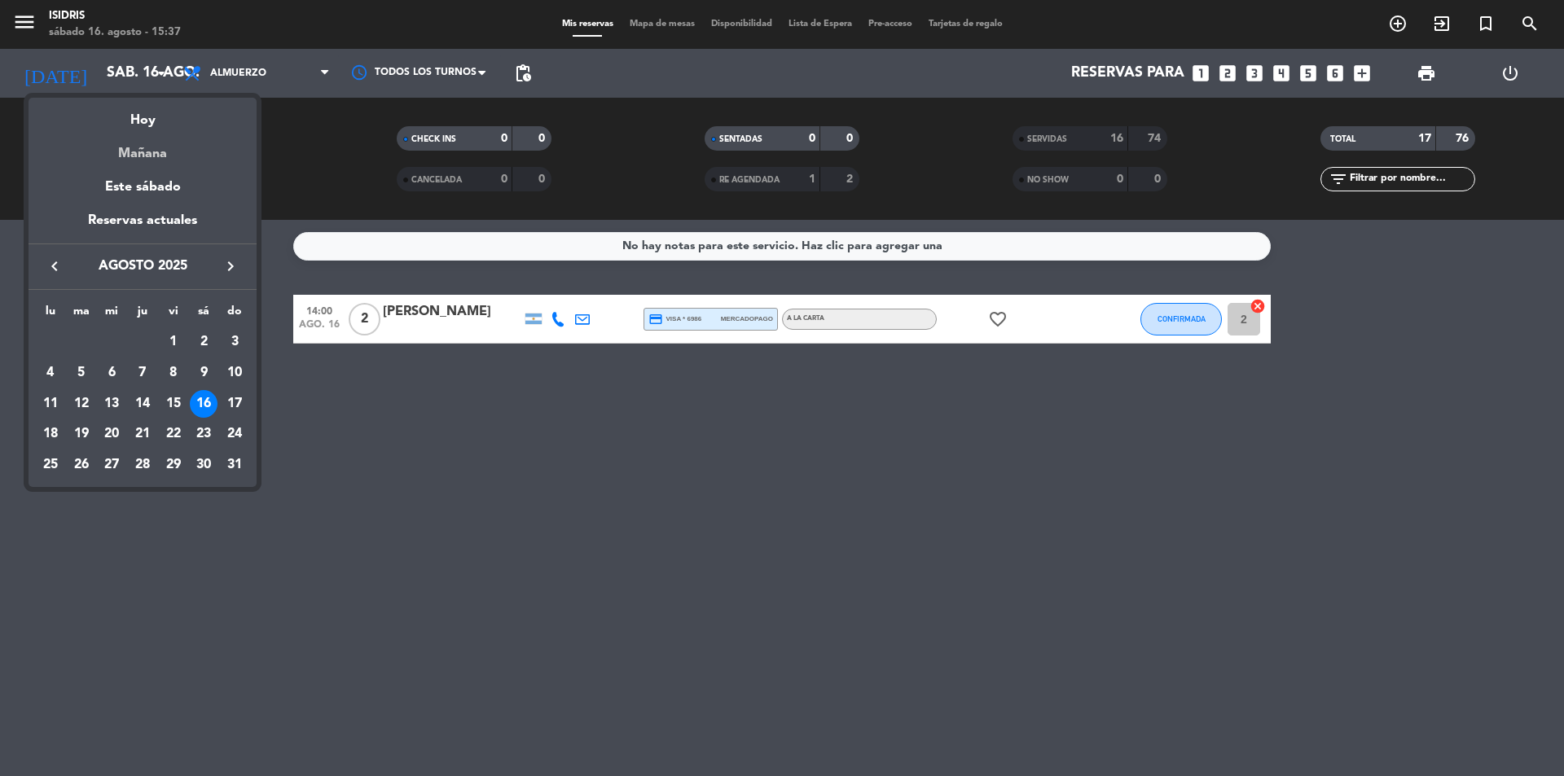
click at [140, 151] on div "Mañana" at bounding box center [143, 147] width 228 height 33
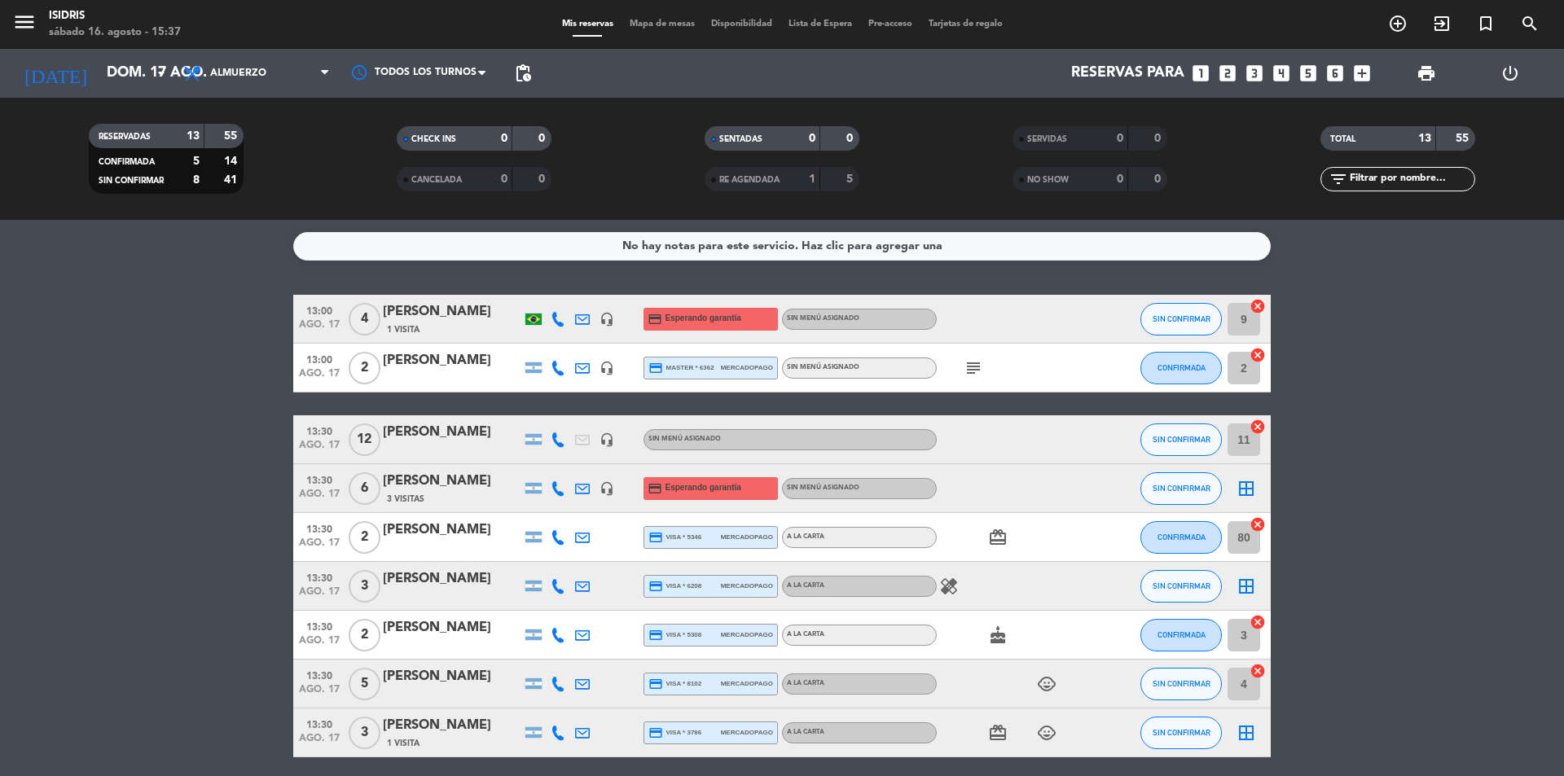
click at [470, 442] on div "[PERSON_NAME]" at bounding box center [452, 432] width 138 height 21
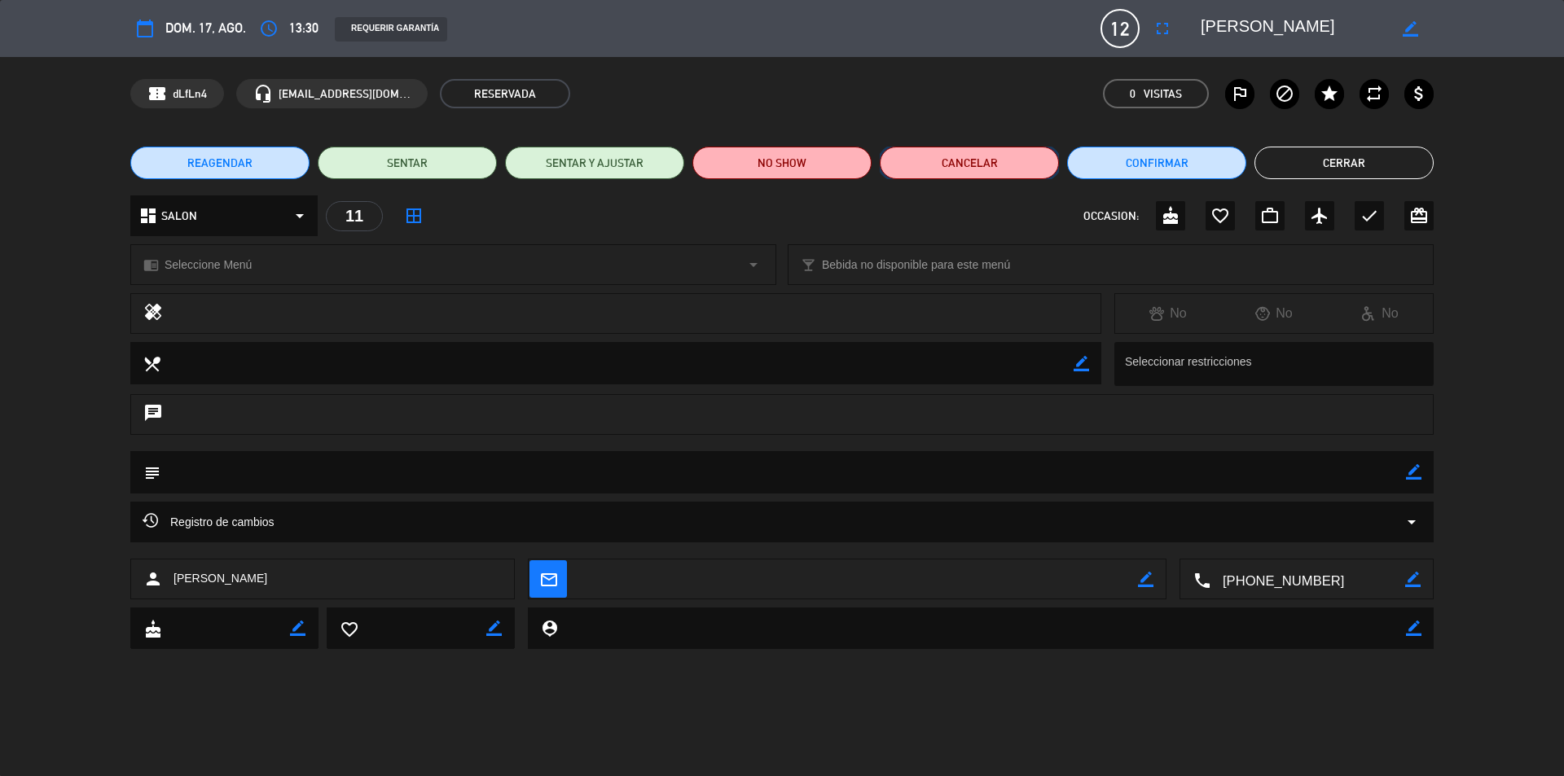
click at [1003, 163] on button "Cancelar" at bounding box center [968, 163] width 179 height 33
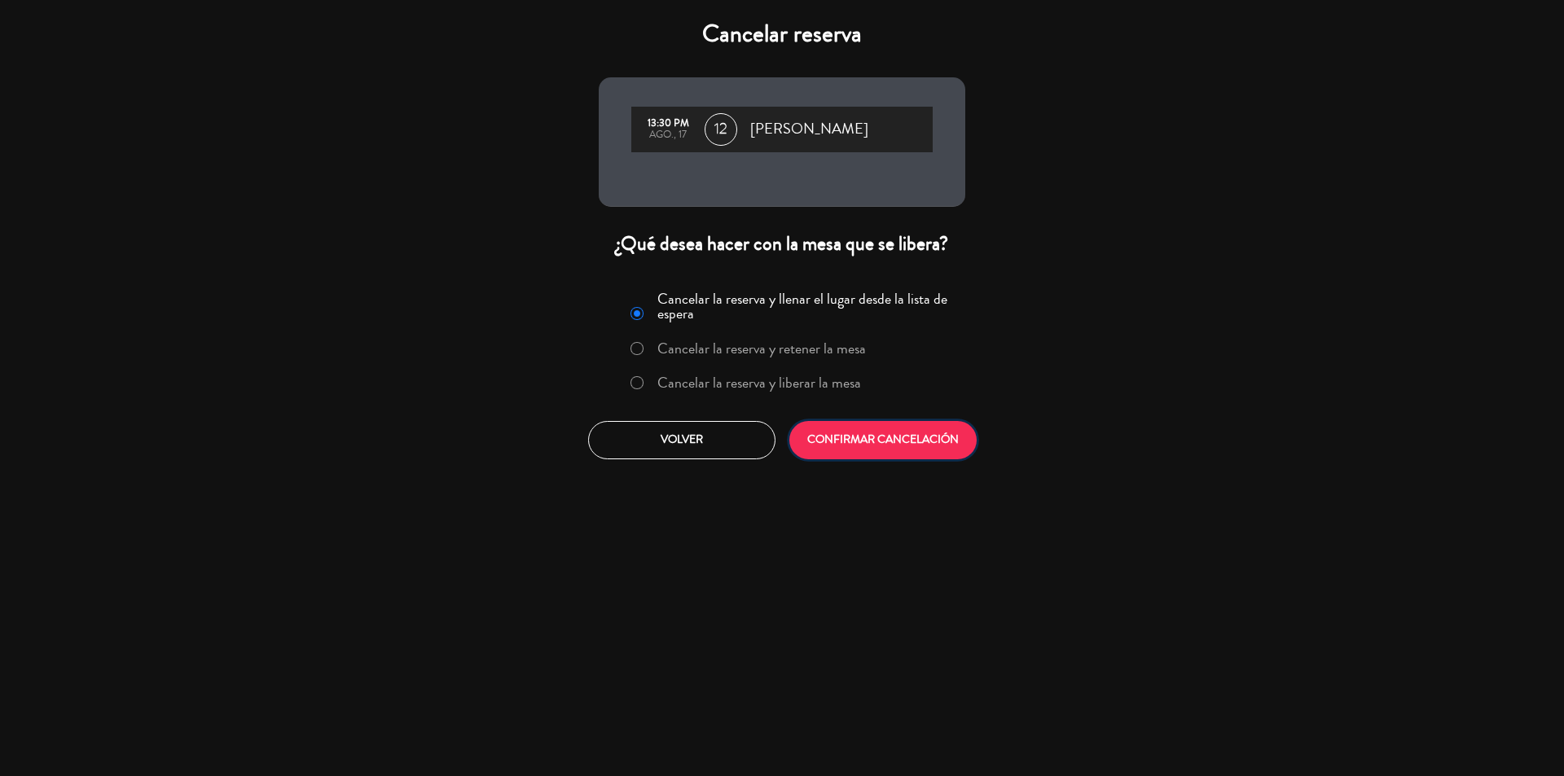
click at [878, 438] on button "CONFIRMAR CANCELACIÓN" at bounding box center [882, 440] width 187 height 38
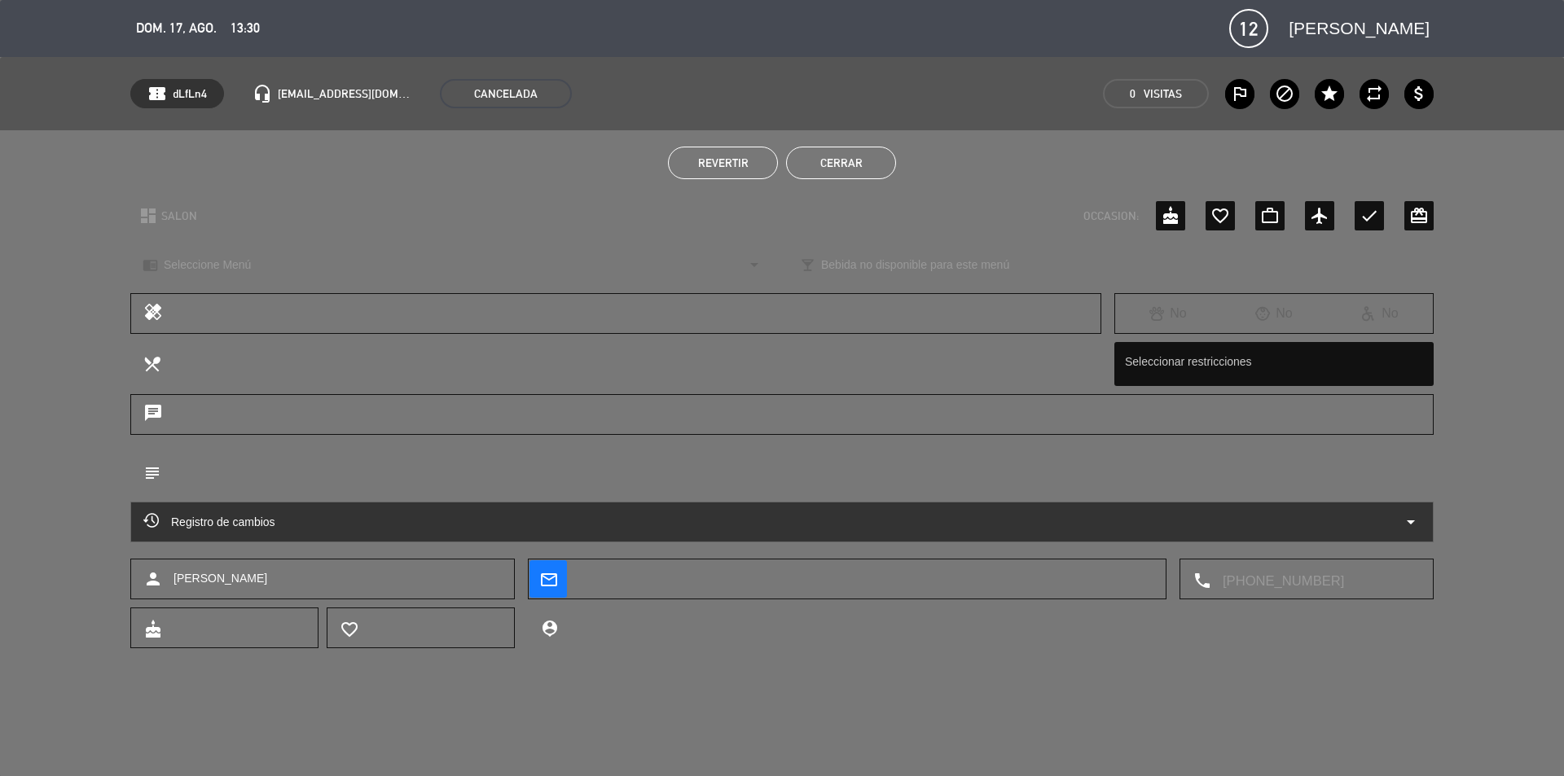
click at [852, 167] on button "Cerrar" at bounding box center [841, 163] width 110 height 33
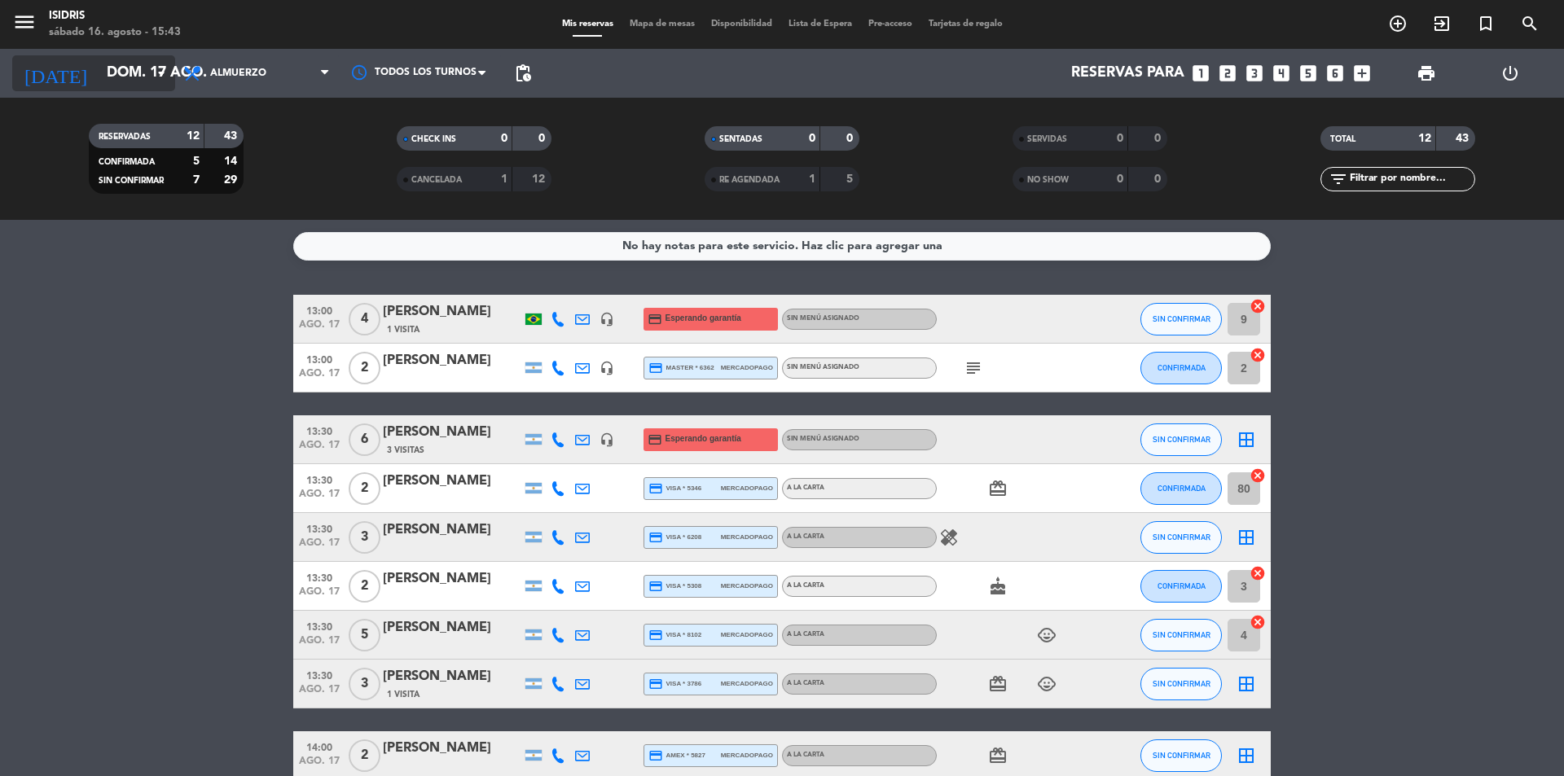
click at [160, 77] on icon "arrow_drop_down" at bounding box center [161, 74] width 20 height 20
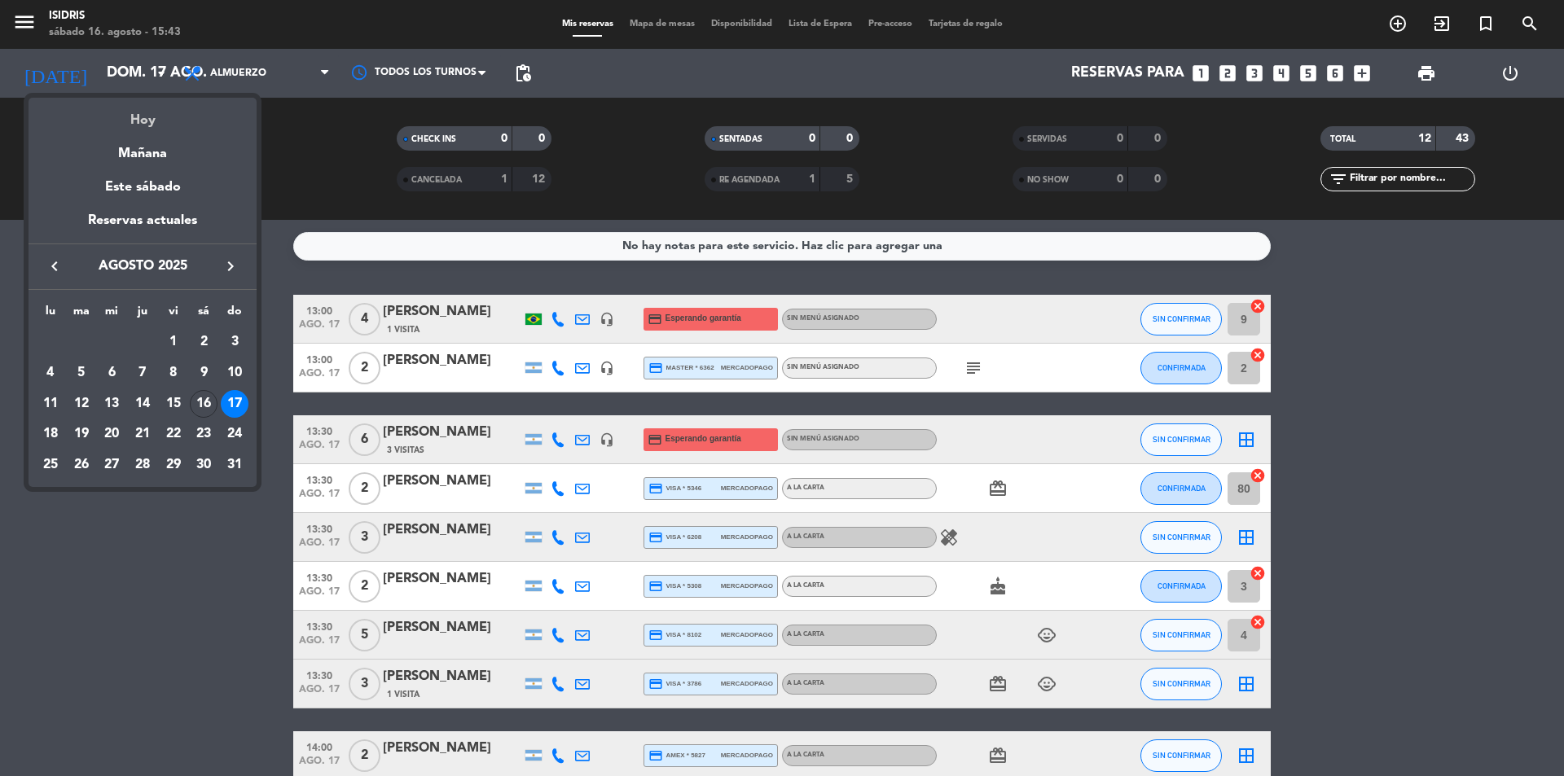
click at [160, 121] on div "Hoy" at bounding box center [143, 114] width 228 height 33
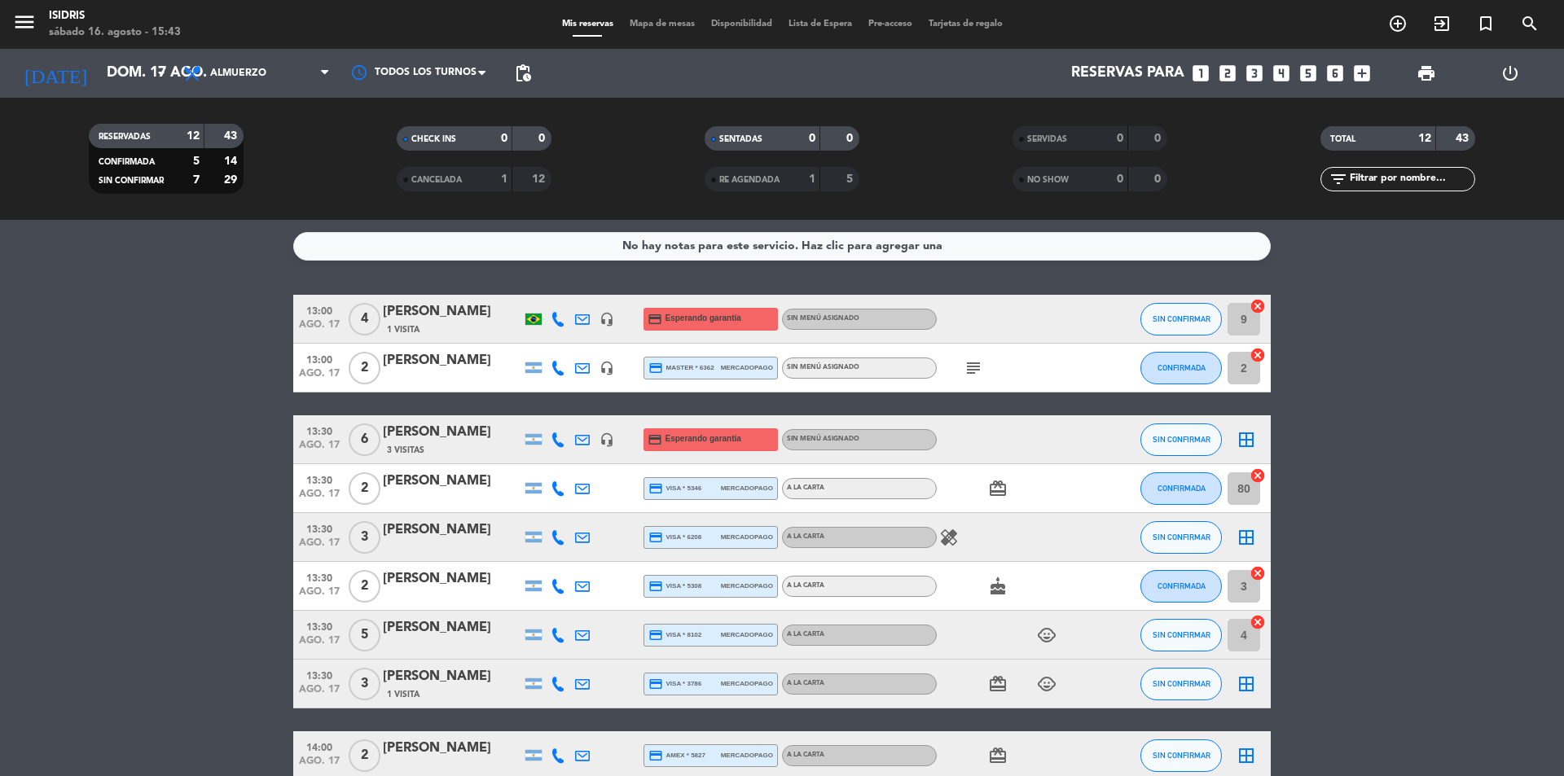
type input "sáb. 16 ago."
drag, startPoint x: 211, startPoint y: 97, endPoint x: 235, endPoint y: 93, distance: 24.8
click at [212, 97] on div "Todos los servicios Brunch Almuerzo Cena Almuerzo Todos los servicios Brunch Al…" at bounding box center [256, 73] width 163 height 49
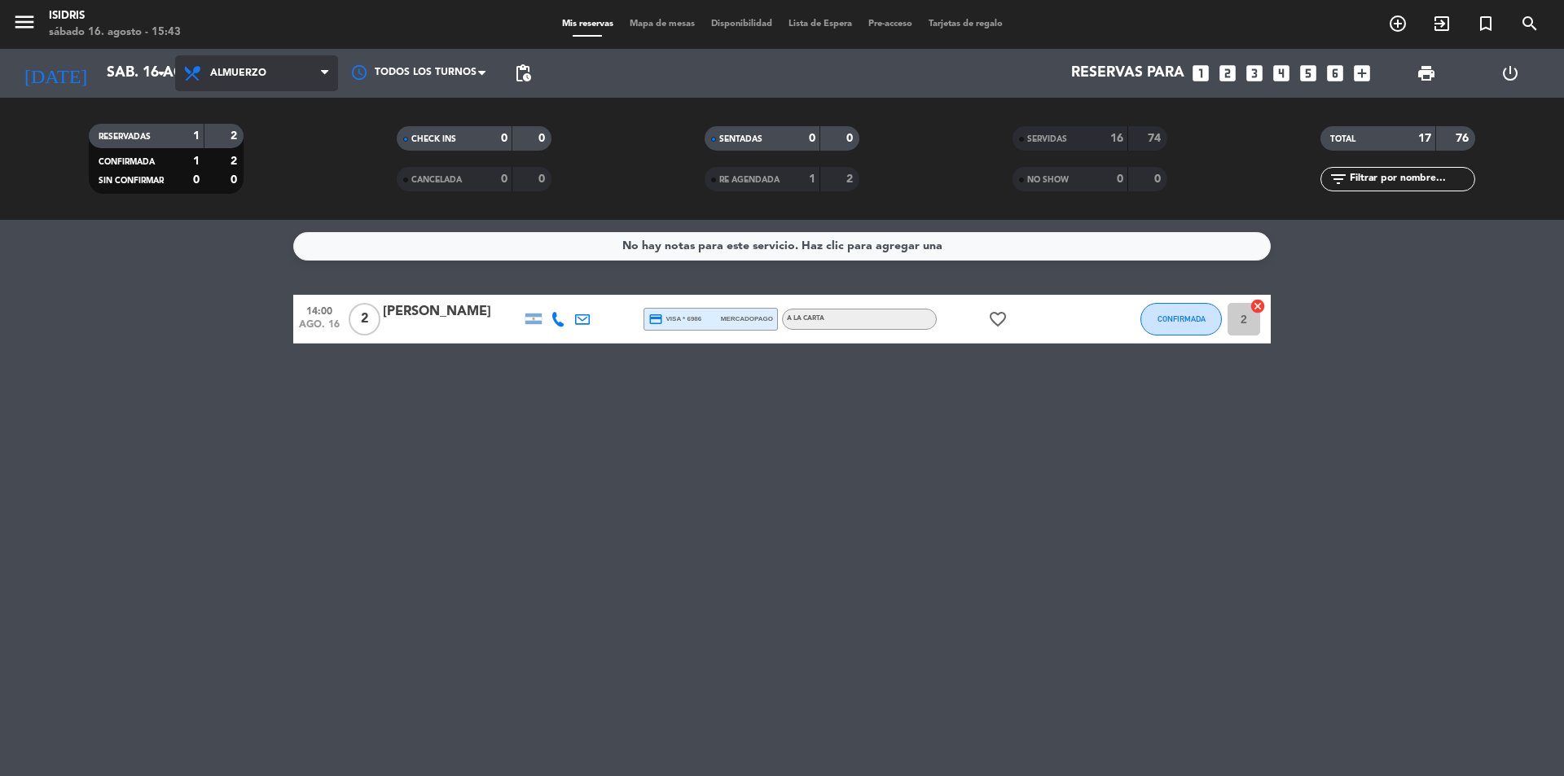
click at [259, 79] on span "Almuerzo" at bounding box center [256, 73] width 163 height 36
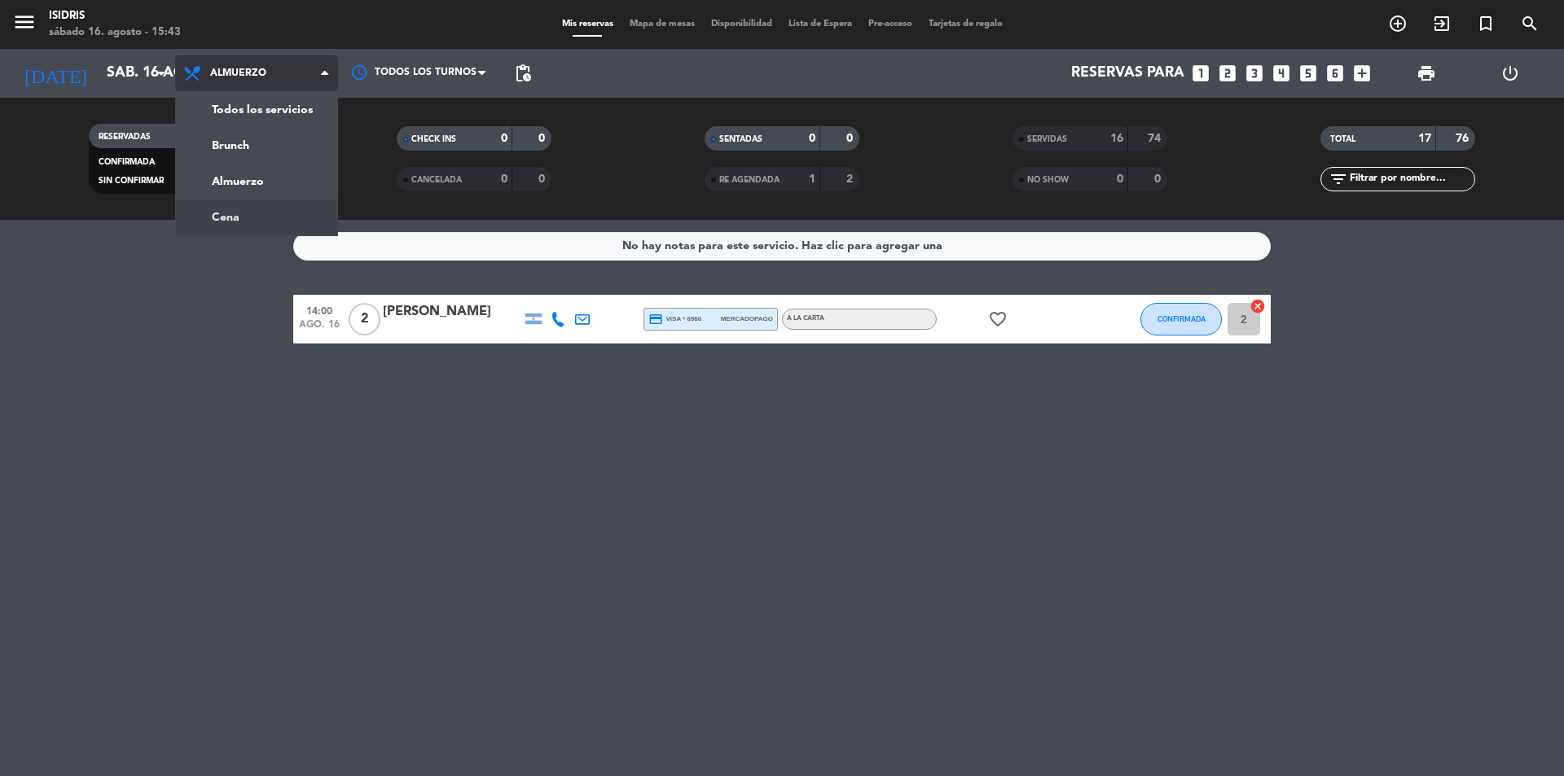
click at [258, 208] on div "menu isidris sábado 16. agosto - 15:43 Mis reservas Mapa de mesas Disponibilida…" at bounding box center [782, 110] width 1564 height 220
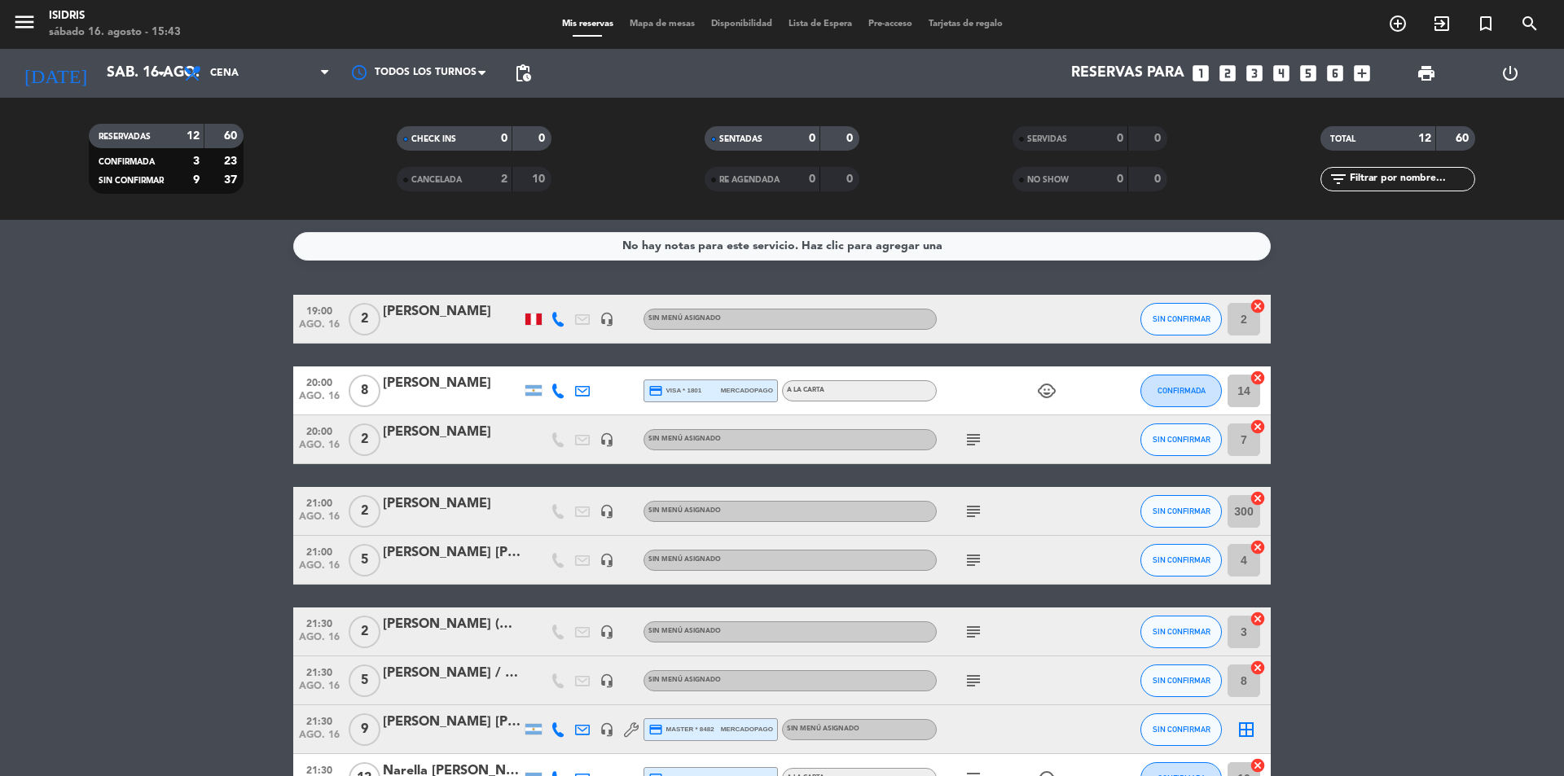
click at [552, 326] on icon at bounding box center [557, 319] width 15 height 15
click at [569, 294] on span "content_paste" at bounding box center [575, 292] width 12 height 12
click at [569, 295] on span "content_paste" at bounding box center [575, 292] width 12 height 12
click at [551, 392] on icon at bounding box center [557, 391] width 15 height 15
click at [562, 361] on span "content_paste" at bounding box center [566, 363] width 12 height 12
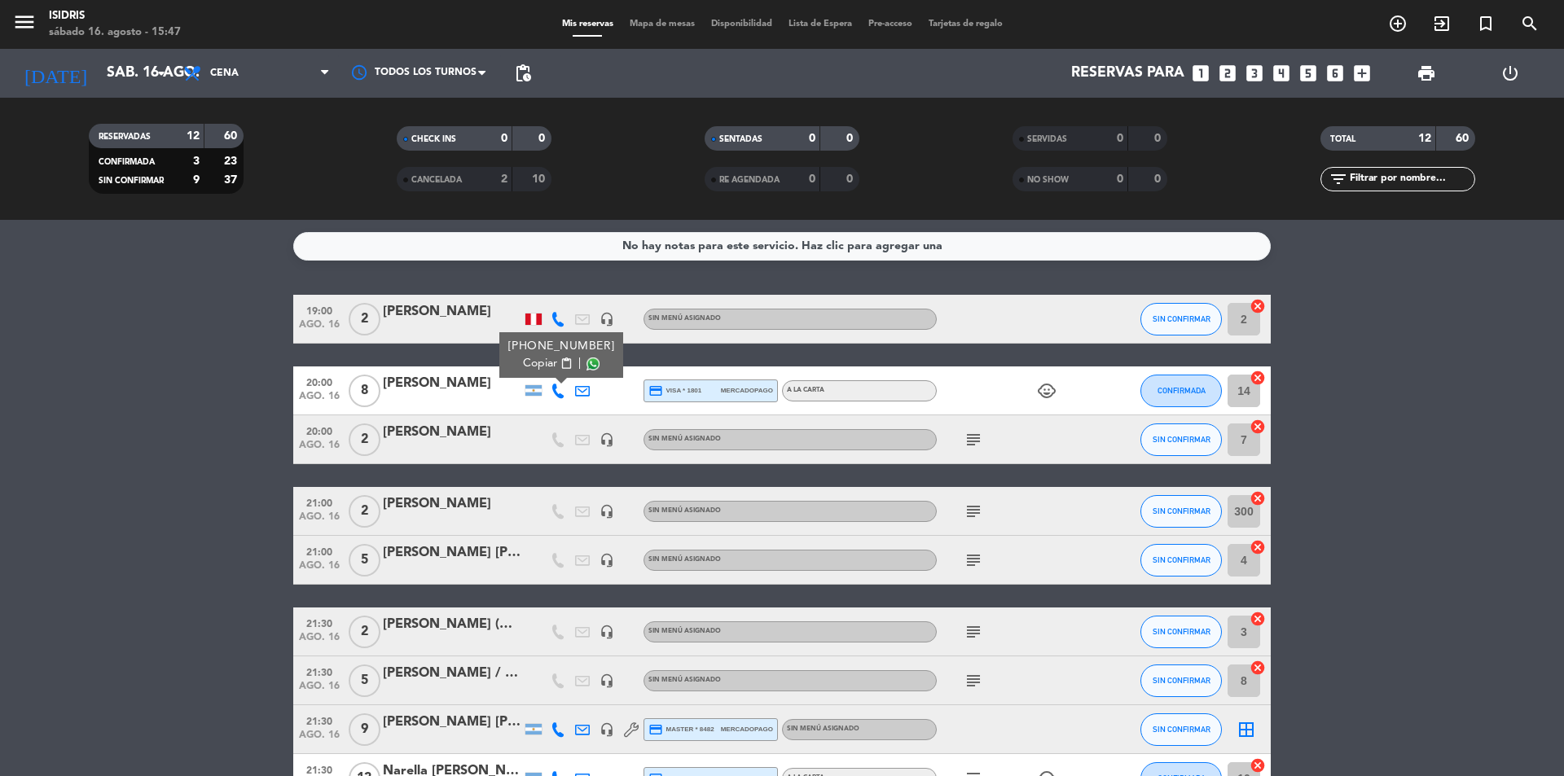
click at [971, 433] on icon "subject" at bounding box center [973, 440] width 20 height 20
click at [984, 509] on span "subject" at bounding box center [973, 512] width 24 height 20
click at [980, 512] on icon "subject" at bounding box center [973, 512] width 20 height 20
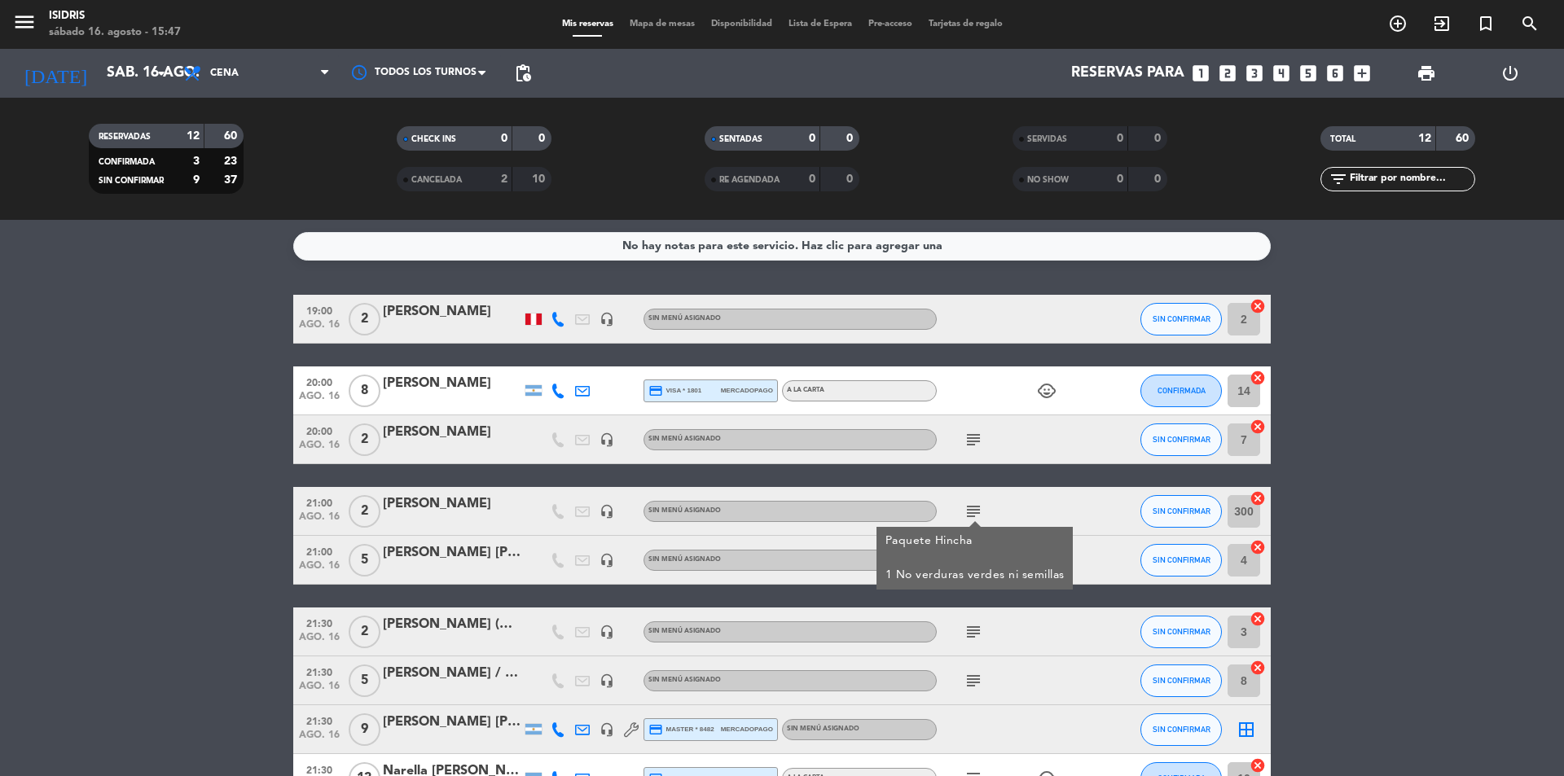
click at [978, 513] on icon "subject" at bounding box center [973, 512] width 20 height 20
click at [967, 555] on icon "subject" at bounding box center [973, 560] width 20 height 20
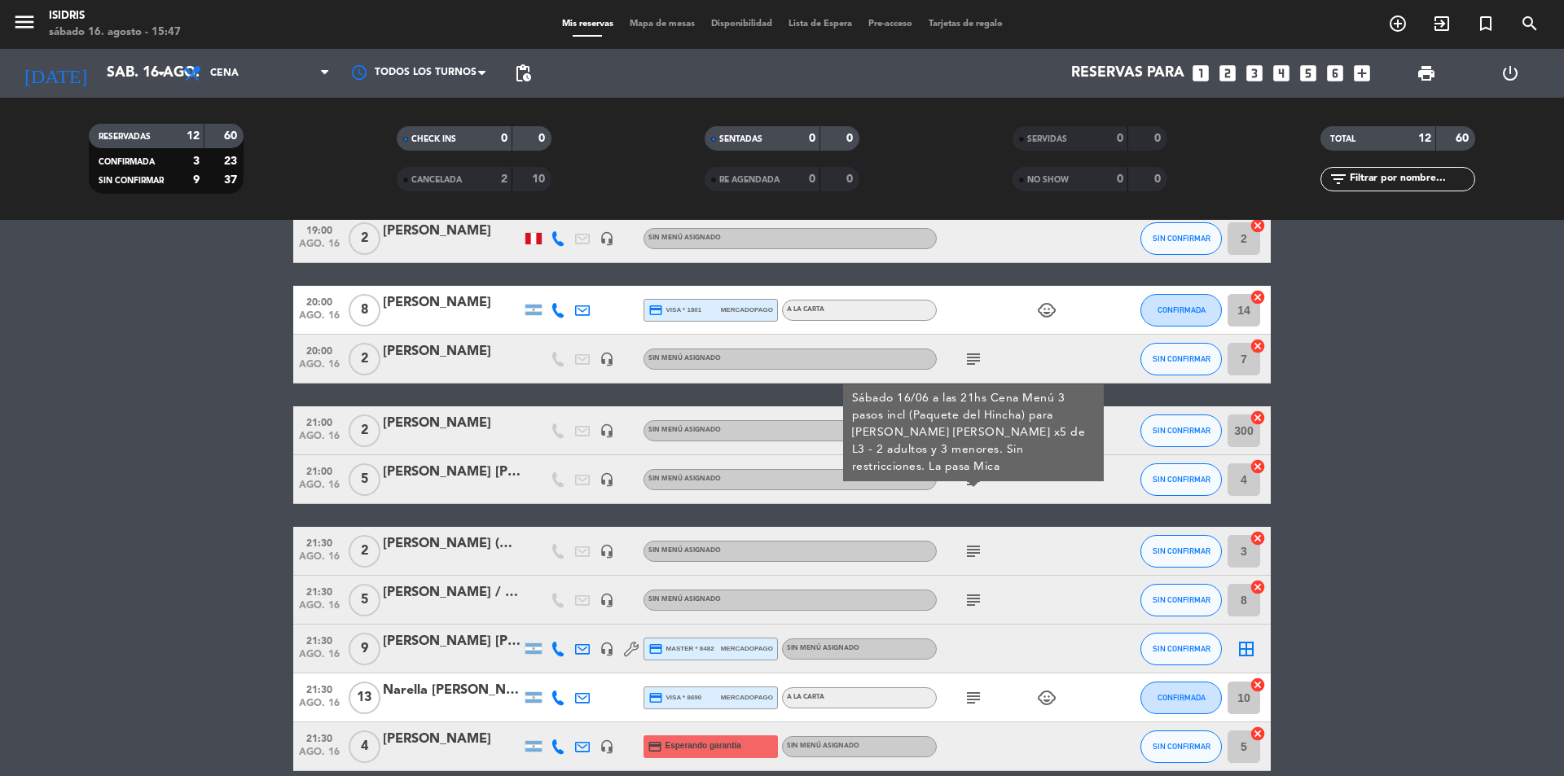
scroll to position [81, 0]
click at [555, 651] on icon at bounding box center [557, 648] width 15 height 15
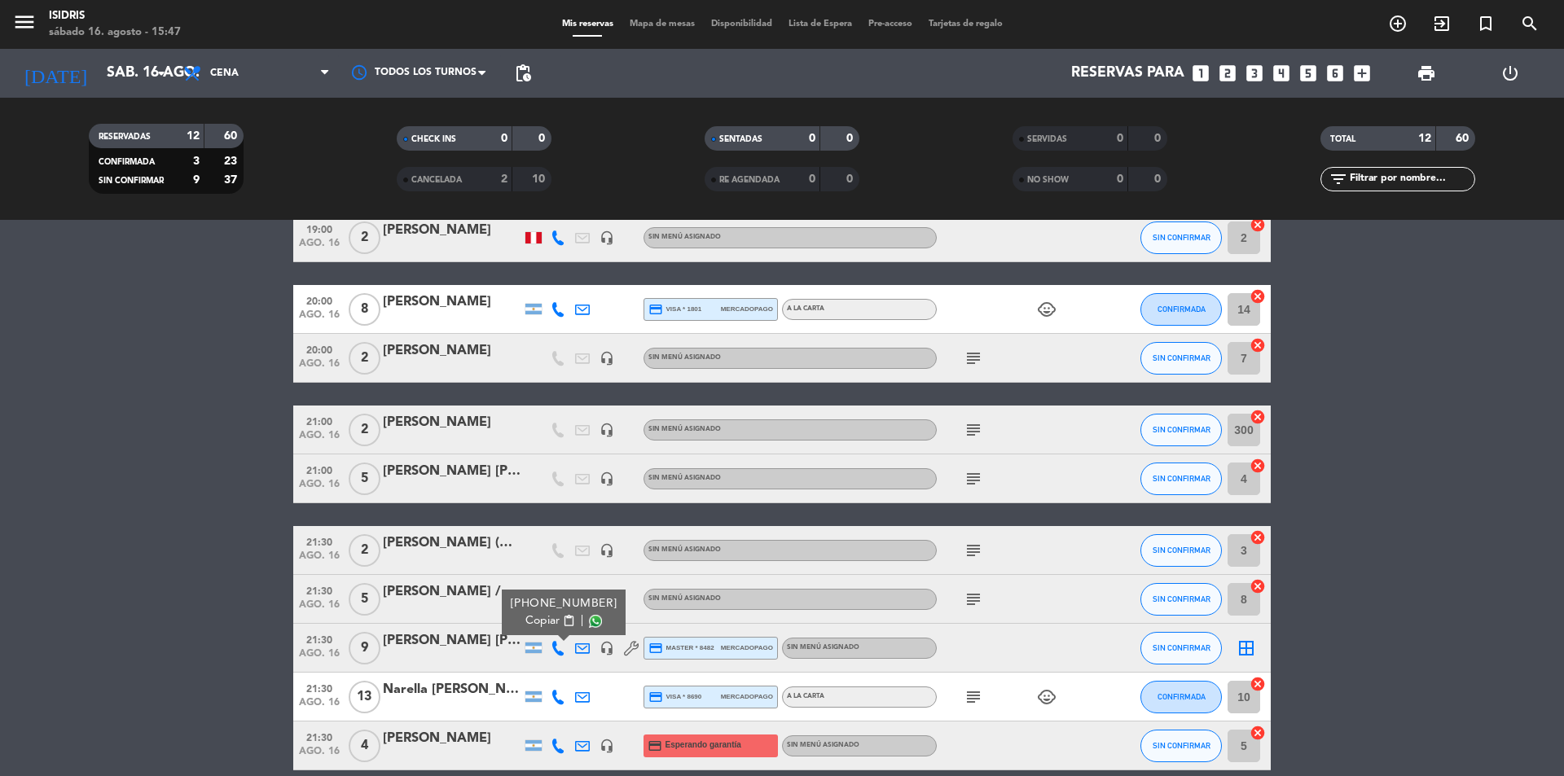
click at [563, 620] on span "content_paste" at bounding box center [569, 621] width 12 height 12
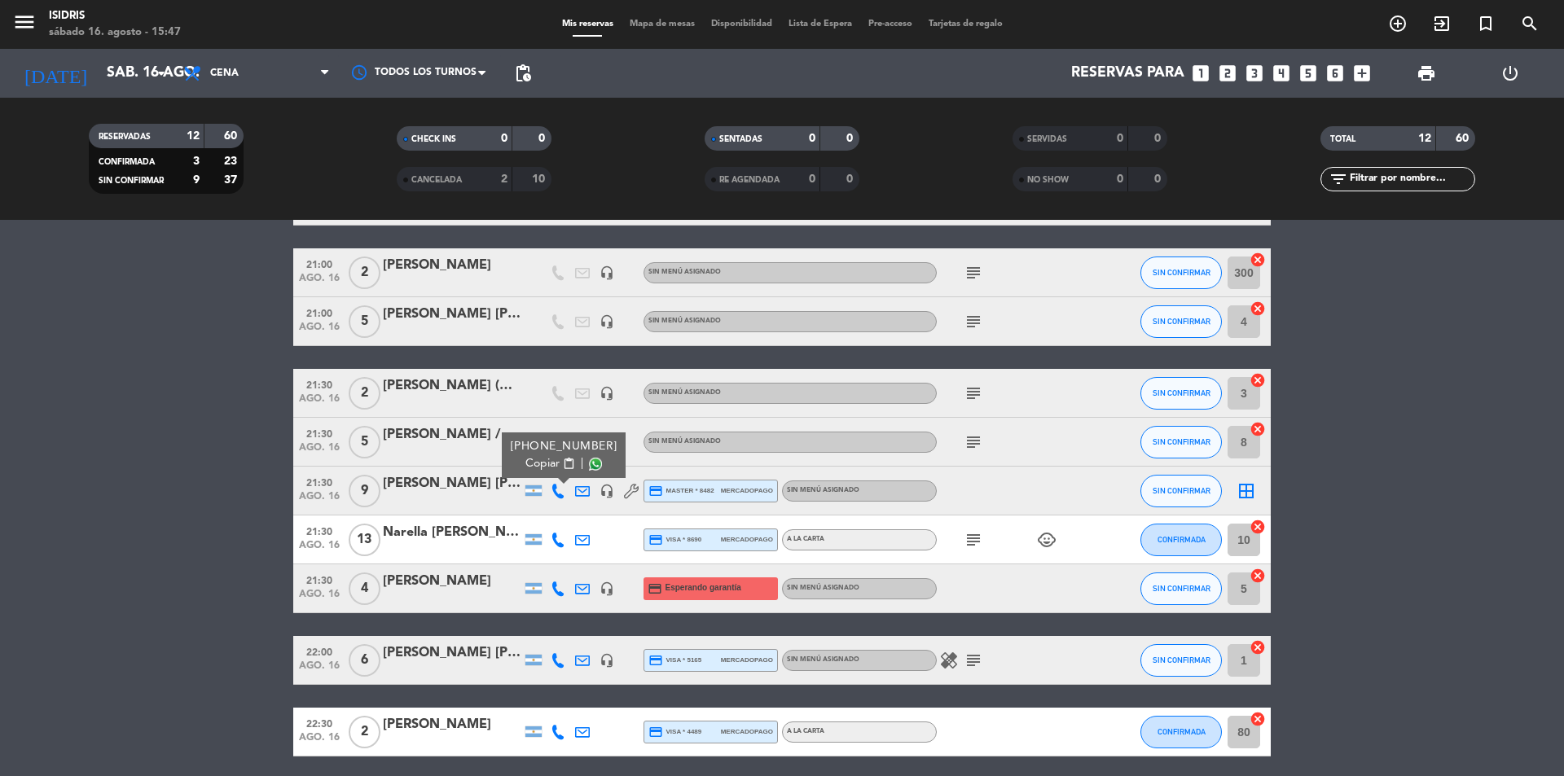
scroll to position [244, 0]
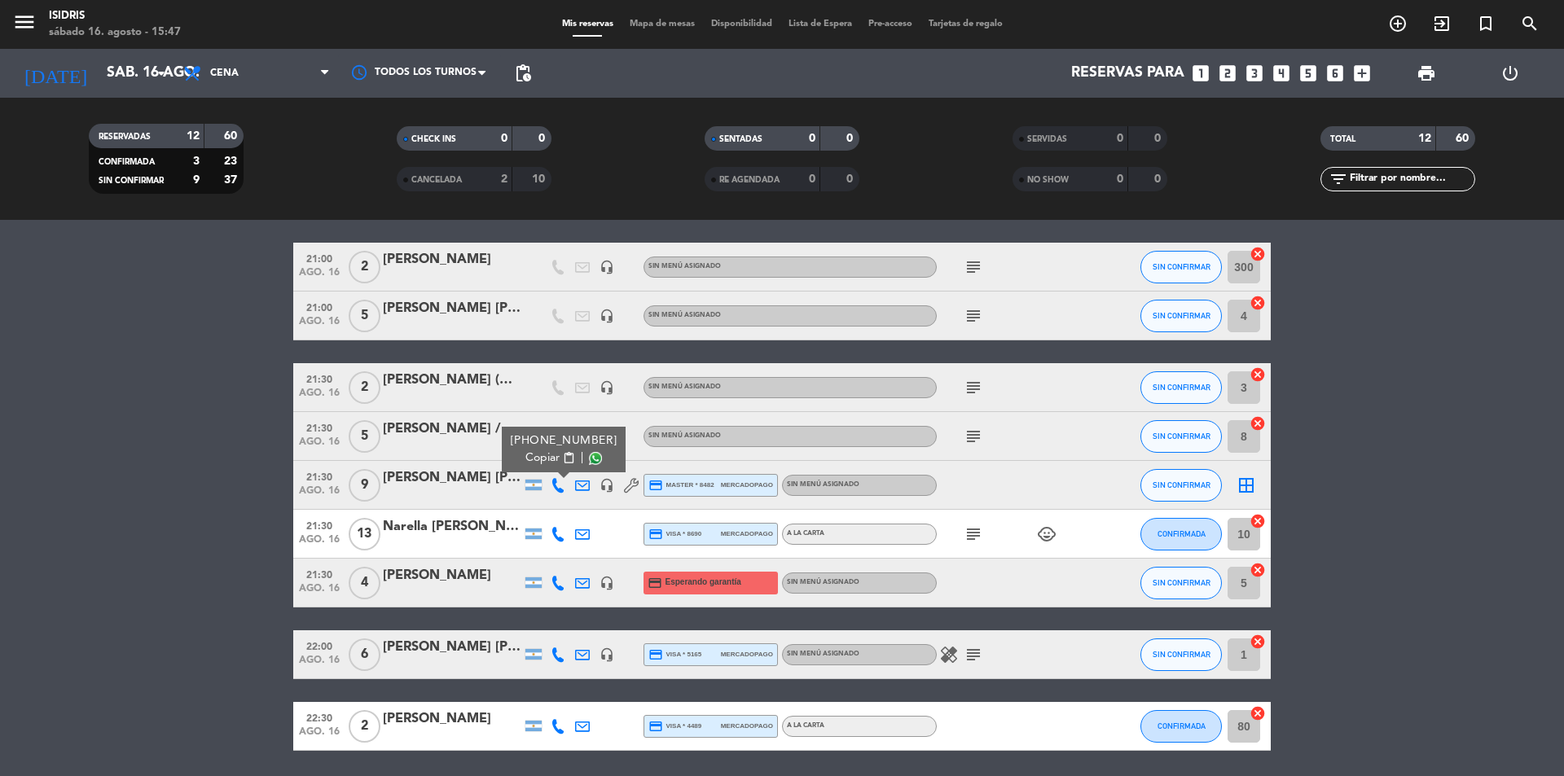
click at [555, 535] on icon at bounding box center [557, 534] width 15 height 15
click at [566, 508] on span "content_paste" at bounding box center [572, 507] width 12 height 12
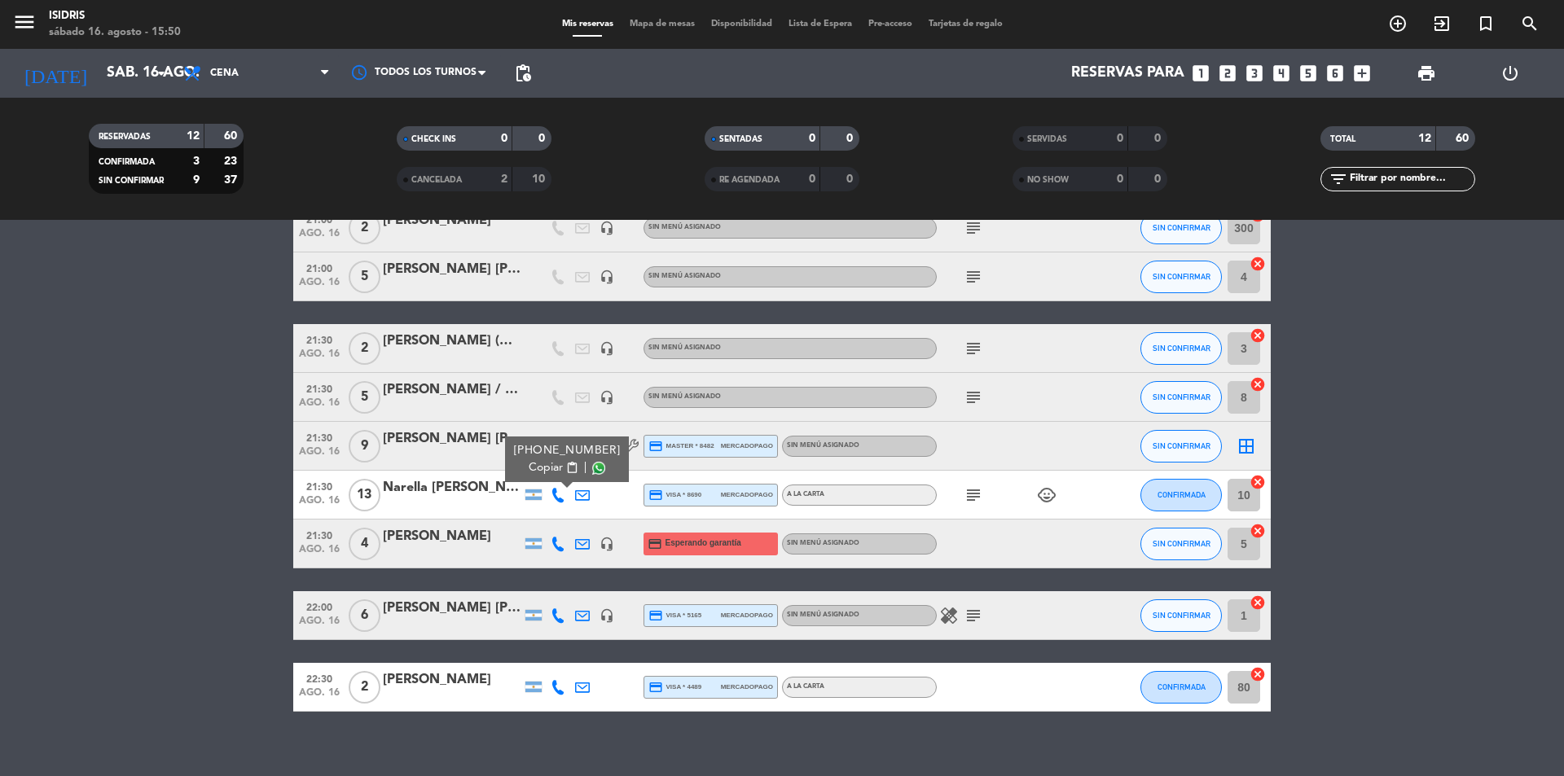
scroll to position [300, 0]
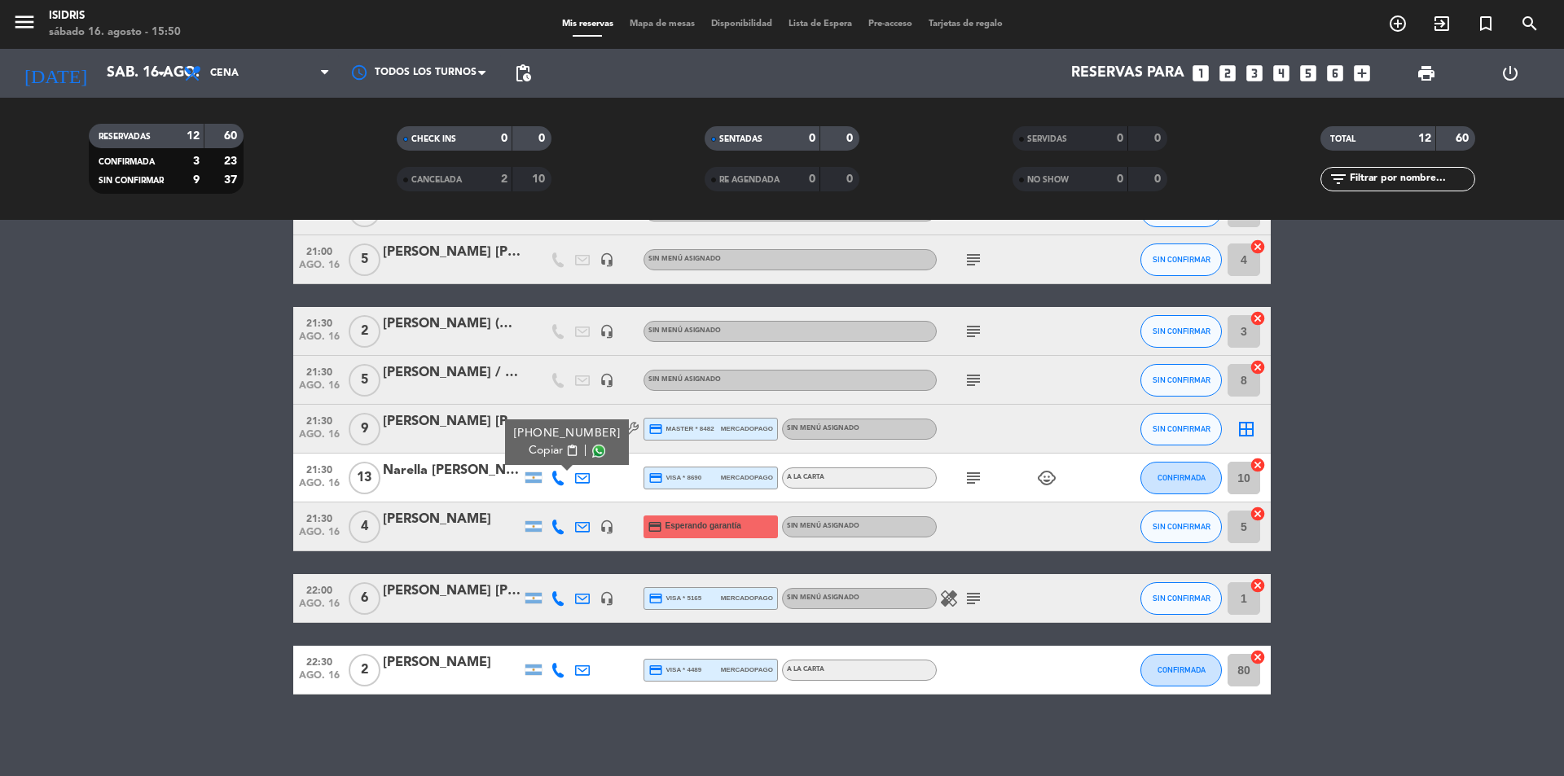
click at [555, 533] on icon at bounding box center [557, 527] width 15 height 15
click at [566, 502] on span "content_paste" at bounding box center [572, 499] width 12 height 12
click at [980, 598] on icon "subject" at bounding box center [973, 599] width 20 height 20
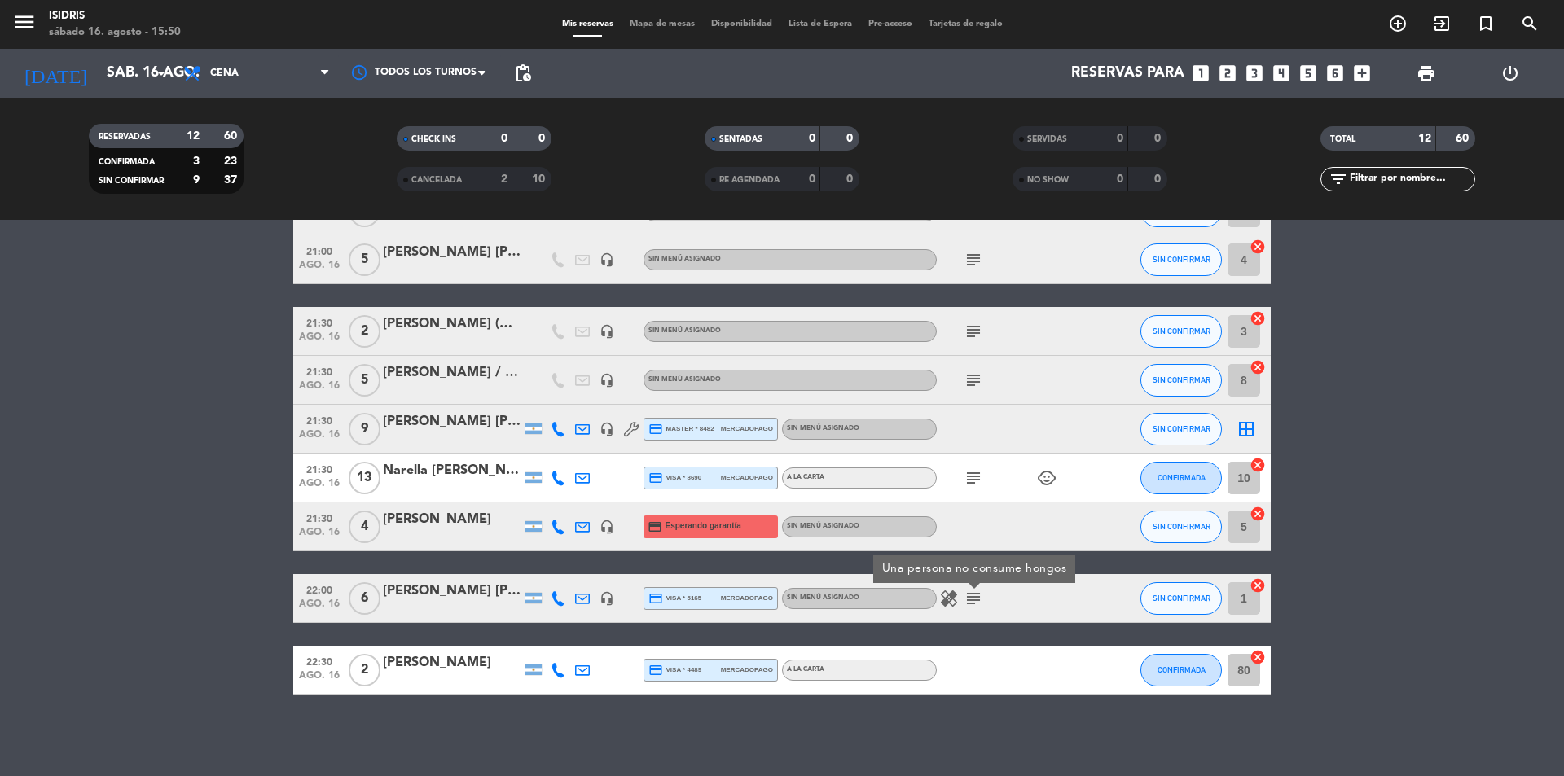
click at [558, 599] on icon at bounding box center [557, 598] width 15 height 15
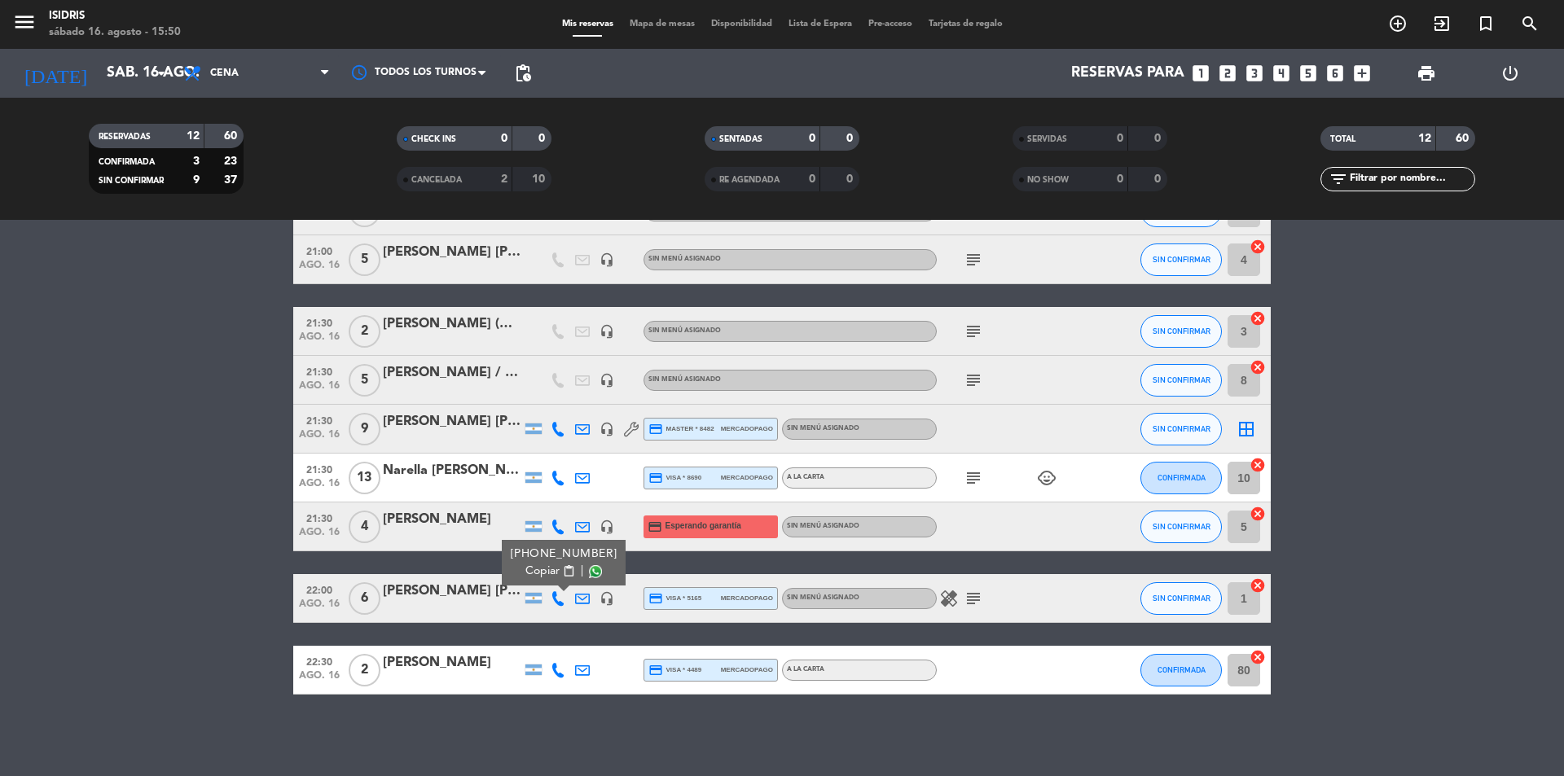
click at [563, 572] on span "content_paste" at bounding box center [569, 571] width 12 height 12
click at [551, 678] on div at bounding box center [558, 670] width 24 height 48
click at [558, 663] on icon at bounding box center [557, 670] width 15 height 15
click at [559, 635] on button "Copiar content_paste" at bounding box center [554, 642] width 50 height 17
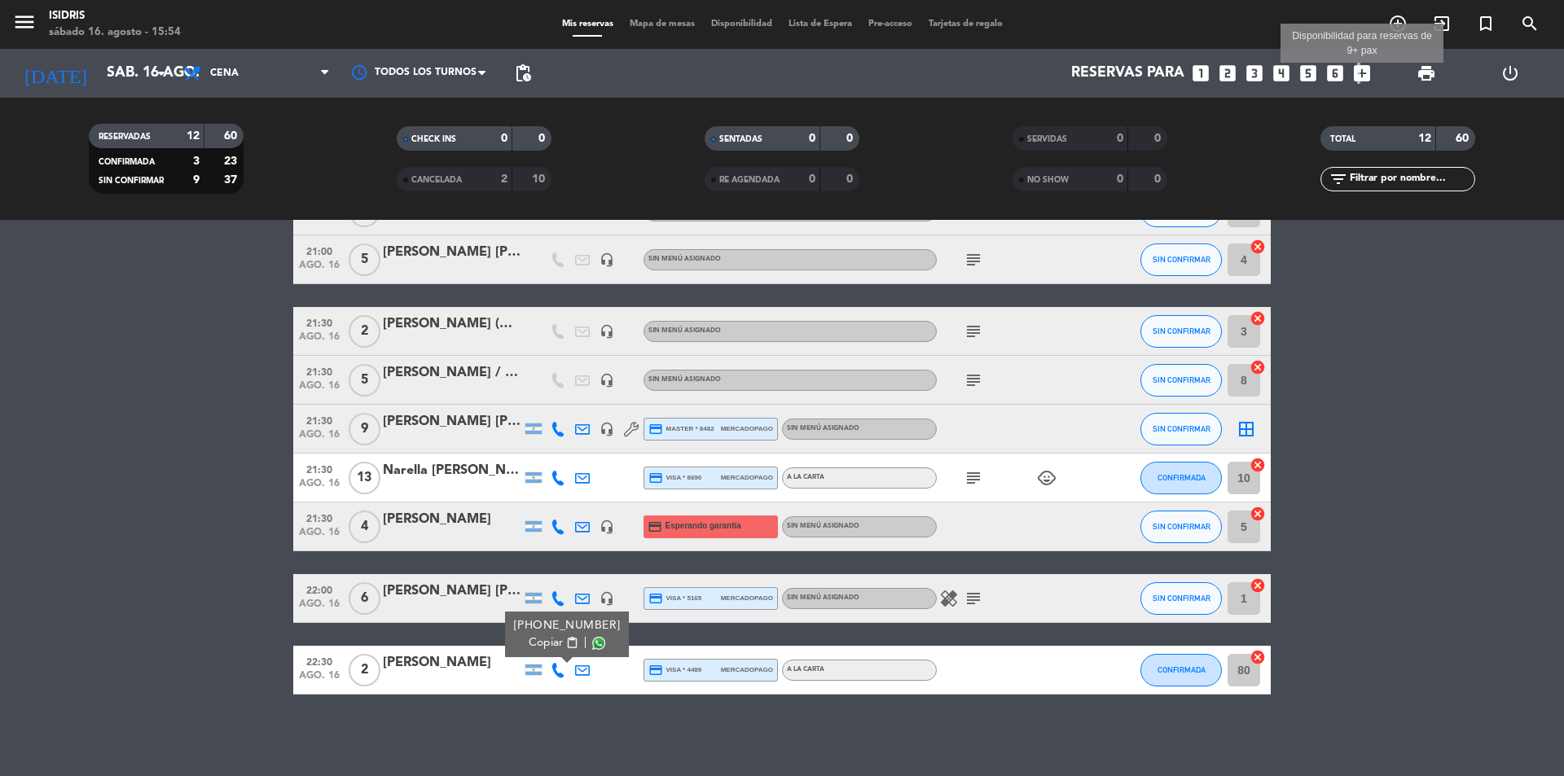
click at [1356, 74] on icon "add_box" at bounding box center [1361, 73] width 21 height 21
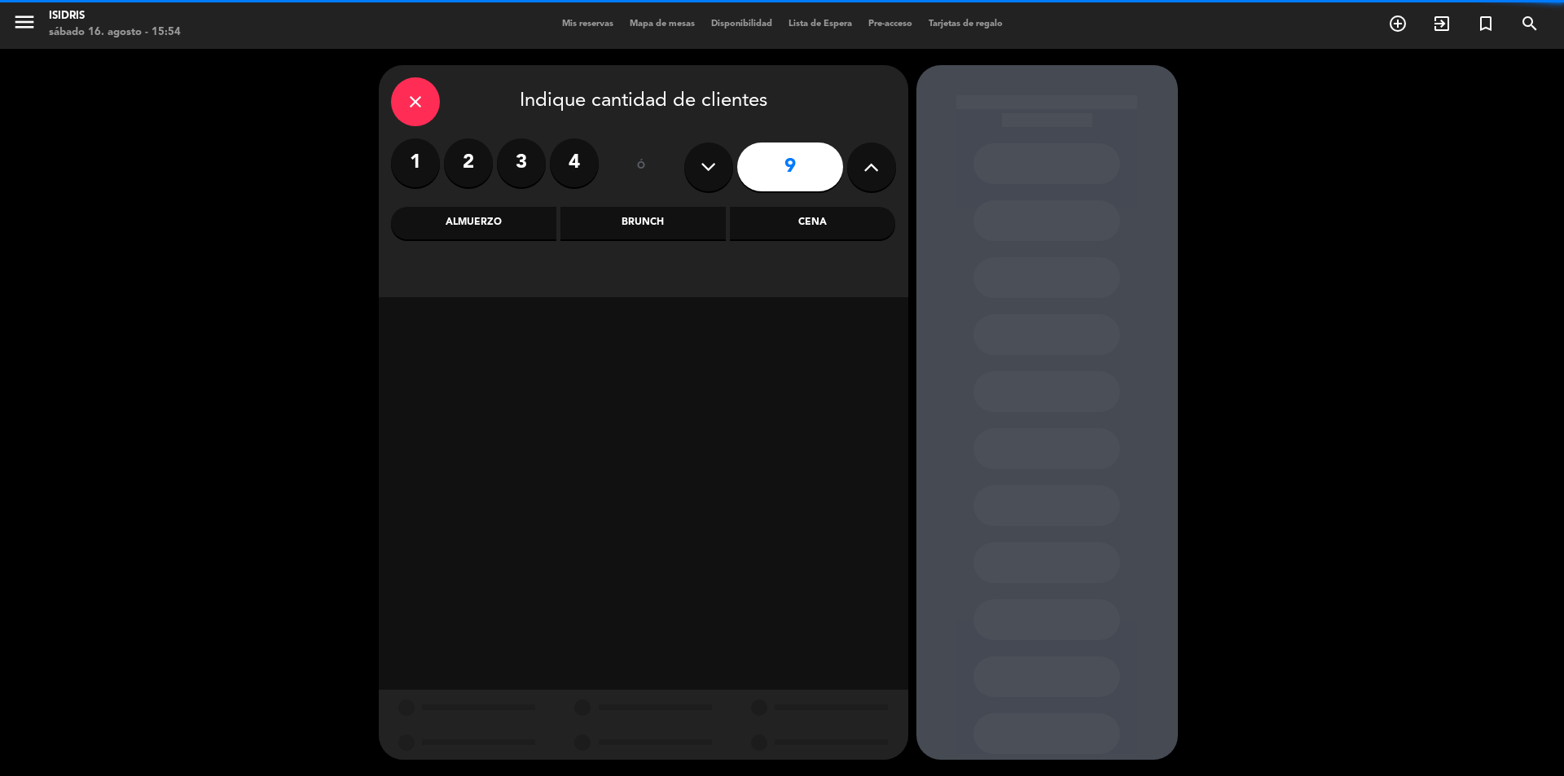
click at [863, 163] on icon at bounding box center [870, 167] width 15 height 24
click at [864, 163] on icon at bounding box center [870, 167] width 15 height 24
type input "11"
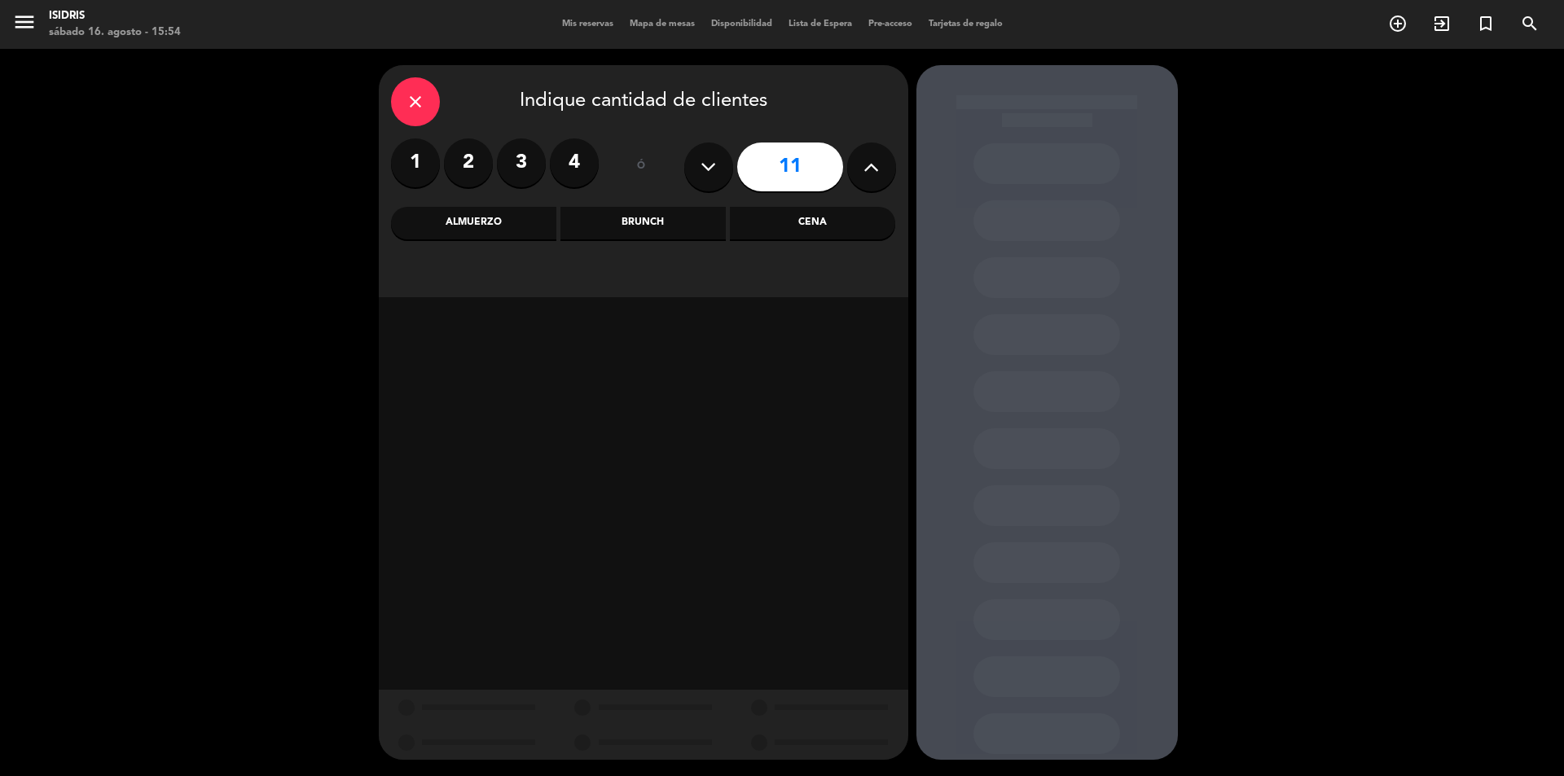
click at [482, 230] on div "Almuerzo" at bounding box center [473, 223] width 165 height 33
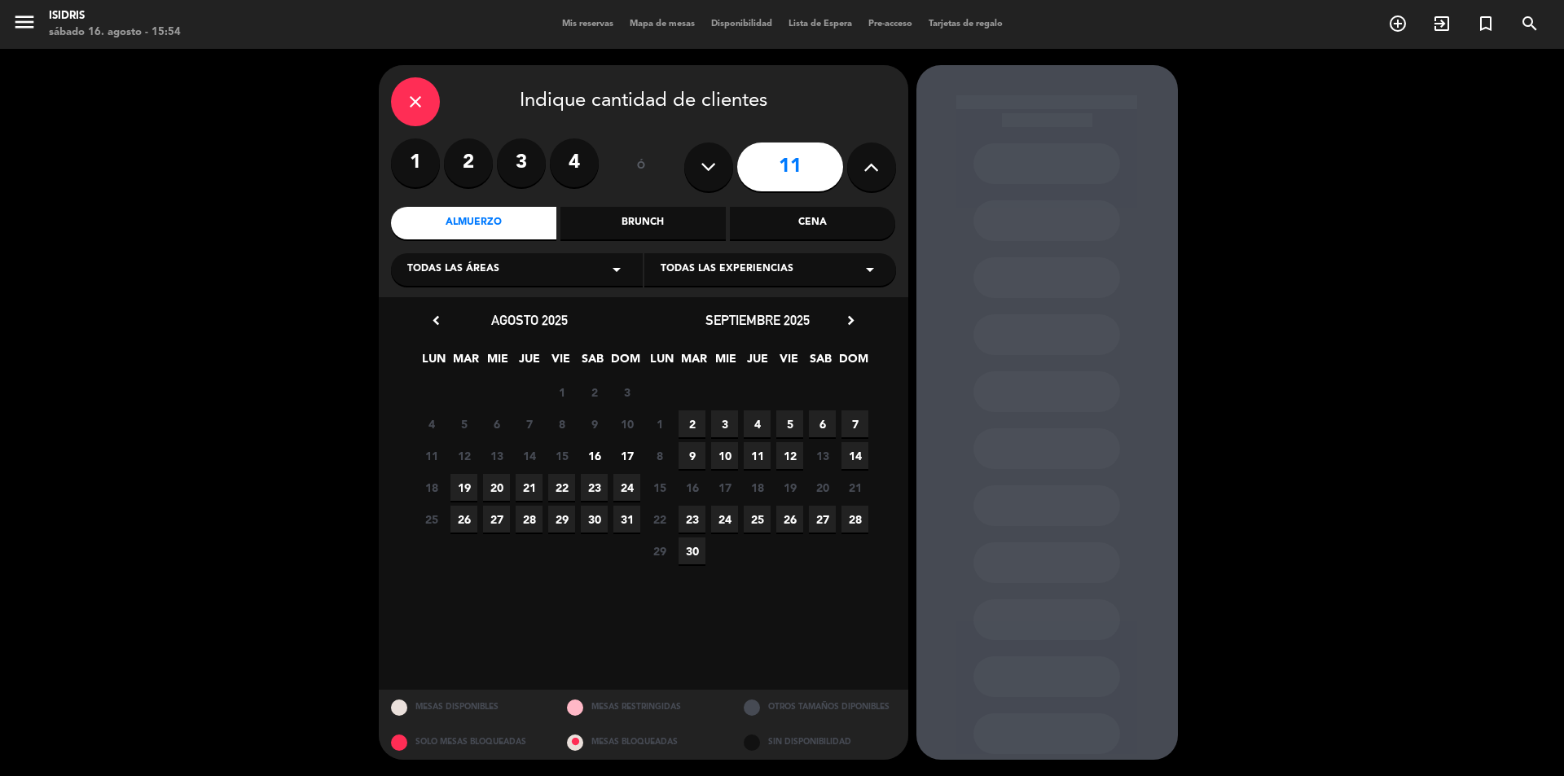
click at [853, 316] on icon "chevron_right" at bounding box center [850, 320] width 17 height 17
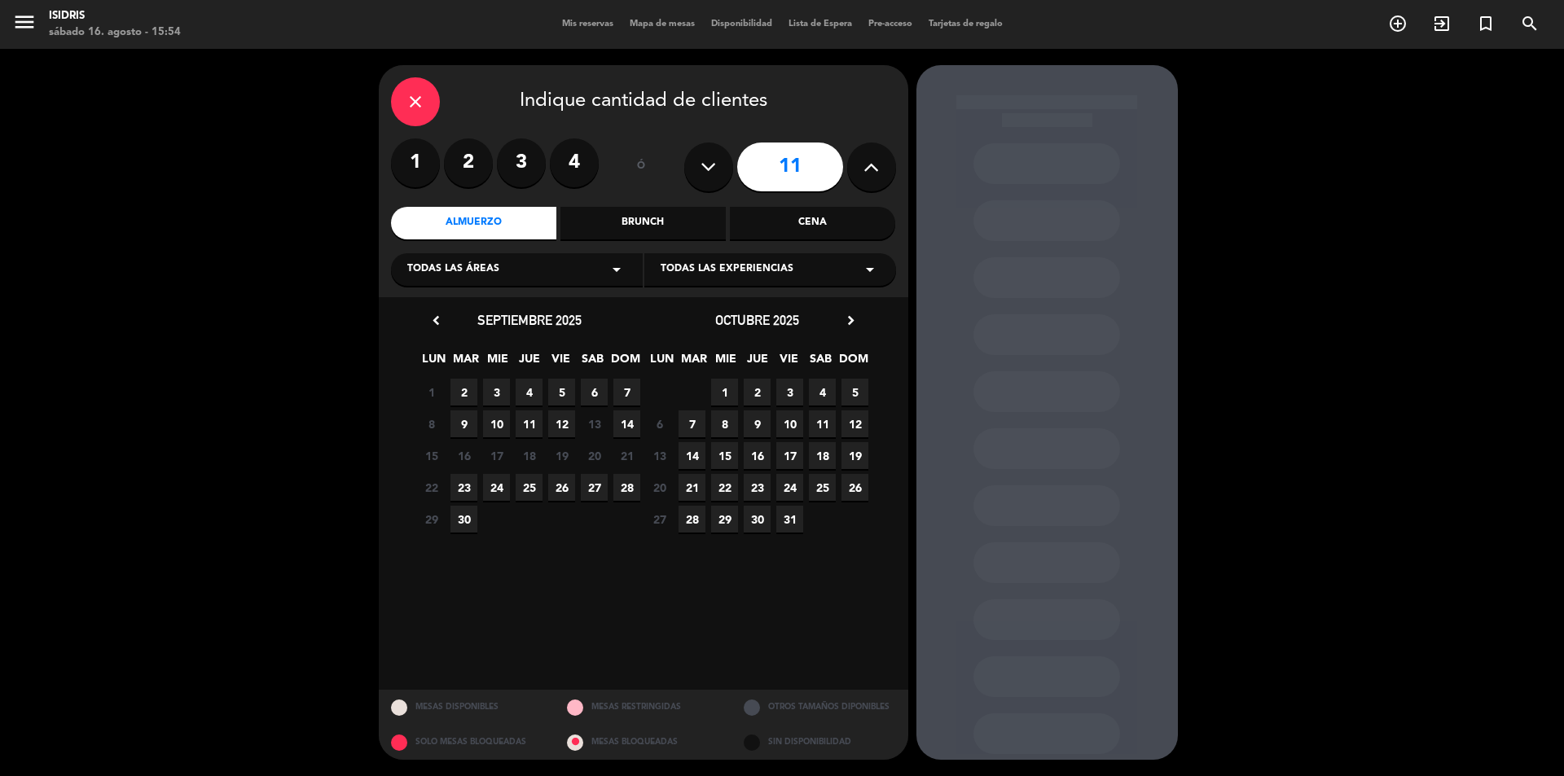
click at [853, 316] on icon "chevron_right" at bounding box center [850, 320] width 17 height 17
click at [735, 420] on span "5" at bounding box center [724, 423] width 27 height 27
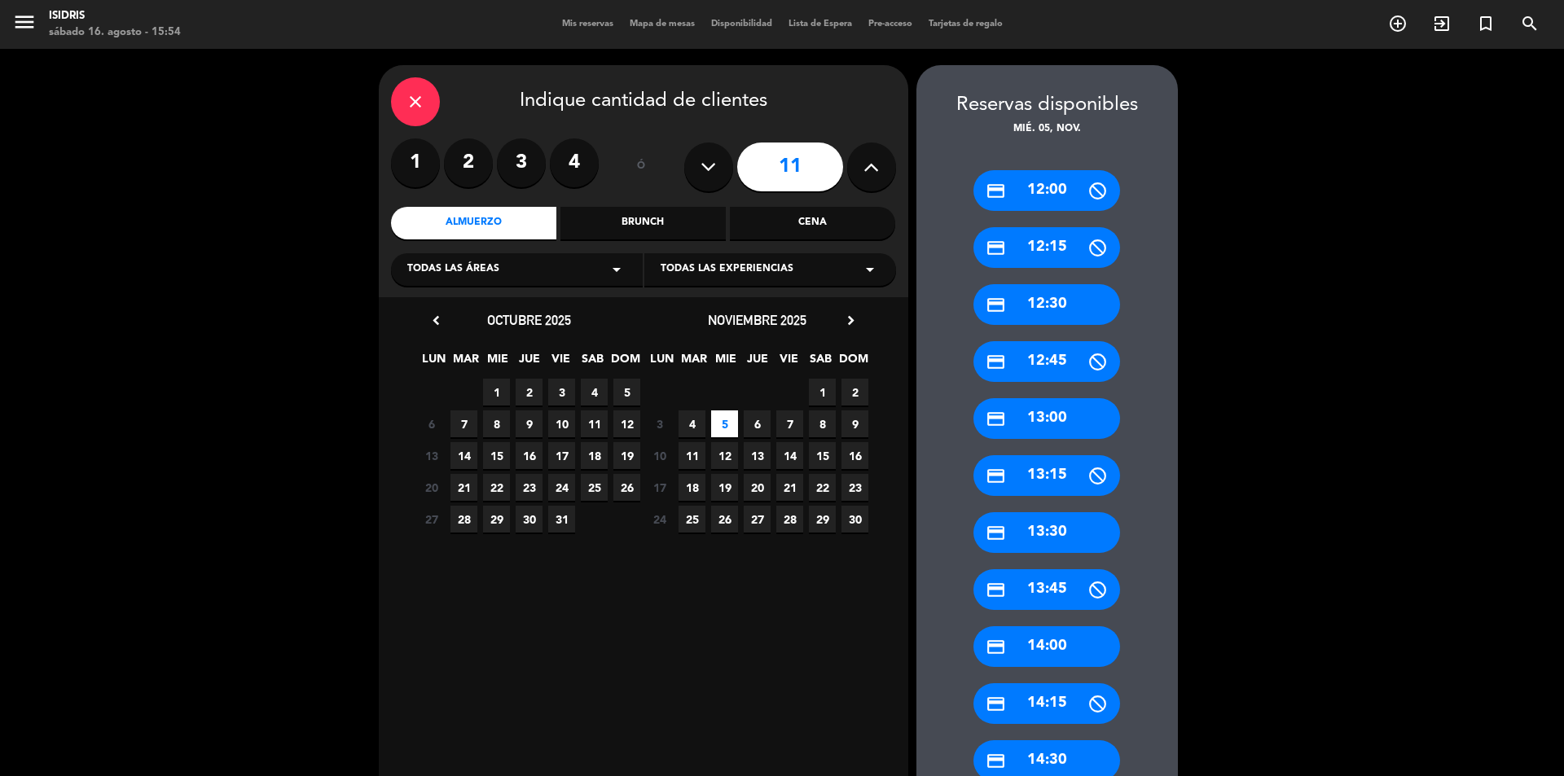
click at [1046, 650] on div "credit_card 14:00" at bounding box center [1046, 646] width 147 height 41
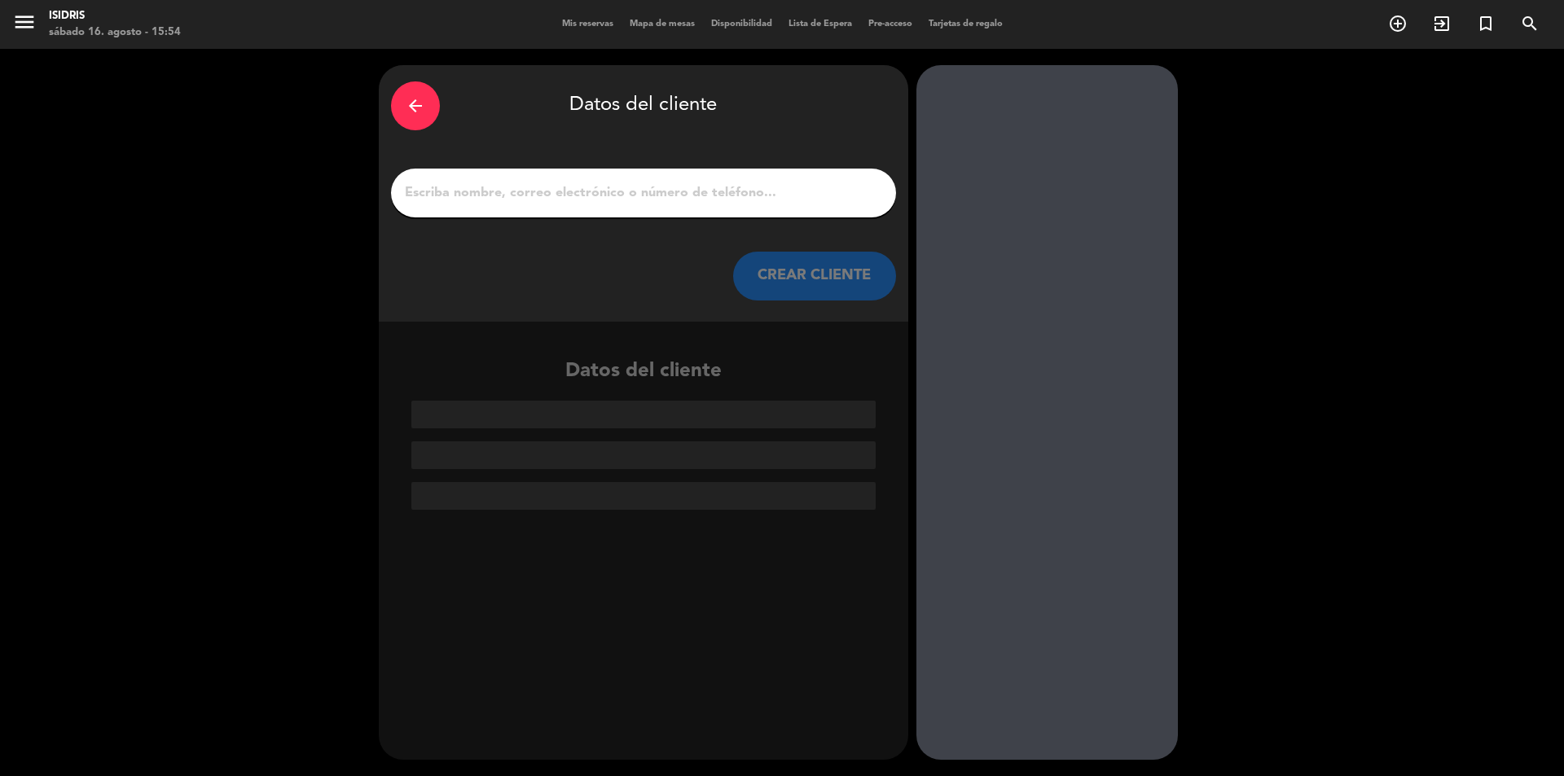
click at [673, 197] on input "1" at bounding box center [643, 193] width 480 height 23
paste input "[PERSON_NAME]"
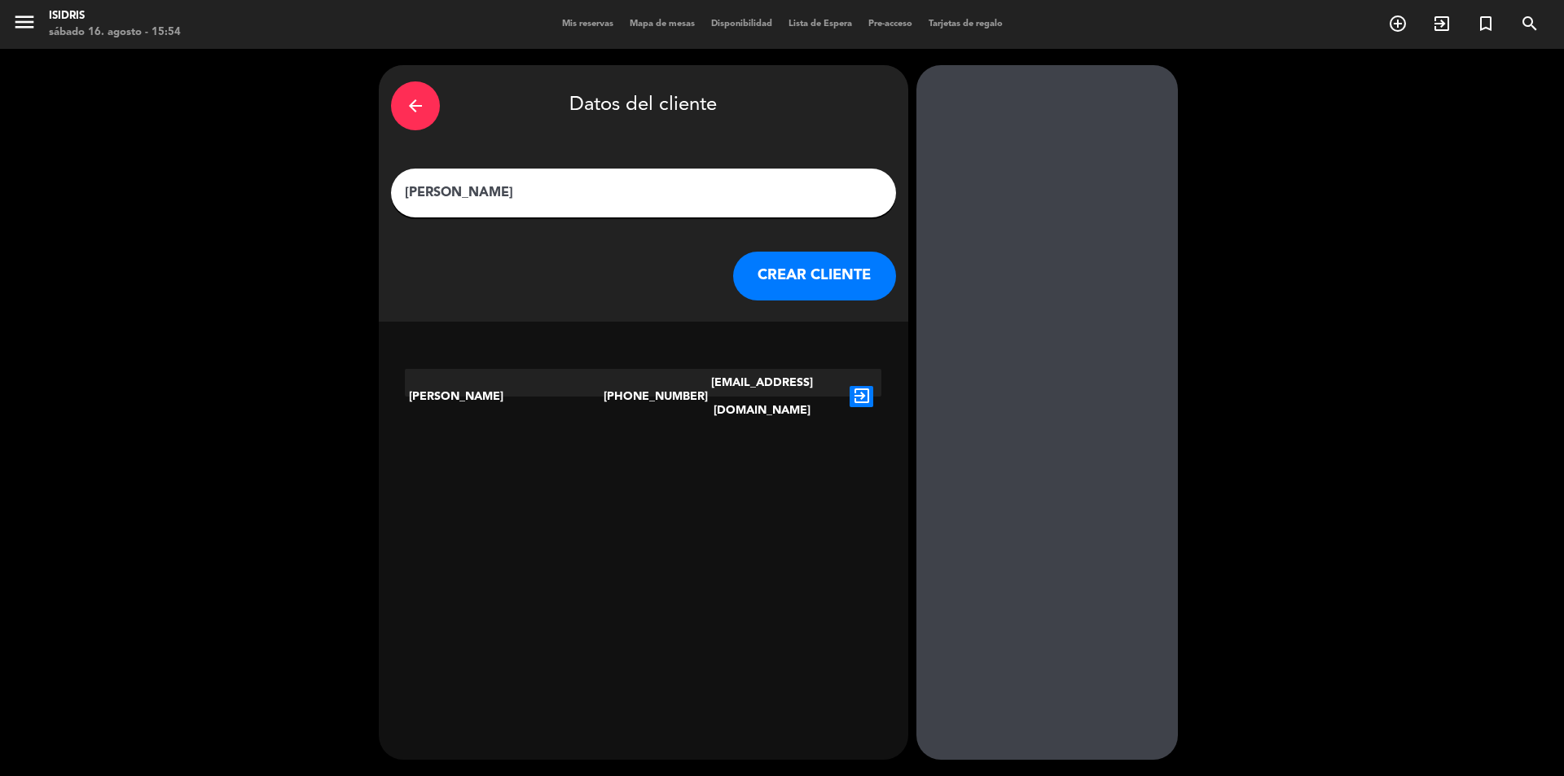
type input "[PERSON_NAME]"
click at [866, 386] on icon "exit_to_app" at bounding box center [861, 396] width 24 height 21
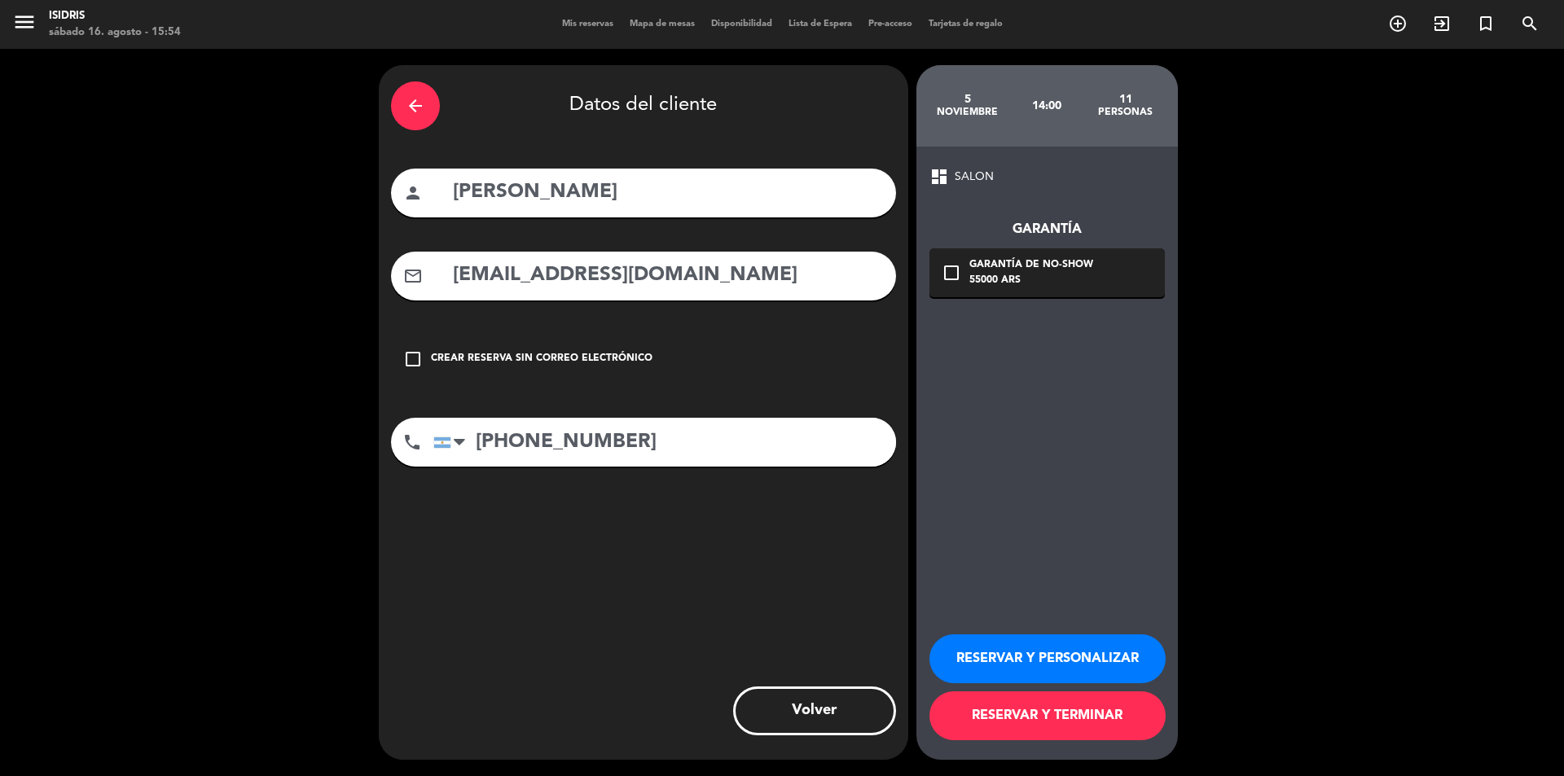
click at [425, 106] on div "arrow_back" at bounding box center [415, 105] width 49 height 49
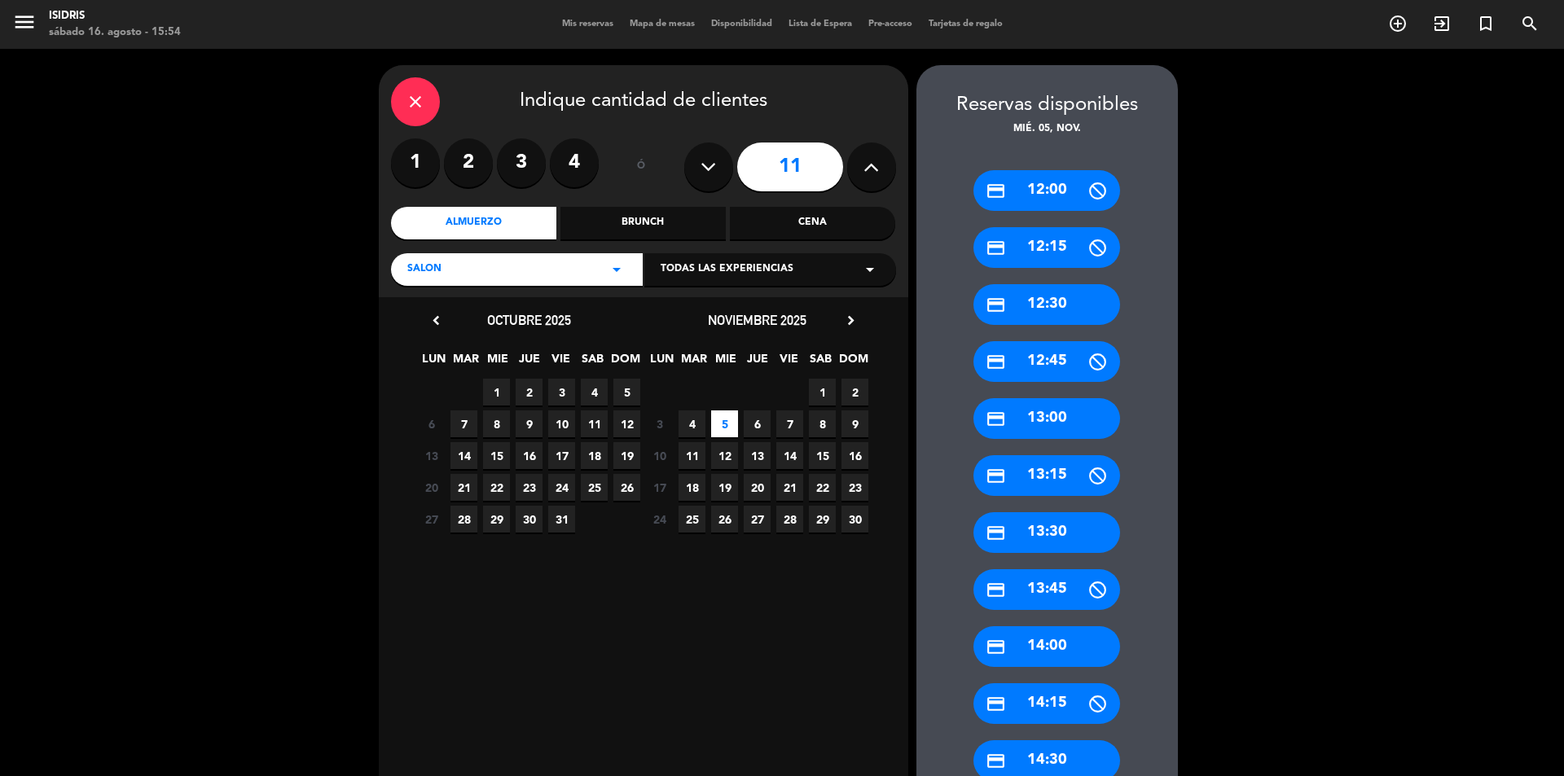
click at [1037, 651] on div "credit_card 14:00" at bounding box center [1046, 646] width 147 height 41
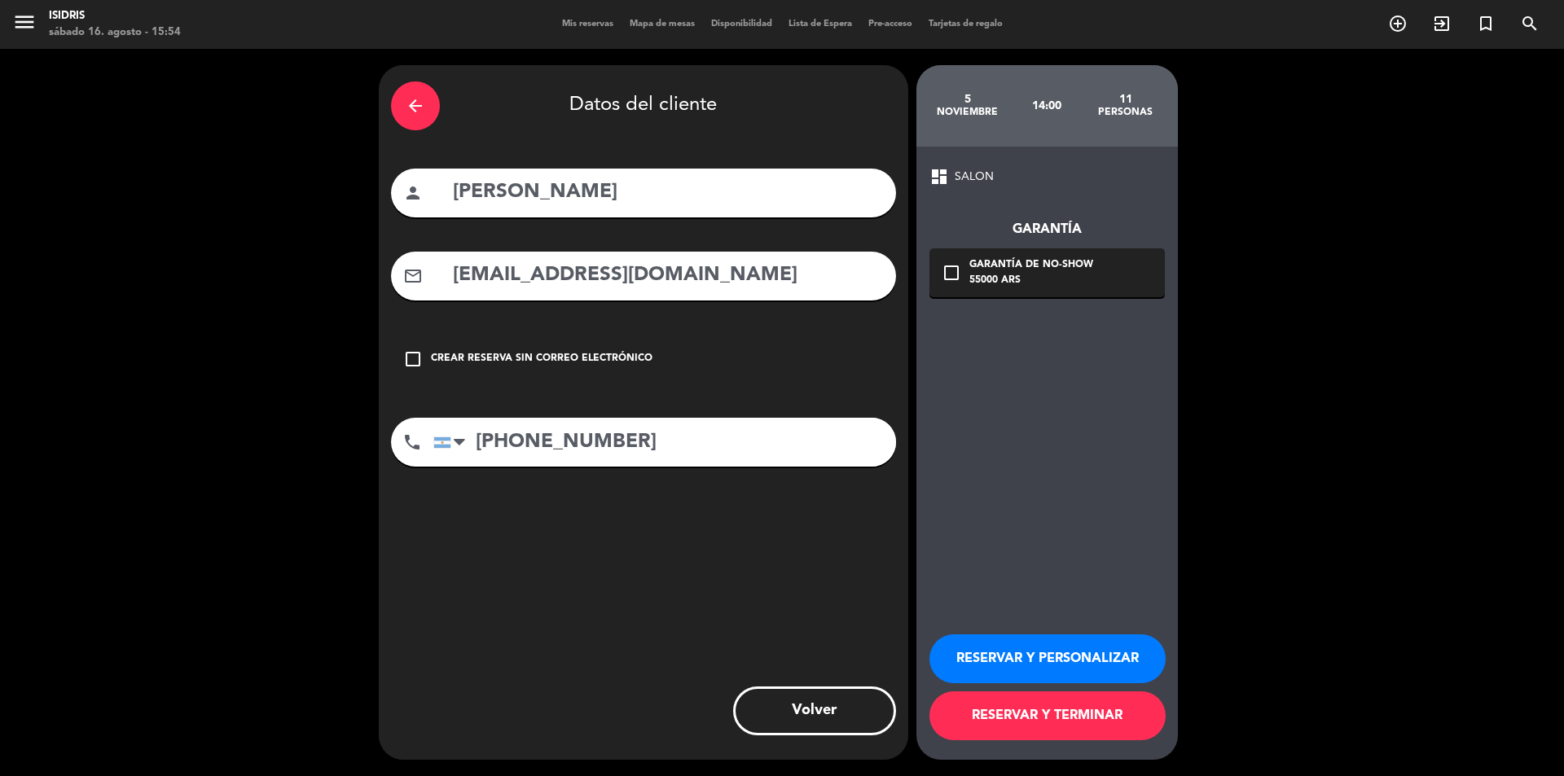
drag, startPoint x: 466, startPoint y: 283, endPoint x: 333, endPoint y: 288, distance: 132.8
click at [333, 288] on div "arrow_back Datos del cliente person [PERSON_NAME] mail_outline [EMAIL_ADDRESS][…" at bounding box center [782, 412] width 1564 height 727
paste input "yfeli2025@g"
type input "[EMAIL_ADDRESS][DOMAIN_NAME]"
drag, startPoint x: 677, startPoint y: 451, endPoint x: 392, endPoint y: 455, distance: 285.0
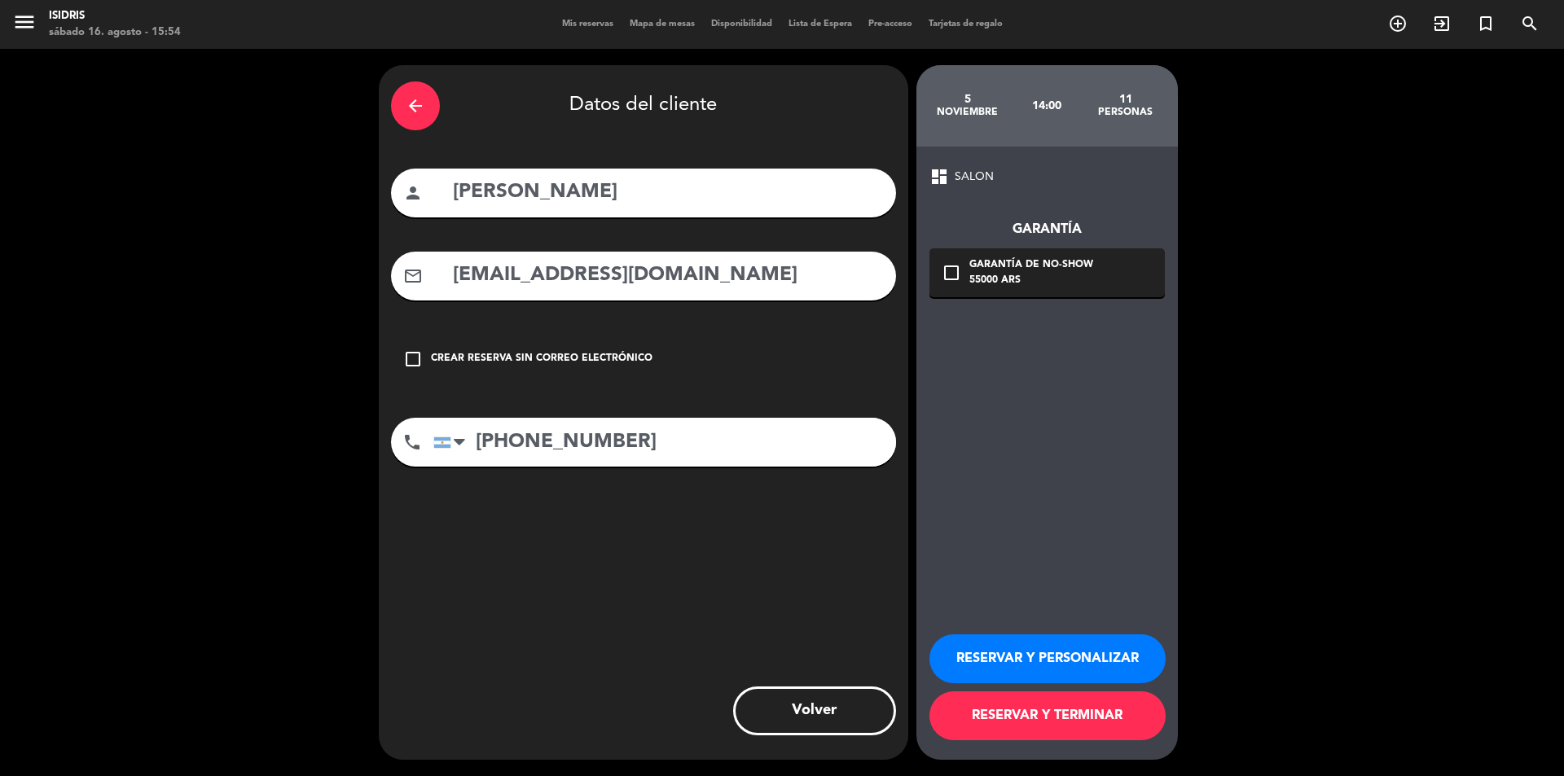
click at [394, 455] on div "phone [GEOGRAPHIC_DATA] +1 [GEOGRAPHIC_DATA] +44 [GEOGRAPHIC_DATA] ([GEOGRAPHIC…" at bounding box center [643, 442] width 505 height 49
paste input "9 11 6350-"
type input "[PHONE_NUMBER]"
click at [999, 276] on div "55000 ARS" at bounding box center [1031, 281] width 124 height 16
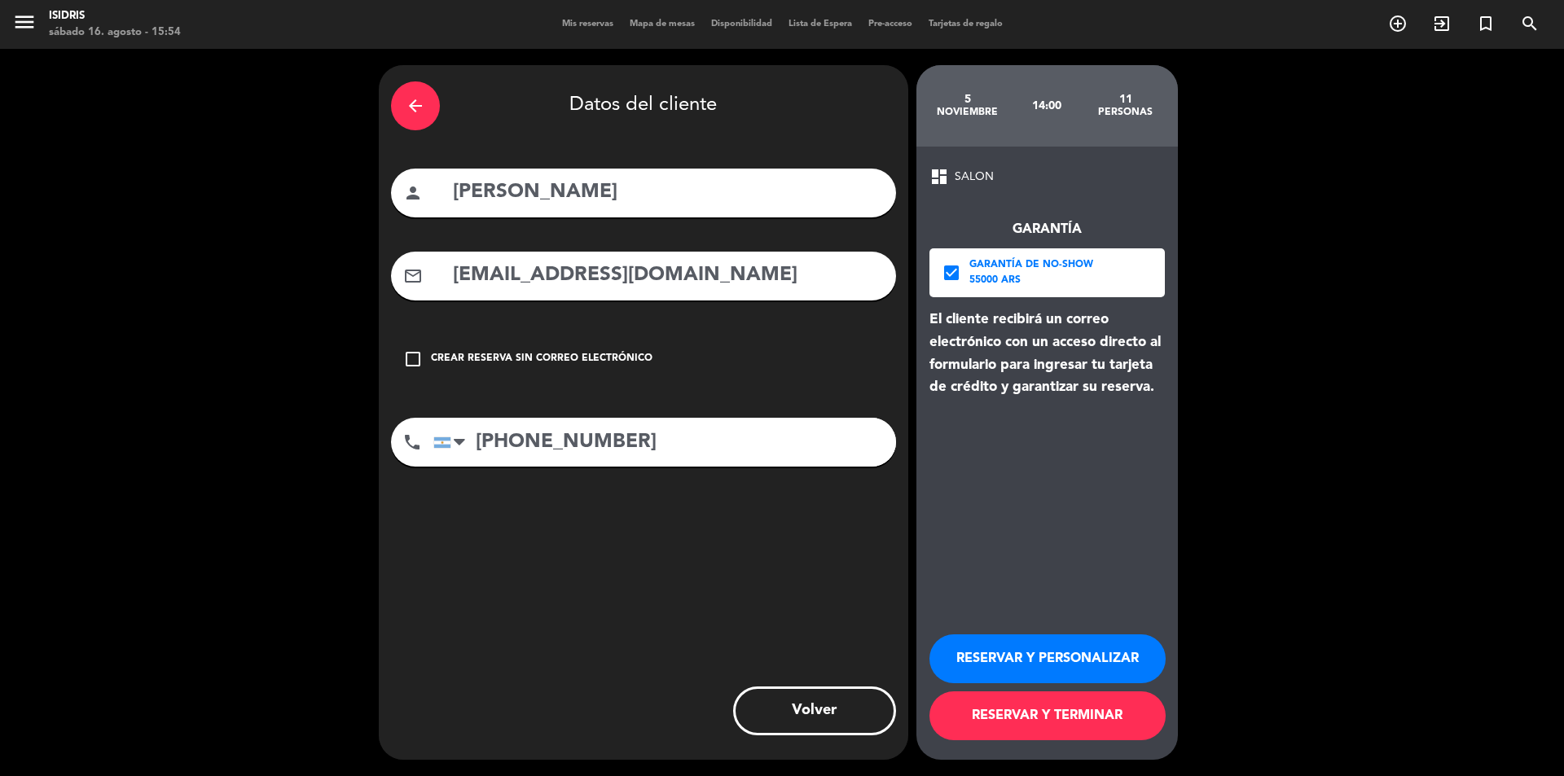
click at [1086, 643] on button "RESERVAR Y PERSONALIZAR" at bounding box center [1047, 658] width 236 height 49
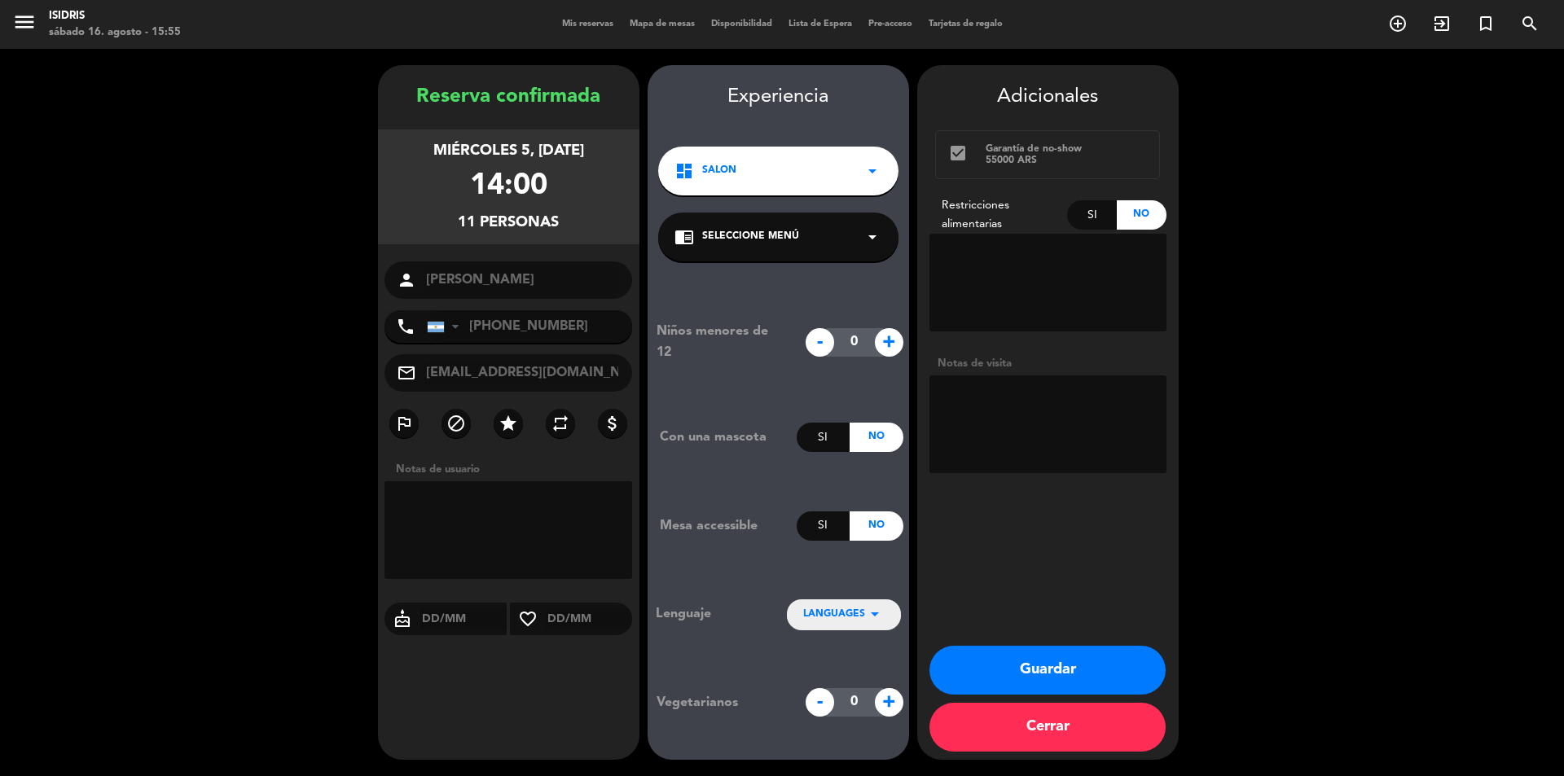
click at [1015, 423] on textarea at bounding box center [1047, 424] width 237 height 98
paste textarea "Hay 1 vegana"
type textarea "Hay 1 vegana - PIDEN LA VIP"
click at [1059, 667] on button "Guardar" at bounding box center [1047, 670] width 236 height 49
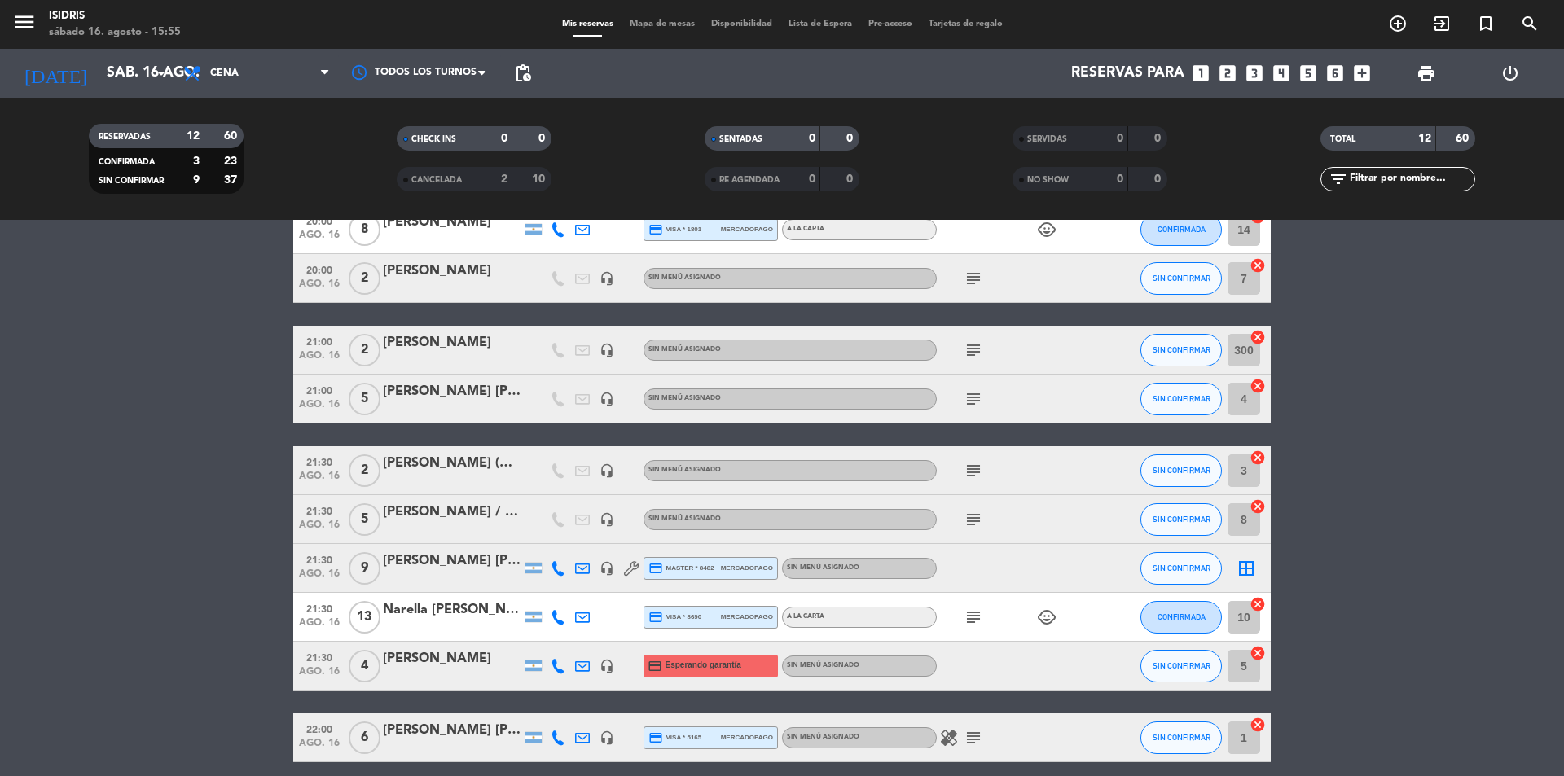
scroll to position [163, 0]
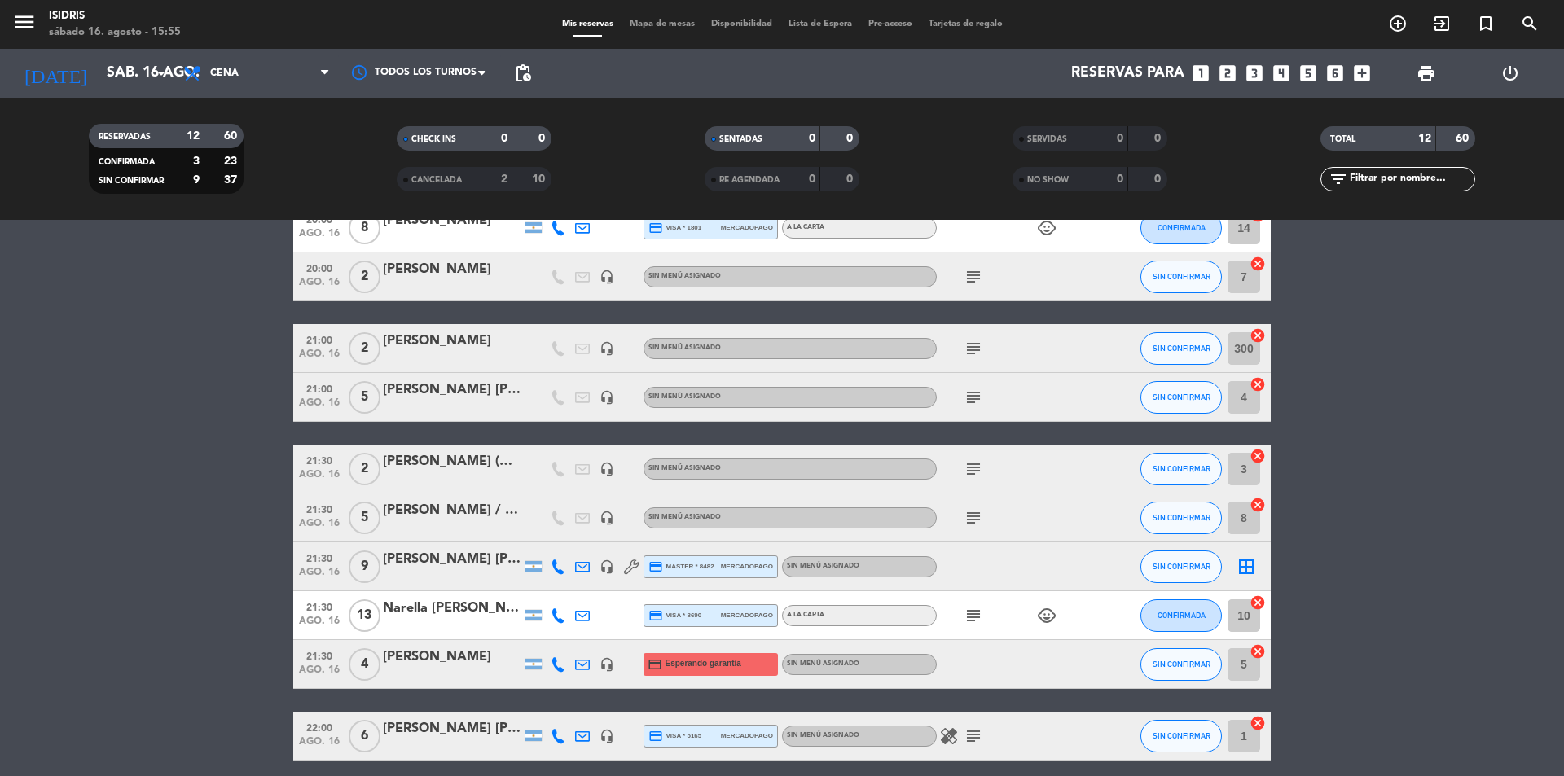
click at [489, 617] on div "Narella [PERSON_NAME]" at bounding box center [452, 608] width 138 height 21
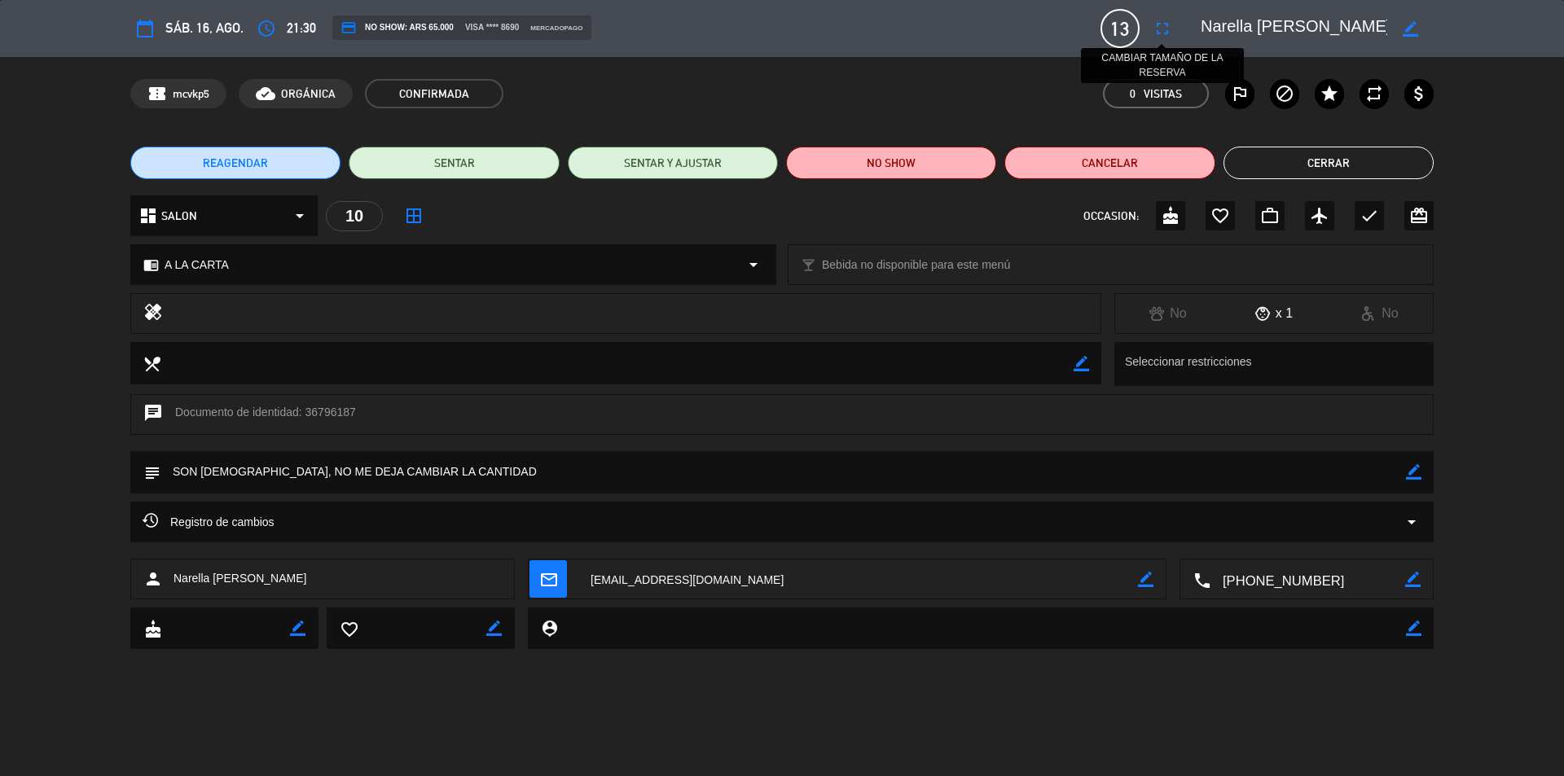
click at [1164, 23] on icon "fullscreen" at bounding box center [1162, 29] width 20 height 20
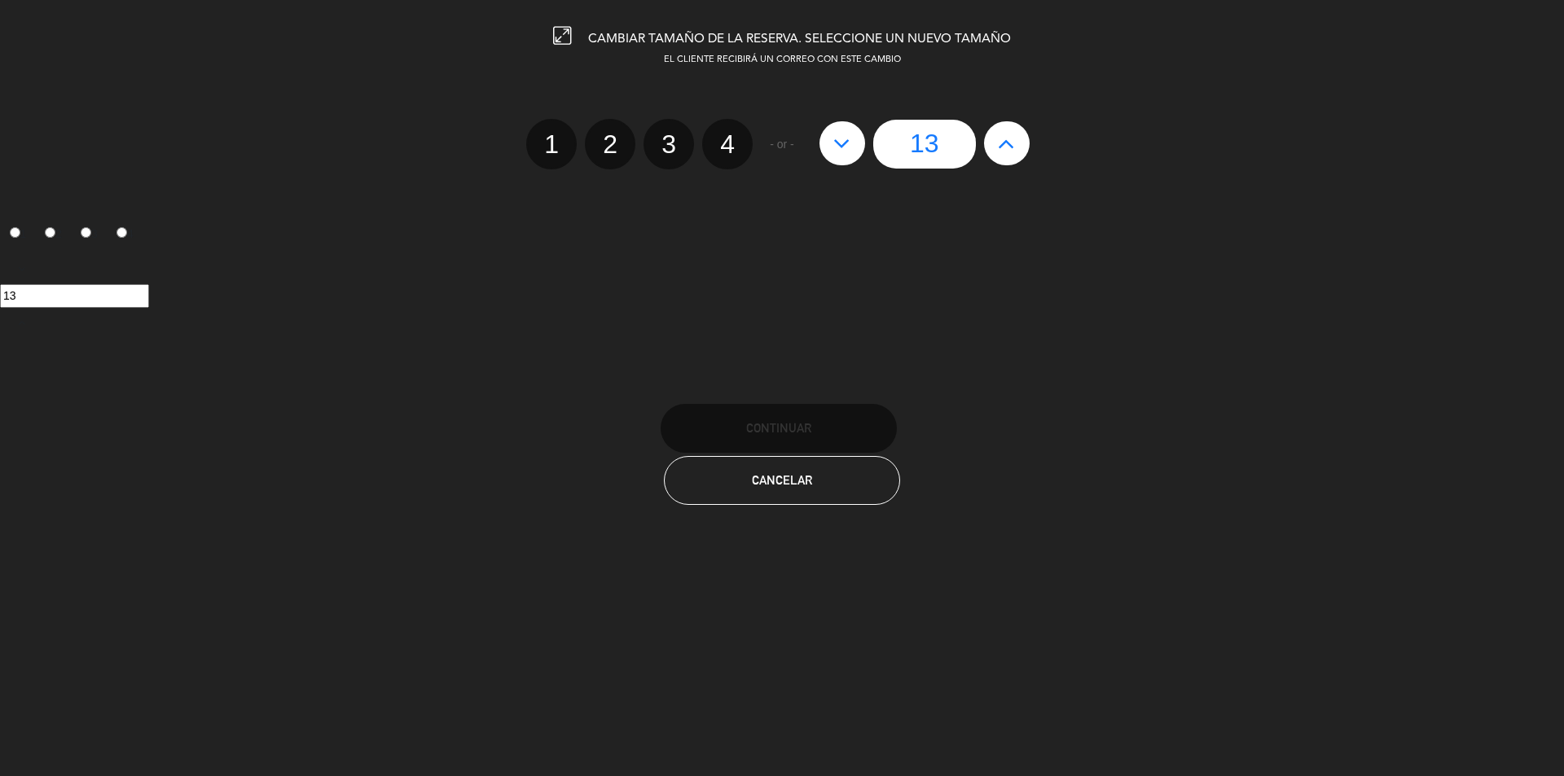
click at [996, 134] on button at bounding box center [1007, 143] width 46 height 44
type input "14"
click at [1000, 137] on icon at bounding box center [1006, 143] width 17 height 26
type input "15"
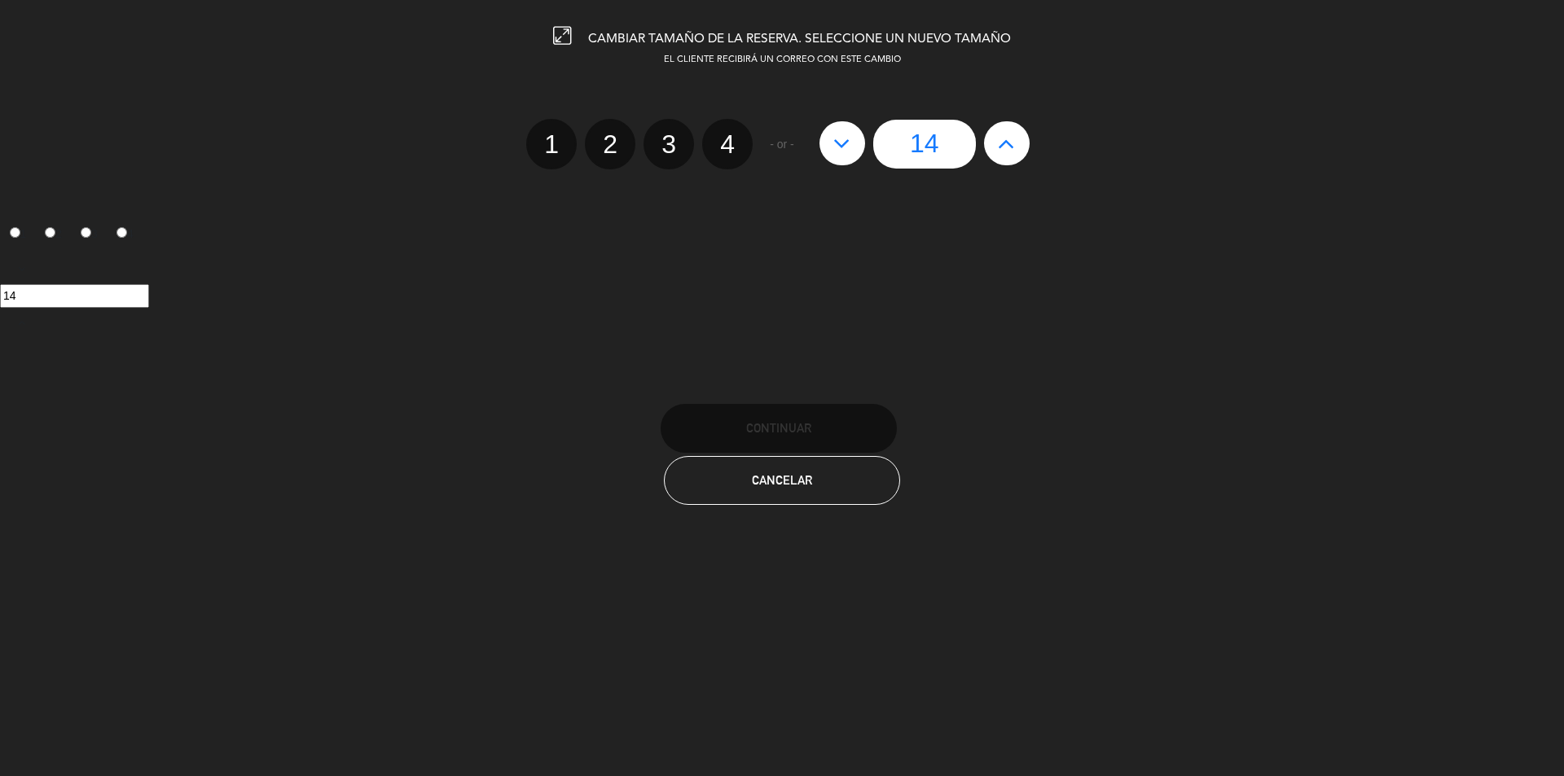
type input "15"
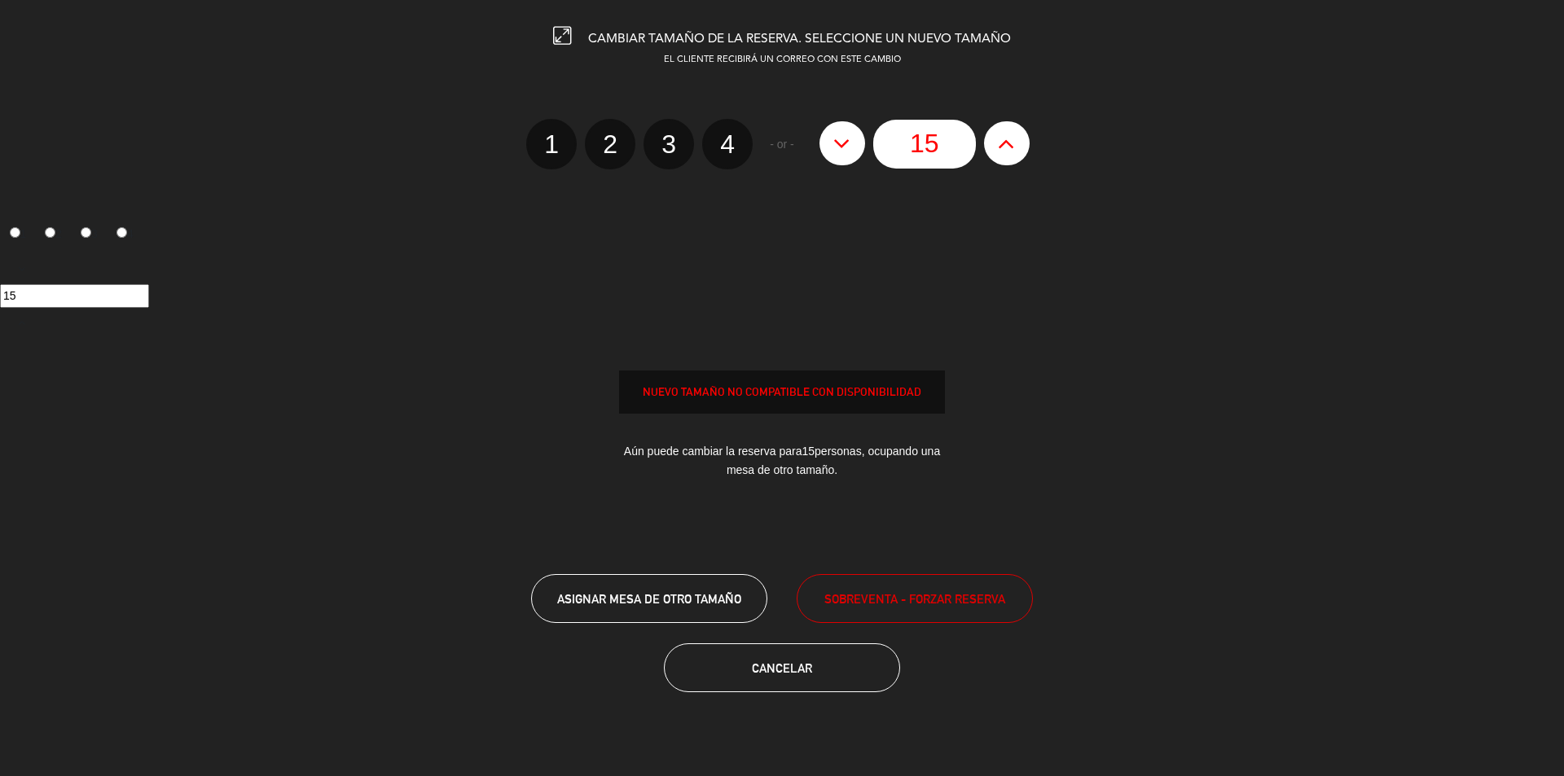
click at [1000, 137] on icon at bounding box center [1006, 143] width 17 height 26
type input "16"
click at [1001, 138] on icon at bounding box center [1006, 143] width 17 height 26
type input "17"
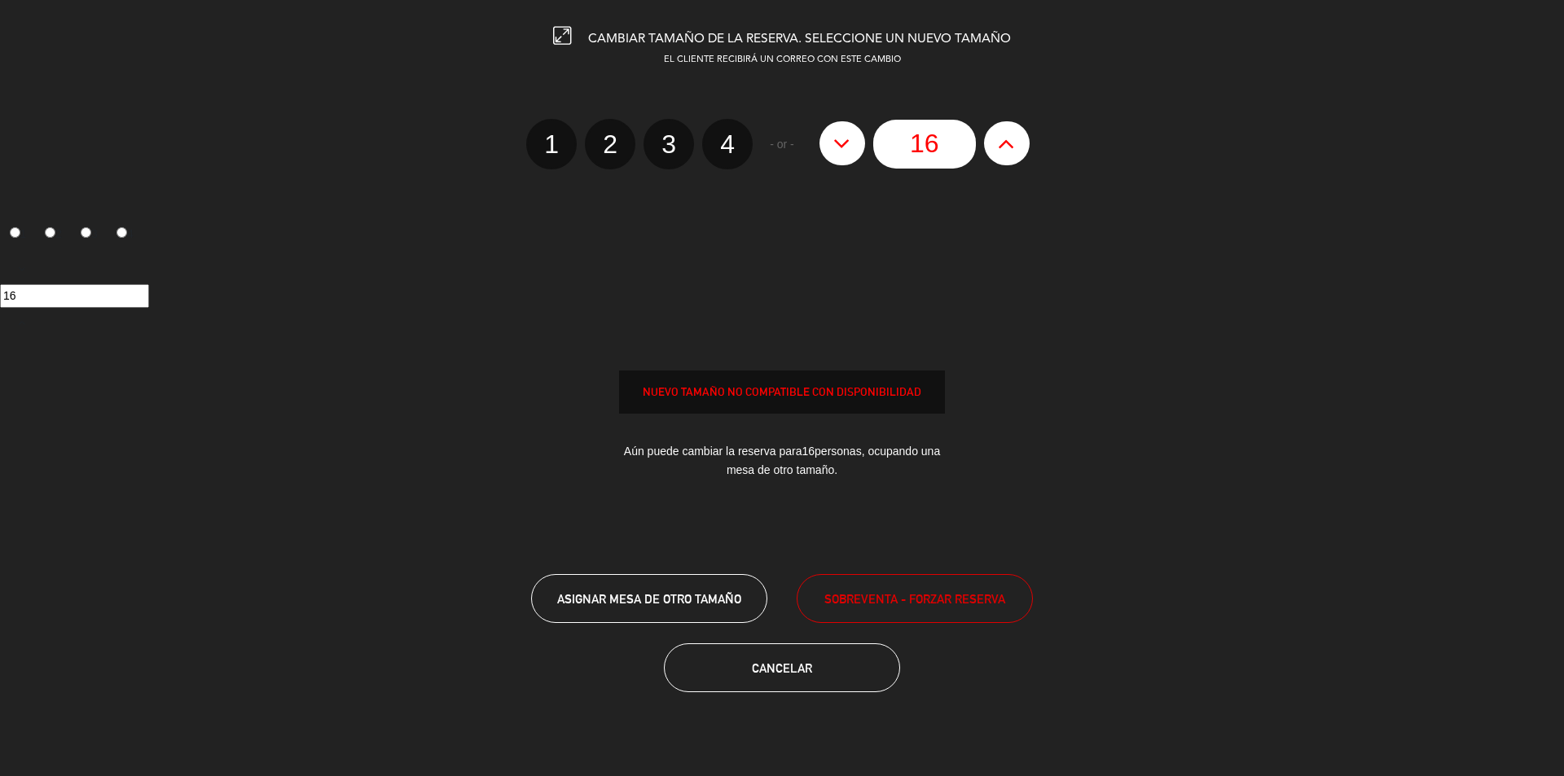
type input "17"
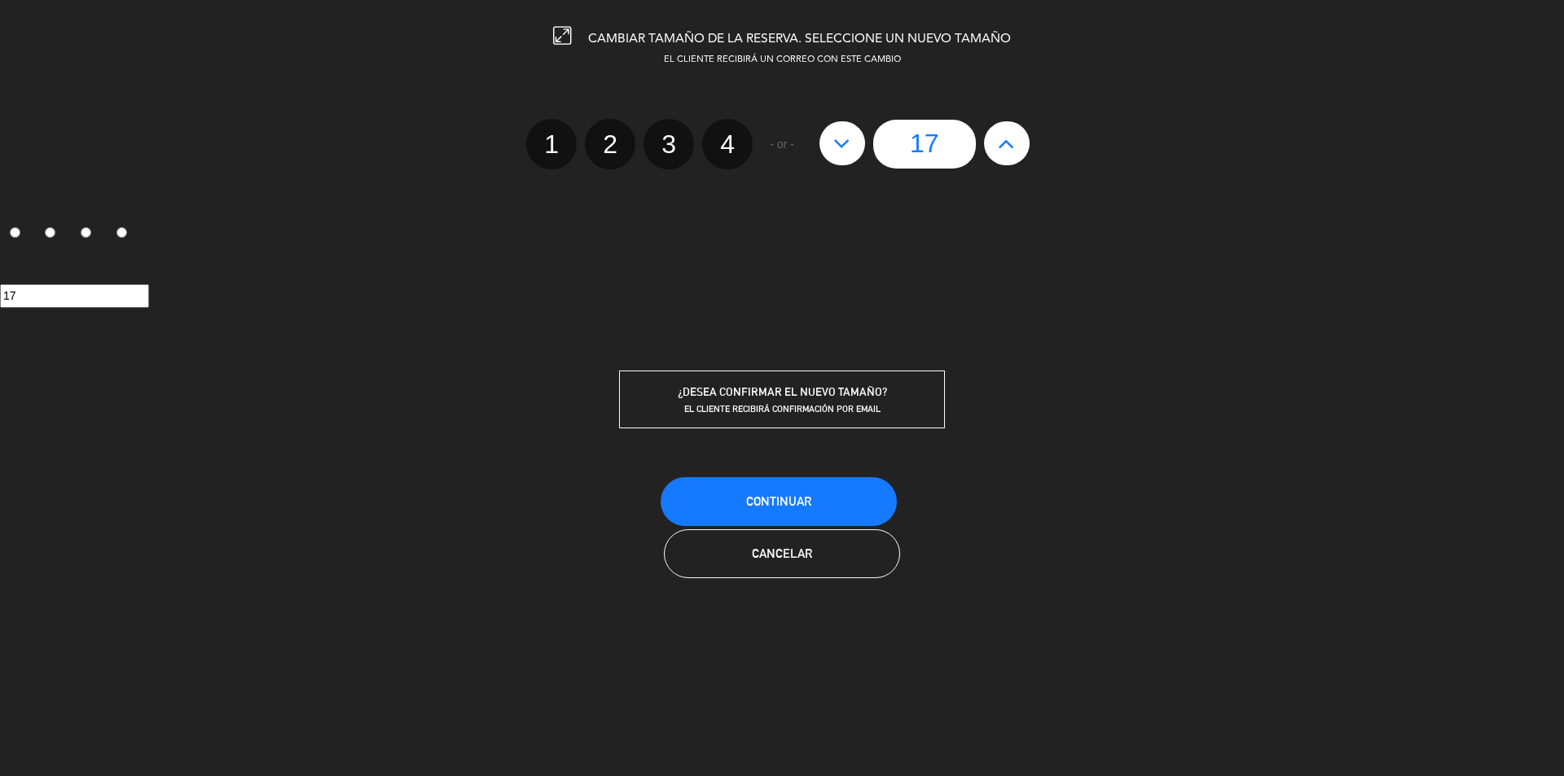
click at [857, 154] on button at bounding box center [842, 143] width 46 height 44
type input "16"
click at [769, 491] on button "Continuar" at bounding box center [778, 501] width 236 height 49
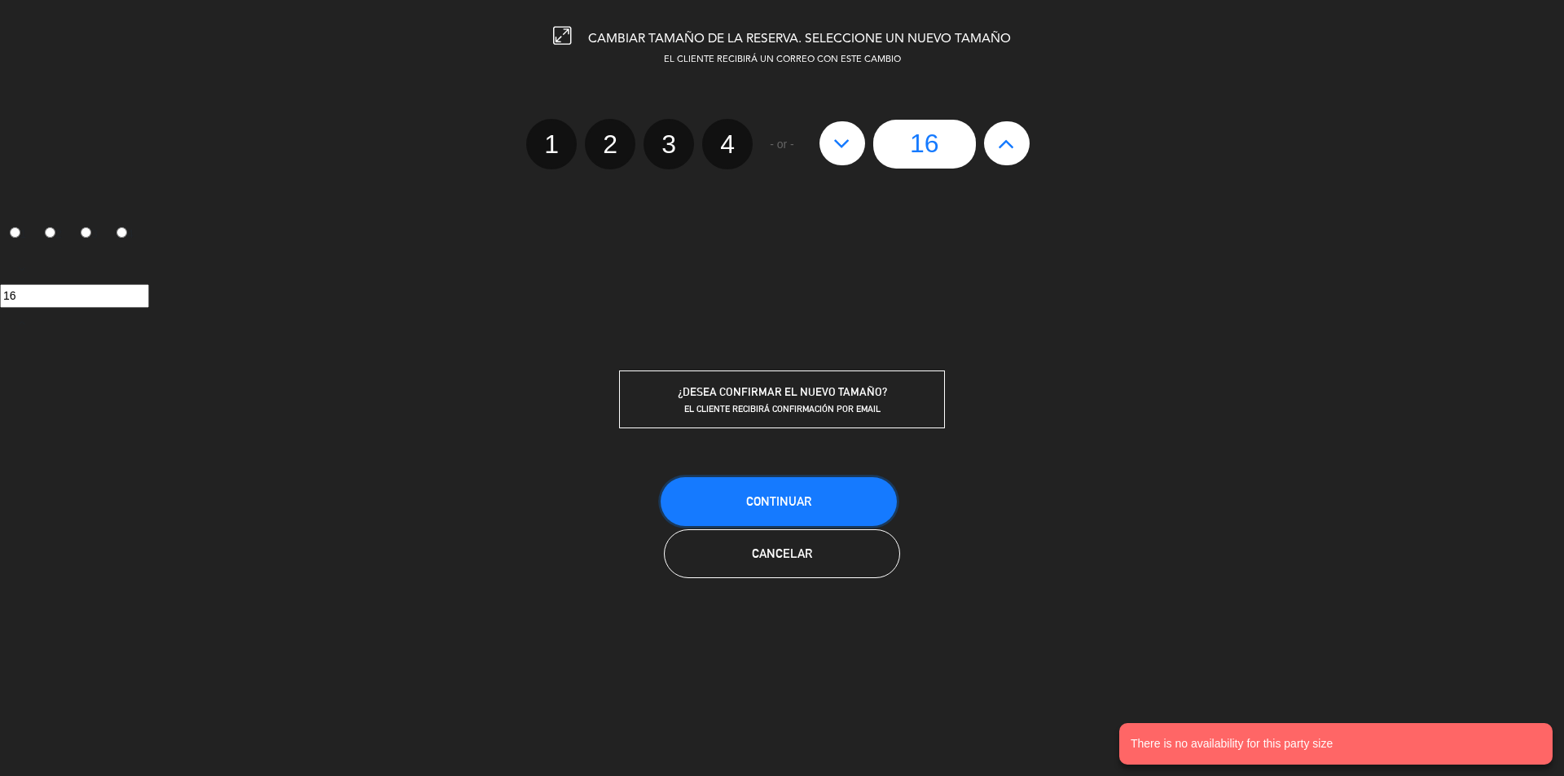
click at [805, 509] on button "Continuar" at bounding box center [778, 501] width 236 height 49
click at [811, 565] on button "Cancelar" at bounding box center [782, 553] width 236 height 49
